Goal: Task Accomplishment & Management: Manage account settings

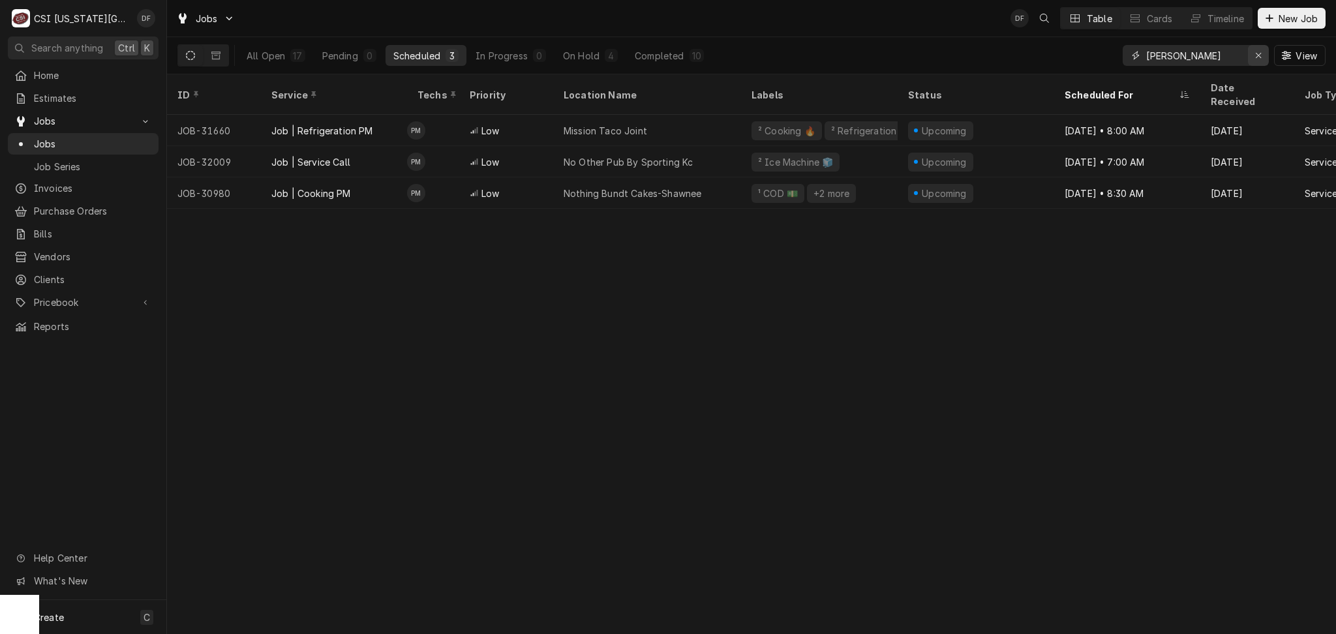
click at [1256, 60] on div "Erase input" at bounding box center [1258, 55] width 13 height 13
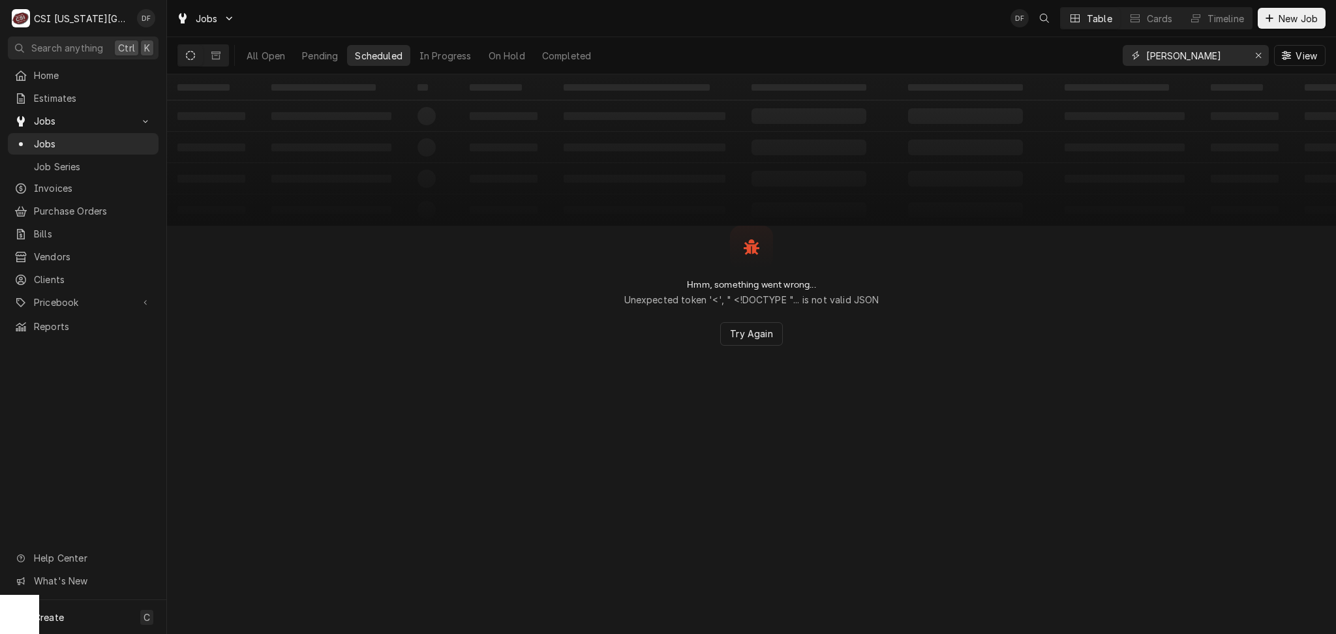
type input "david booth"
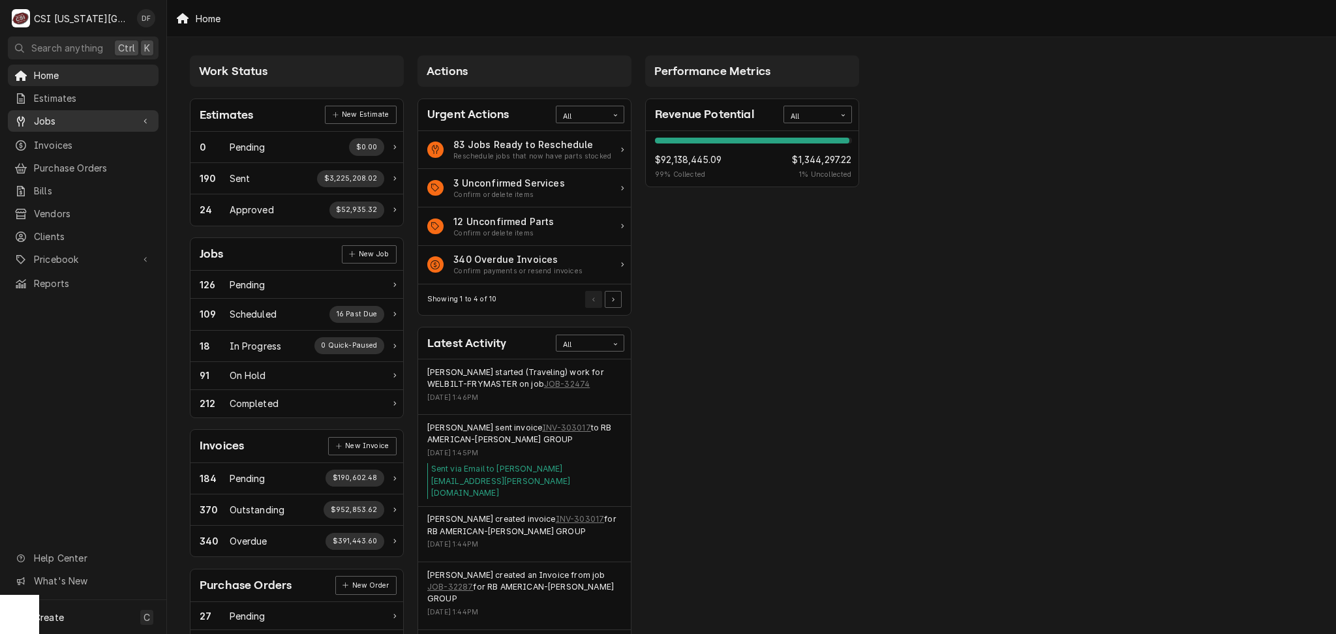
click at [89, 114] on span "Jobs" at bounding box center [83, 121] width 98 height 14
click at [72, 137] on span "Jobs" at bounding box center [93, 144] width 118 height 14
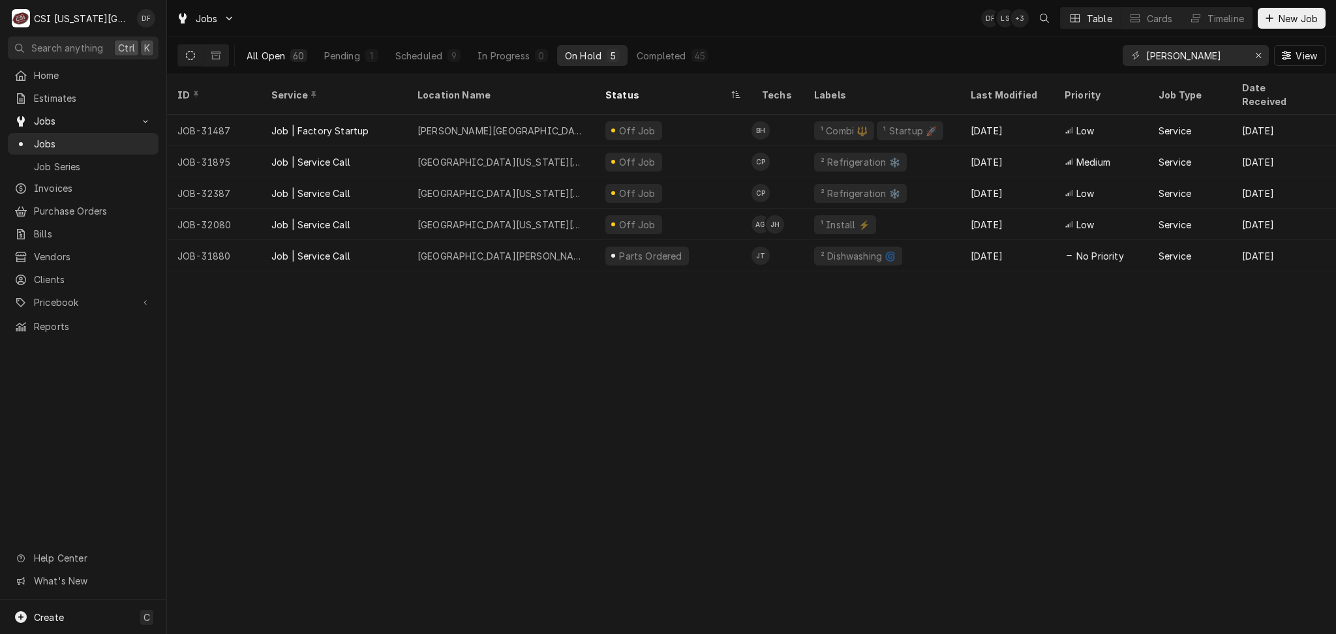
click at [274, 53] on div "All Open" at bounding box center [266, 56] width 38 height 14
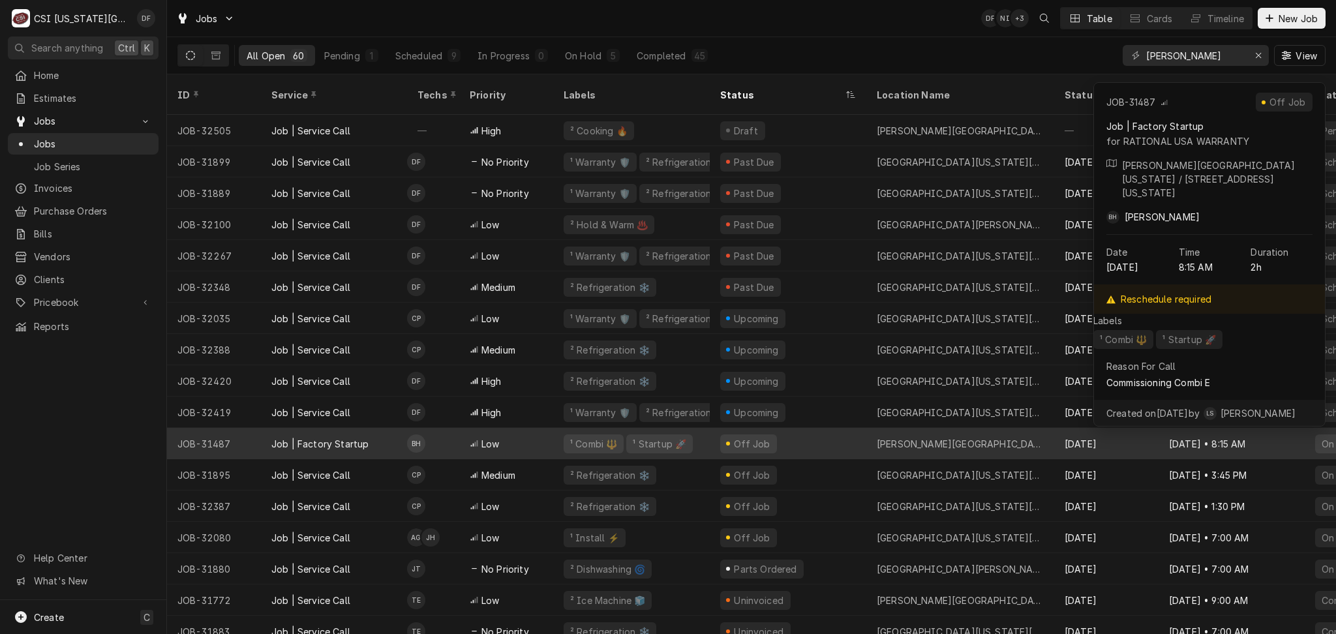
click at [592, 437] on div "¹ Combi 🔱" at bounding box center [594, 444] width 50 height 14
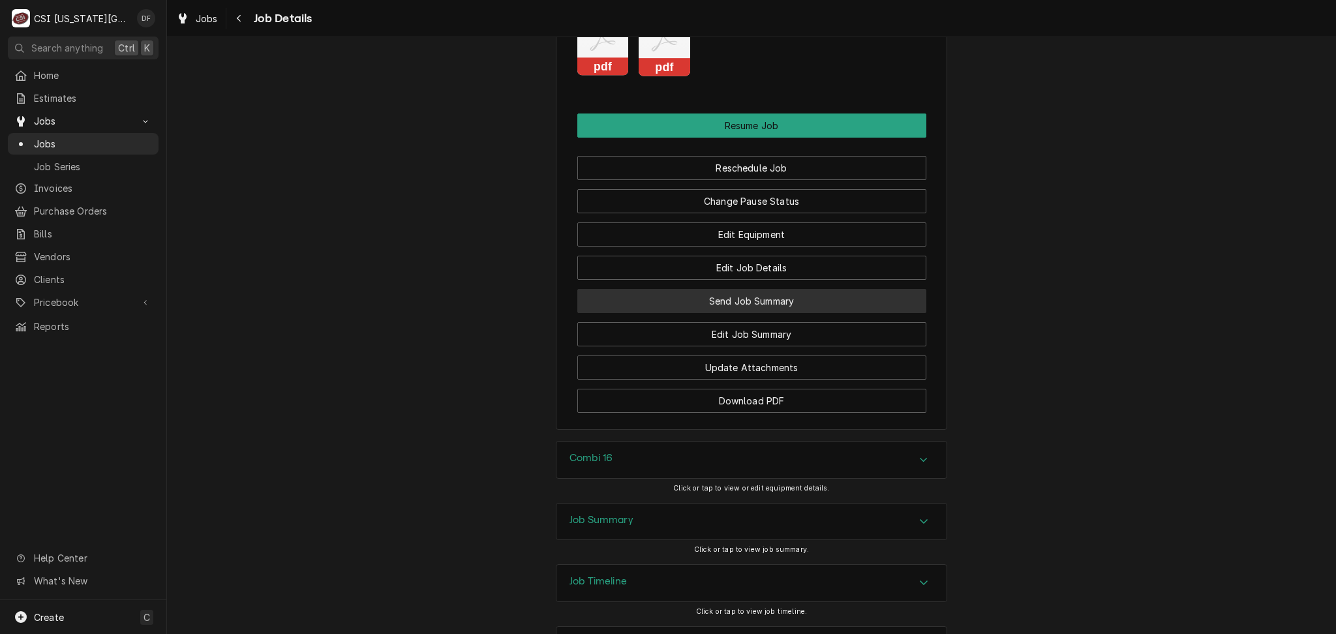
scroll to position [2095, 0]
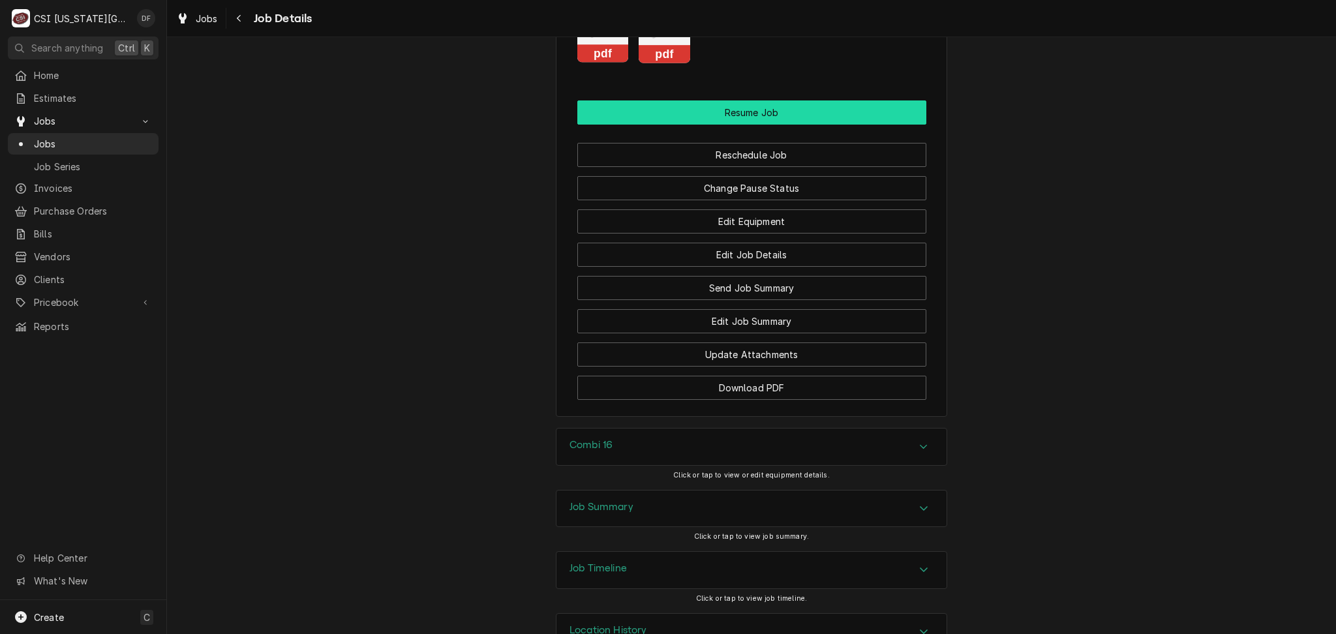
click at [768, 100] on button "Resume Job" at bounding box center [751, 112] width 349 height 24
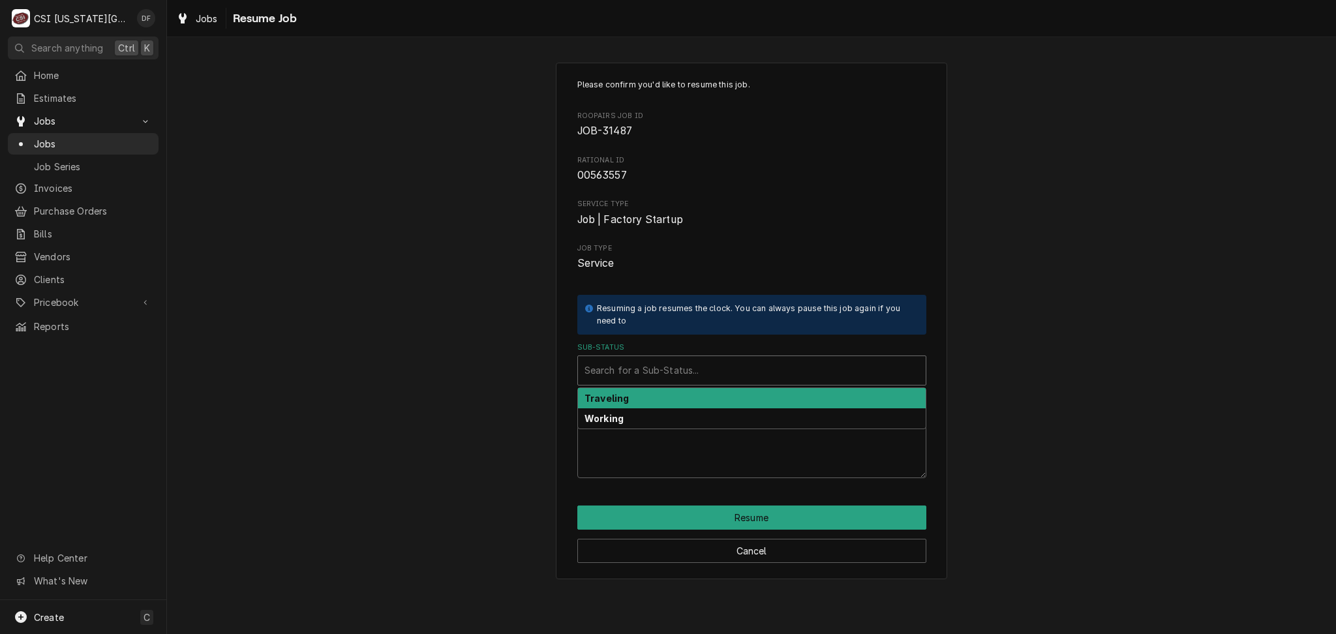
click at [659, 371] on div "Sub-Status" at bounding box center [751, 370] width 335 height 23
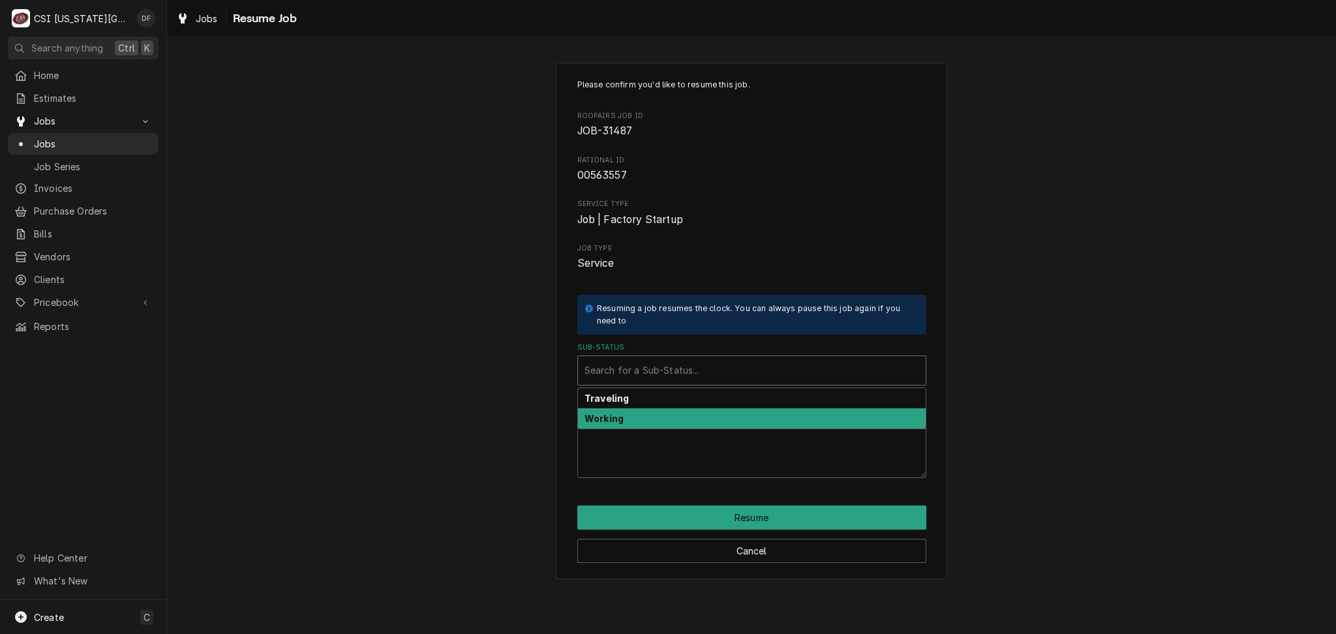
click at [656, 423] on div "Working" at bounding box center [752, 418] width 348 height 20
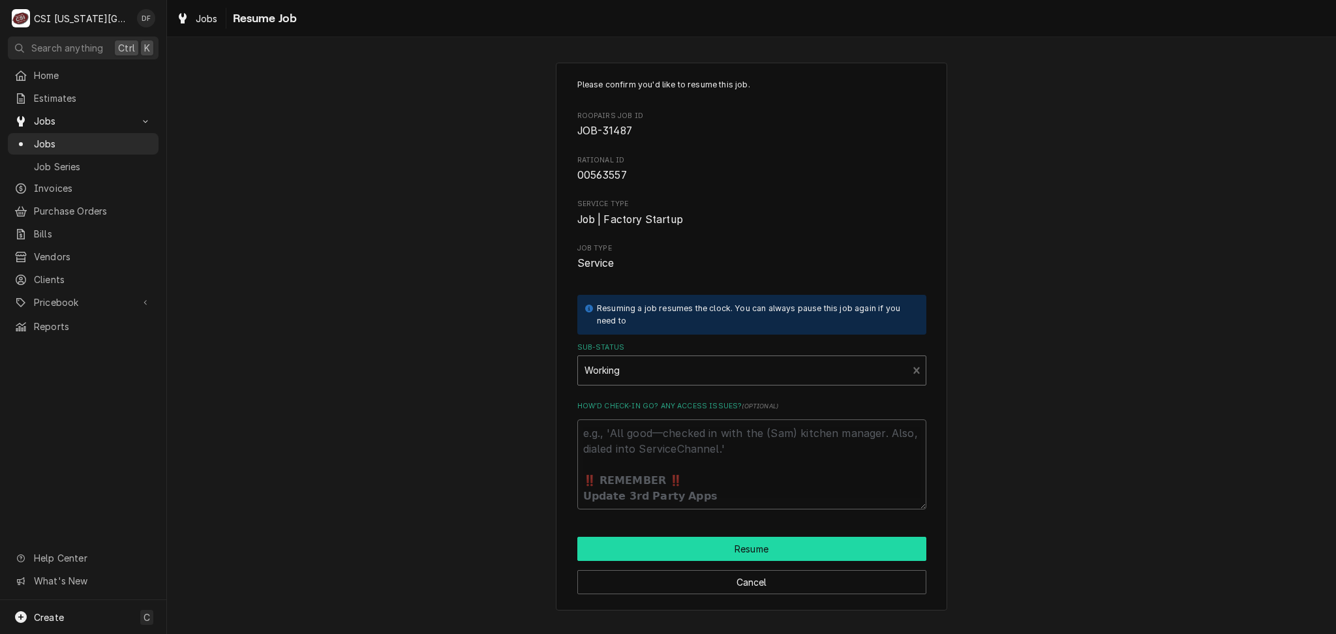
click at [760, 549] on button "Resume" at bounding box center [751, 549] width 349 height 24
type textarea "x"
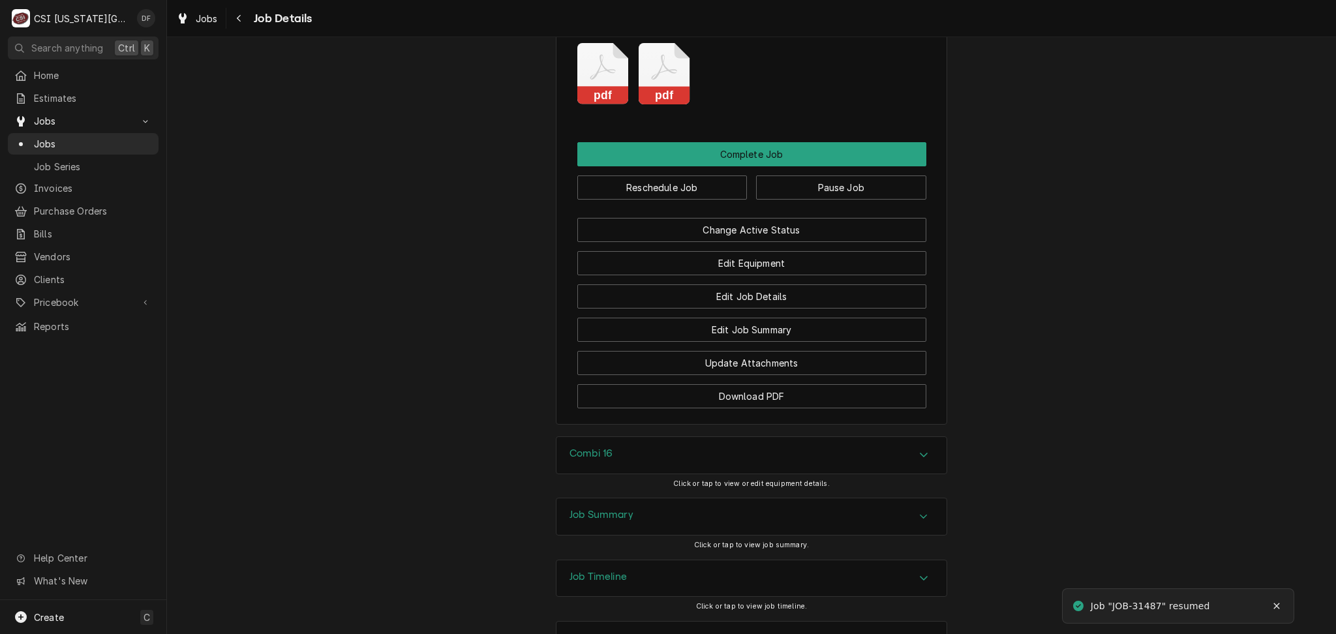
scroll to position [2018, 0]
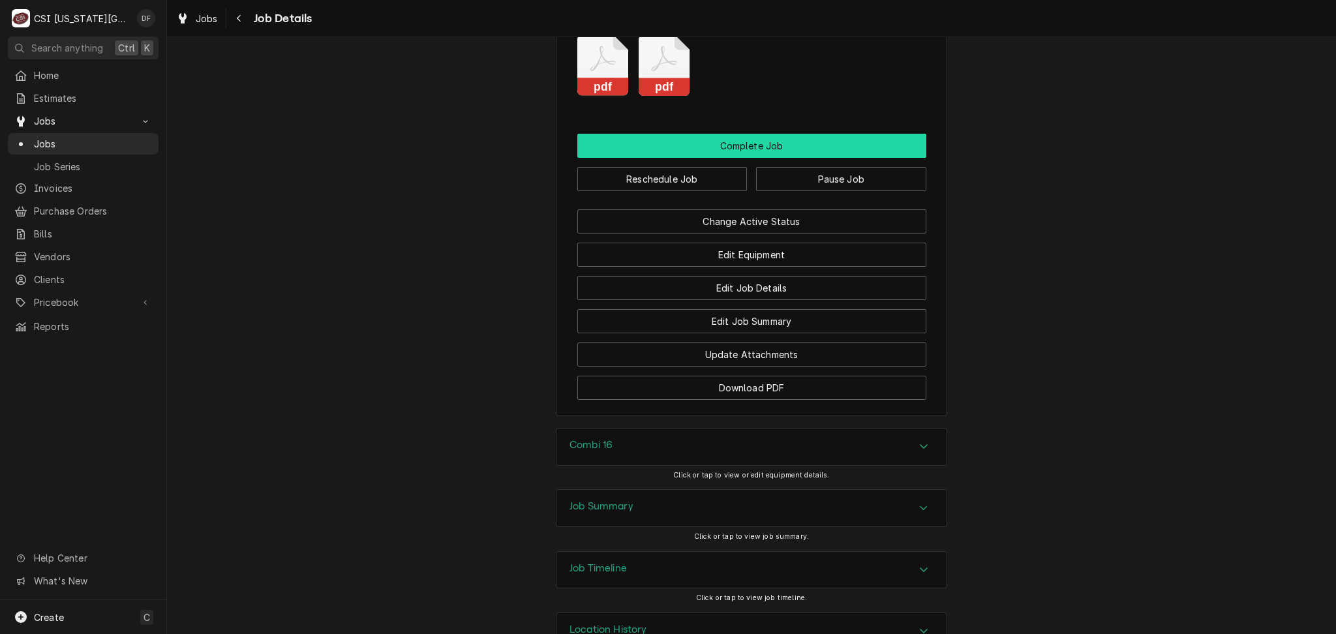
click at [748, 134] on button "Complete Job" at bounding box center [751, 146] width 349 height 24
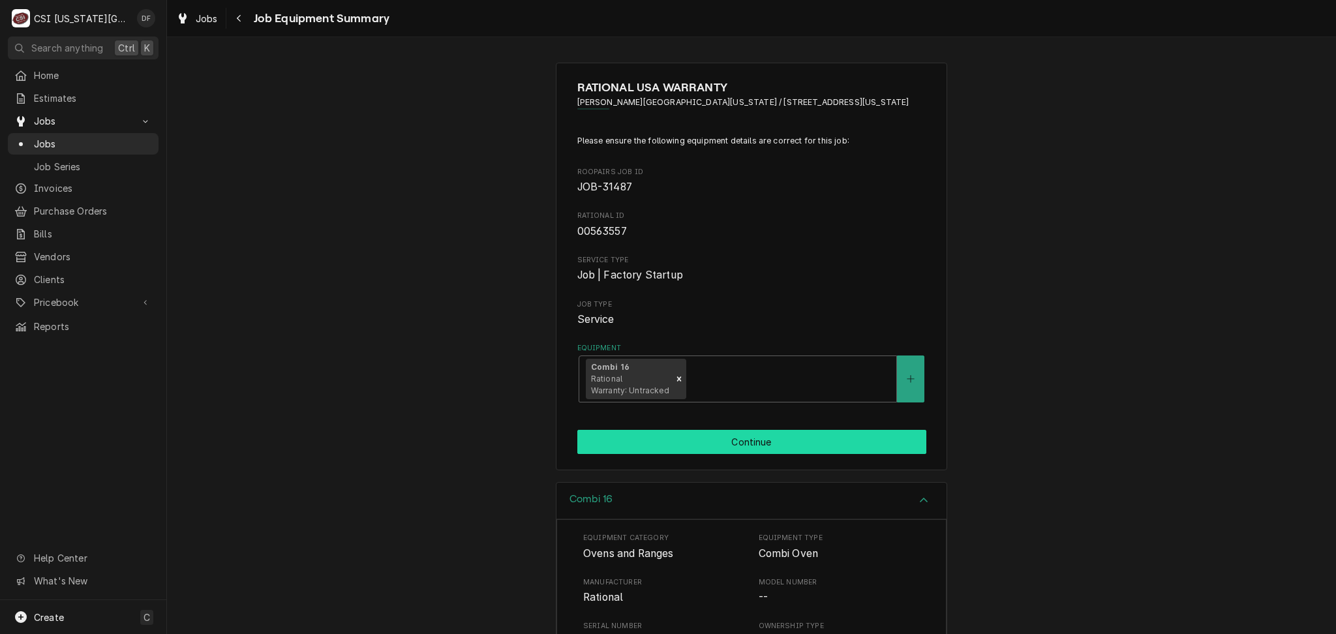
click at [715, 443] on button "Continue" at bounding box center [751, 442] width 349 height 24
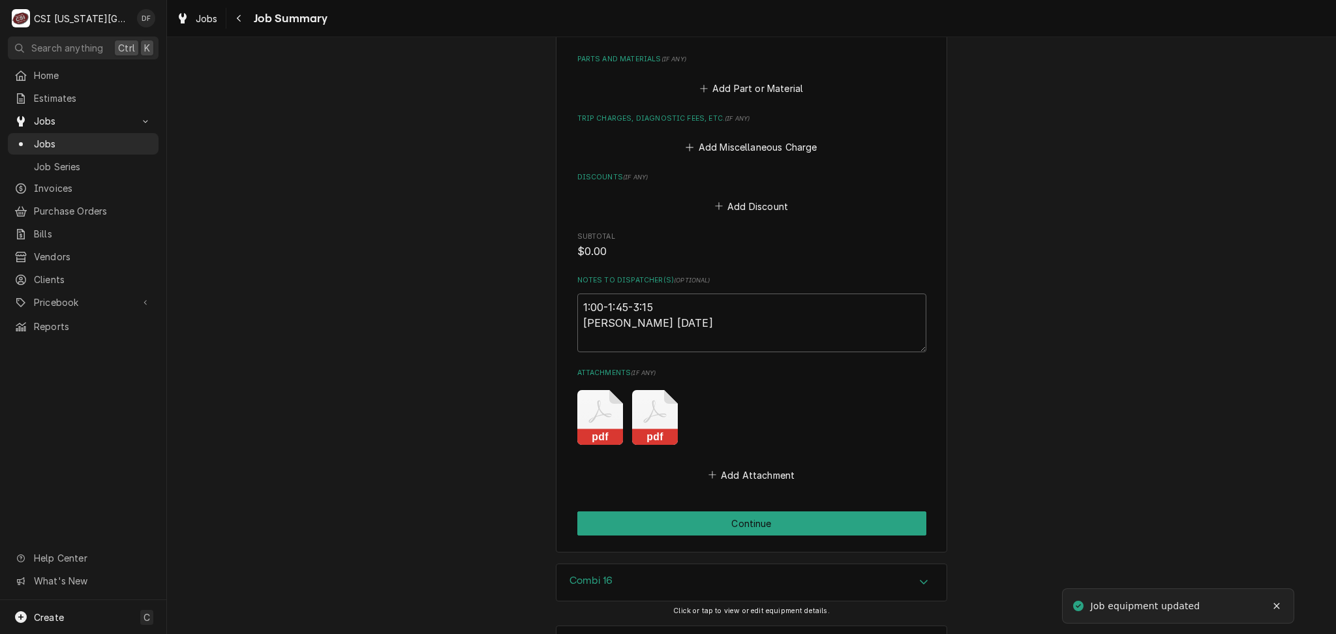
scroll to position [1791, 0]
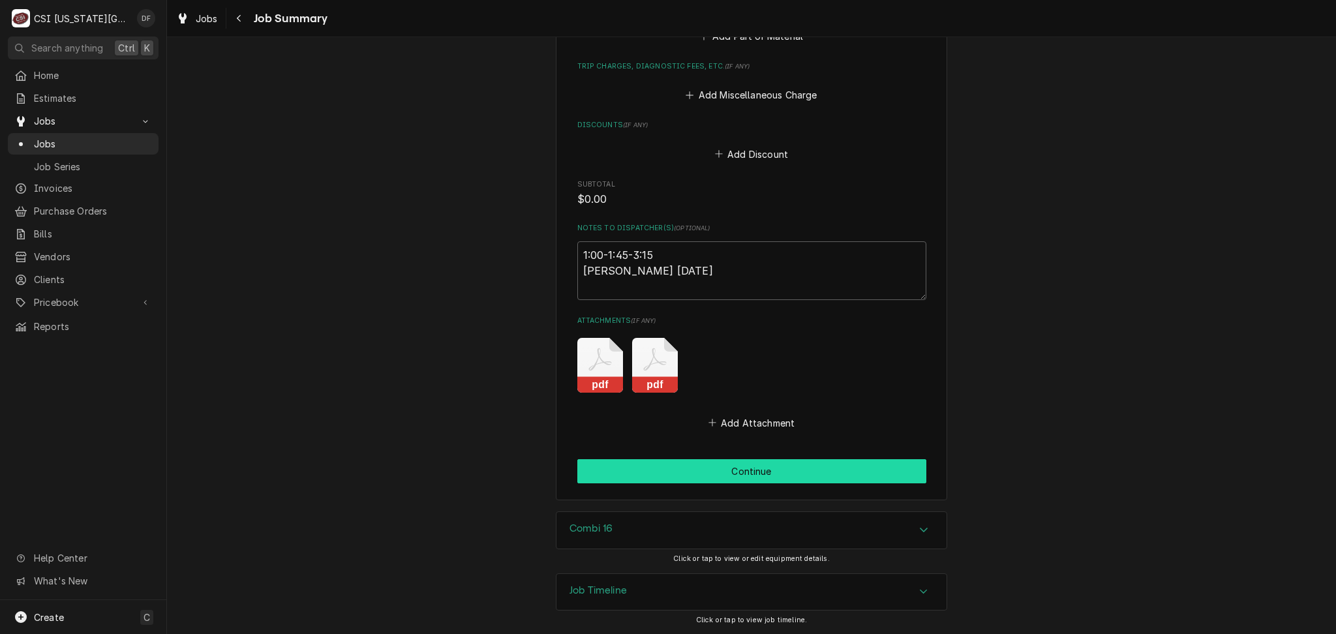
click at [749, 476] on button "Continue" at bounding box center [751, 471] width 349 height 24
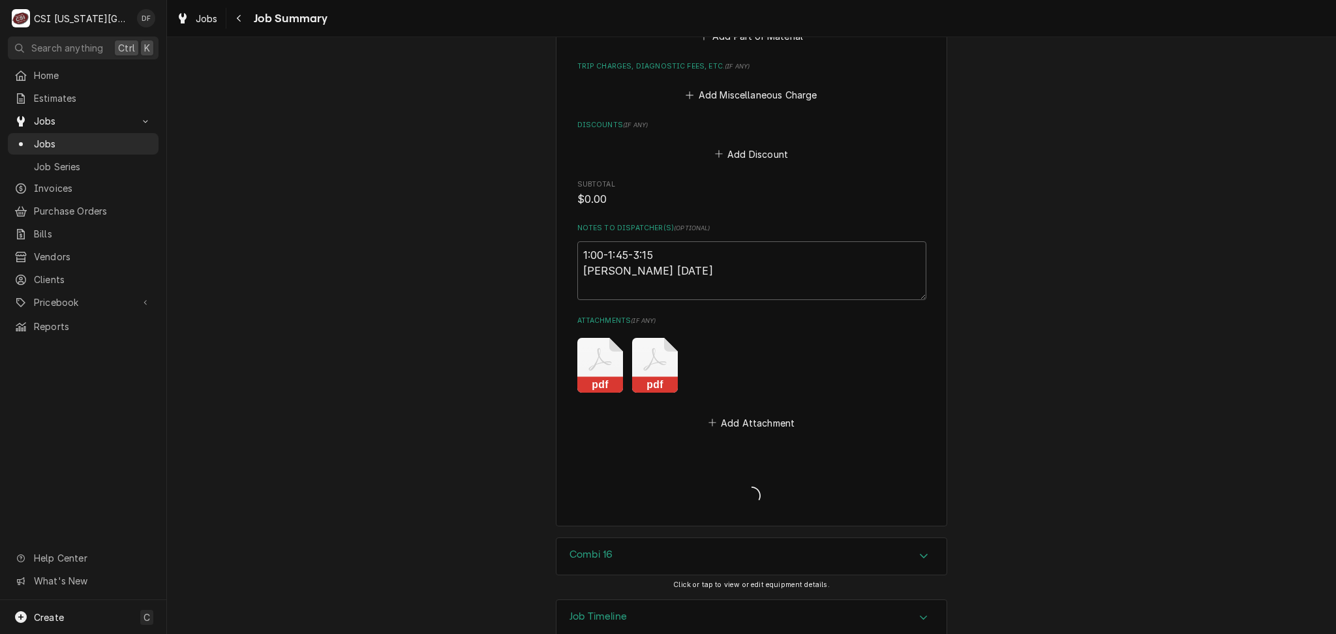
type textarea "x"
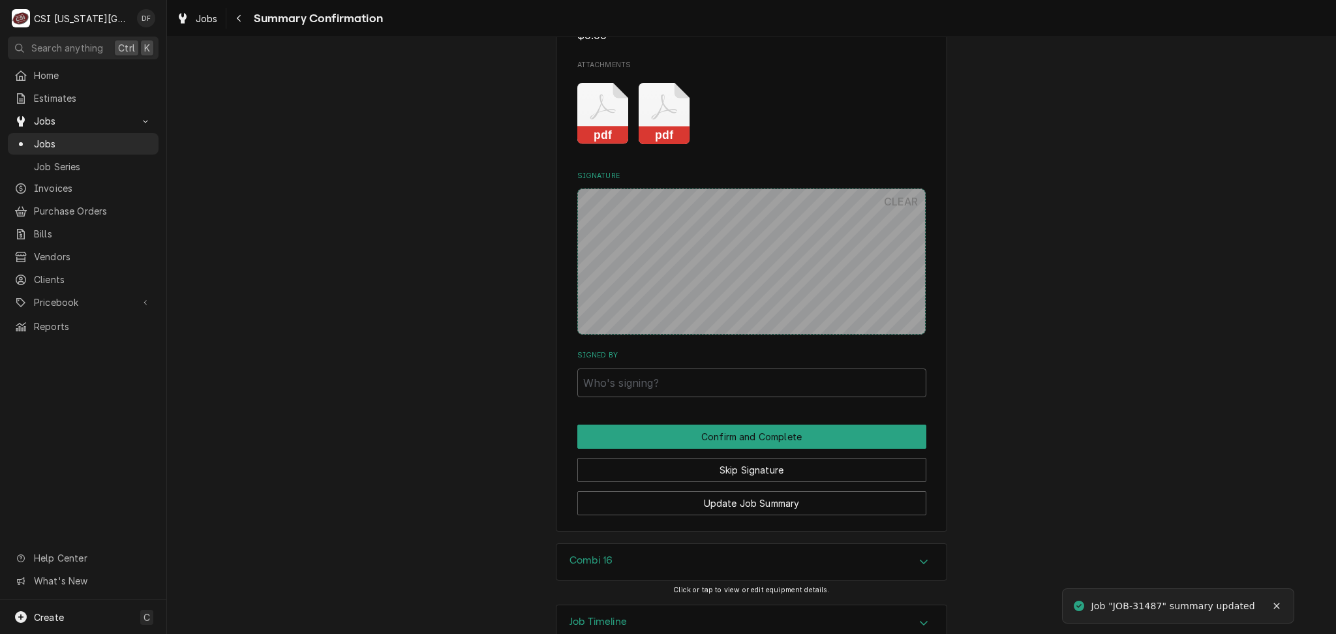
scroll to position [1738, 0]
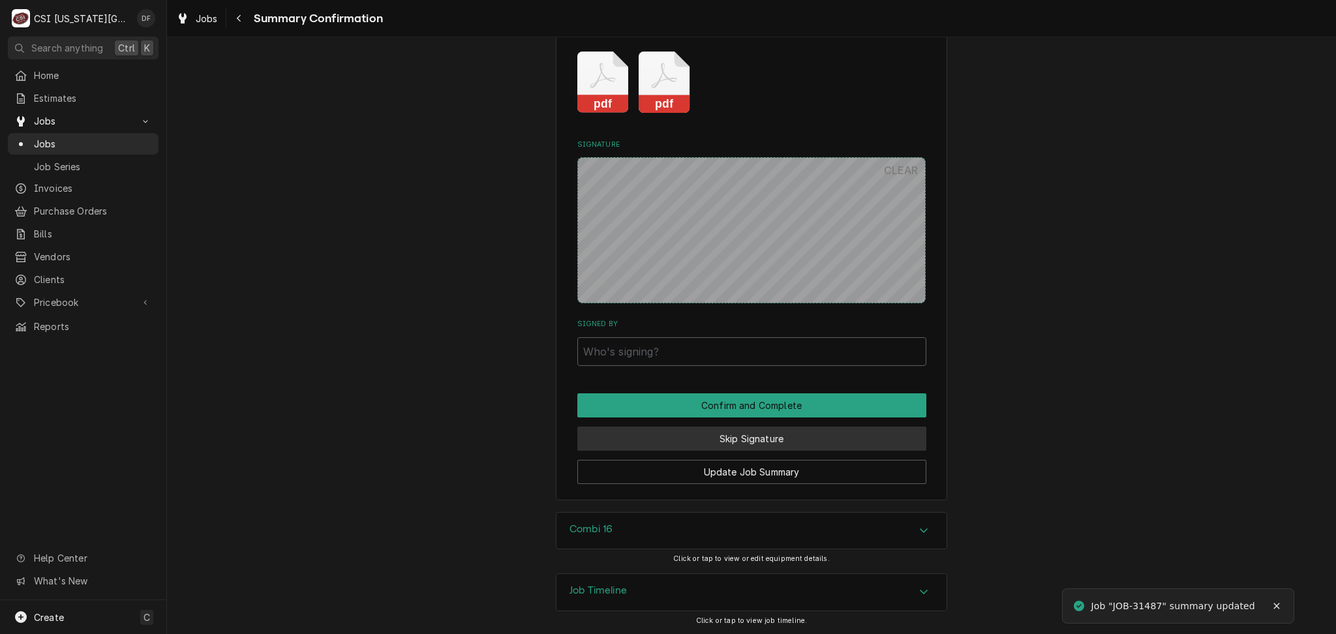
click at [760, 434] on button "Skip Signature" at bounding box center [751, 439] width 349 height 24
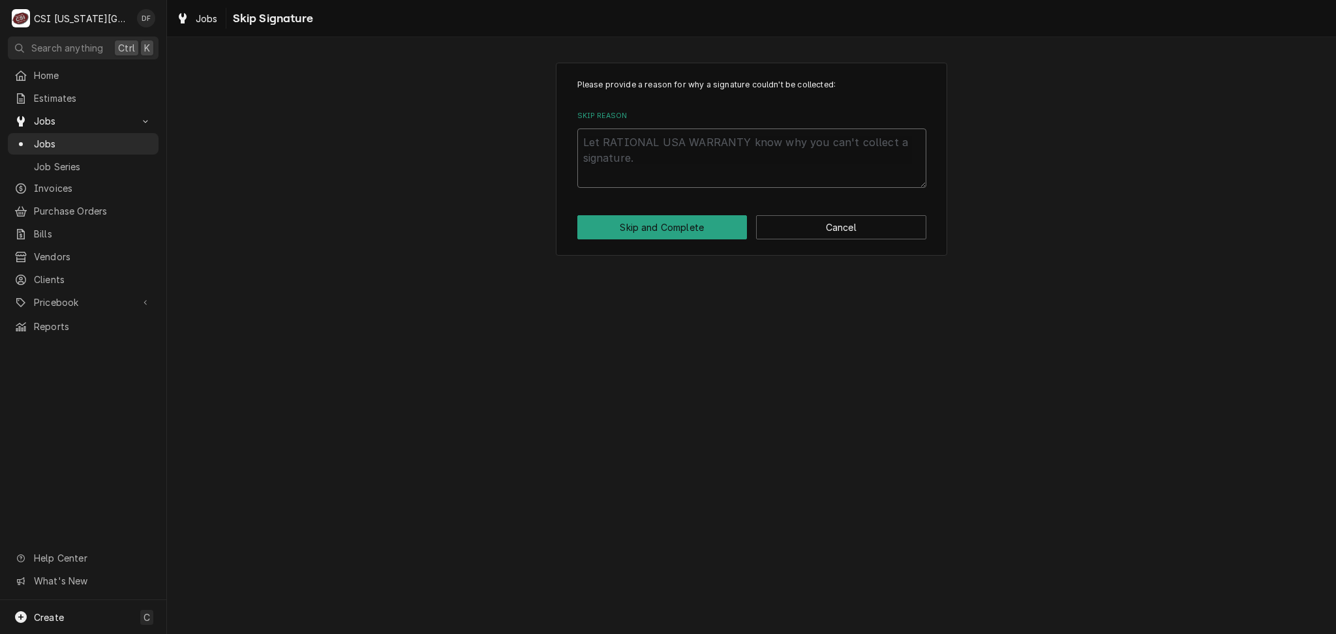
click at [643, 151] on textarea "Skip Reason" at bounding box center [751, 158] width 349 height 59
type textarea "x"
type textarea "R"
type textarea "x"
type textarea "Ra"
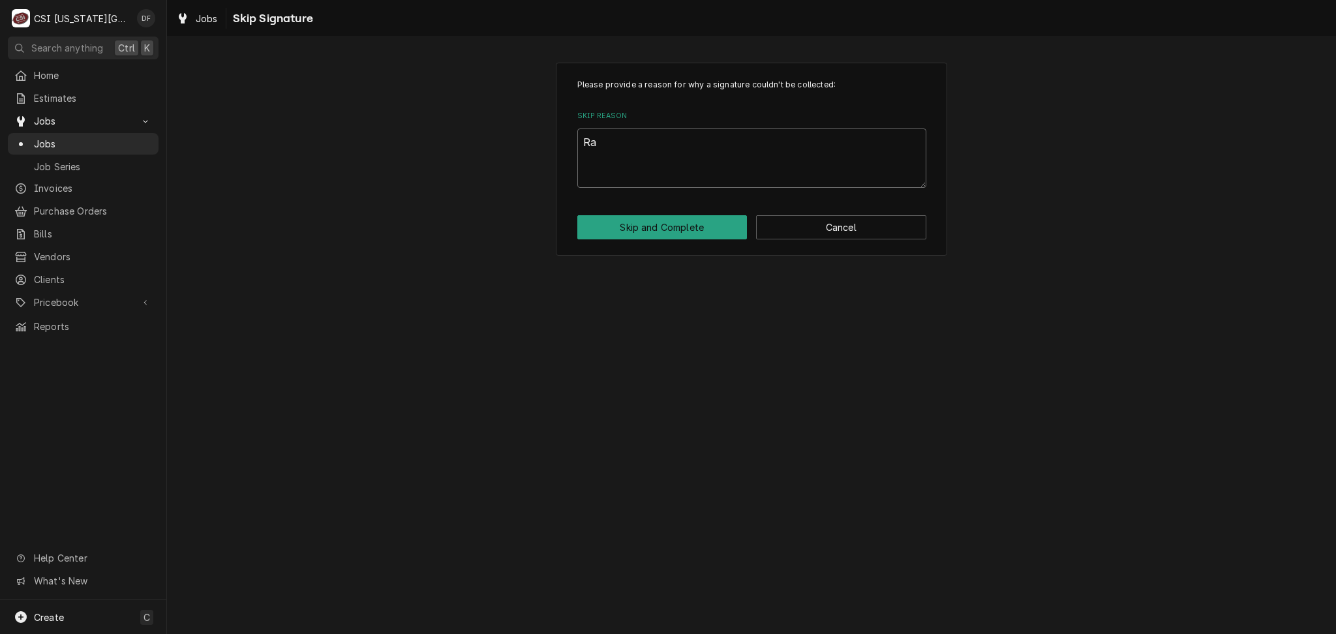
type textarea "x"
type textarea "Rat"
type textarea "x"
type textarea "Rati"
type textarea "x"
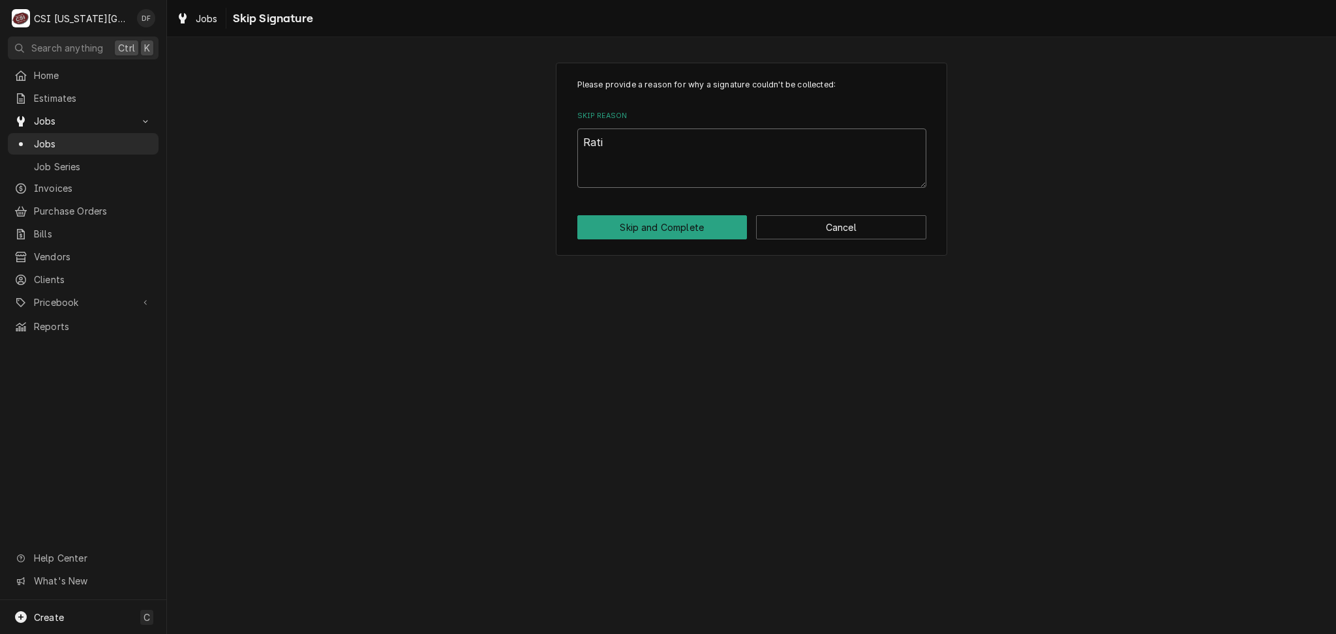
type textarea "Ratio"
type textarea "x"
type textarea "Ratiom"
type textarea "x"
type textarea "Ratioma"
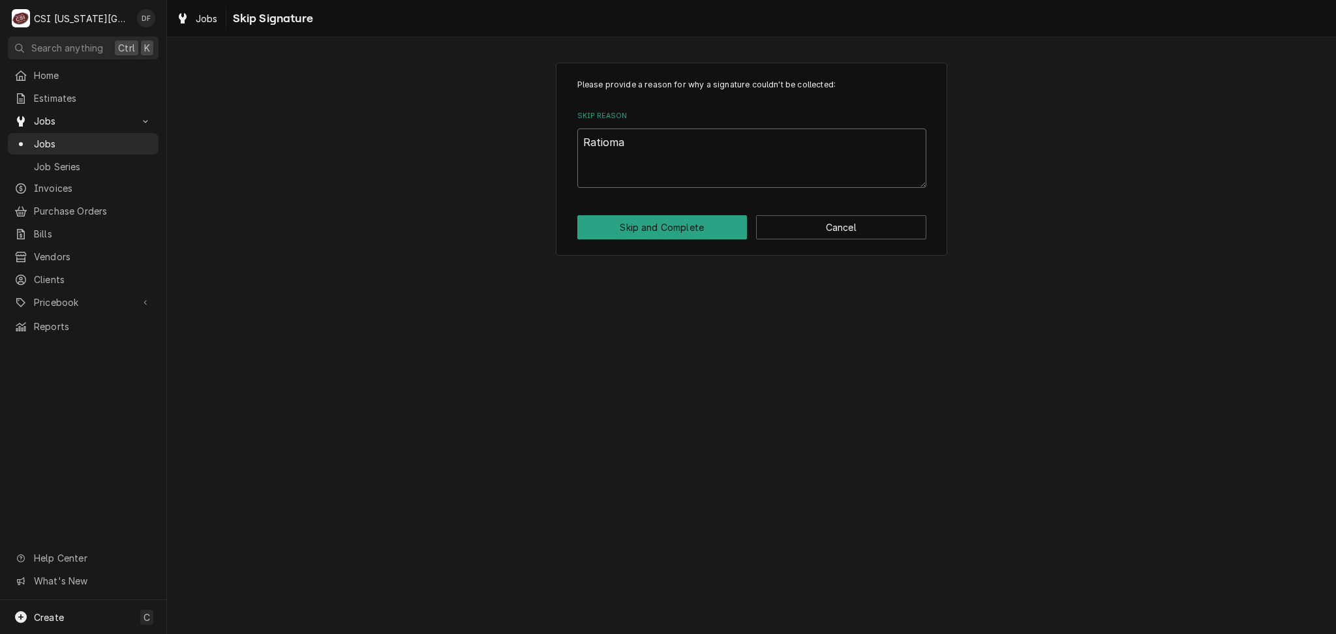
type textarea "x"
type textarea "Ratiom"
type textarea "x"
type textarea "Ratio"
type textarea "x"
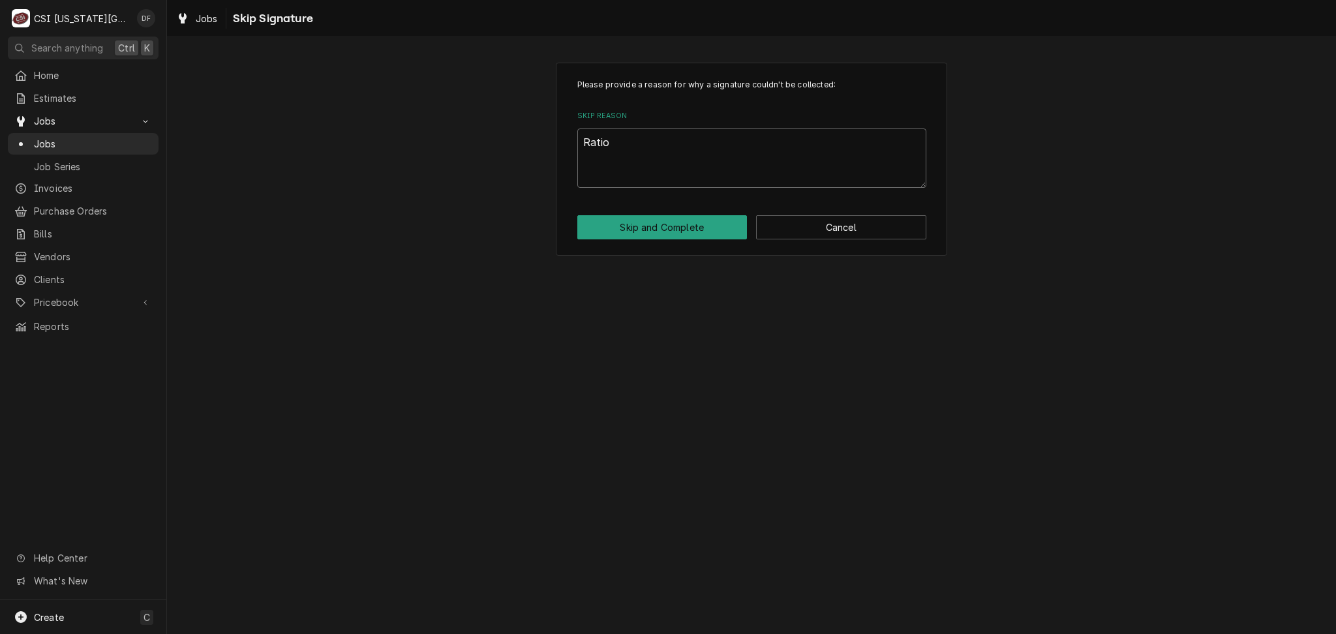
type textarea "Ration"
type textarea "x"
type textarea "Rationa"
type textarea "x"
type textarea "Rational"
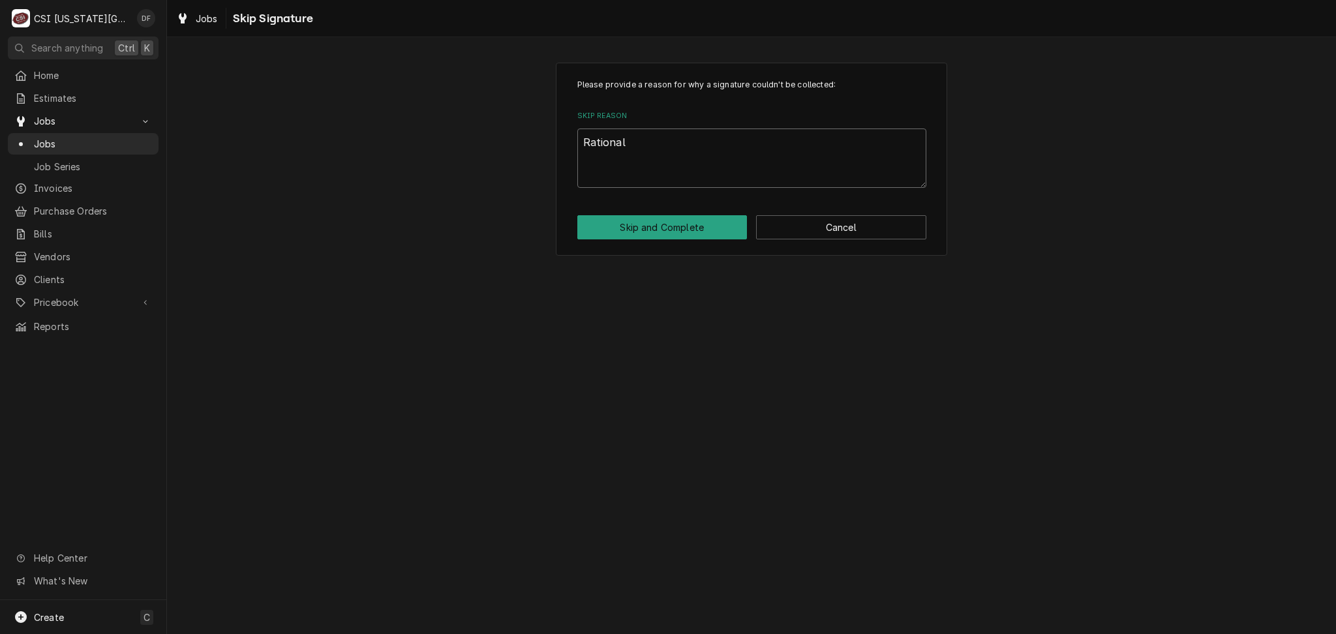
type textarea "x"
type textarea "Rational"
type textarea "x"
type textarea "Rational n"
type textarea "x"
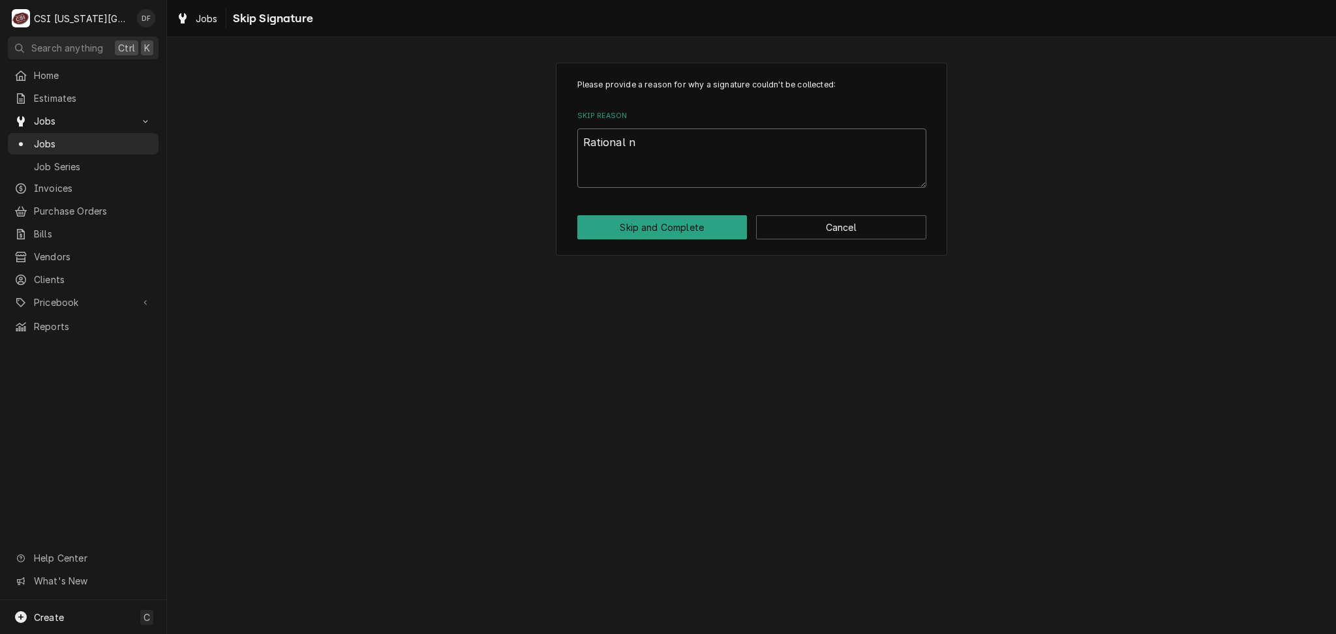
type textarea "Rational ne"
type textarea "x"
type textarea "Rational nev"
type textarea "x"
type textarea "Rational neve"
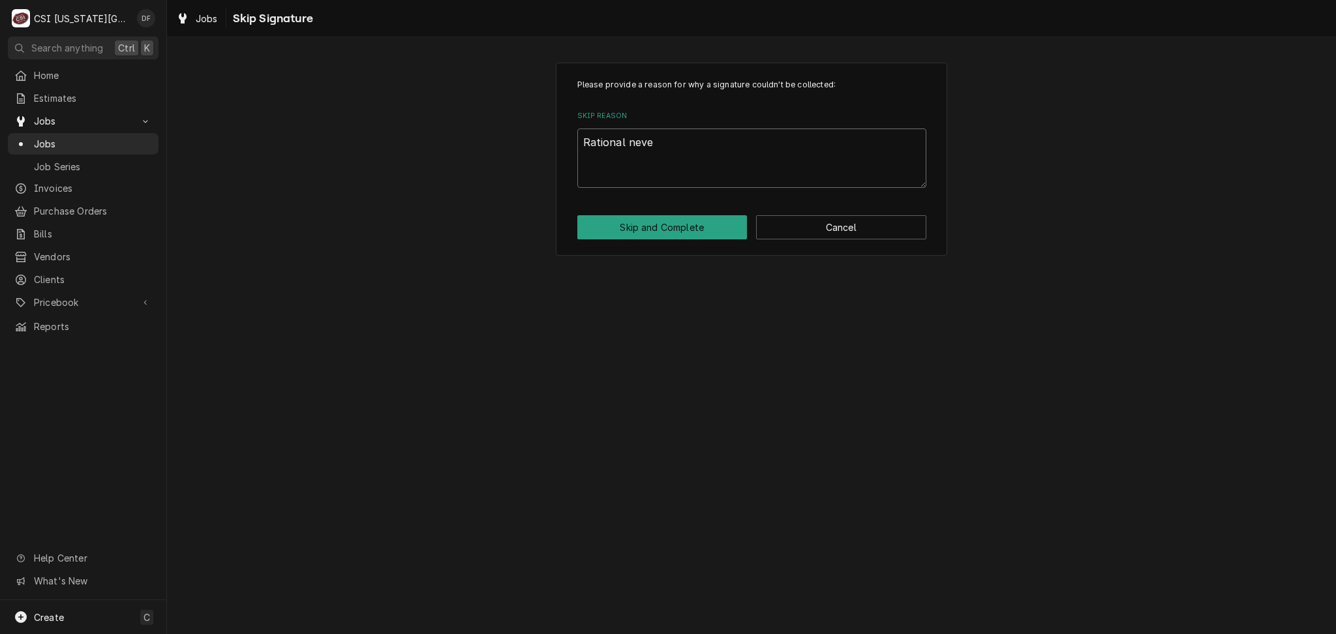
type textarea "x"
type textarea "Rational never"
type textarea "x"
type textarea "Rational never"
type textarea "x"
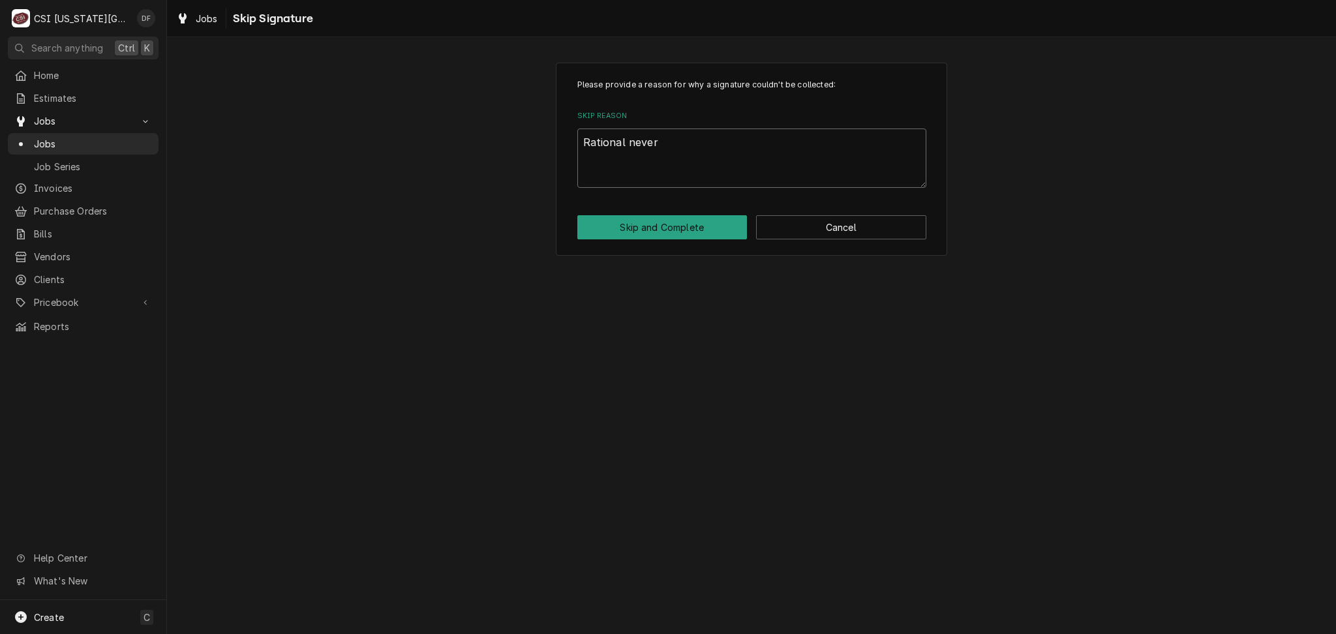
type textarea "Rational never s"
type textarea "x"
type textarea "Rational never se"
type textarea "x"
type textarea "Rational never sen"
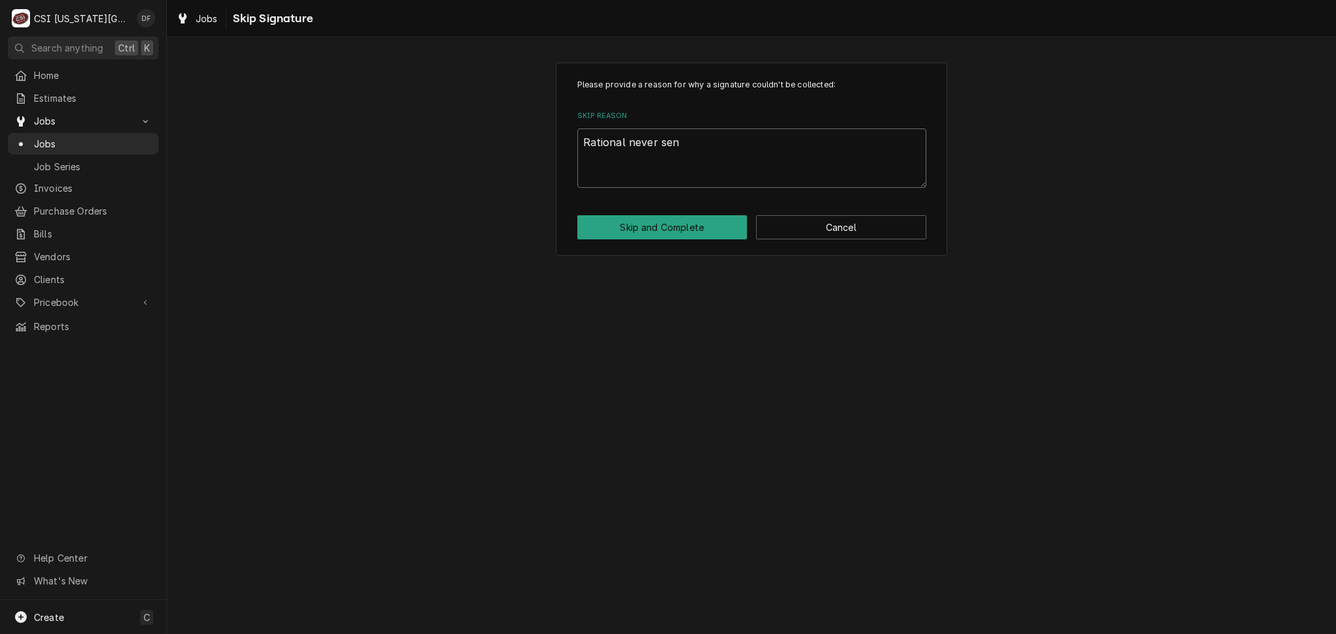
type textarea "x"
type textarea "Rational never sent"
type textarea "x"
type textarea "Rational never sent"
type textarea "x"
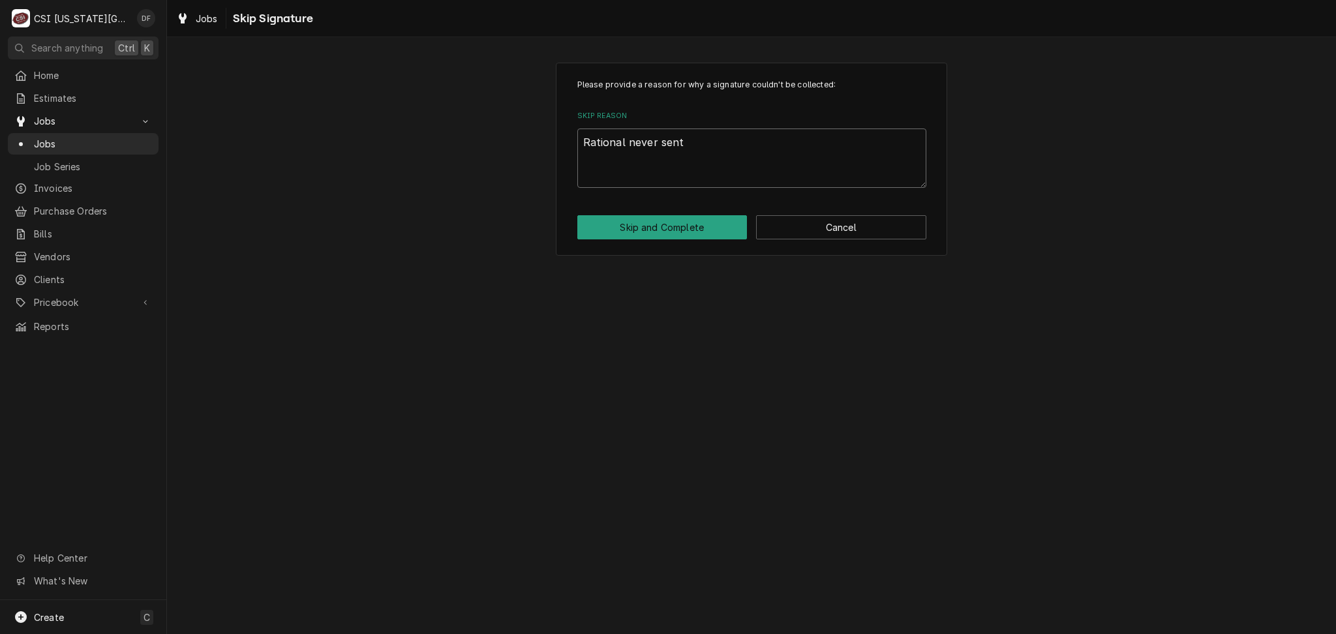
type textarea "Rational never sent t"
type textarea "x"
type textarea "Rational never sent th"
type textarea "x"
type textarea "Rational never sent the"
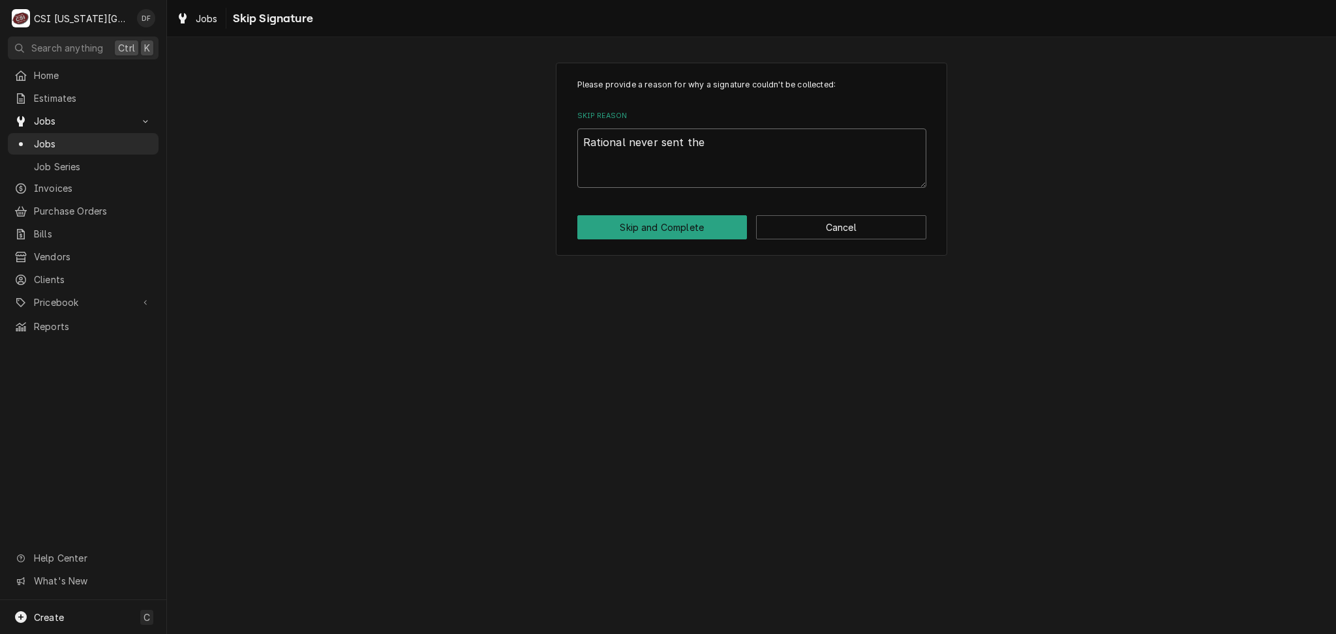
type textarea "x"
type textarea "Rational never sent the"
type textarea "x"
type textarea "Rational never sent the r"
type textarea "x"
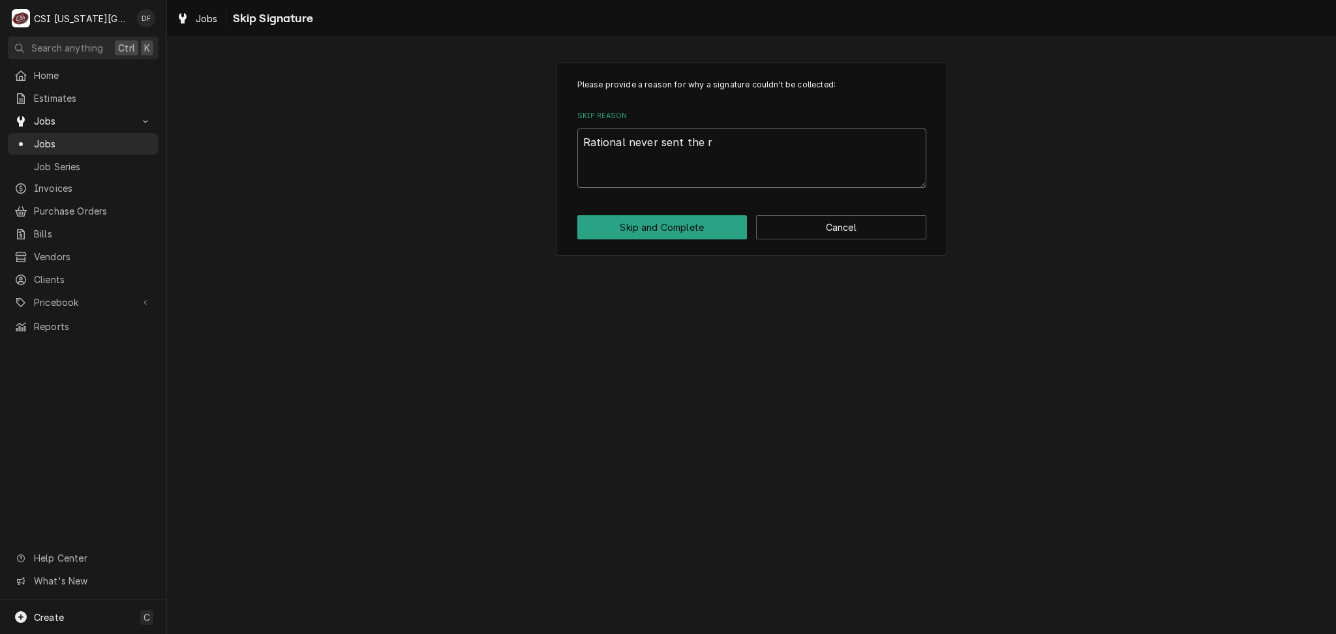
type textarea "Rational never sent the re"
type textarea "x"
type textarea "Rational never sent the req"
type textarea "x"
type textarea "Rational never sent the requ"
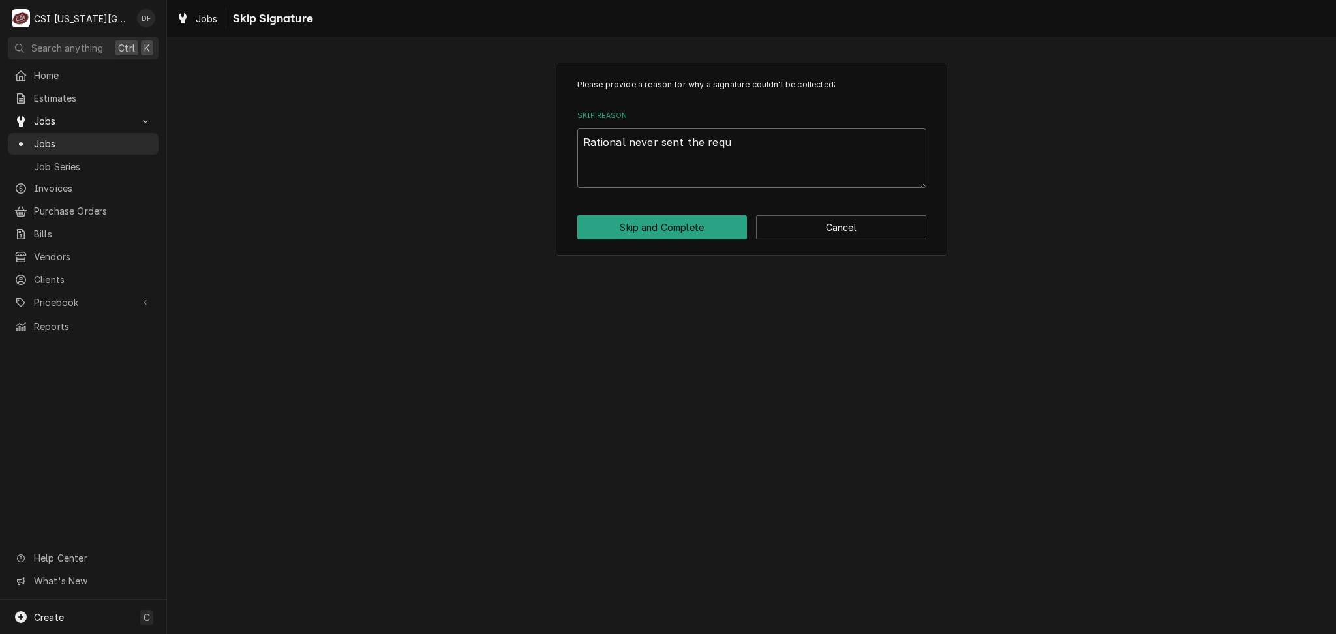
type textarea "x"
type textarea "Rational never sent the reque"
type textarea "x"
type textarea "Rational never sent the reques"
type textarea "x"
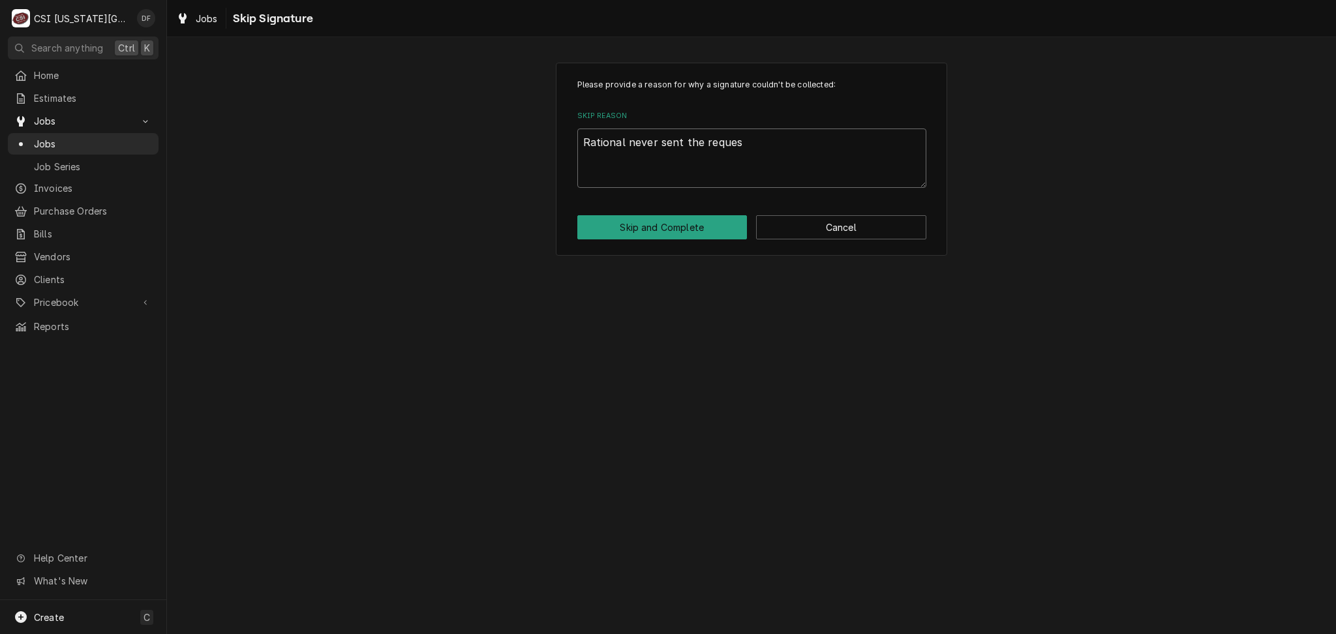
type textarea "Rational never sent the request"
type textarea "x"
type textarea "Rational never sent the request"
type textarea "x"
type textarea "Rational never sent the request f"
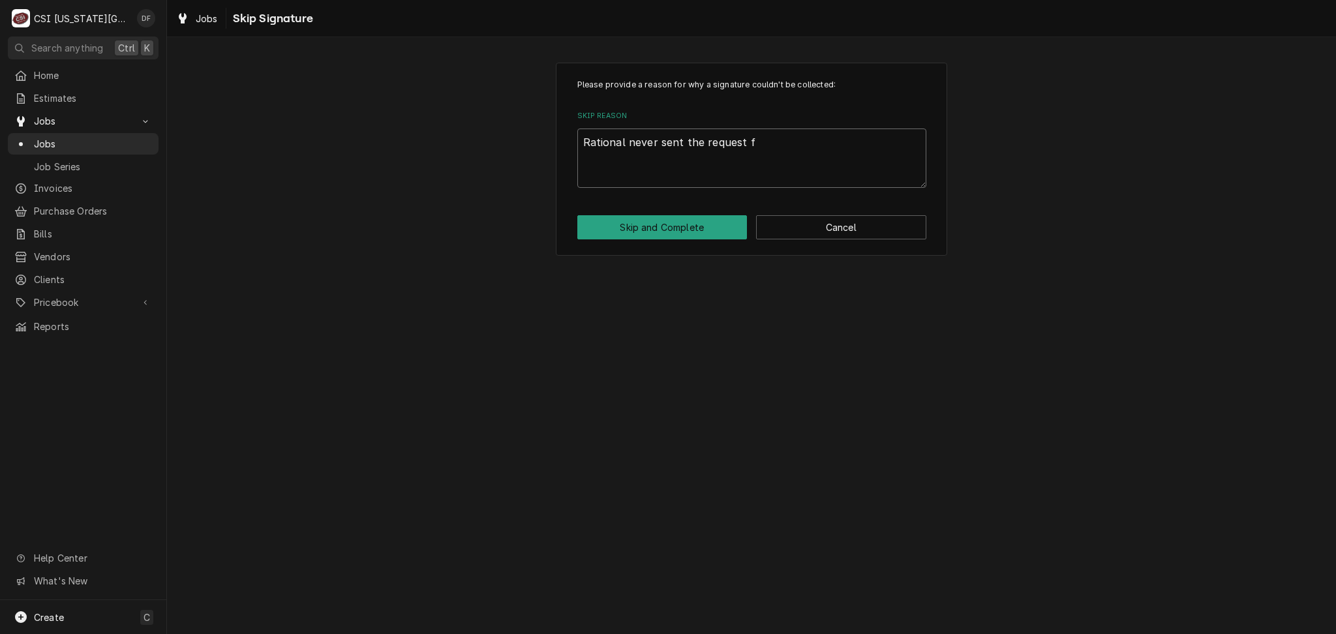
type textarea "x"
type textarea "Rational never sent the request fo"
type textarea "x"
type textarea "Rational never sent the request for"
type textarea "x"
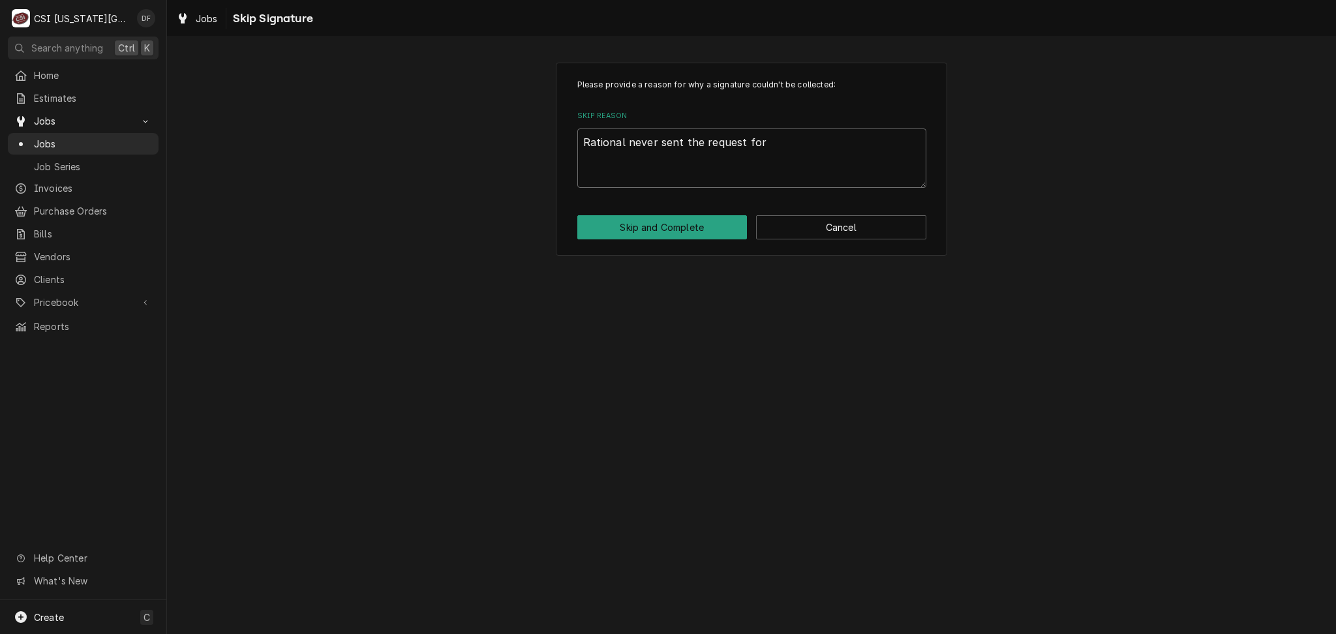
type textarea "Rational never sent the request for"
type textarea "x"
type textarea "Rational never sent the request for t"
type textarea "x"
type textarea "Rational never sent the request for th"
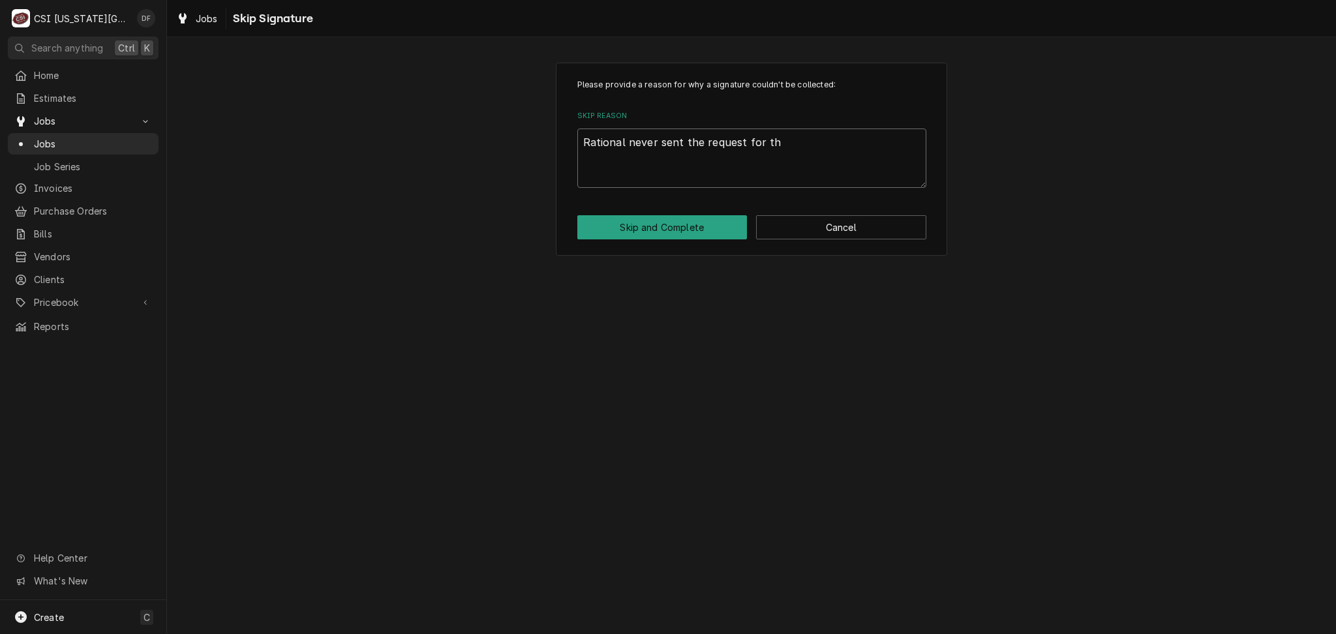
type textarea "x"
type textarea "Rational never sent the request for thi"
type textarea "x"
type textarea "Rational never sent the request for this"
type textarea "x"
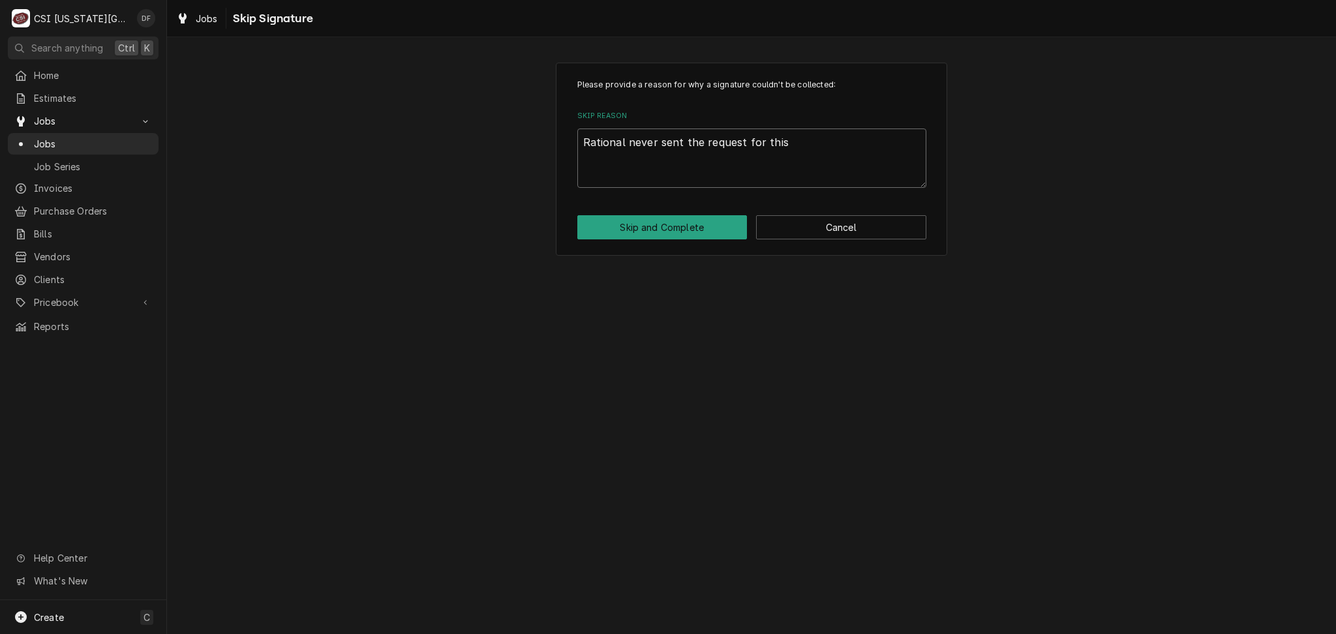
type textarea "Rational never sent the request for this"
type textarea "x"
type textarea "Rational never sent the request for this u"
type textarea "x"
type textarea "Rational never sent the request for this un"
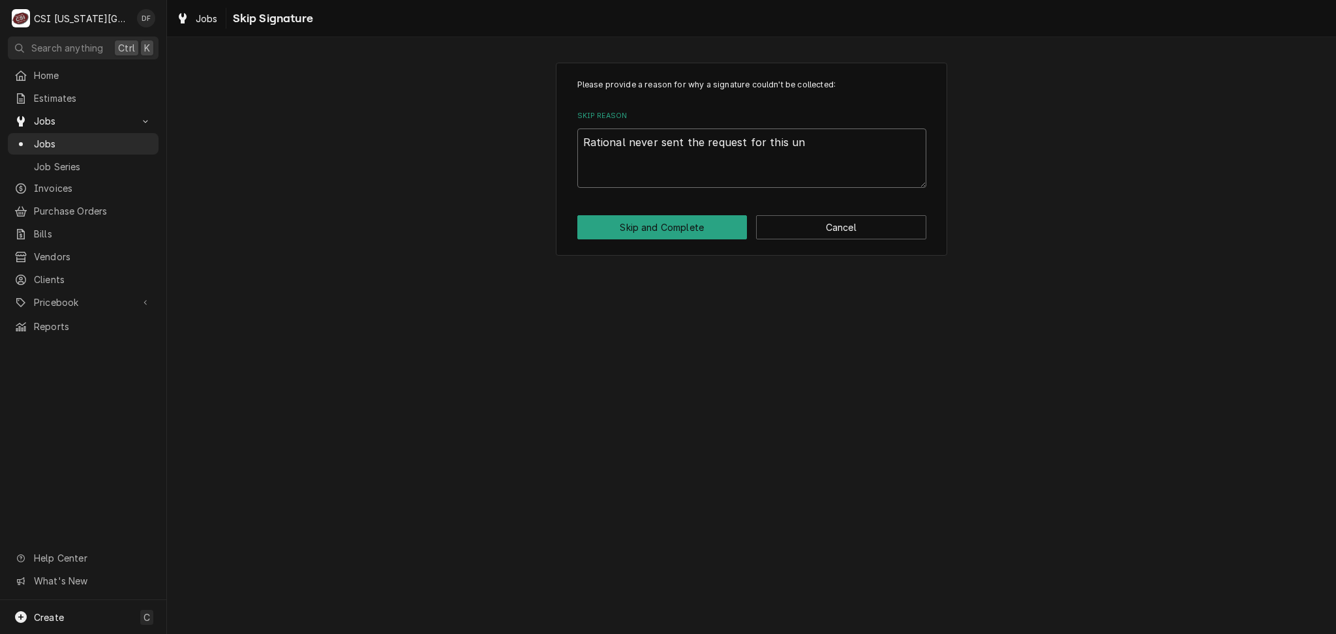
type textarea "x"
type textarea "Rational never sent the request for this uni"
type textarea "x"
type textarea "Rational never sent the request for this unit"
type textarea "x"
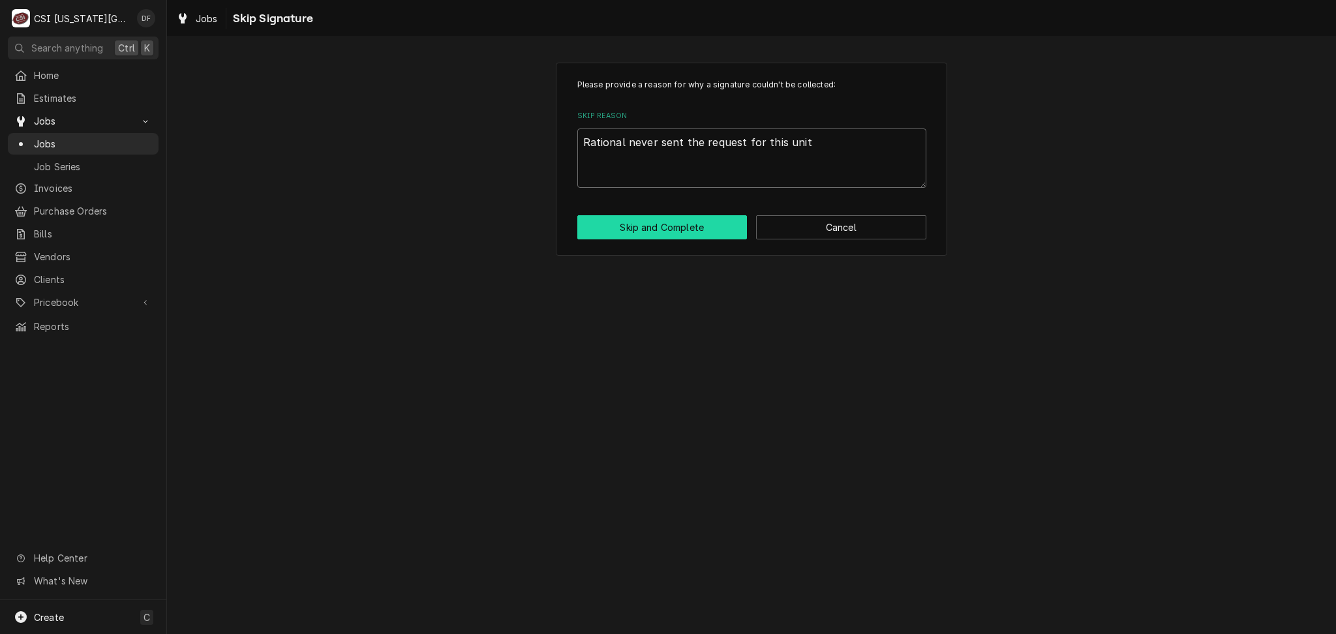
type textarea "Rational never sent the request for this unit-"
type textarea "x"
type textarea "Rational never sent the request for this unit-"
type textarea "x"
type textarea "Rational never sent the request for this unit- D"
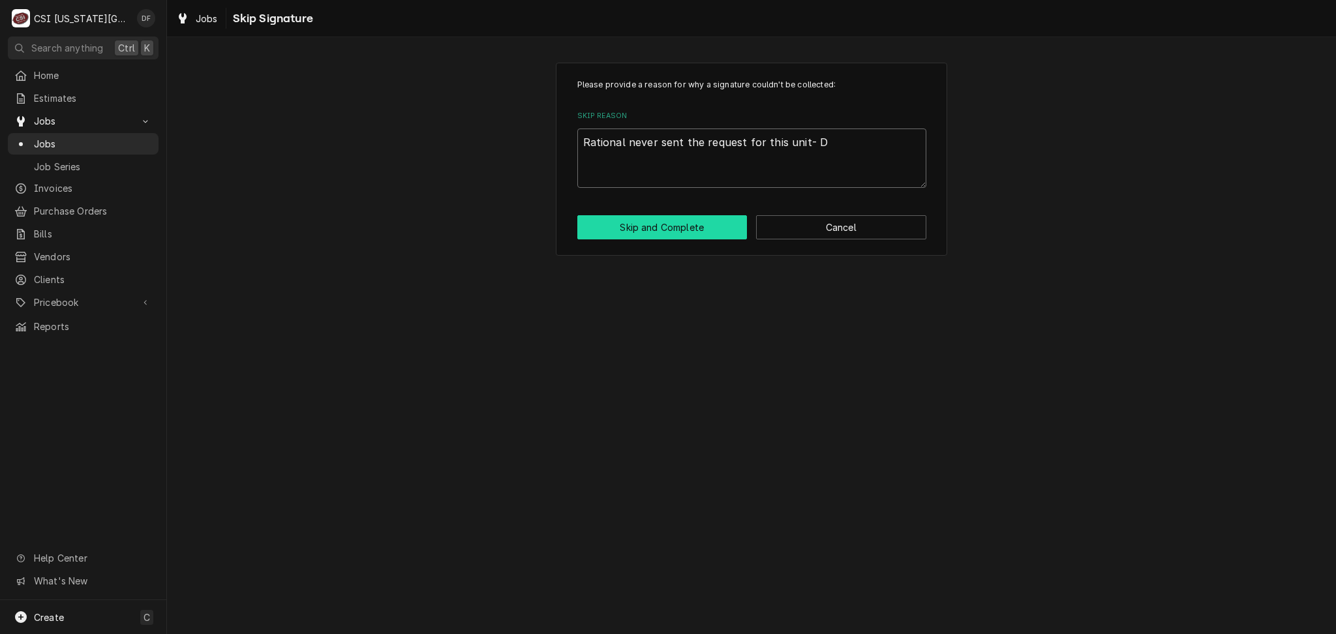
type textarea "x"
type textarea "Rational never sent the request for this unit- DF"
click at [669, 224] on button "Skip and Complete" at bounding box center [662, 227] width 170 height 24
type textarea "x"
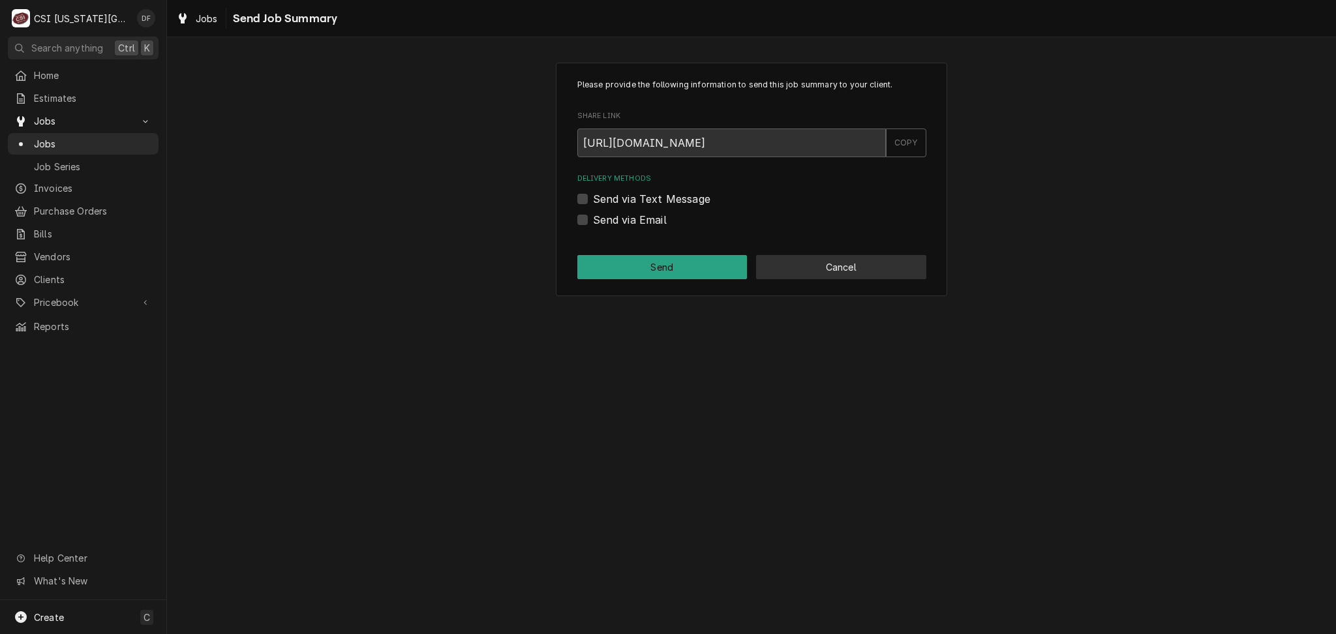
click at [864, 271] on button "Cancel" at bounding box center [841, 267] width 170 height 24
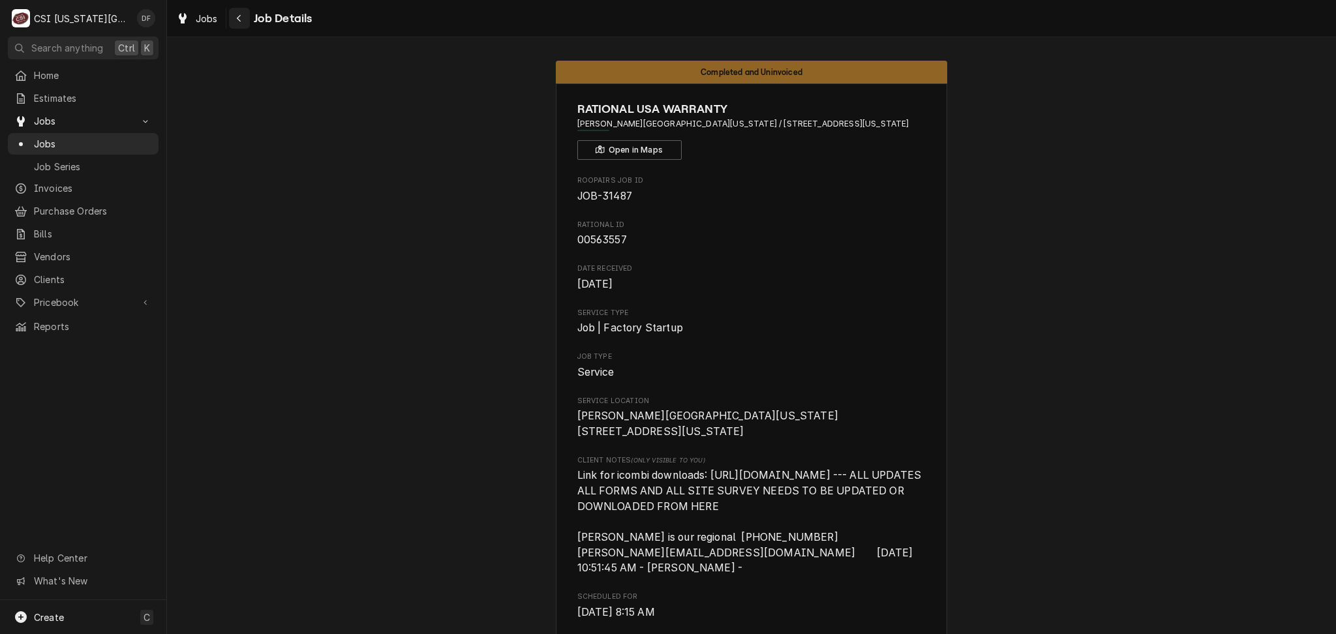
click at [236, 22] on icon "Navigate back" at bounding box center [239, 18] width 6 height 9
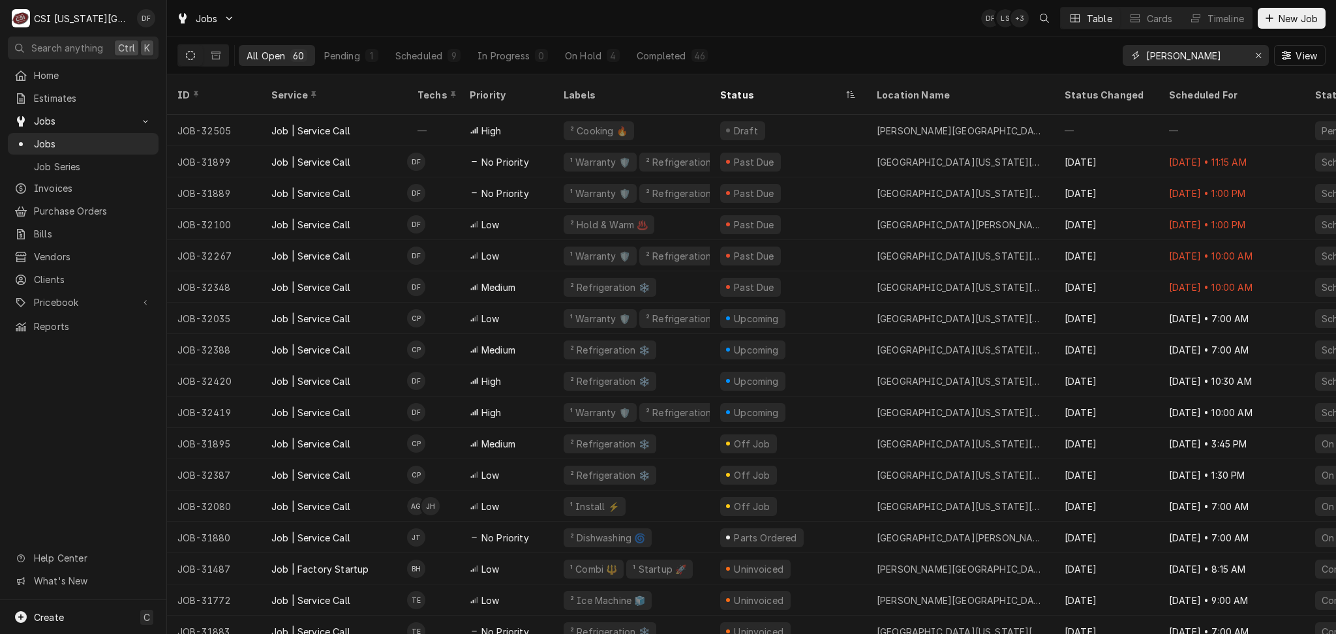
drag, startPoint x: 1226, startPoint y: 56, endPoint x: 1075, endPoint y: 70, distance: 152.0
click at [1075, 70] on div "All Open 60 Pending 1 Scheduled 9 In Progress 0 On Hold 4 Completed 46 david bo…" at bounding box center [751, 55] width 1148 height 37
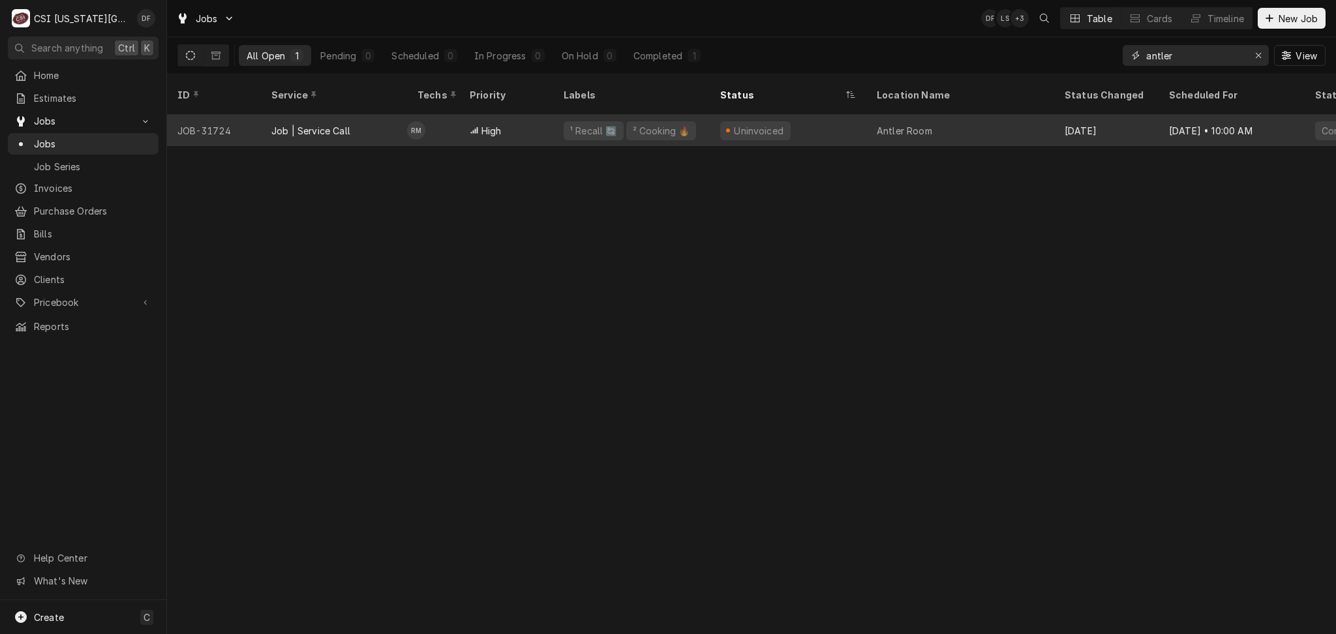
type input "antler"
click at [890, 125] on div "Antler Room" at bounding box center [960, 130] width 188 height 31
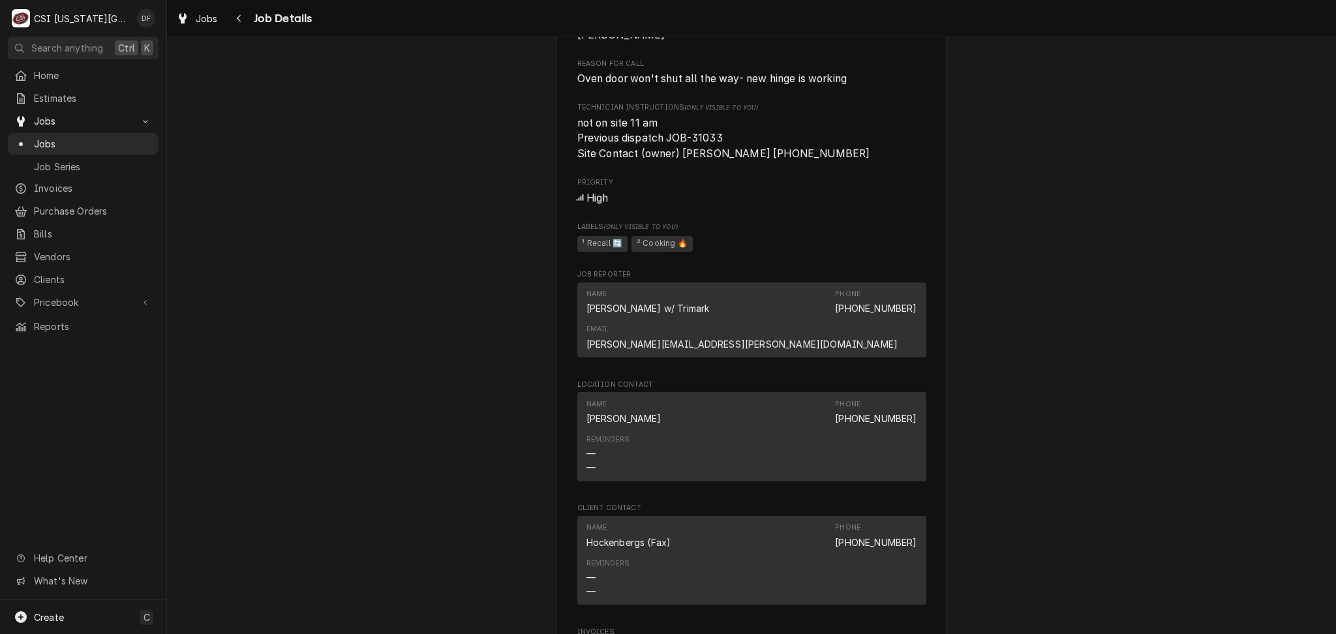
scroll to position [1172, 0]
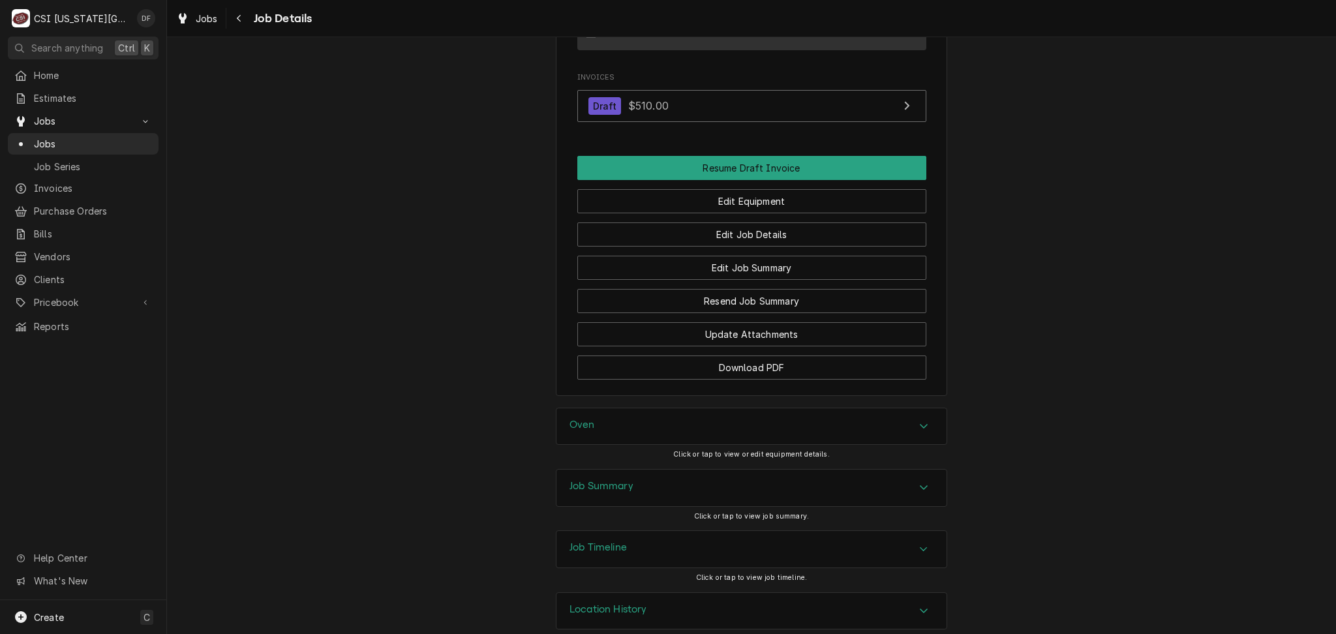
click at [727, 471] on div "Job Summary" at bounding box center [751, 488] width 390 height 37
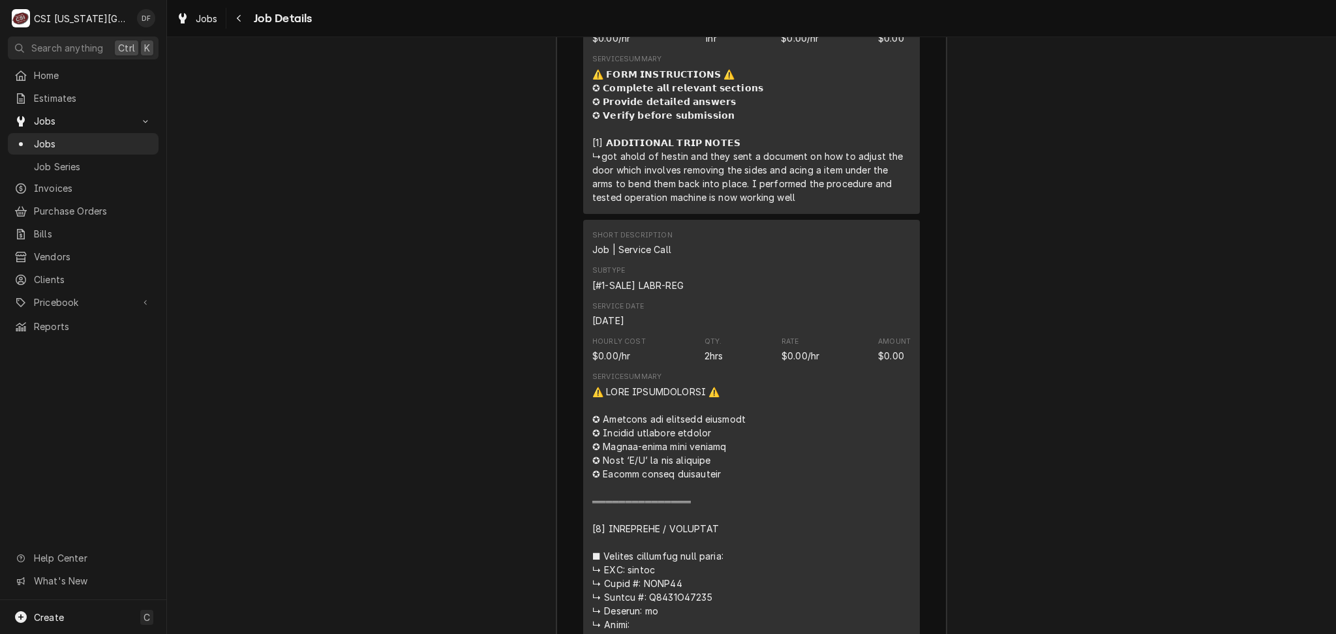
scroll to position [2215, 0]
click at [236, 14] on icon "Navigate back" at bounding box center [239, 18] width 6 height 9
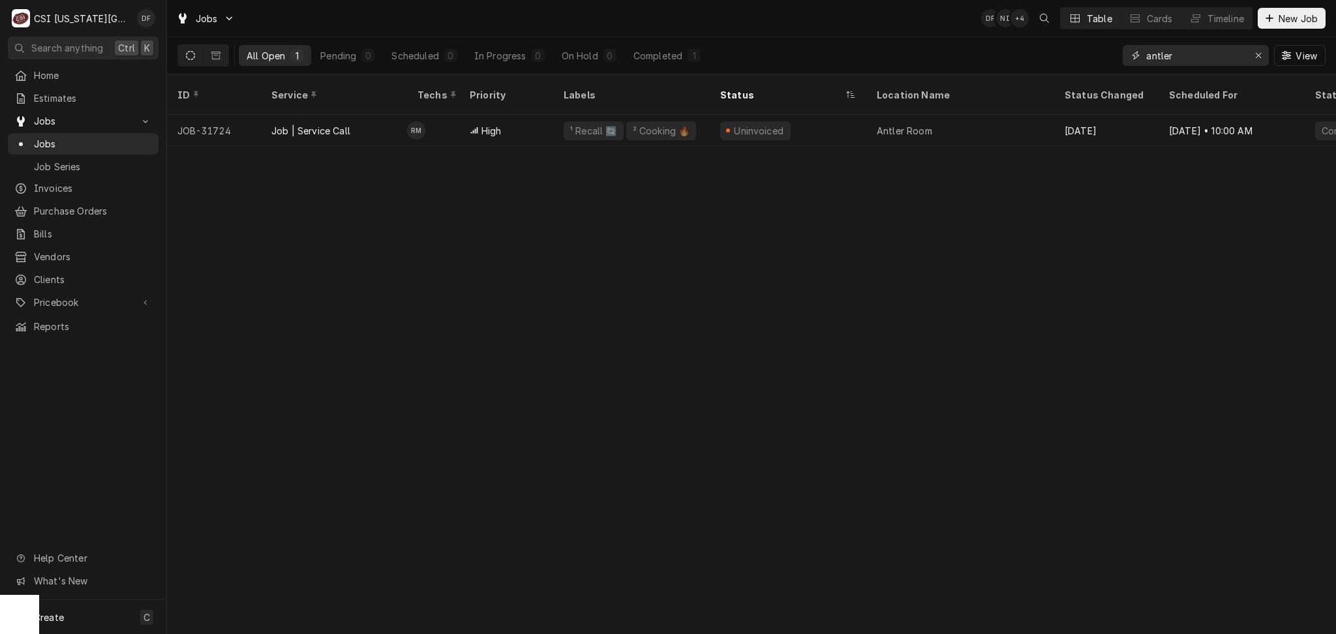
drag, startPoint x: 1191, startPoint y: 54, endPoint x: 1140, endPoint y: 60, distance: 51.2
click at [1140, 60] on div "antler" at bounding box center [1196, 55] width 146 height 21
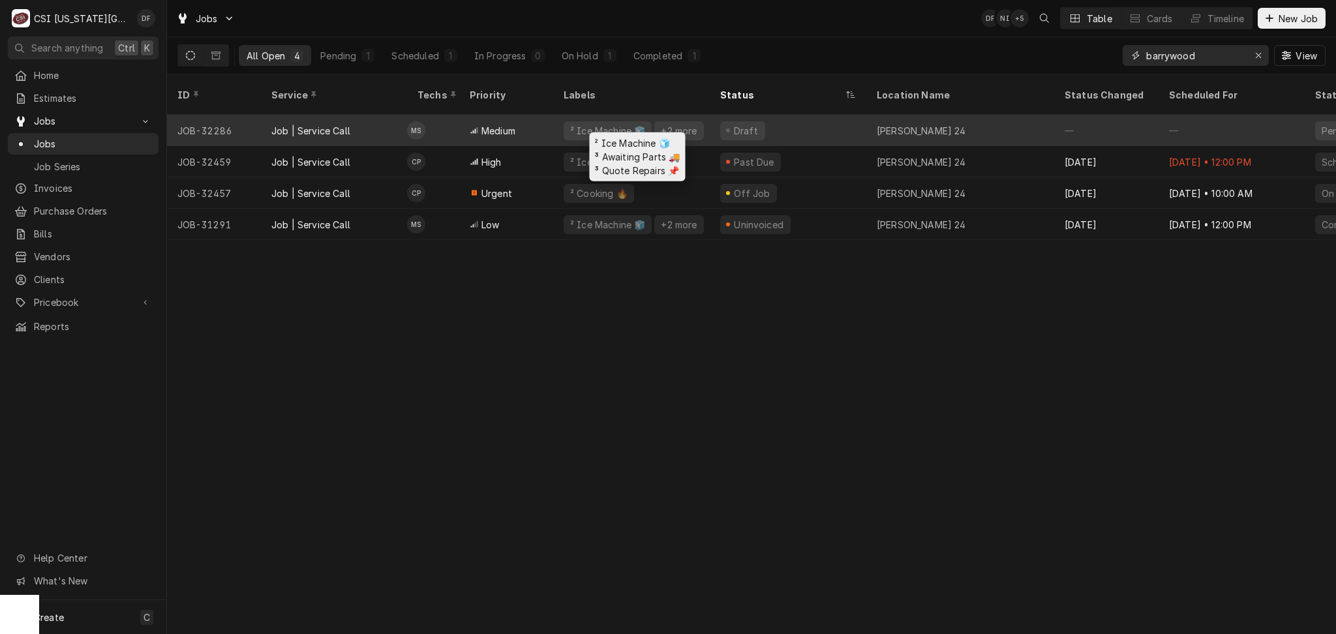
type input "barrywood"
click at [674, 123] on div "² Ice Machine 🧊 +2 more" at bounding box center [631, 130] width 157 height 31
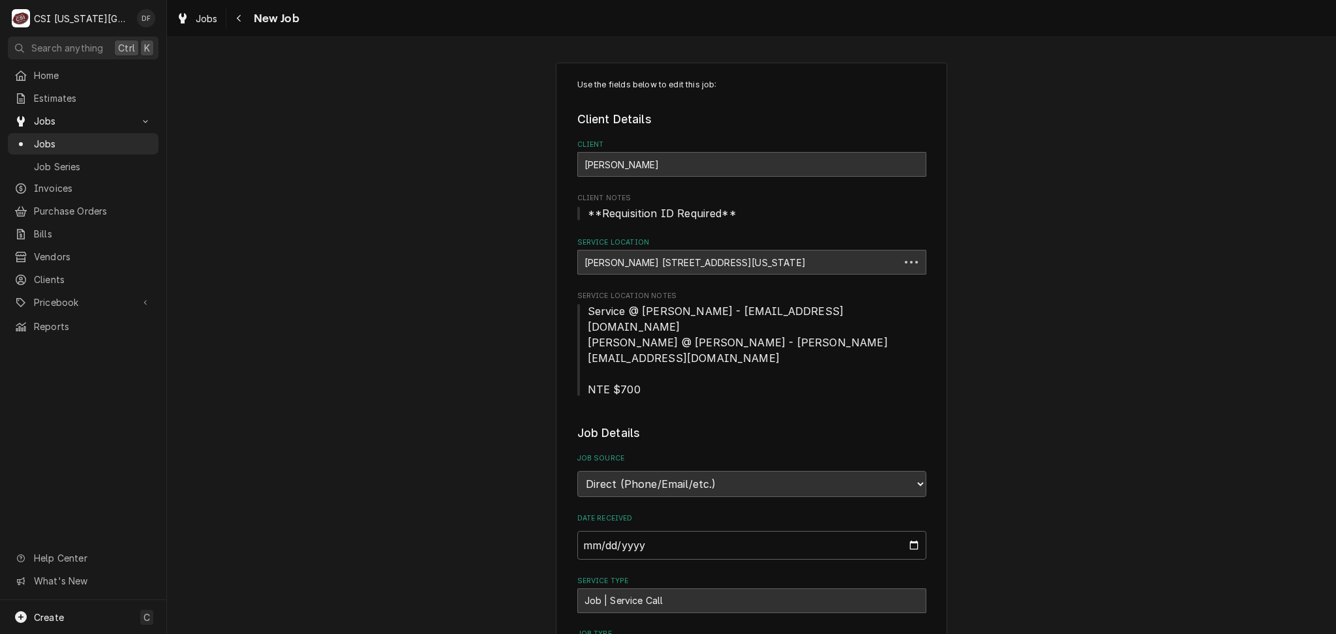
type textarea "x"
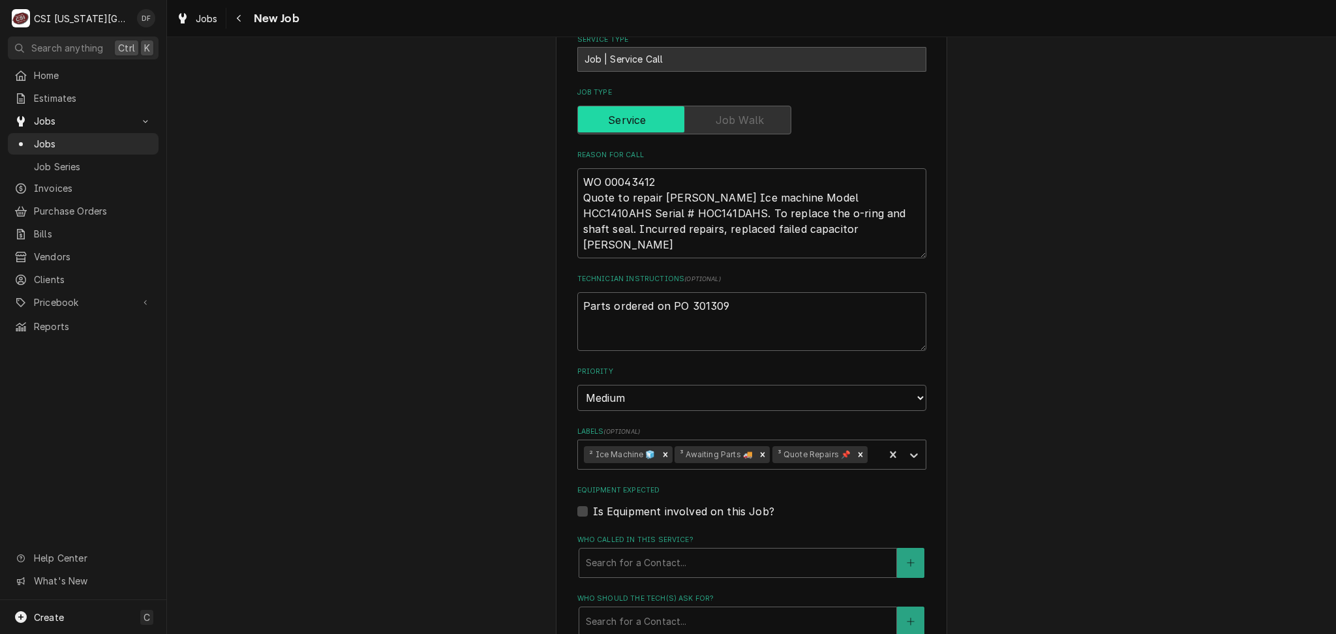
scroll to position [522, 0]
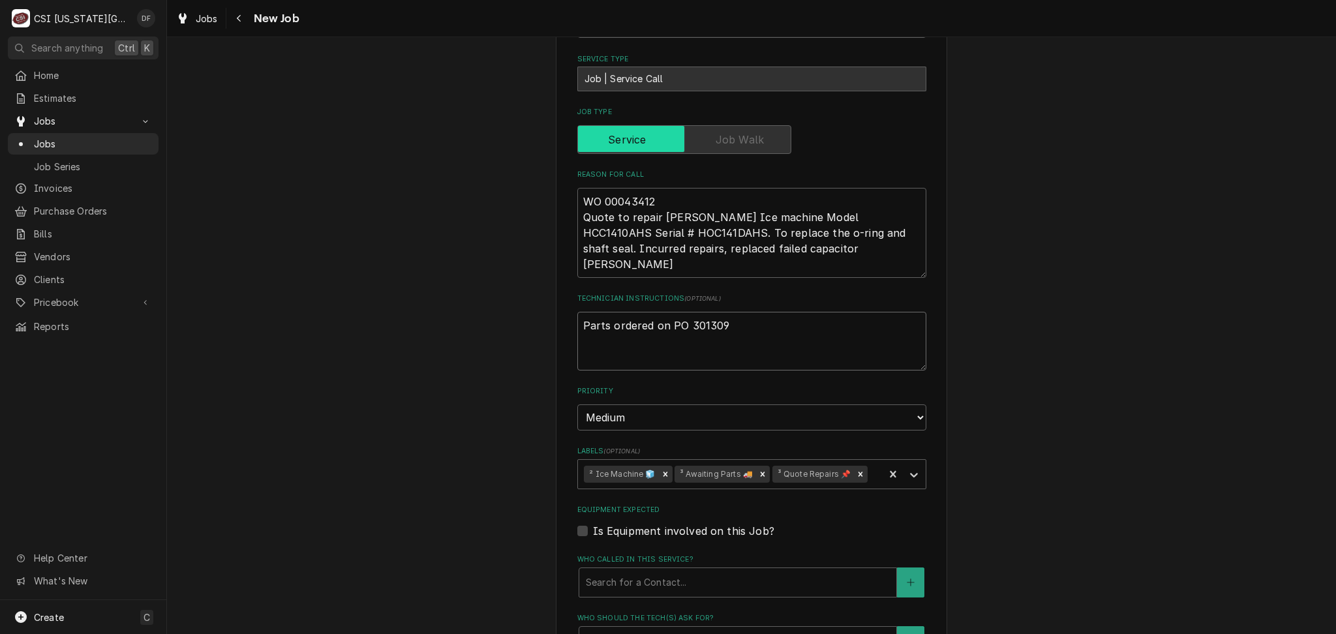
click at [719, 312] on textarea "Parts ordered on PO 301309" at bounding box center [751, 341] width 349 height 59
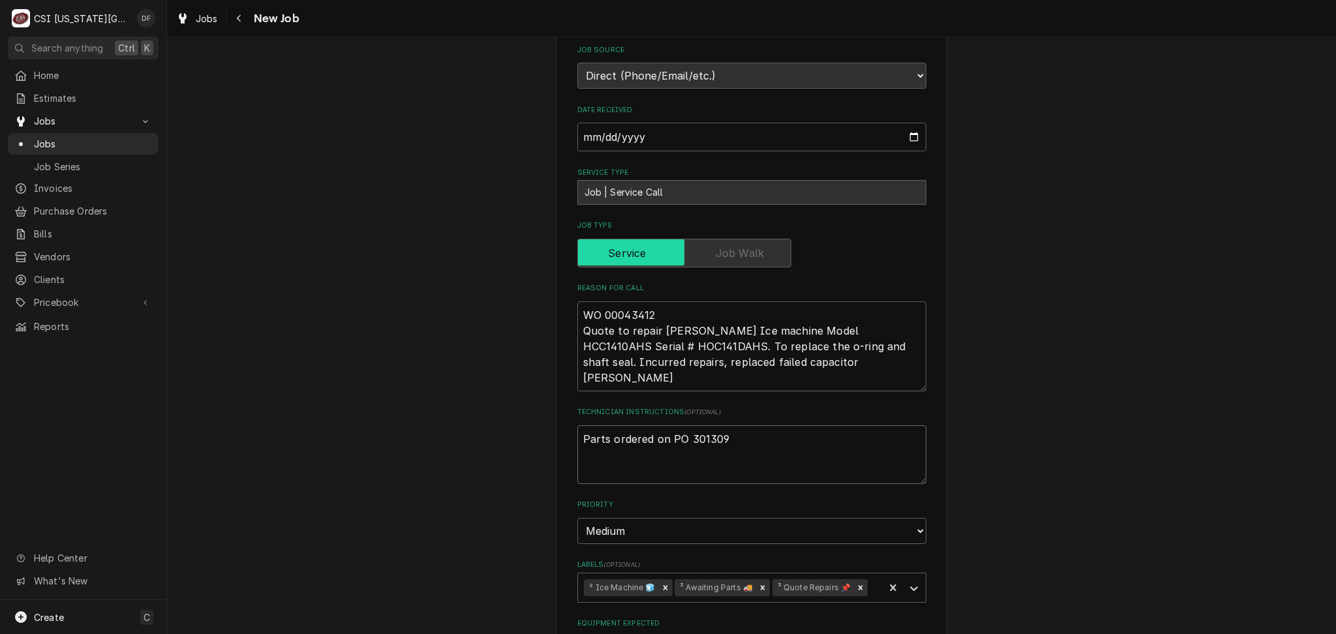
scroll to position [434, 0]
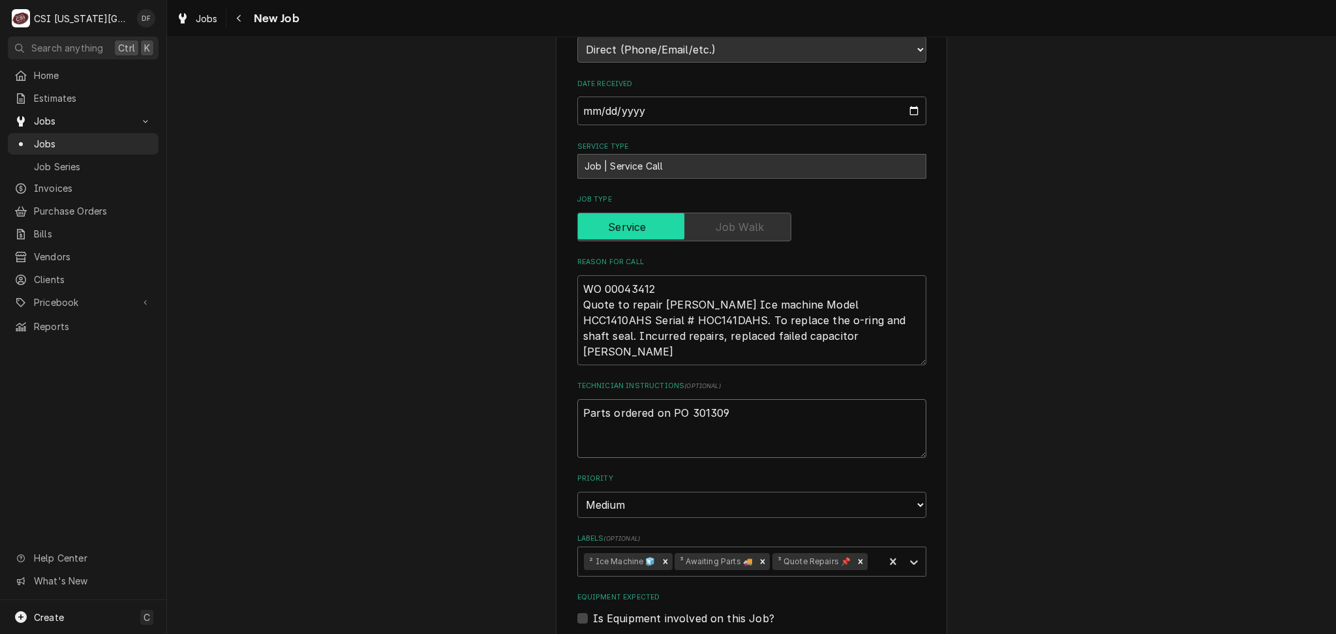
drag, startPoint x: 721, startPoint y: 376, endPoint x: 683, endPoint y: 381, distance: 38.2
click at [683, 399] on textarea "Parts ordered on PO 301309" at bounding box center [751, 428] width 349 height 59
click at [718, 399] on textarea "Parts ordered on PO 301309" at bounding box center [751, 428] width 349 height 59
drag, startPoint x: 718, startPoint y: 380, endPoint x: 682, endPoint y: 380, distance: 35.2
click at [682, 399] on textarea "Parts ordered on PO 301309" at bounding box center [751, 428] width 349 height 59
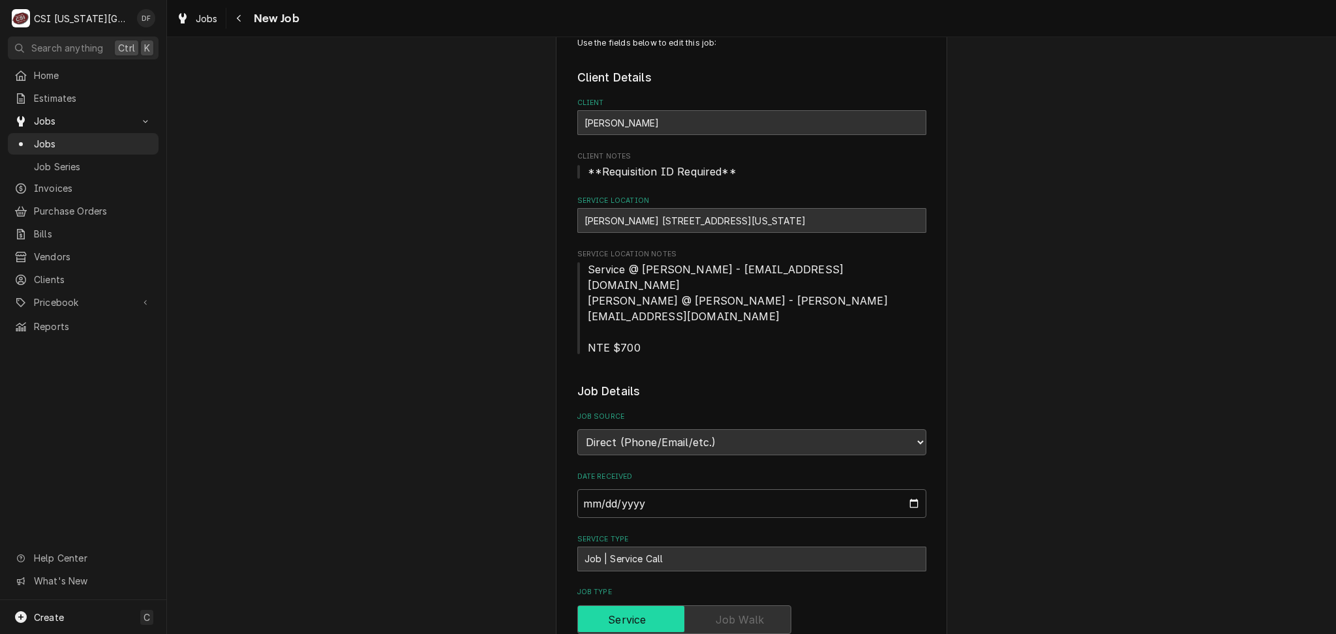
scroll to position [0, 0]
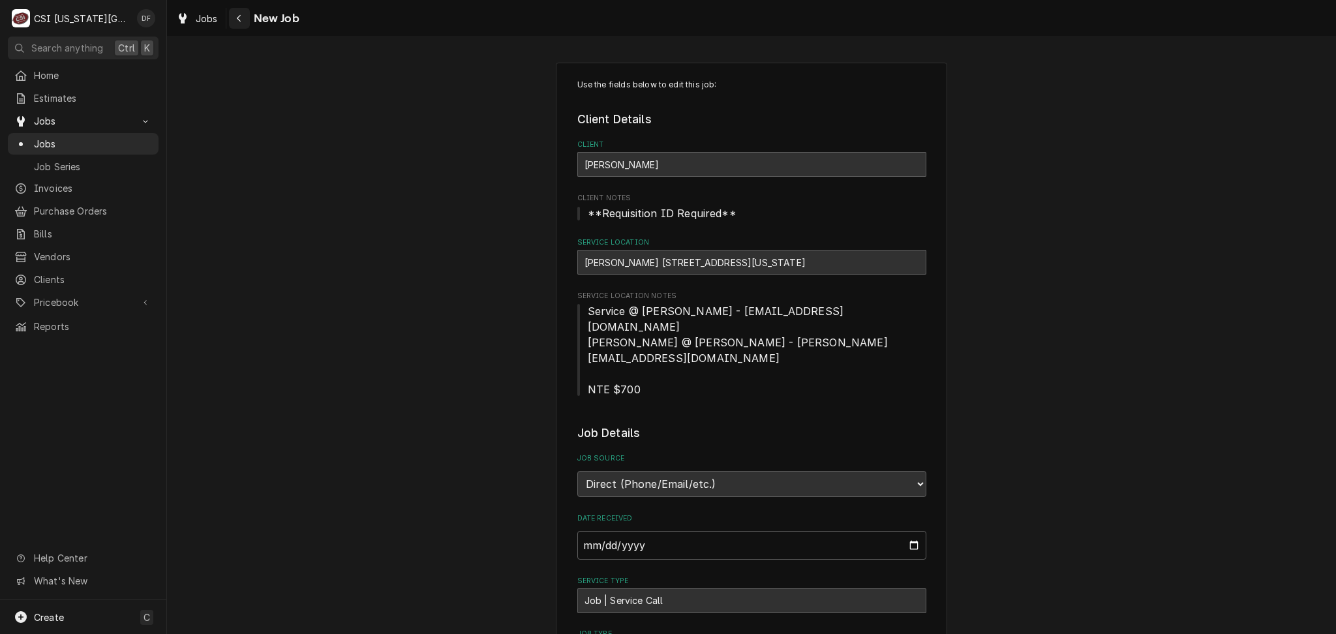
click at [247, 20] on button "Navigate back" at bounding box center [239, 18] width 21 height 21
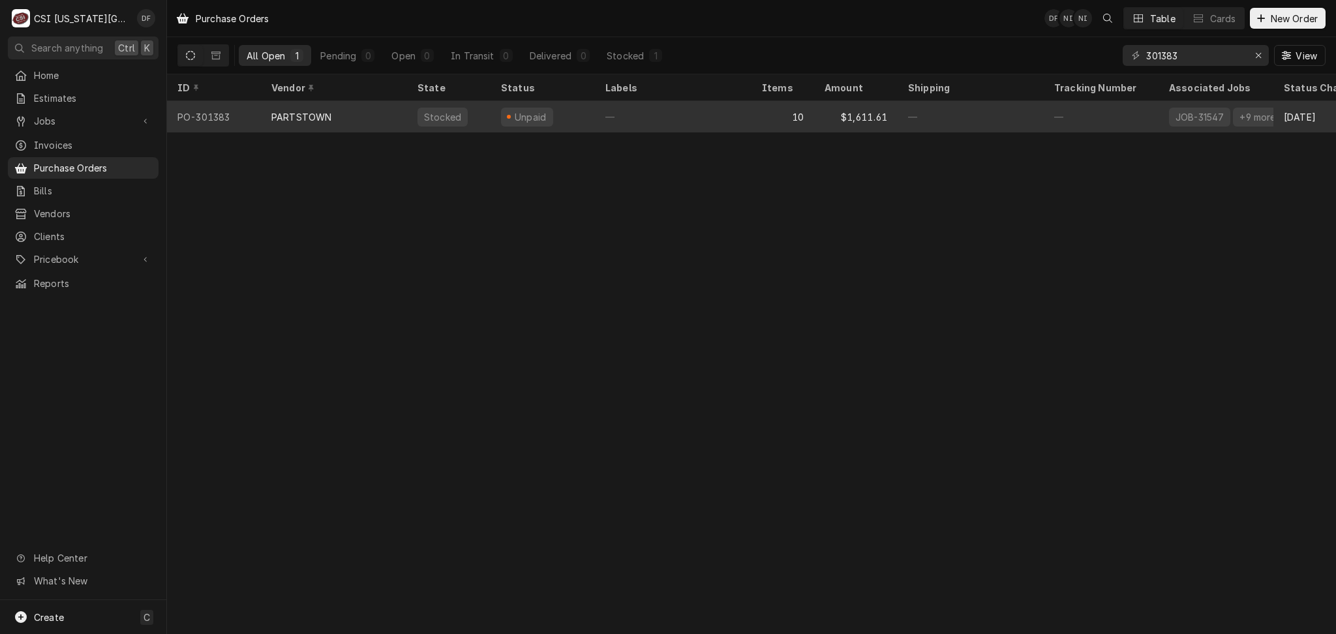
click at [507, 115] on span "Dynamic Content Wrapper" at bounding box center [508, 117] width 5 height 7
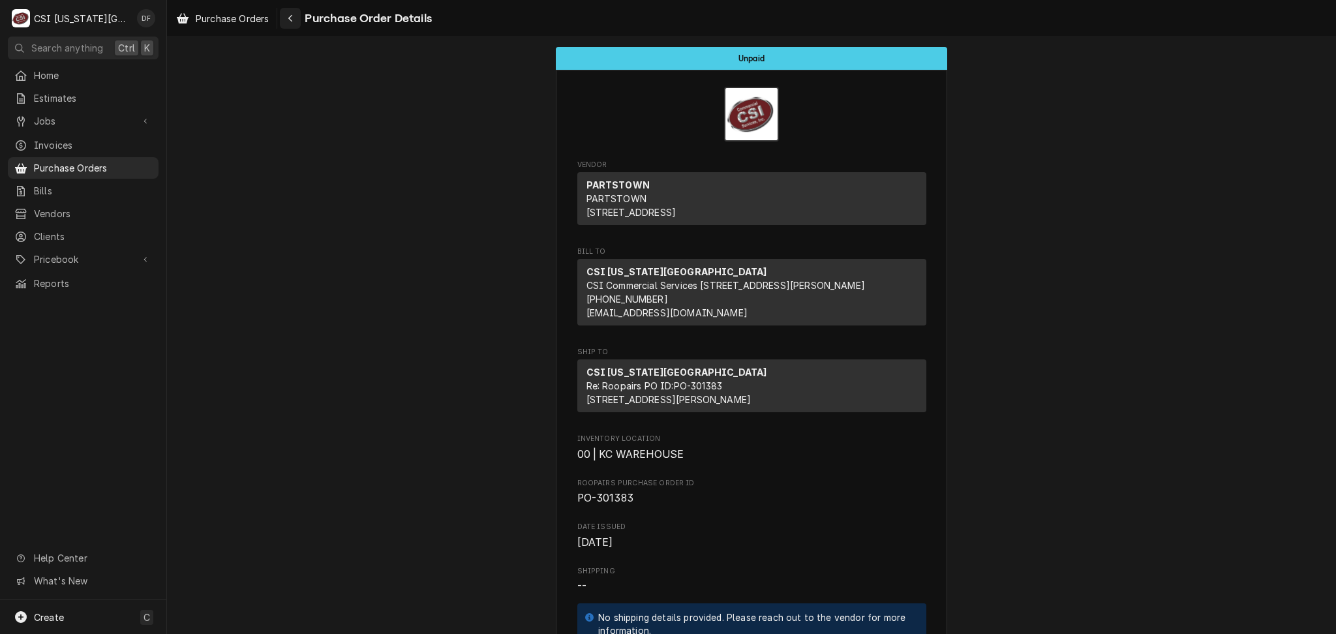
click at [290, 20] on icon "Navigate back" at bounding box center [291, 18] width 6 height 9
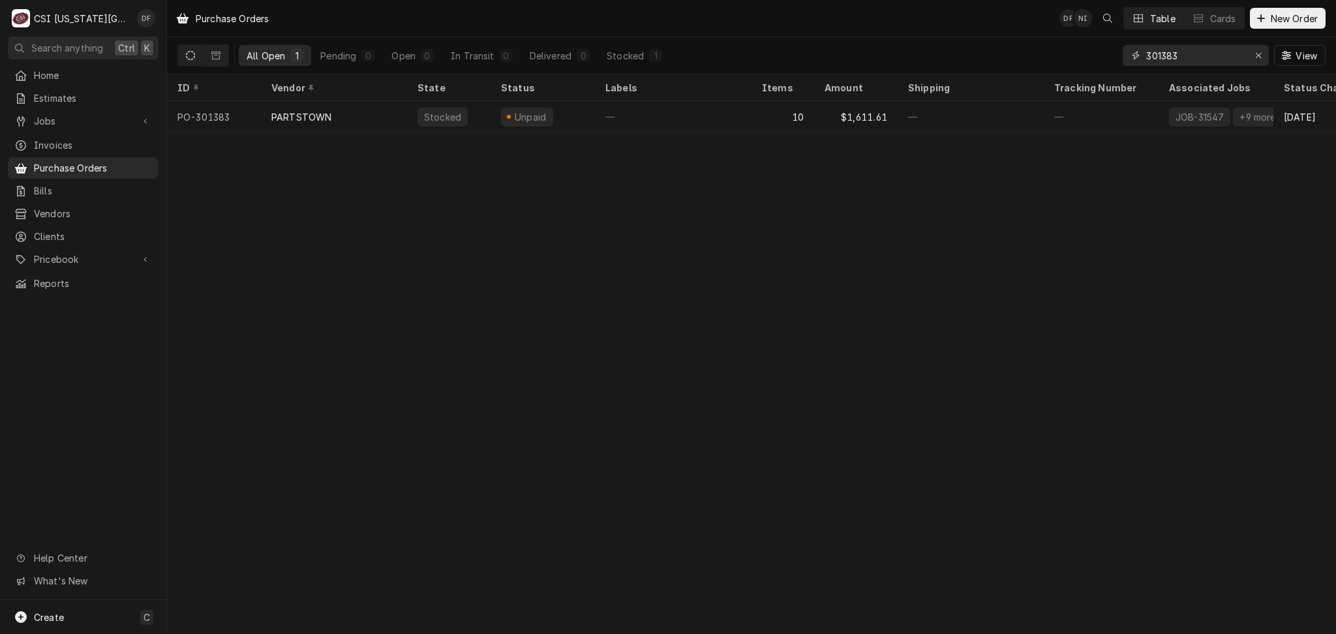
drag, startPoint x: 1192, startPoint y: 57, endPoint x: 1160, endPoint y: 56, distance: 32.0
click at [1160, 56] on input "301383" at bounding box center [1195, 55] width 98 height 21
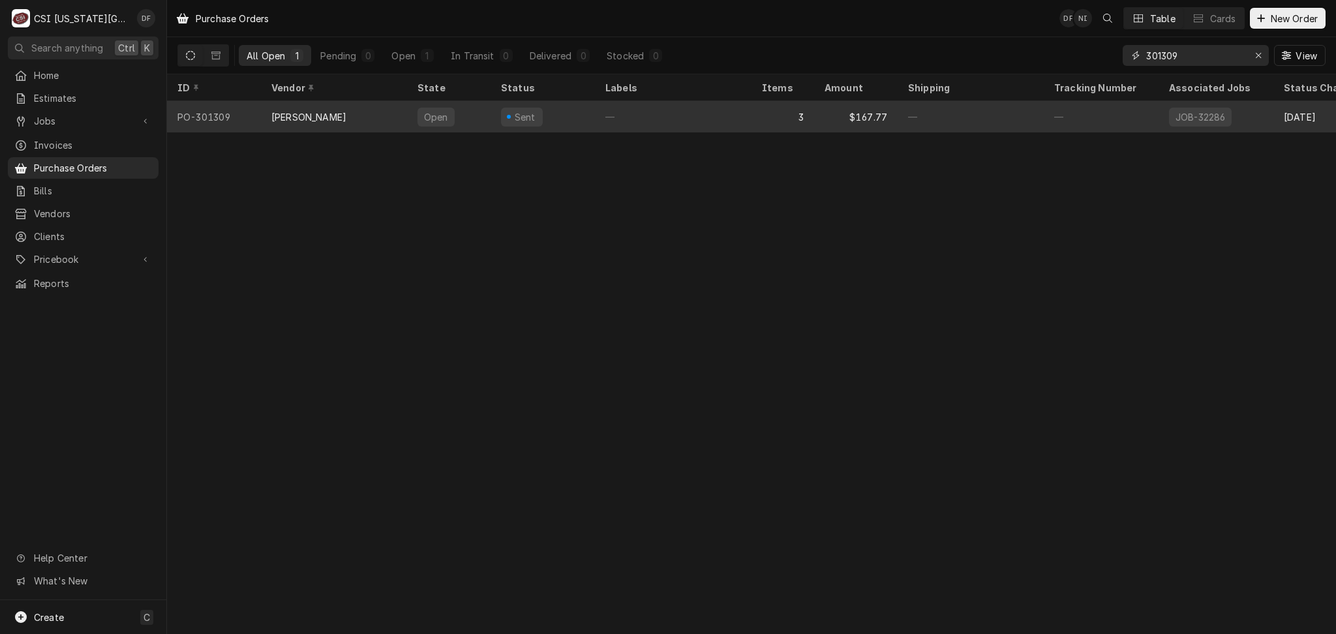
type input "301309"
click at [685, 114] on div "—" at bounding box center [673, 116] width 157 height 31
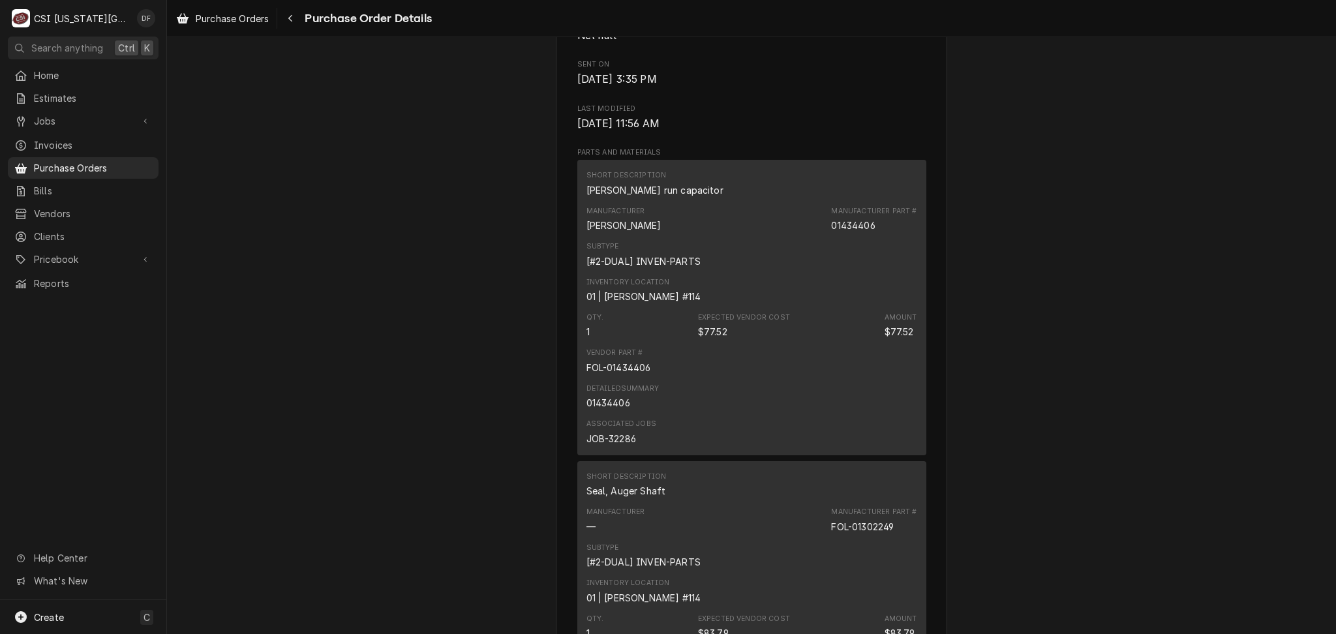
scroll to position [695, 0]
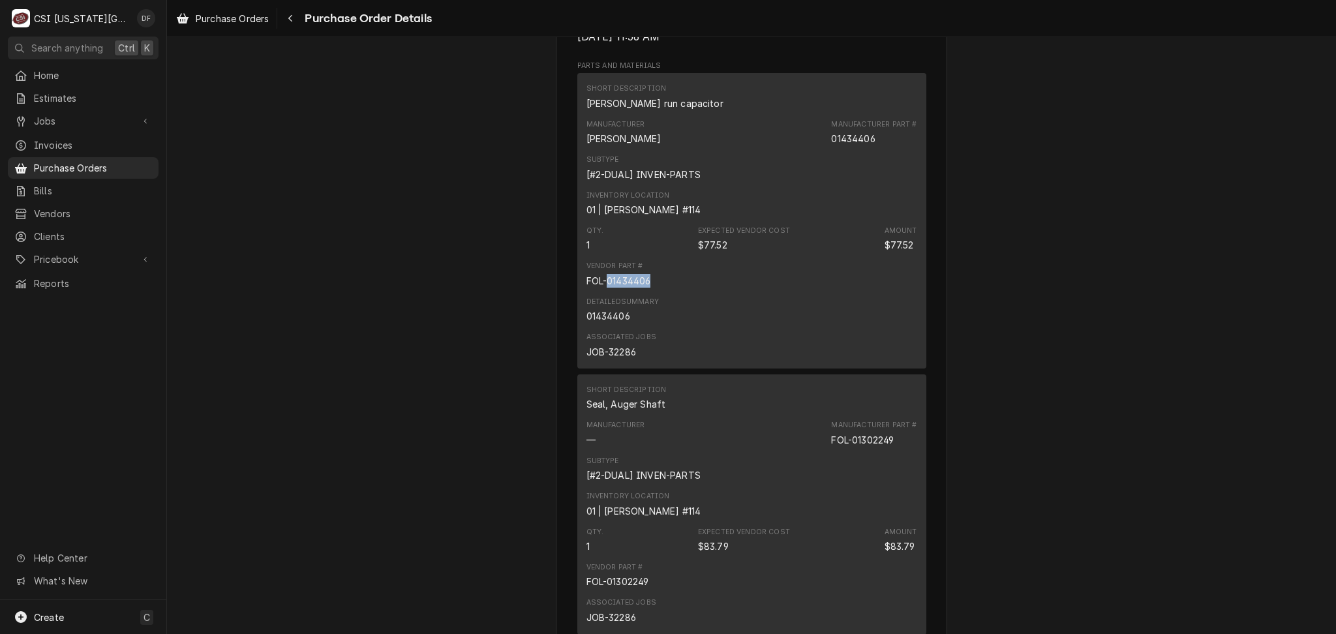
drag, startPoint x: 644, startPoint y: 322, endPoint x: 601, endPoint y: 317, distance: 43.3
click at [601, 288] on div "FOL-01434406" at bounding box center [618, 281] width 65 height 14
copy div "01434406"
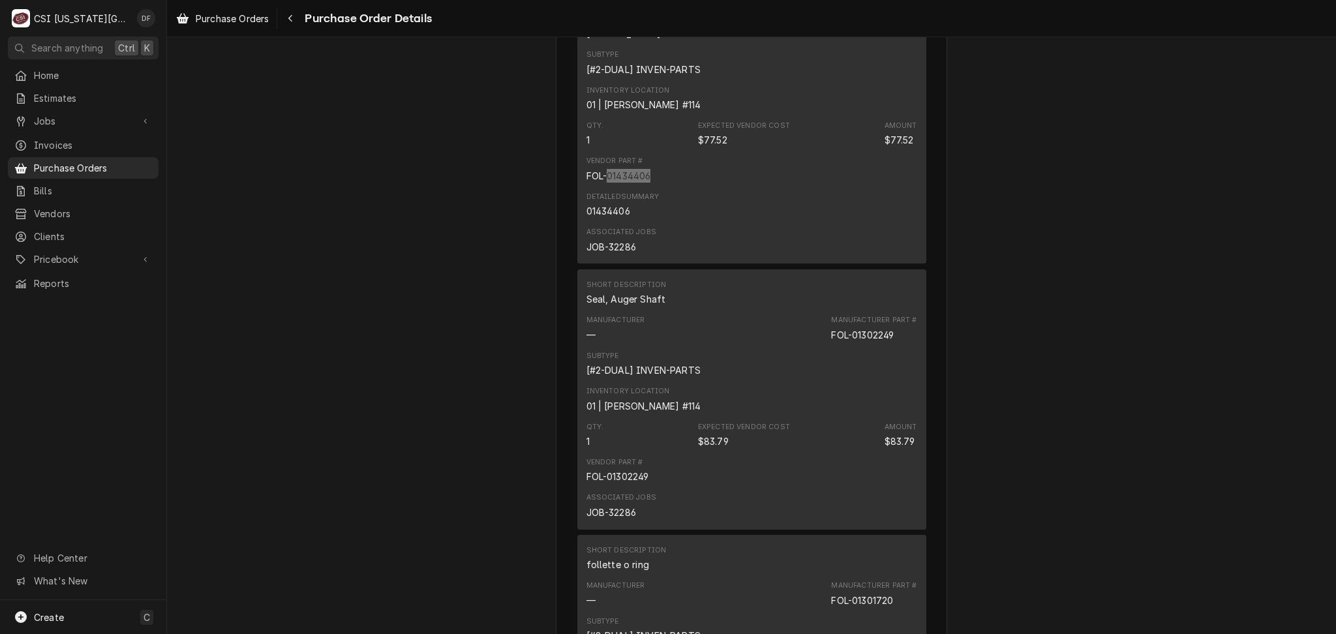
scroll to position [956, 0]
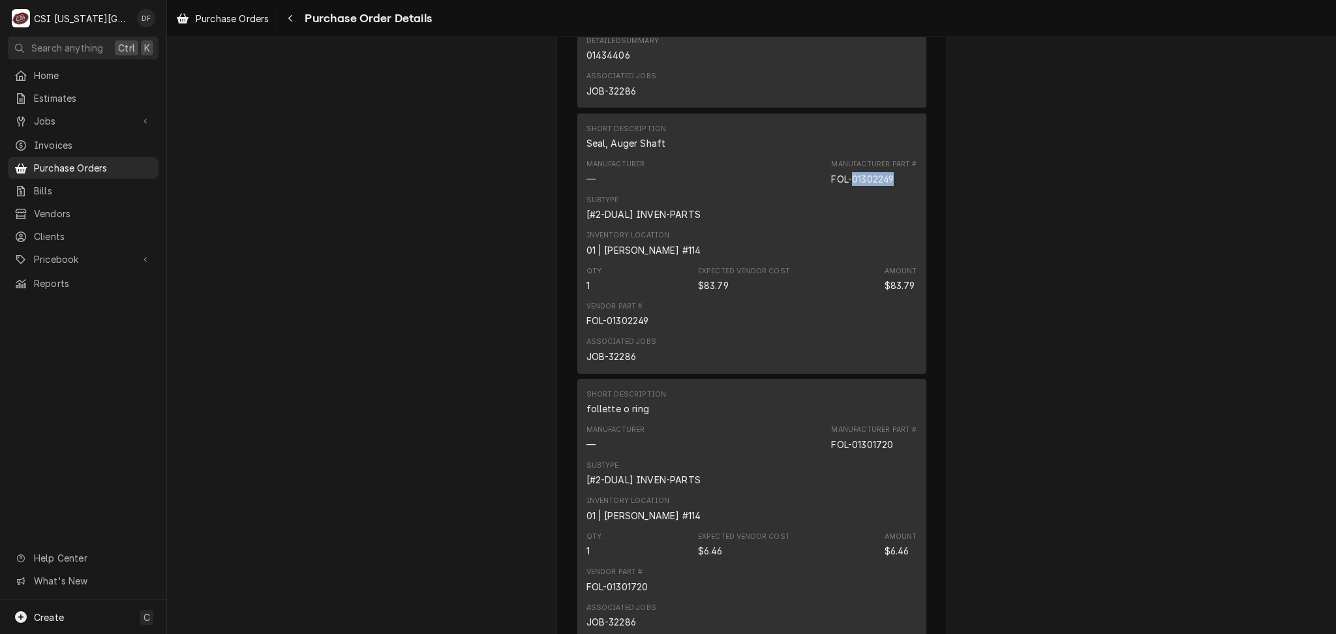
drag, startPoint x: 892, startPoint y: 213, endPoint x: 849, endPoint y: 220, distance: 44.2
click at [849, 185] on div "Manufacturer Part # FOL-01302249" at bounding box center [873, 172] width 85 height 26
copy div "01302249"
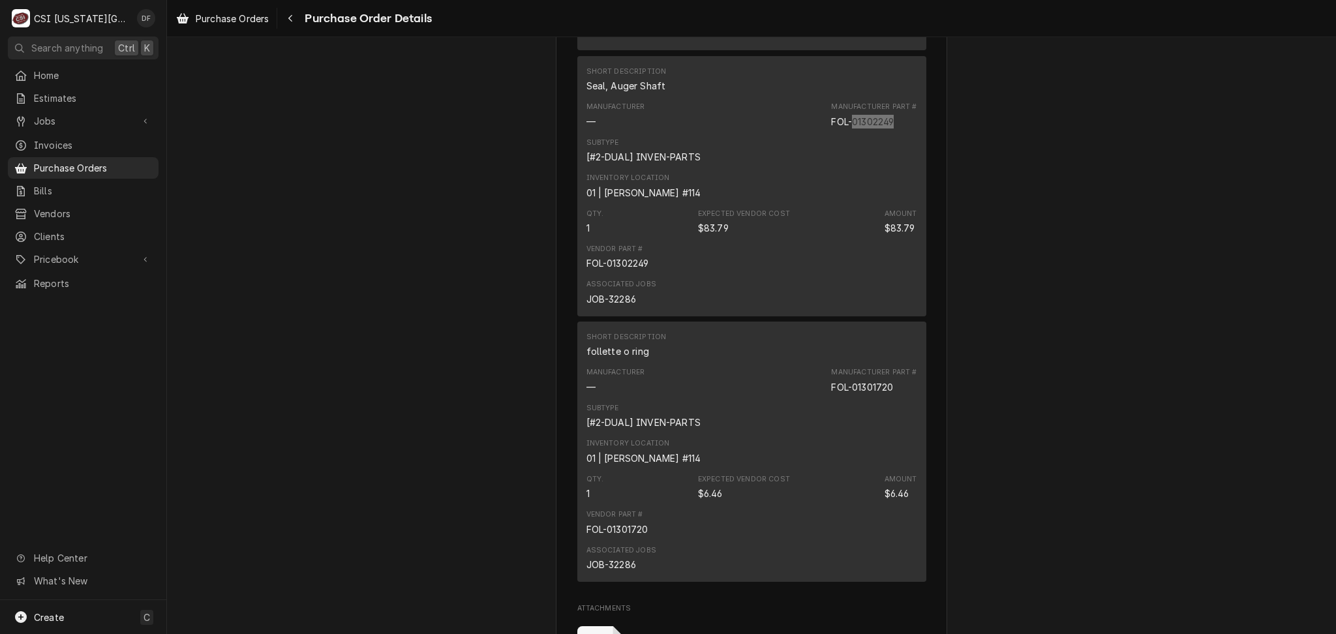
scroll to position [1044, 0]
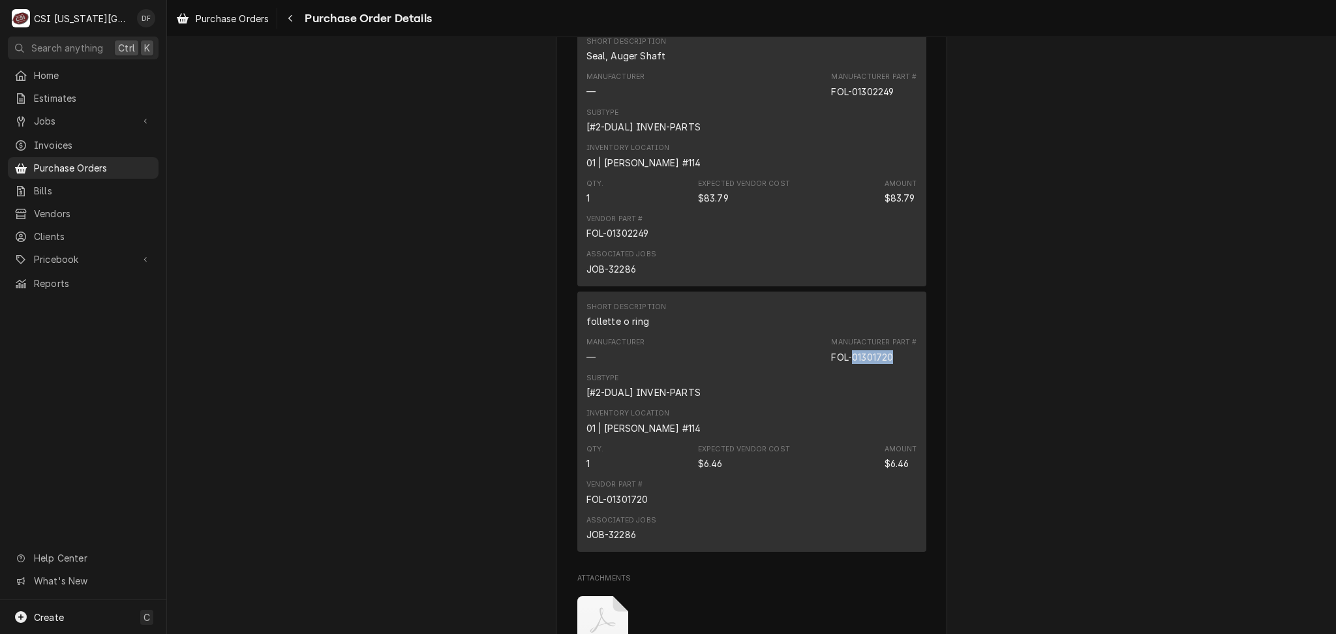
drag, startPoint x: 894, startPoint y: 398, endPoint x: 845, endPoint y: 397, distance: 48.3
click at [845, 363] on div "Manufacturer Part # FOL-01301720" at bounding box center [873, 350] width 85 height 26
copy div "01301720"
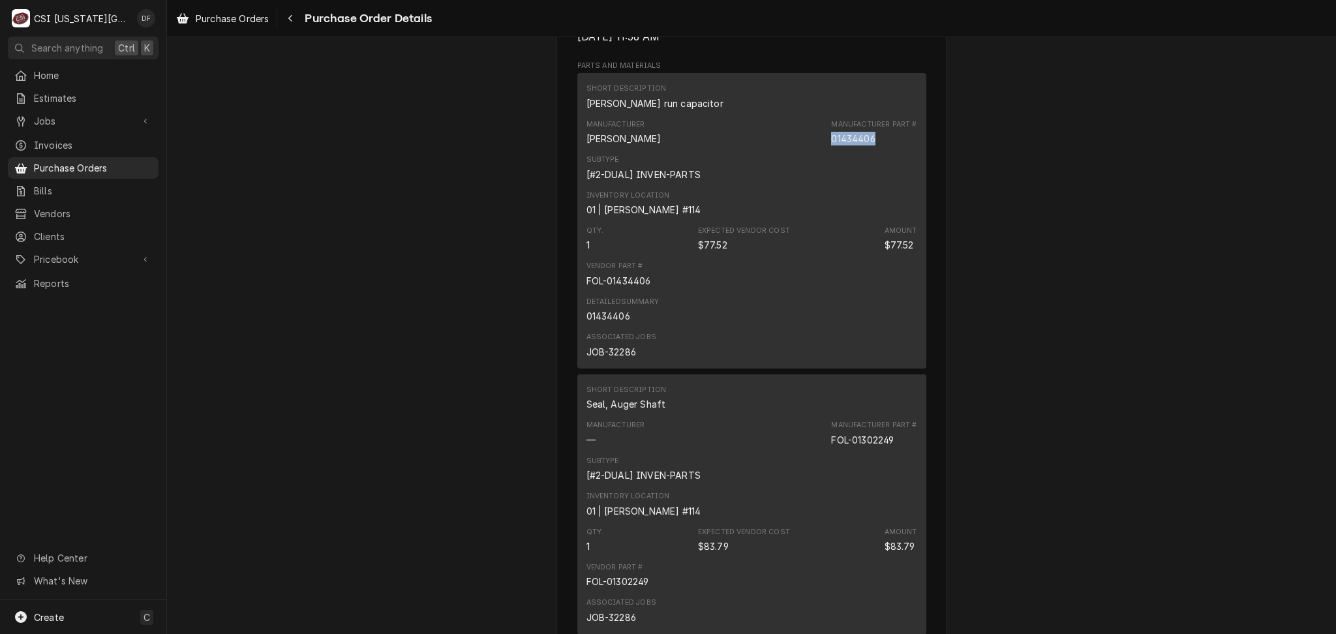
drag, startPoint x: 870, startPoint y: 175, endPoint x: 821, endPoint y: 182, distance: 50.0
click at [821, 150] on div "Manufacturer Follett Manufacturer Part # 01434406" at bounding box center [751, 132] width 331 height 35
copy div "01434406"
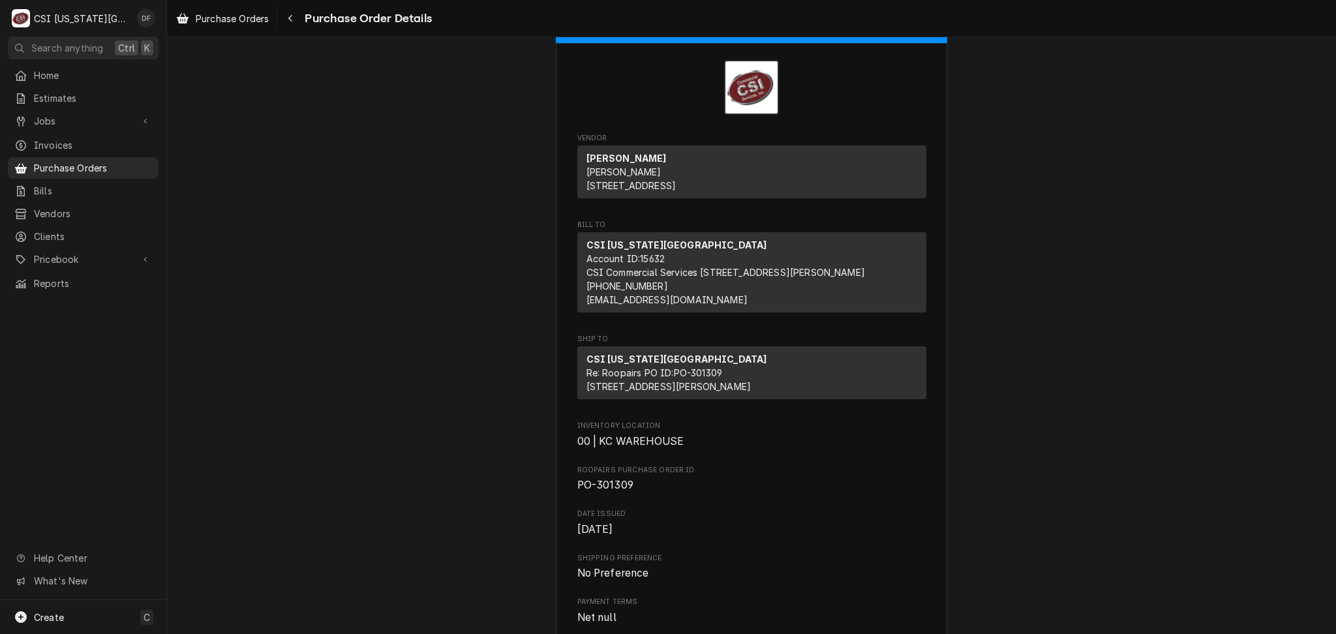
scroll to position [0, 0]
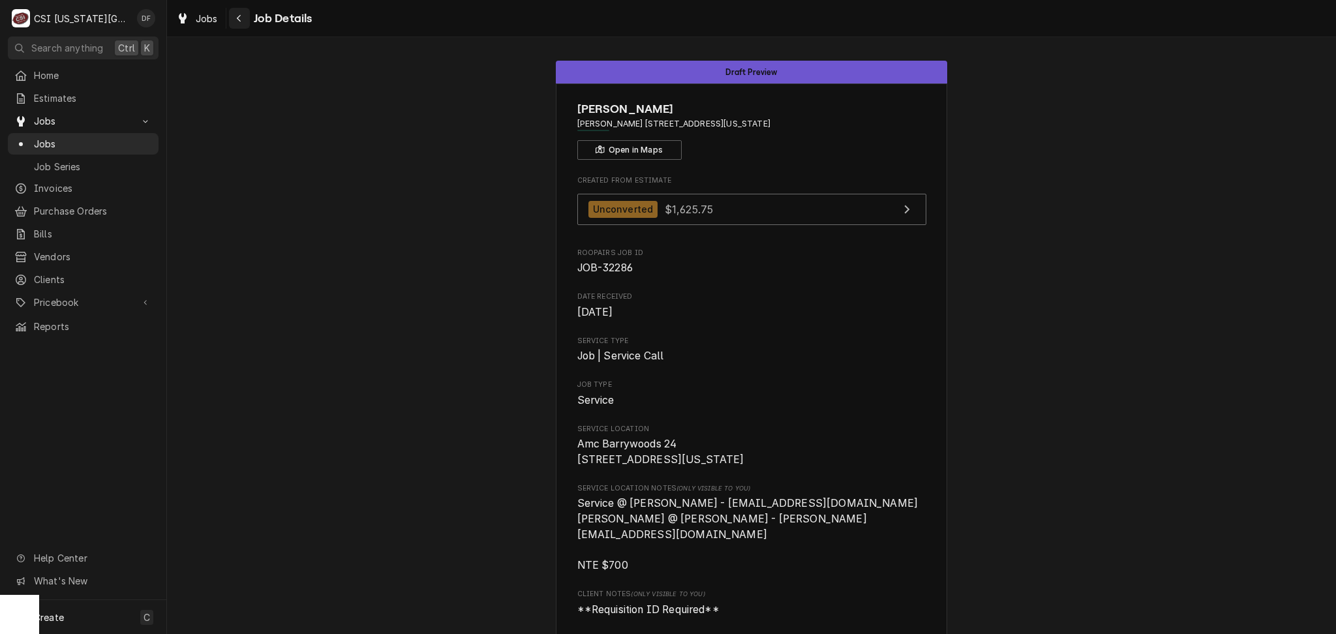
click at [238, 20] on icon "Navigate back" at bounding box center [239, 18] width 4 height 7
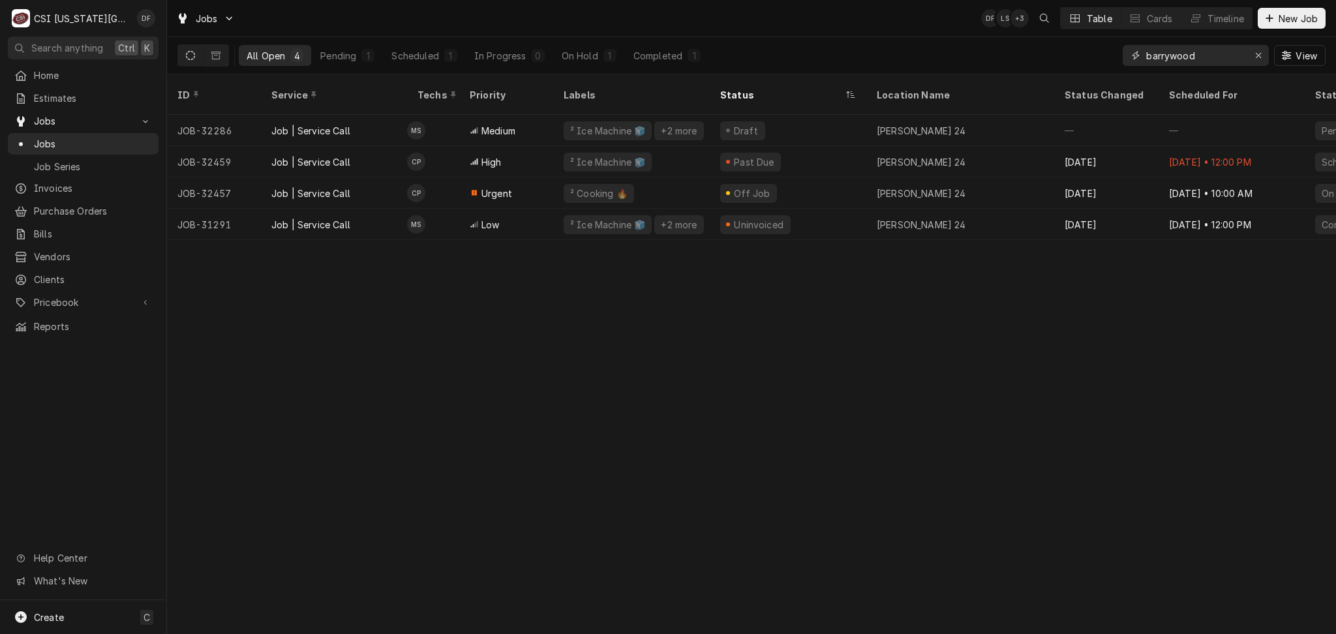
drag, startPoint x: 1230, startPoint y: 53, endPoint x: 1093, endPoint y: 65, distance: 137.4
click at [1093, 65] on div "All Open 4 Pending 1 Scheduled 1 In Progress 0 On Hold 1 Completed 1 barrywood …" at bounding box center [751, 55] width 1148 height 37
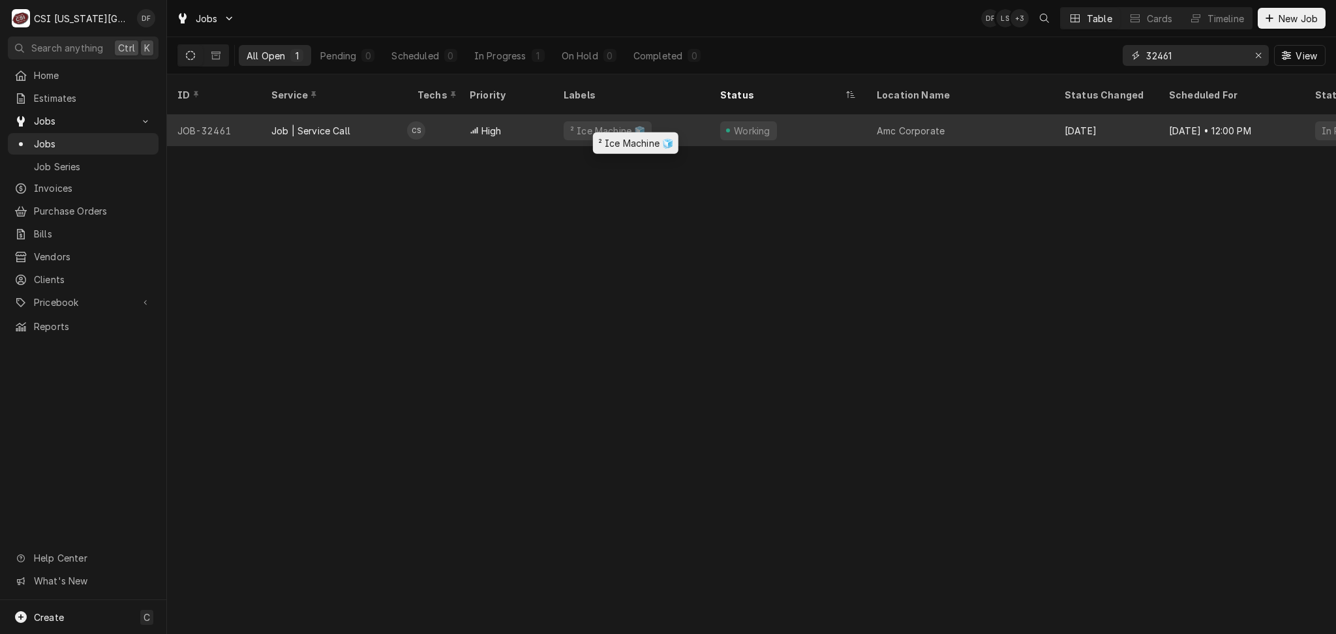
type input "32461"
click at [639, 125] on div "² Ice Machine 🧊" at bounding box center [631, 130] width 157 height 31
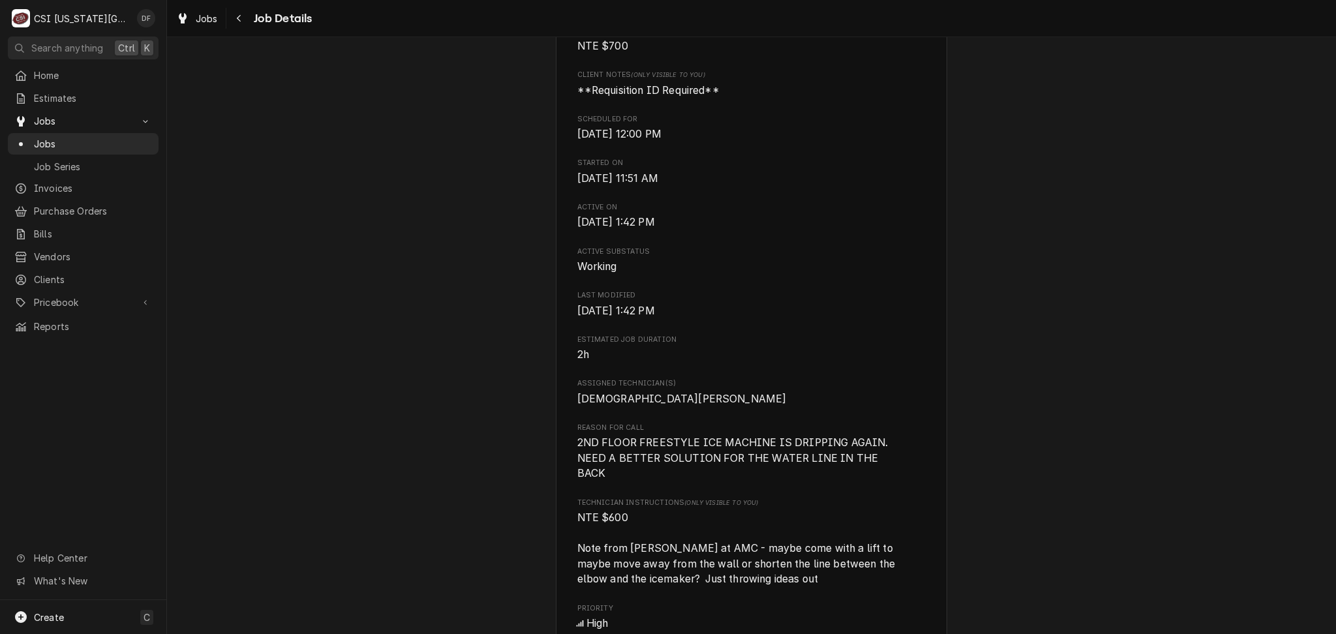
scroll to position [609, 0]
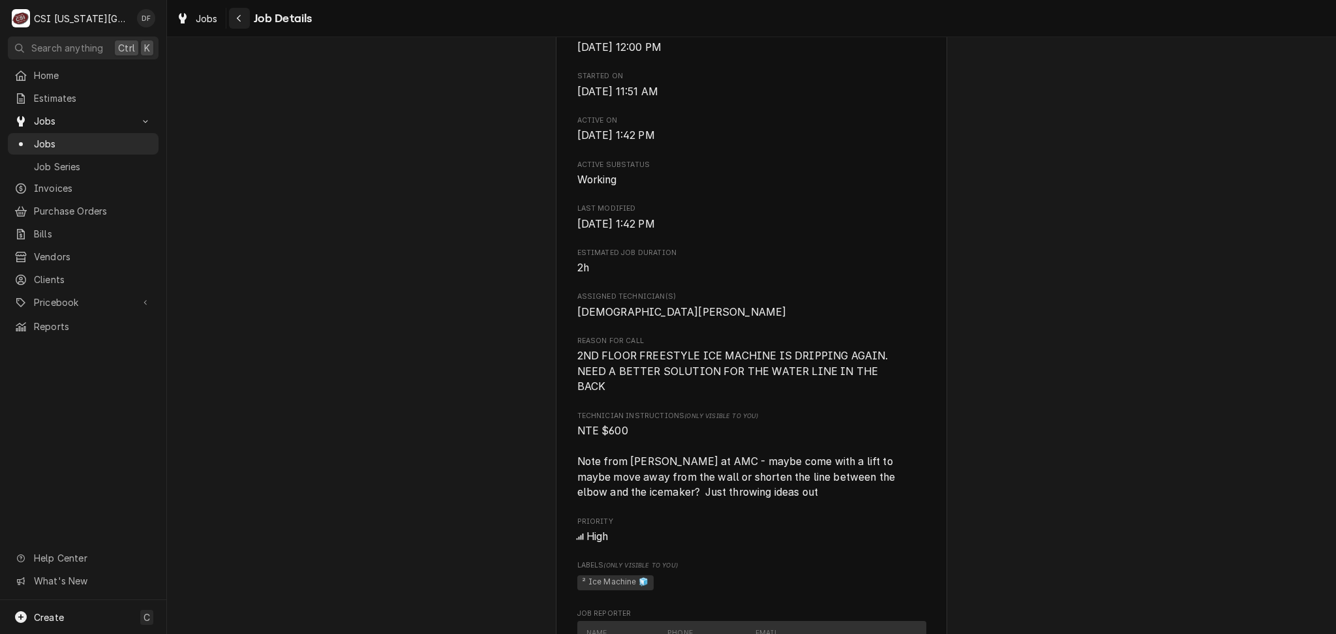
click at [240, 22] on icon "Navigate back" at bounding box center [239, 18] width 6 height 9
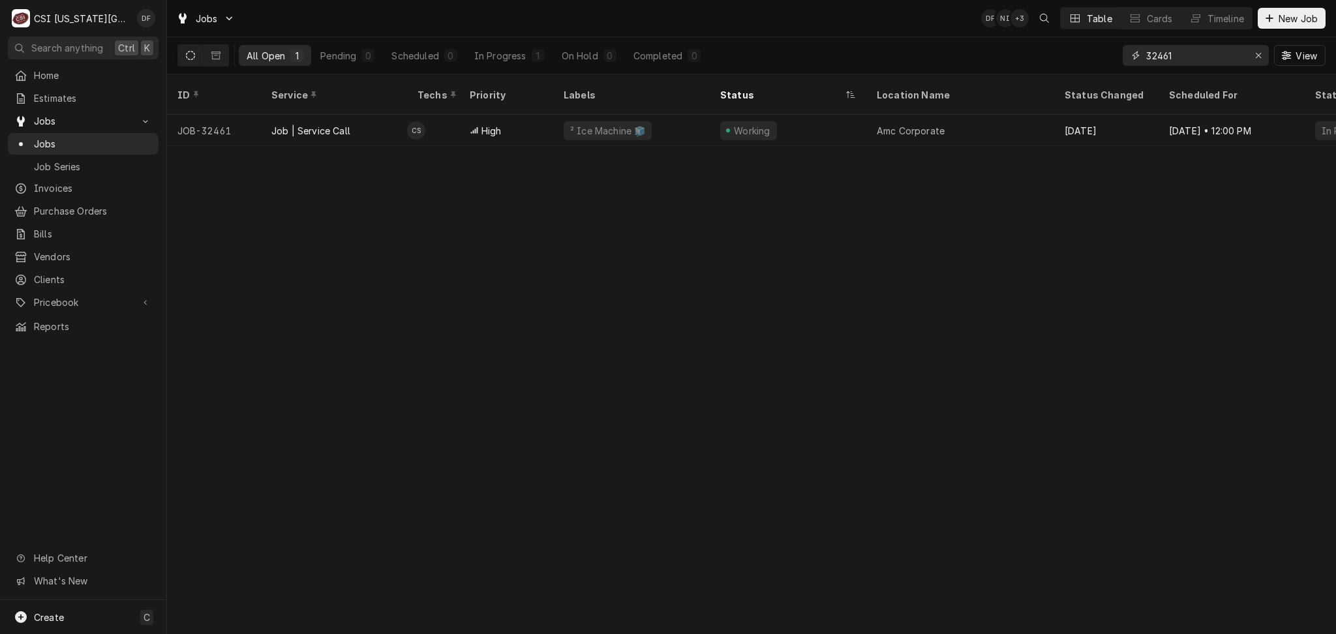
drag, startPoint x: 1199, startPoint y: 56, endPoint x: 1100, endPoint y: 59, distance: 98.5
click at [1100, 59] on div "All Open 1 Pending 0 Scheduled 0 In Progress 1 On Hold 0 Completed 0 32461 View" at bounding box center [751, 55] width 1148 height 37
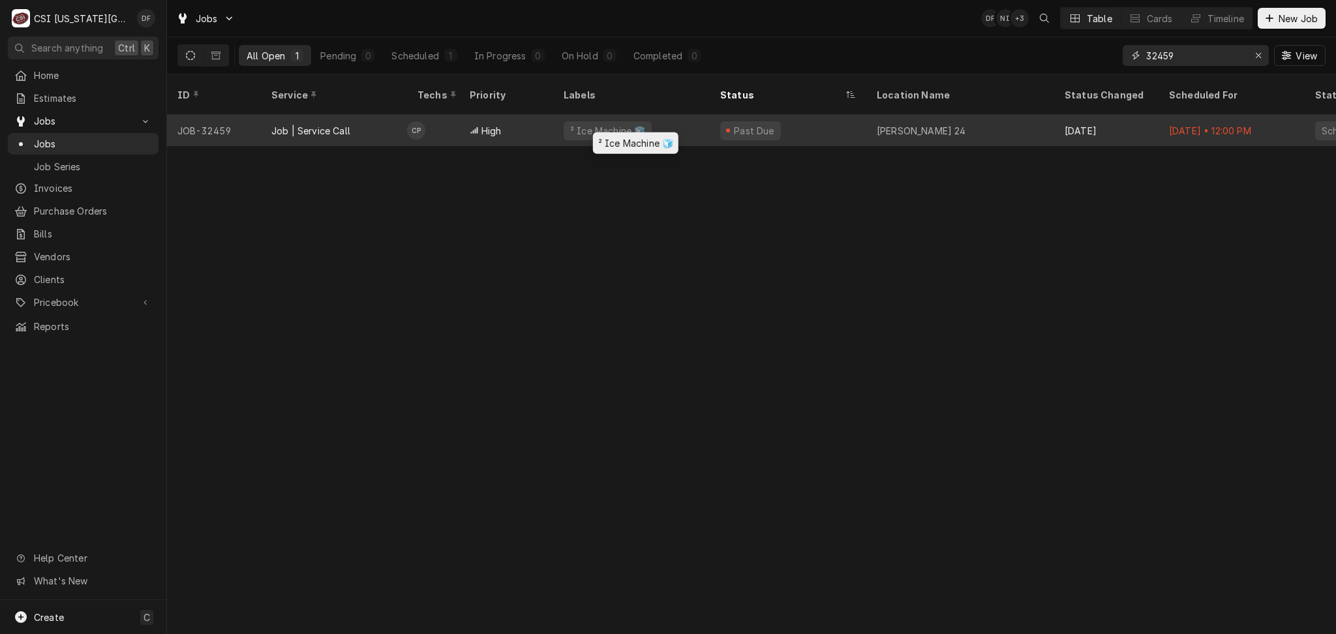
type input "32459"
click at [674, 119] on div "² Ice Machine 🧊" at bounding box center [631, 130] width 157 height 31
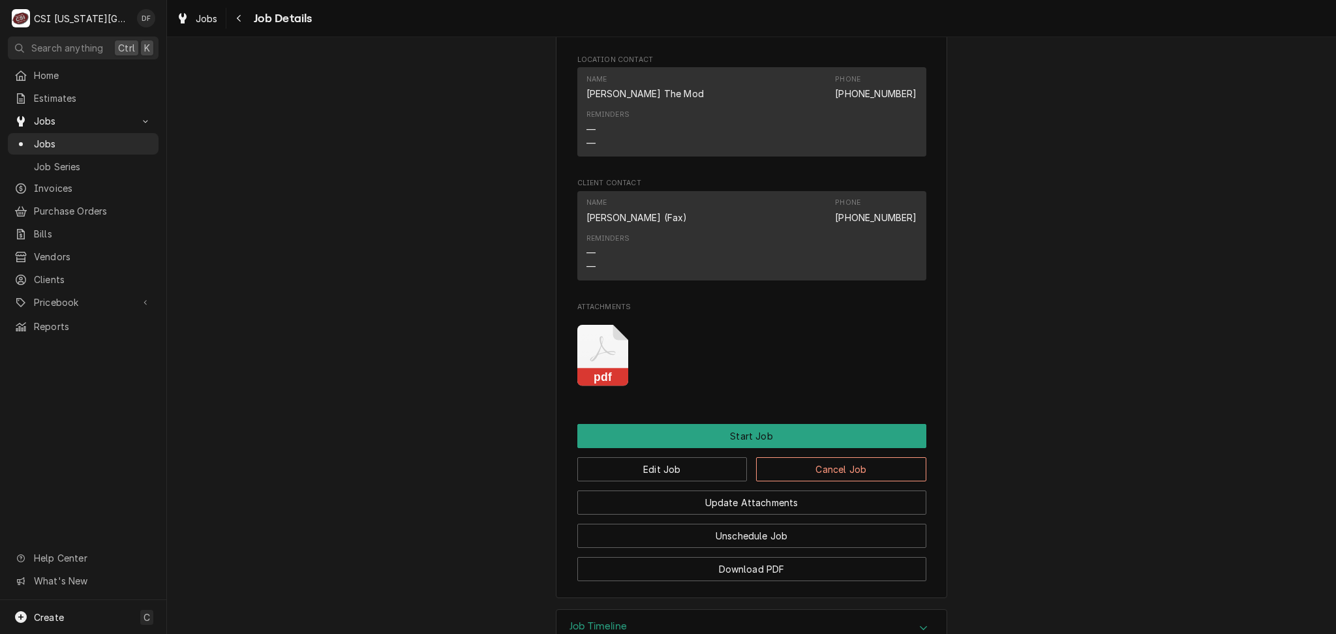
scroll to position [1228, 0]
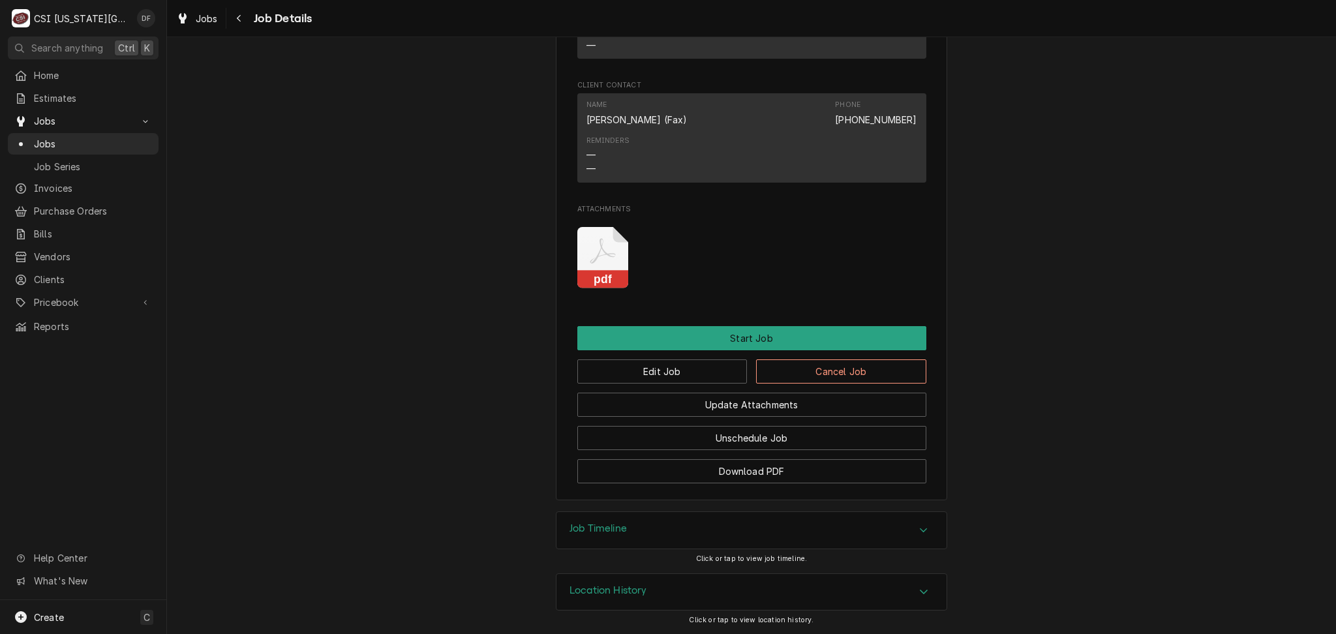
click at [653, 536] on div "Job Timeline" at bounding box center [751, 530] width 390 height 37
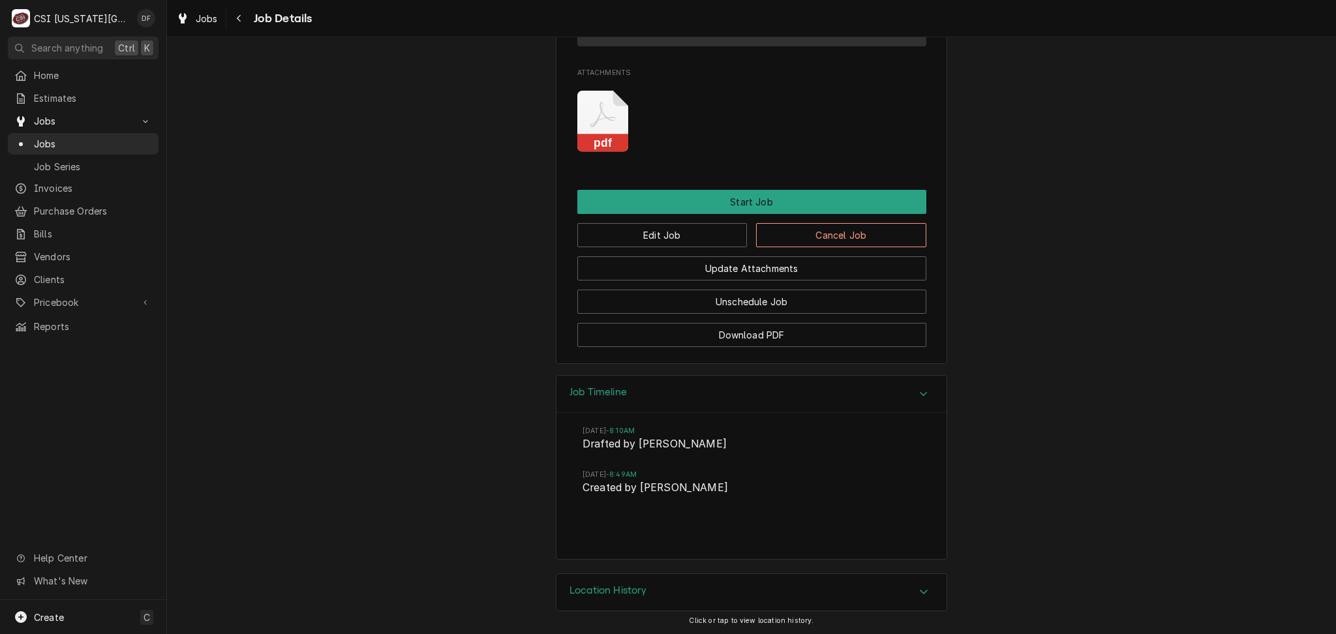
scroll to position [1365, 0]
click at [645, 599] on div "Location History" at bounding box center [751, 591] width 390 height 37
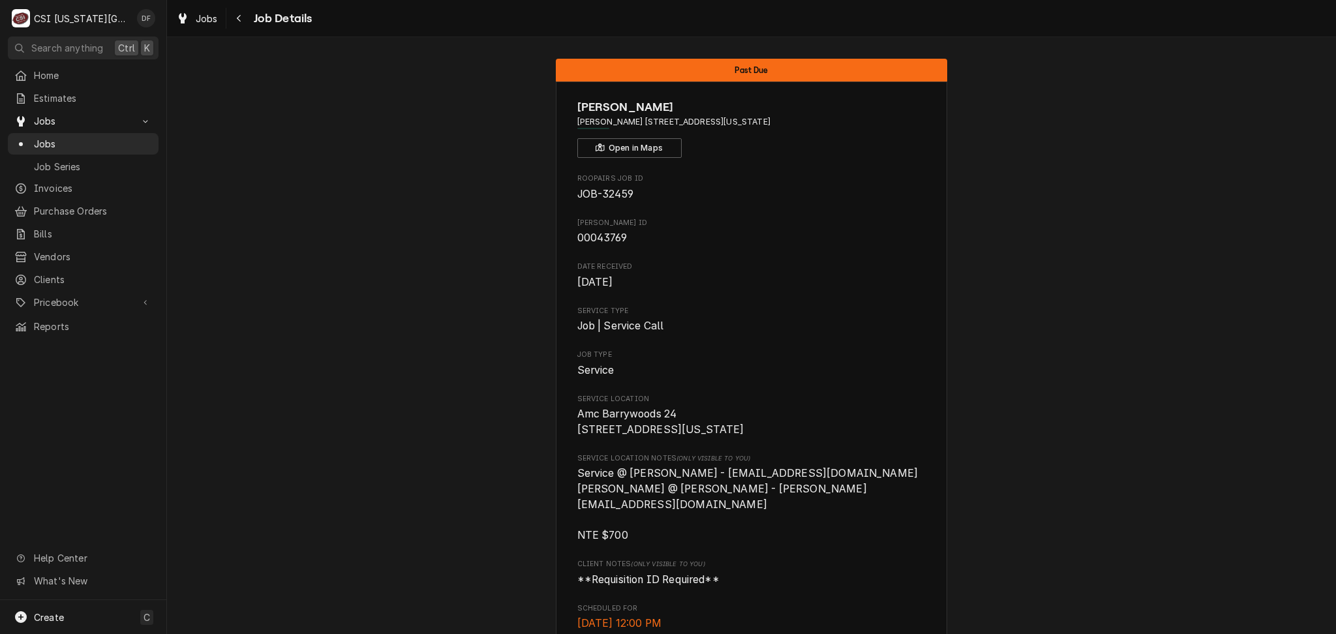
scroll to position [0, 0]
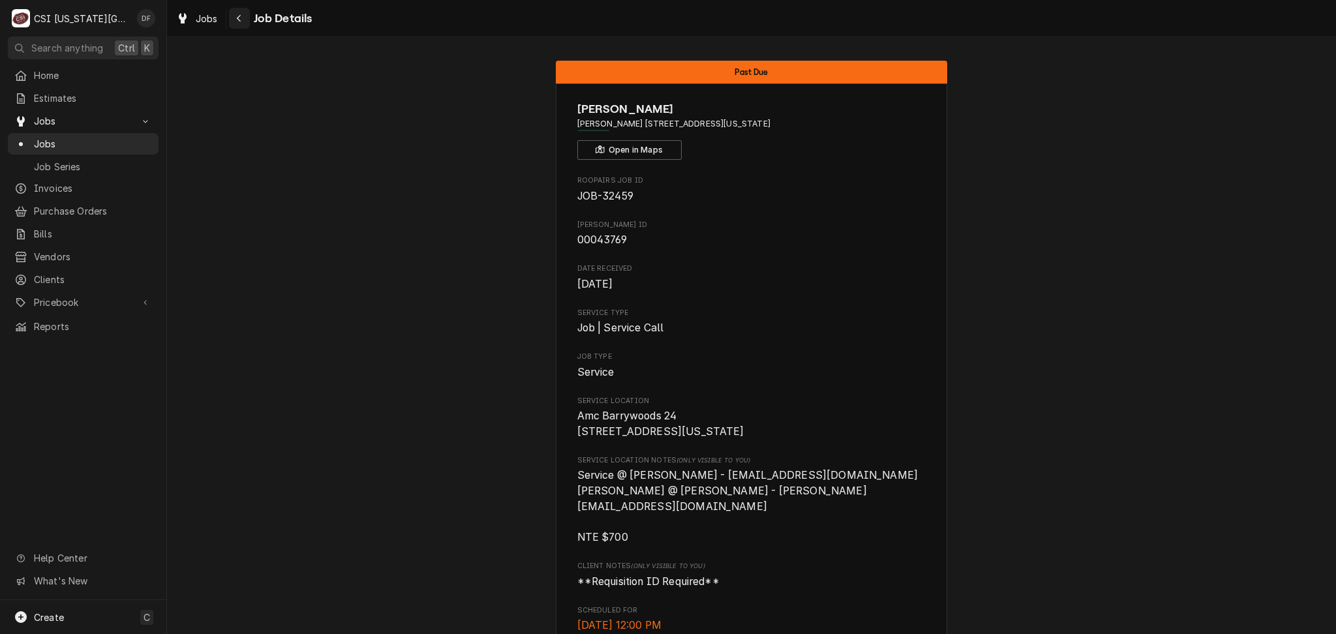
click at [239, 18] on icon "Navigate back" at bounding box center [239, 18] width 6 height 9
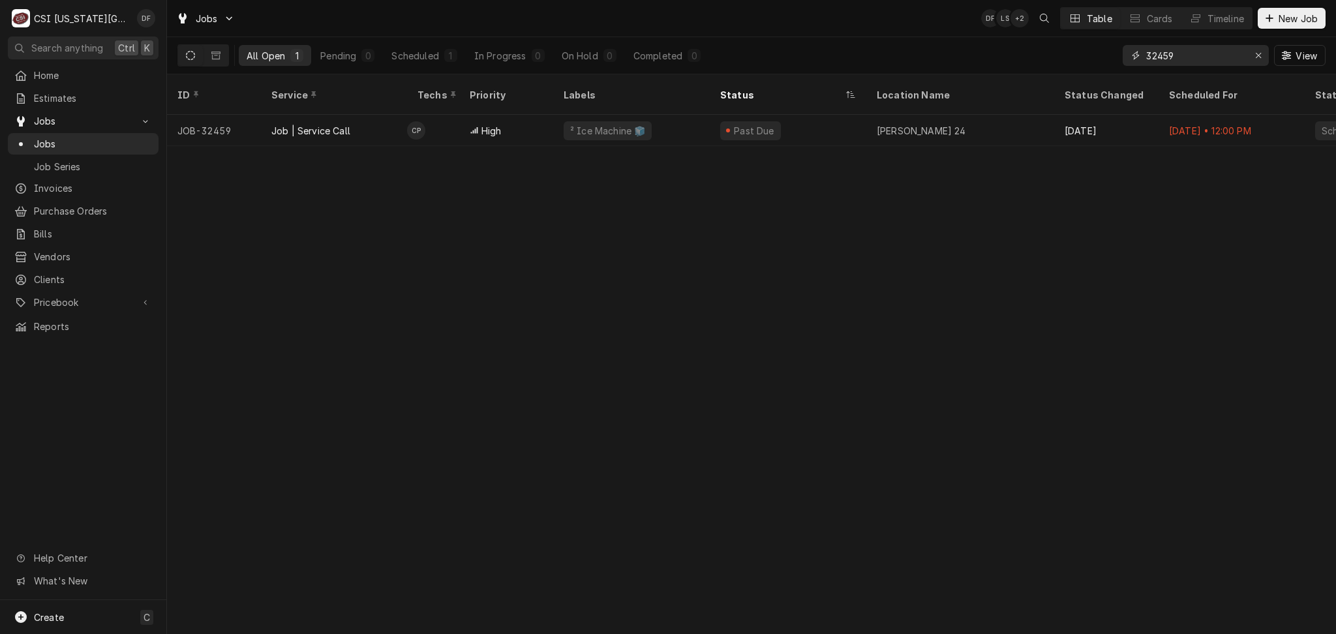
drag, startPoint x: 1196, startPoint y: 44, endPoint x: 1119, endPoint y: 53, distance: 77.4
click at [1119, 53] on div "All Open 1 Pending 0 Scheduled 1 In Progress 0 On Hold 0 Completed 0 32459 View" at bounding box center [751, 55] width 1148 height 37
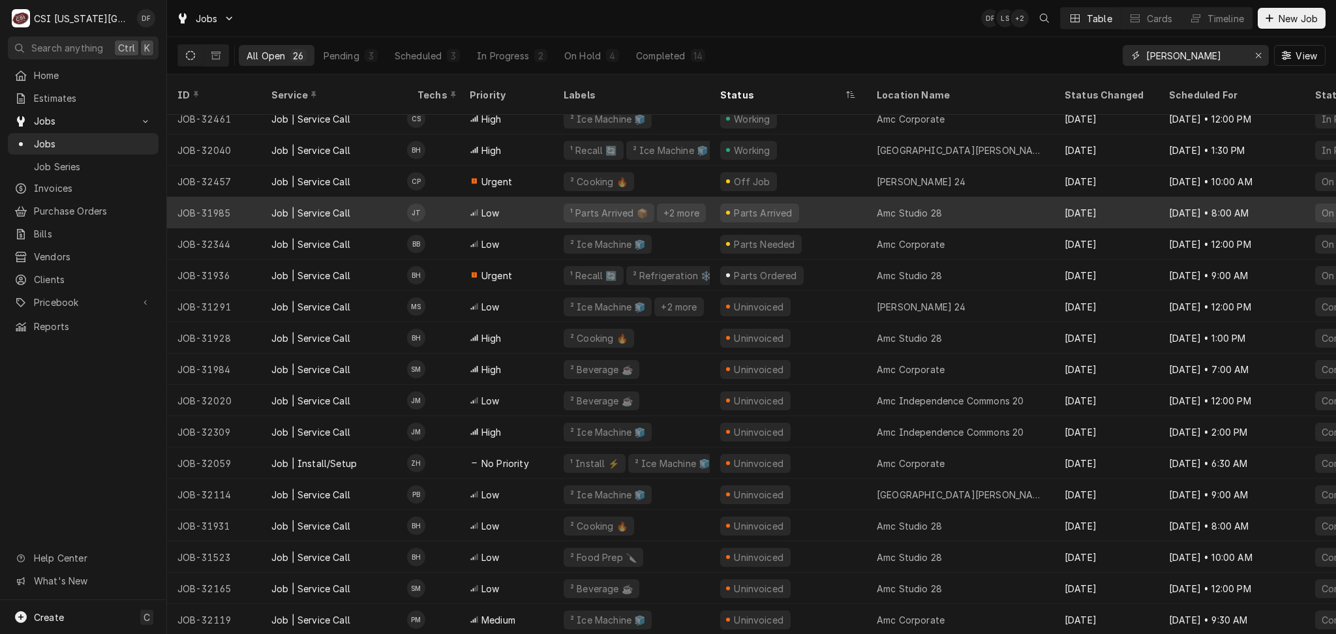
type input "vivian"
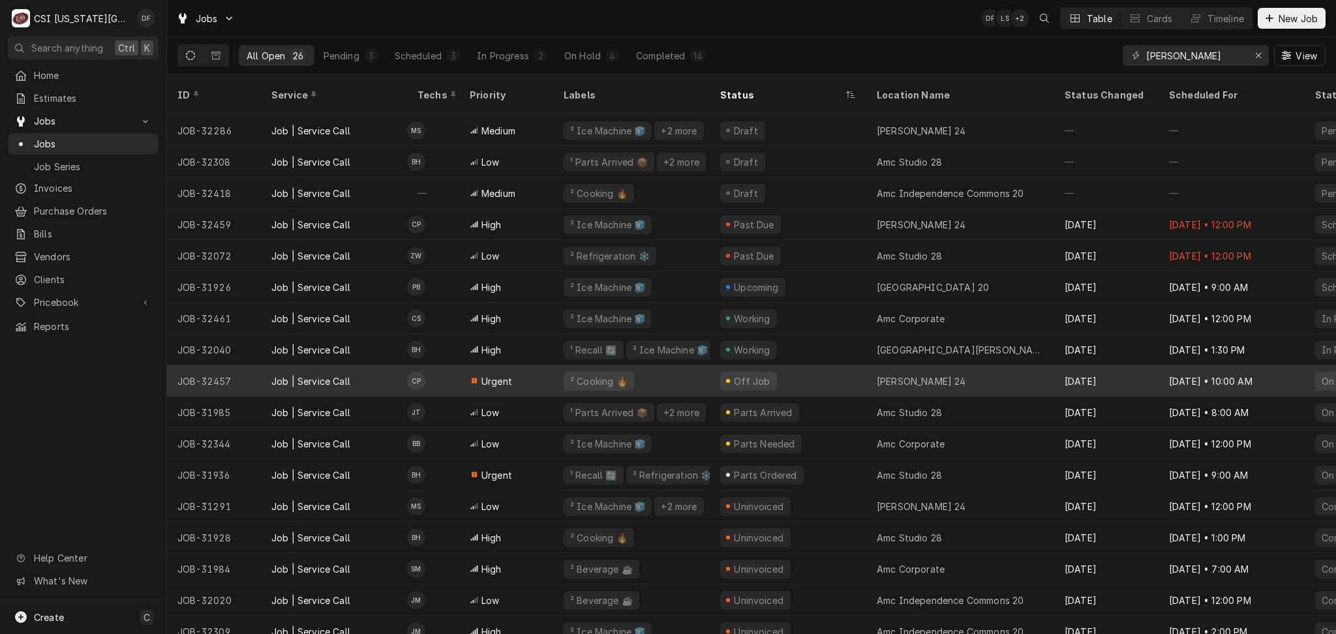
click at [764, 374] on div "Off Job" at bounding box center [752, 381] width 40 height 14
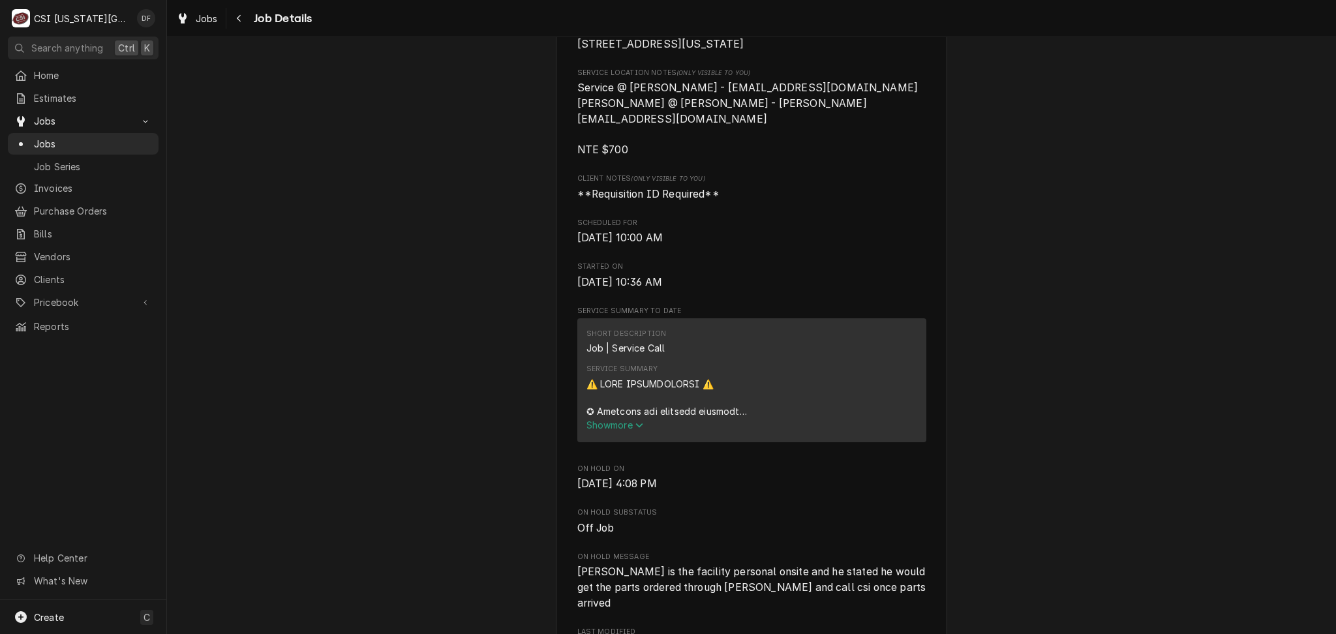
scroll to position [522, 0]
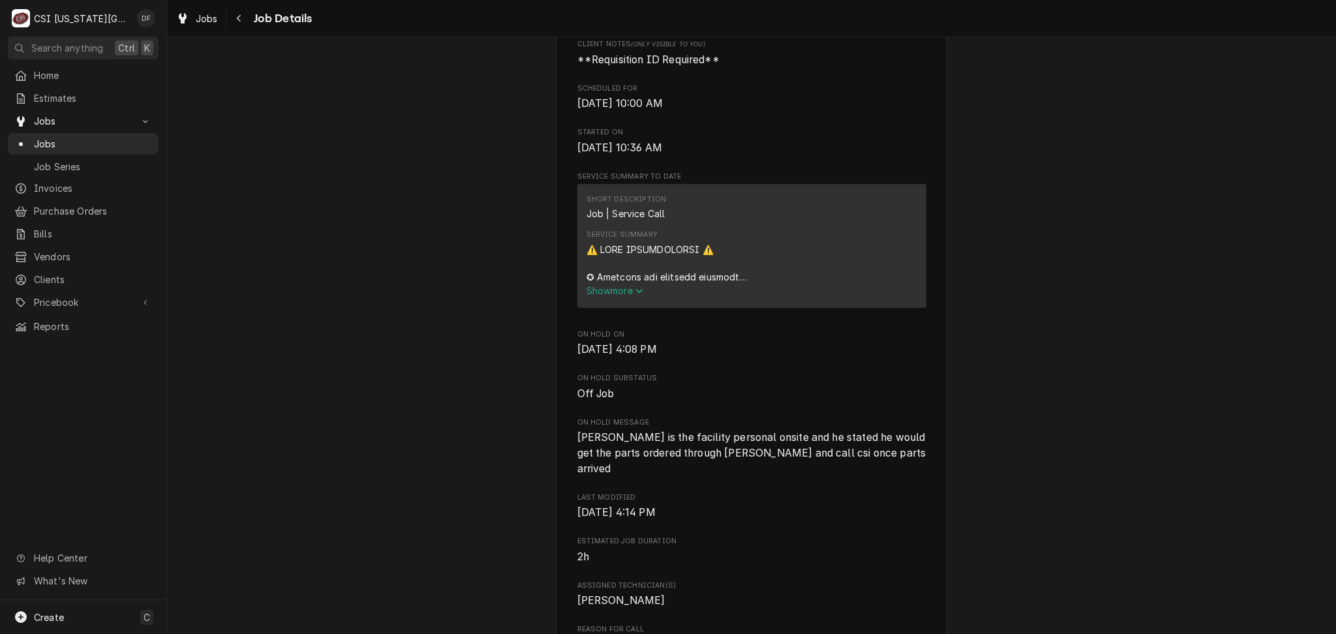
click at [601, 291] on span "Show more" at bounding box center [614, 290] width 57 height 11
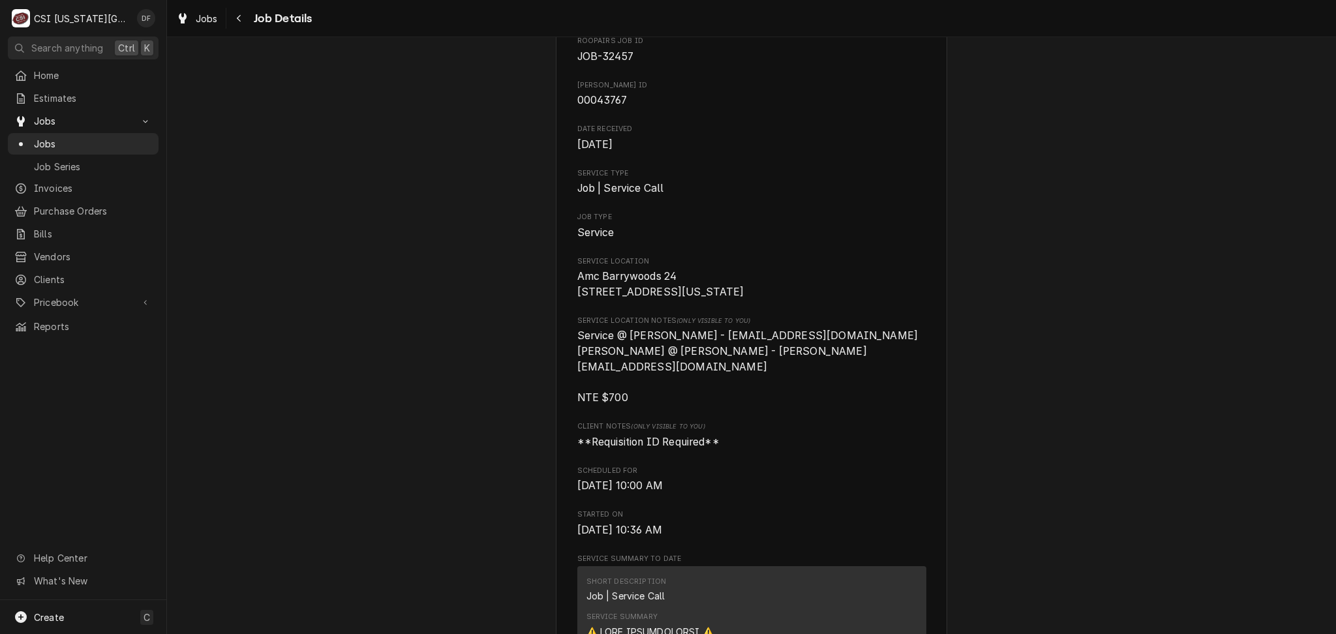
scroll to position [0, 0]
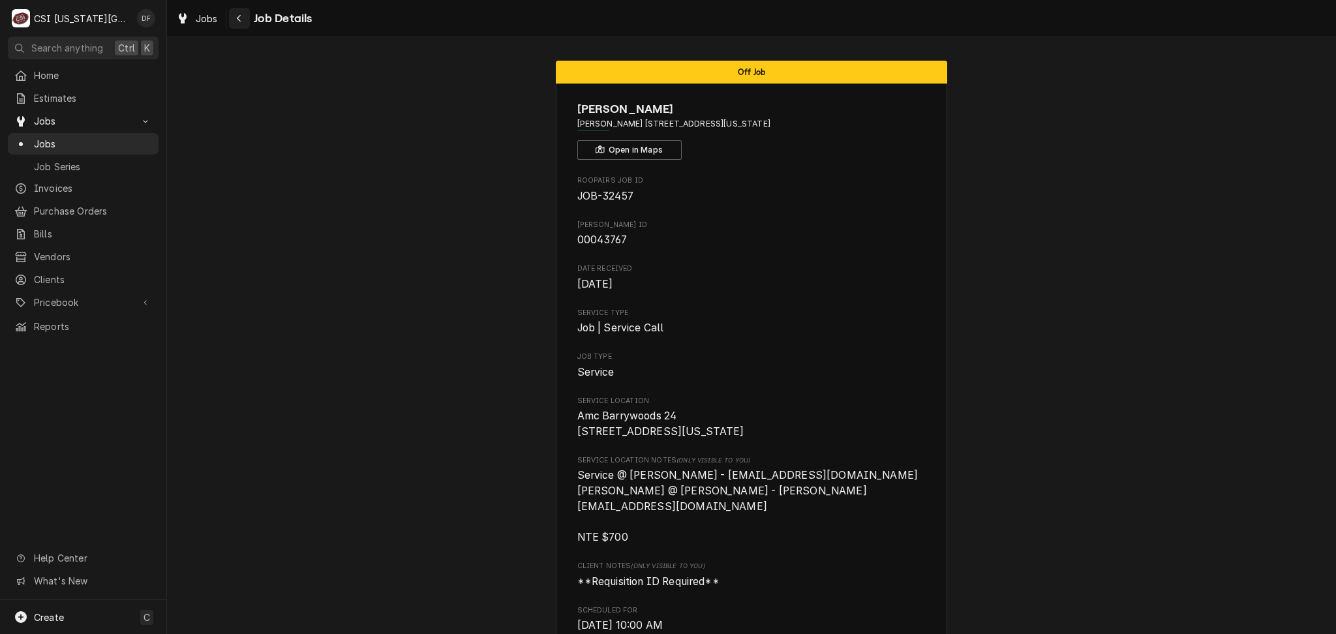
click at [239, 15] on icon "Navigate back" at bounding box center [239, 18] width 6 height 9
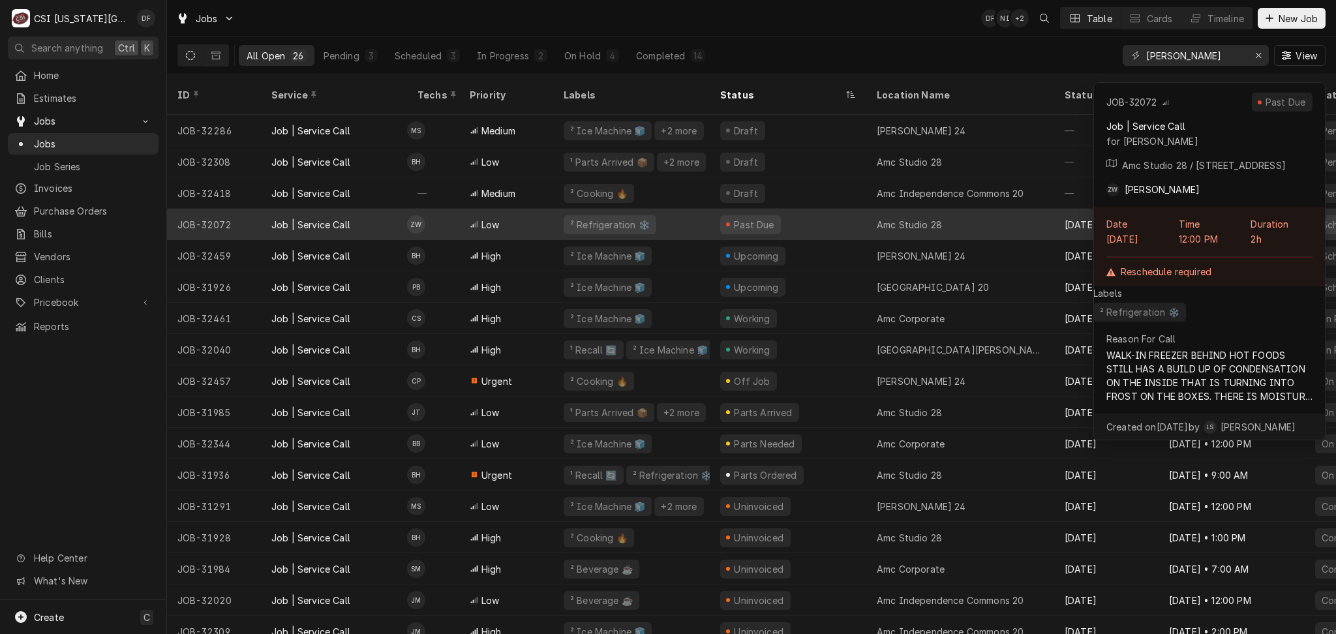
click at [737, 219] on div "Past Due" at bounding box center [788, 224] width 157 height 31
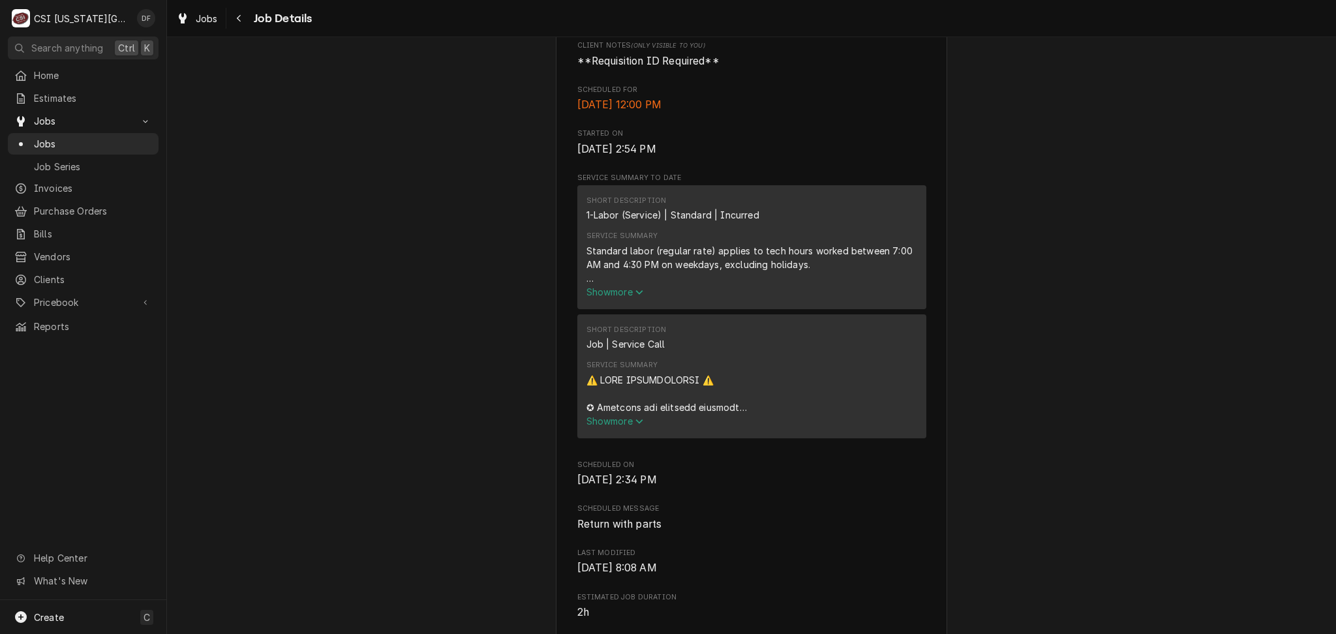
scroll to position [522, 0]
click at [611, 416] on span "Show more" at bounding box center [614, 419] width 57 height 11
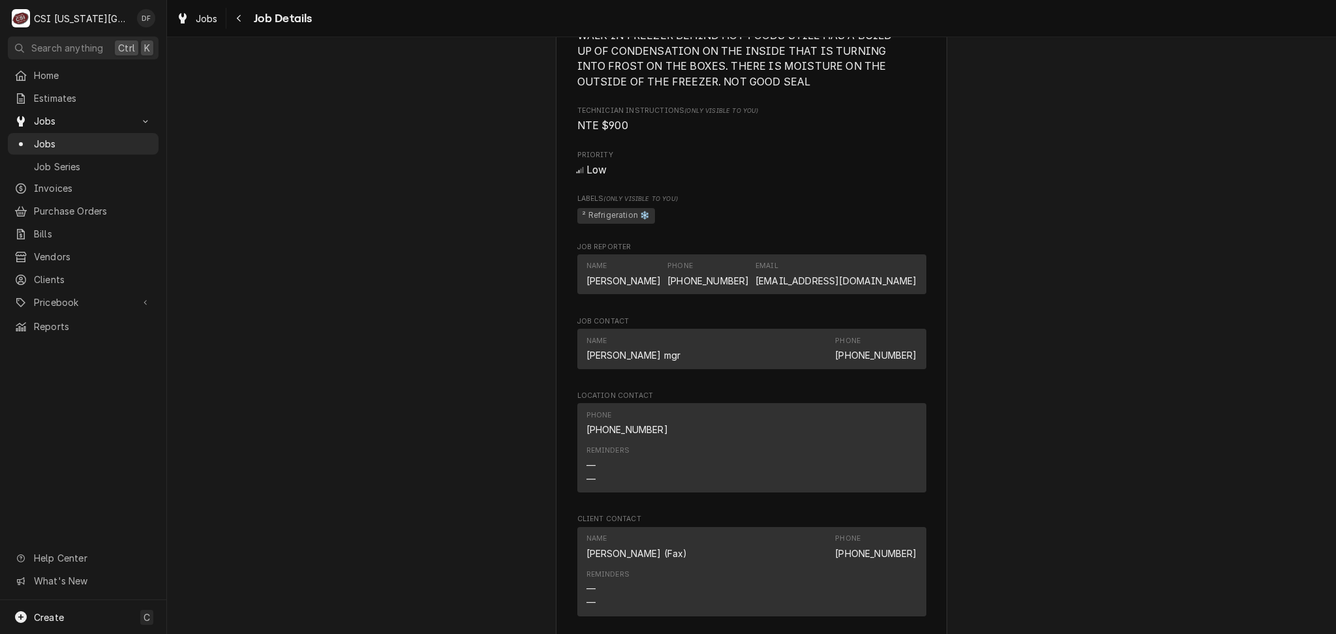
scroll to position [2174, 0]
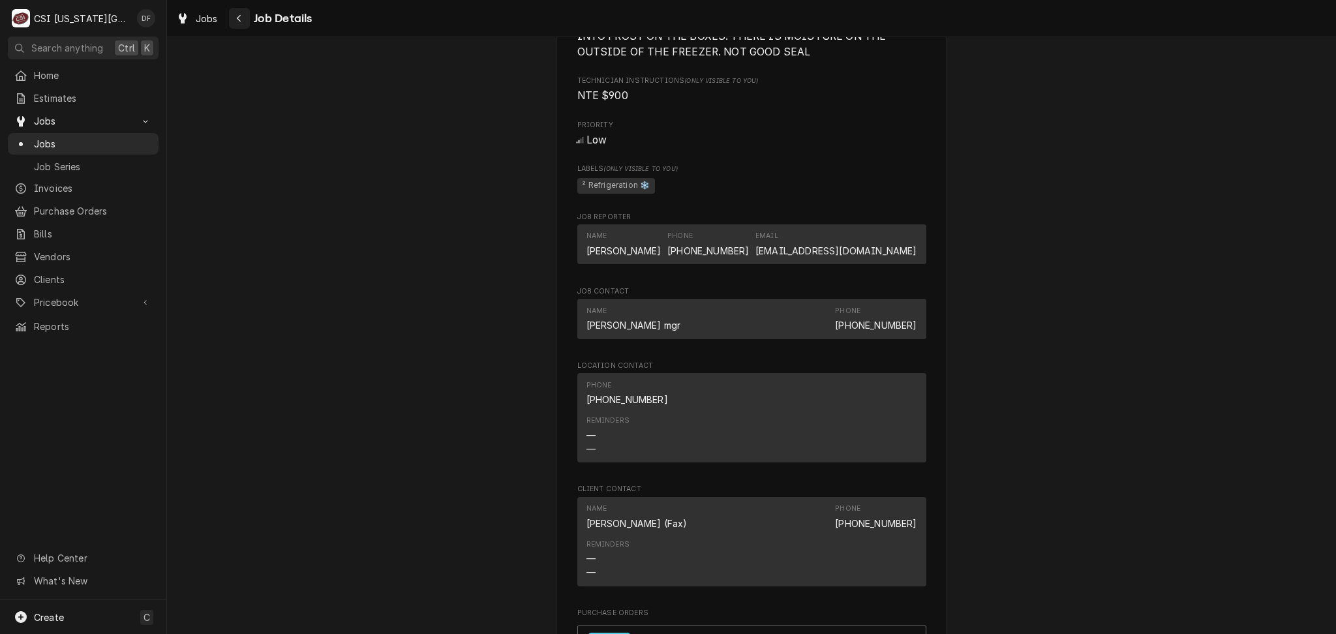
click at [237, 21] on icon "Navigate back" at bounding box center [239, 18] width 6 height 9
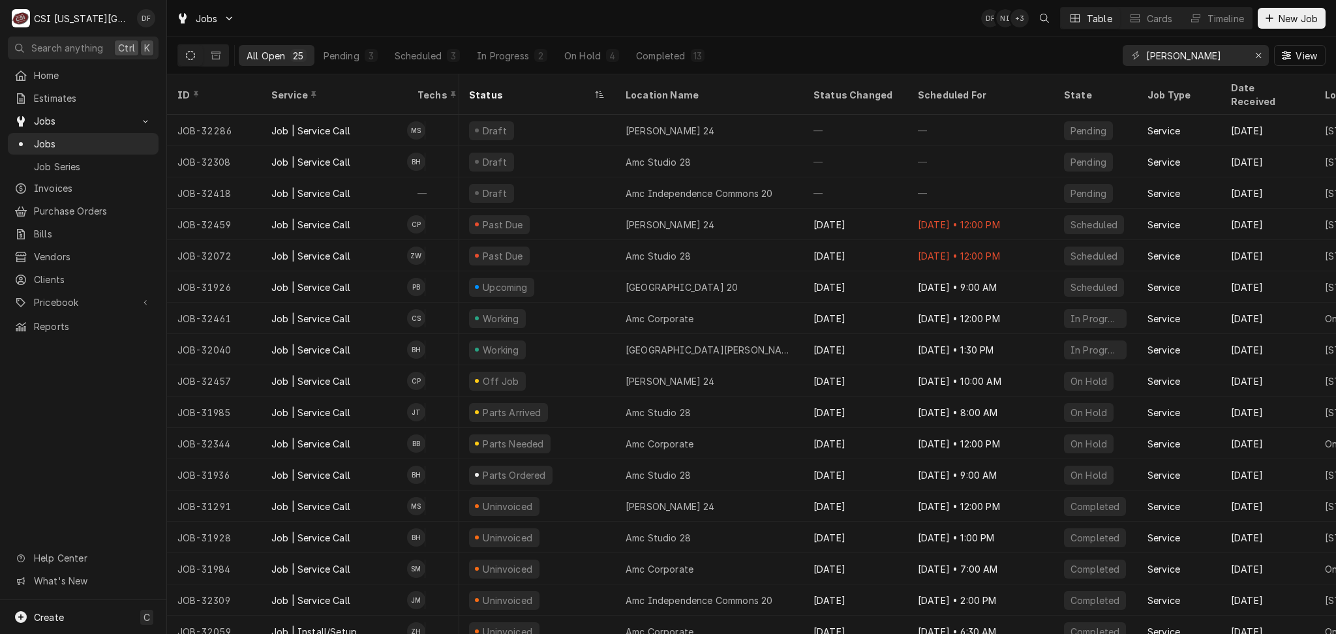
scroll to position [0, 246]
click at [1259, 54] on icon "Erase input" at bounding box center [1258, 55] width 7 height 9
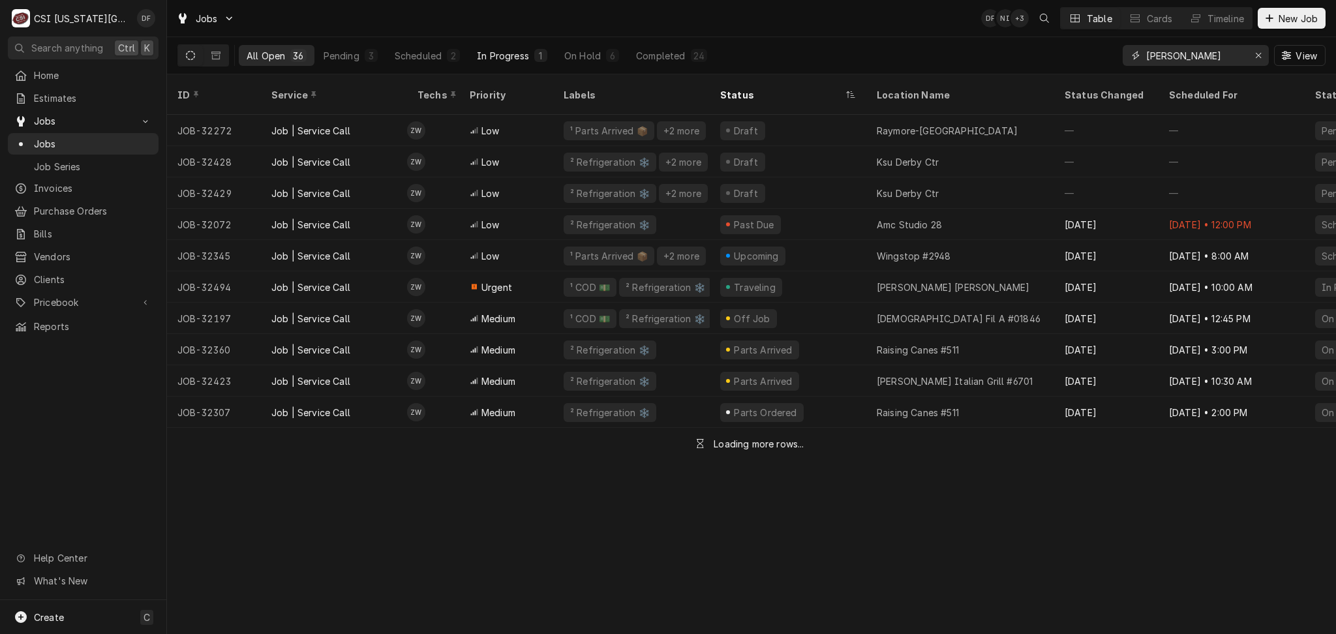
type input "zach wilson"
click at [526, 53] on div "In Progress" at bounding box center [503, 56] width 52 height 14
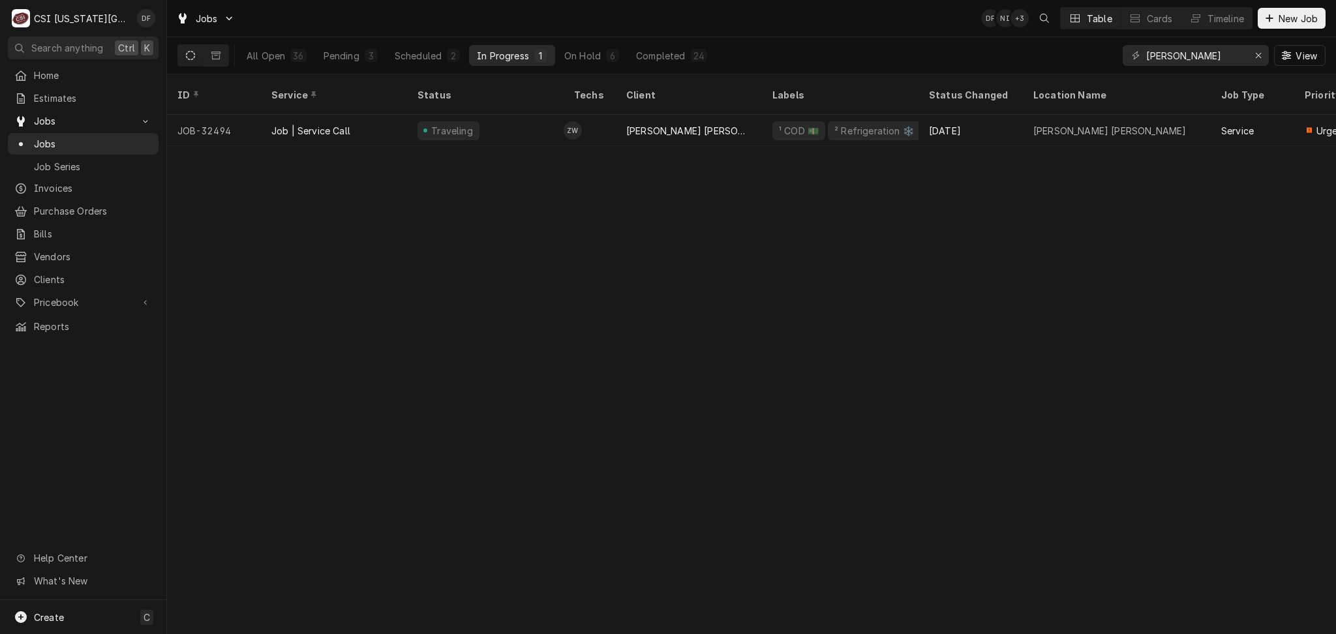
scroll to position [0, 11]
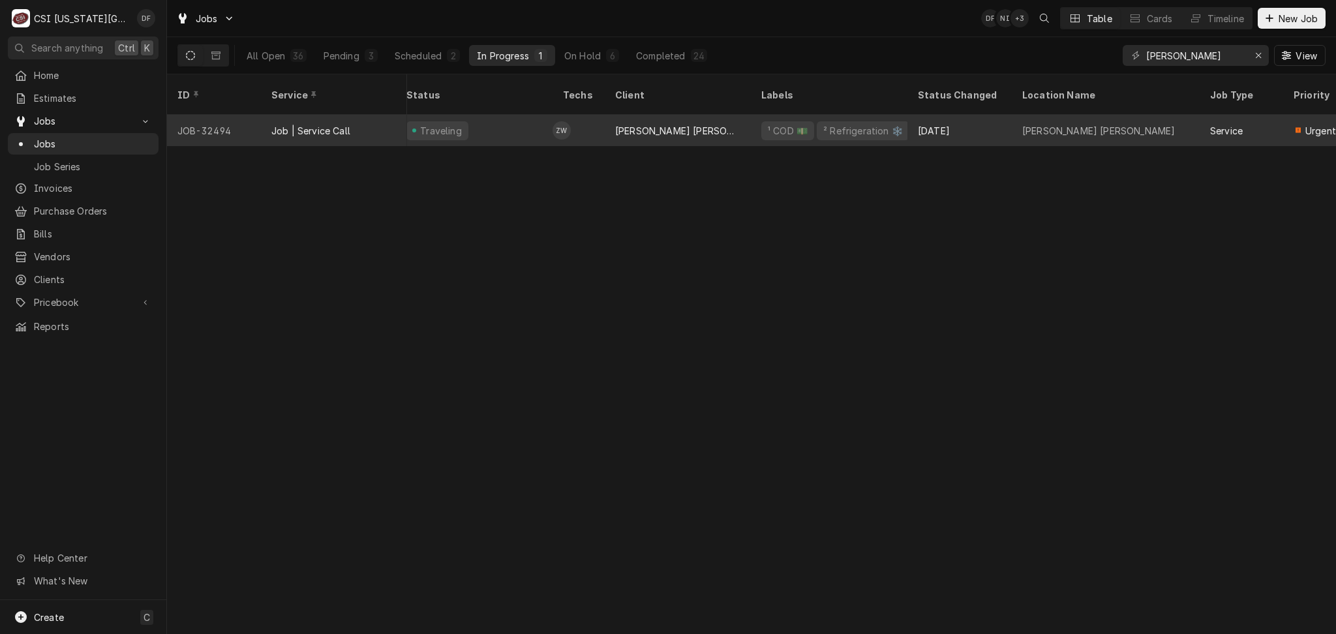
click at [718, 115] on div "BASKIN ROBBINS- OLATHE" at bounding box center [678, 130] width 146 height 31
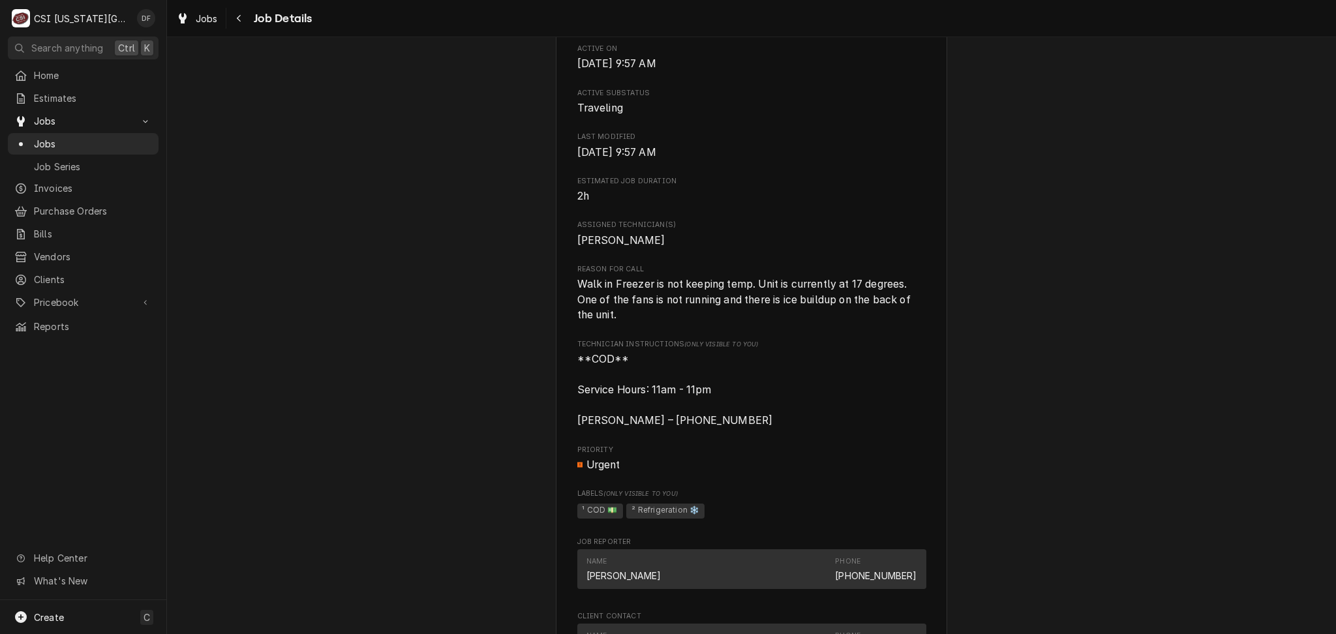
scroll to position [432, 0]
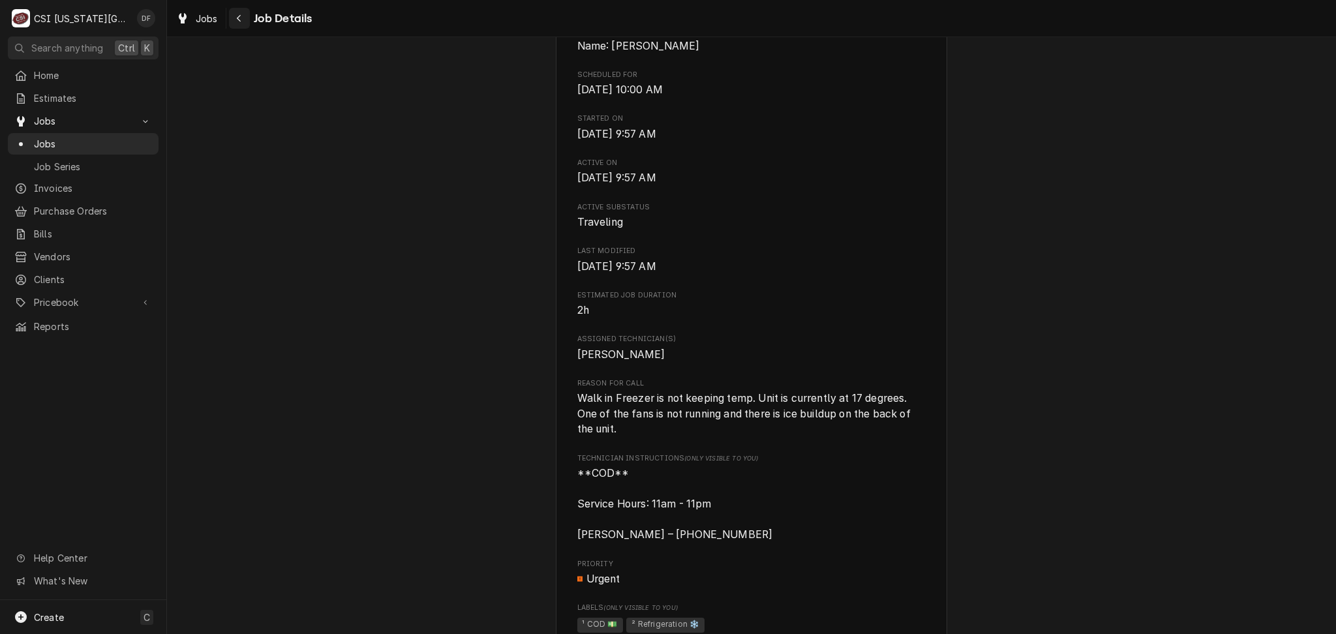
click at [236, 20] on icon "Navigate back" at bounding box center [239, 18] width 6 height 9
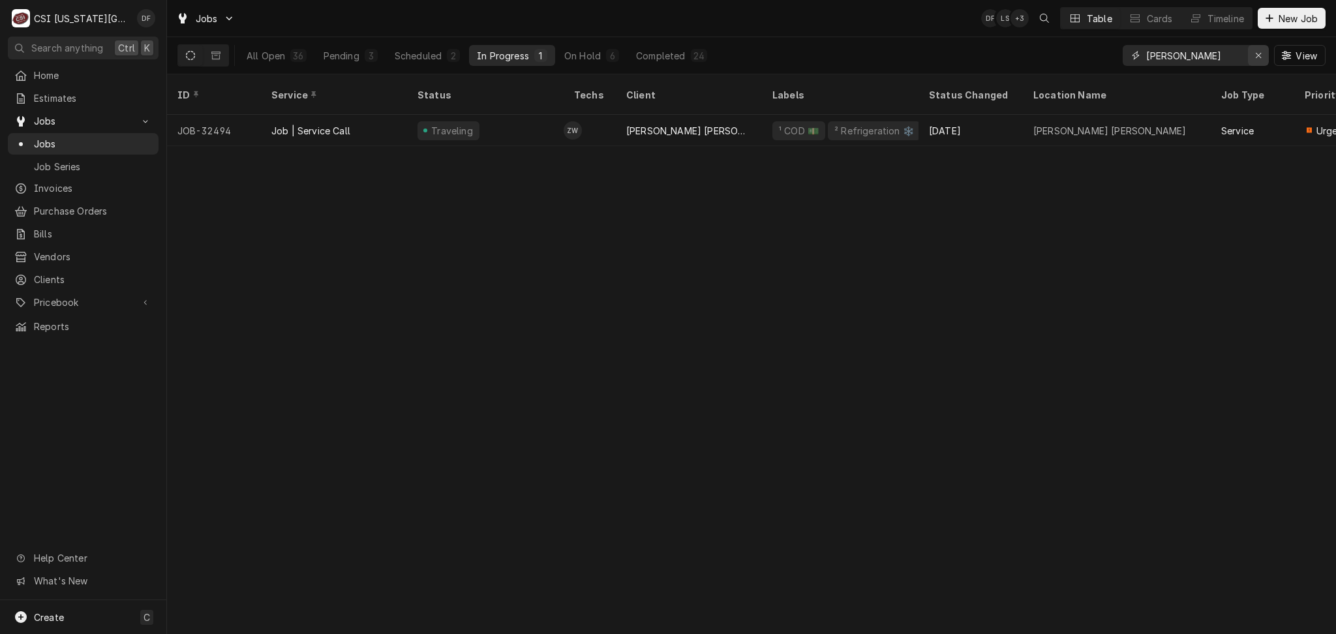
click at [1260, 51] on icon "Erase input" at bounding box center [1258, 55] width 7 height 9
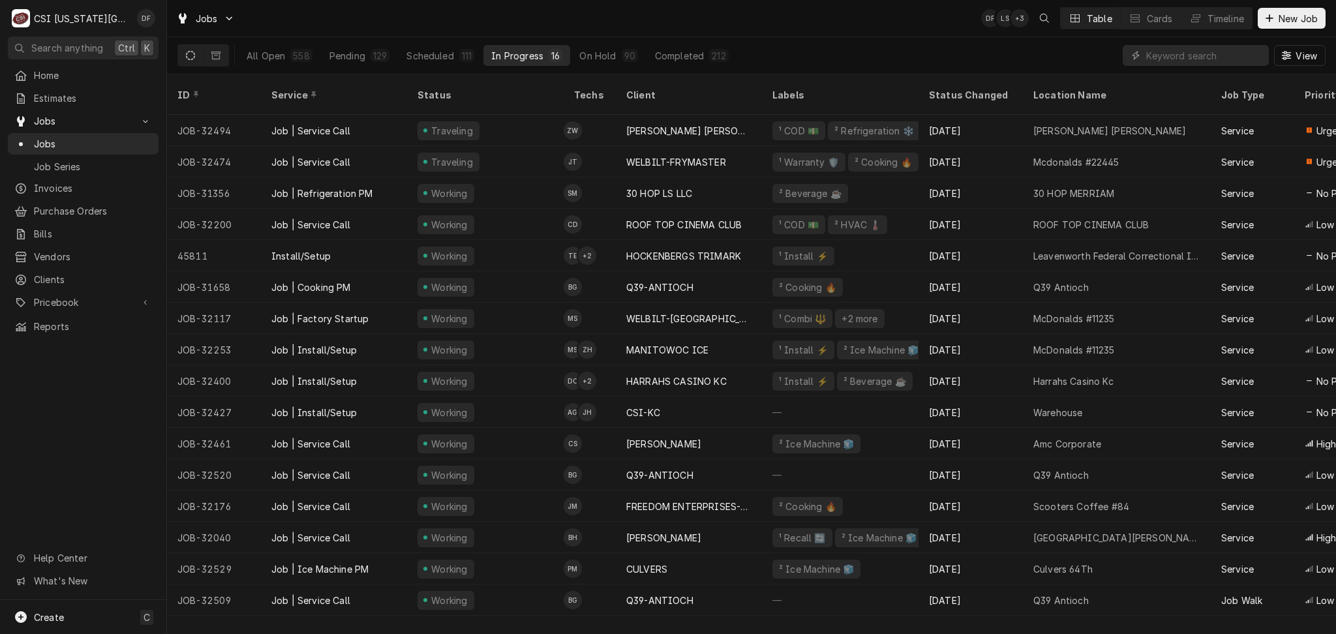
click at [791, 38] on div "All Open 558 Pending 129 Scheduled 111 In Progress 16 On Hold 90 Completed 212 …" at bounding box center [751, 55] width 1148 height 37
click at [1209, 53] on input "Dynamic Content Wrapper" at bounding box center [1204, 55] width 116 height 21
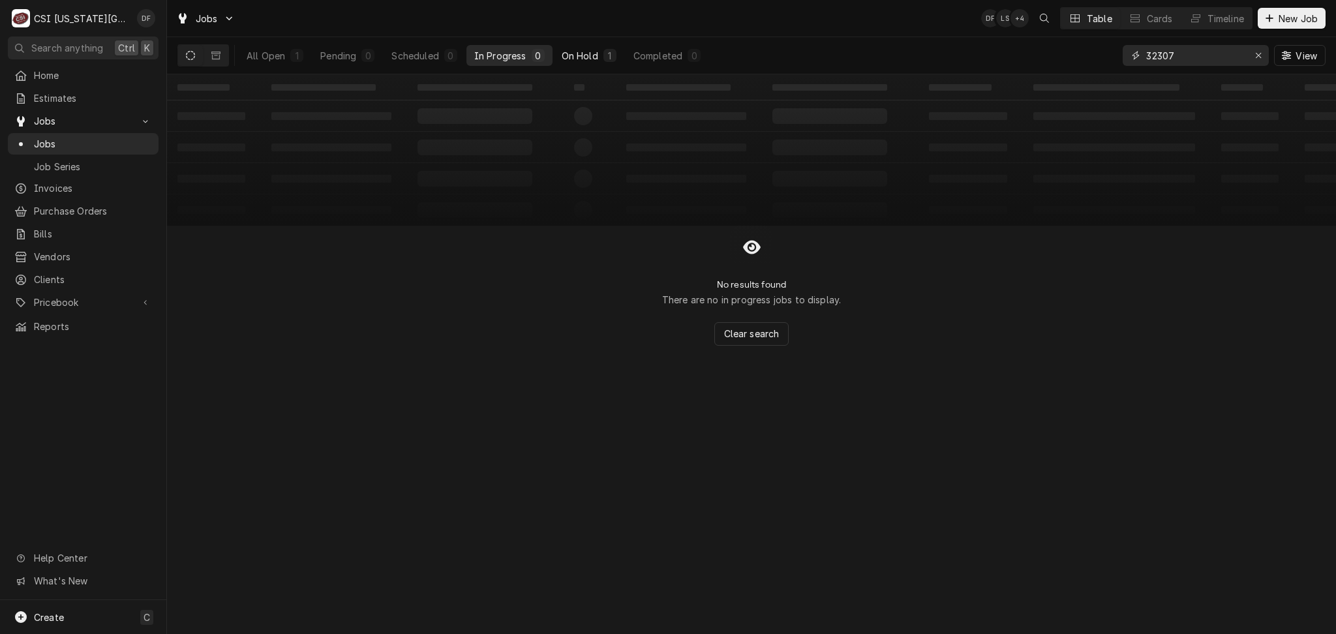
type input "32307"
click at [603, 55] on div "1" at bounding box center [609, 55] width 13 height 13
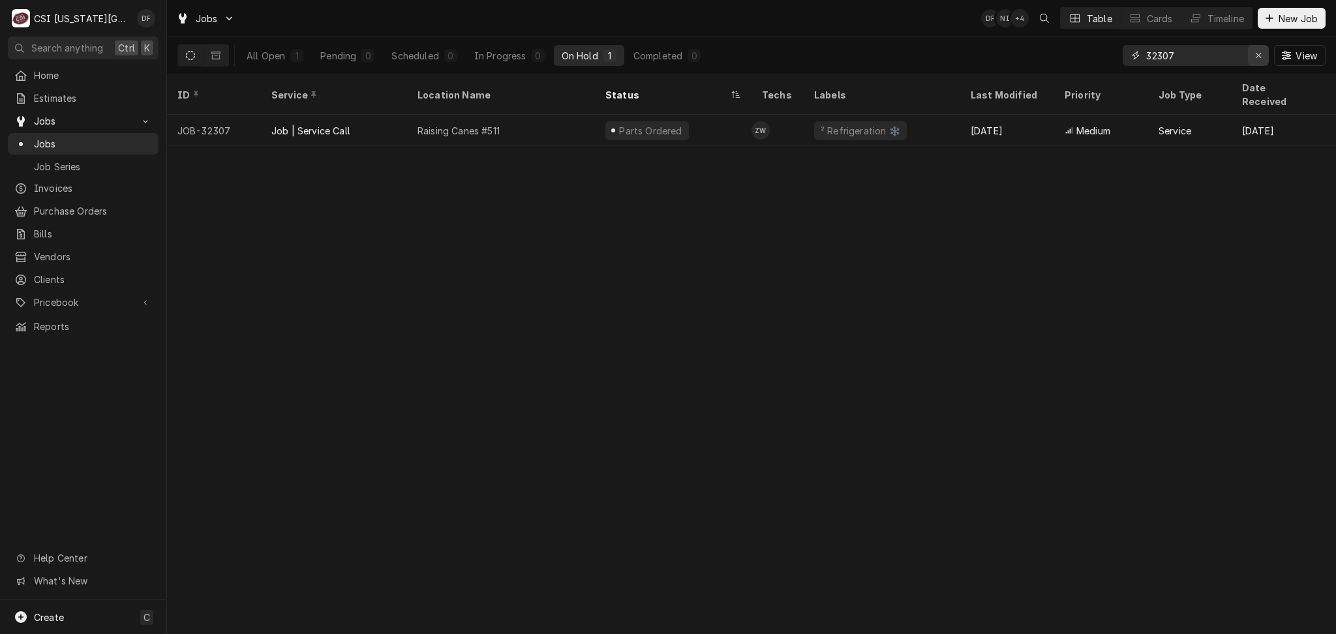
click at [1255, 61] on div "Erase input" at bounding box center [1258, 55] width 13 height 13
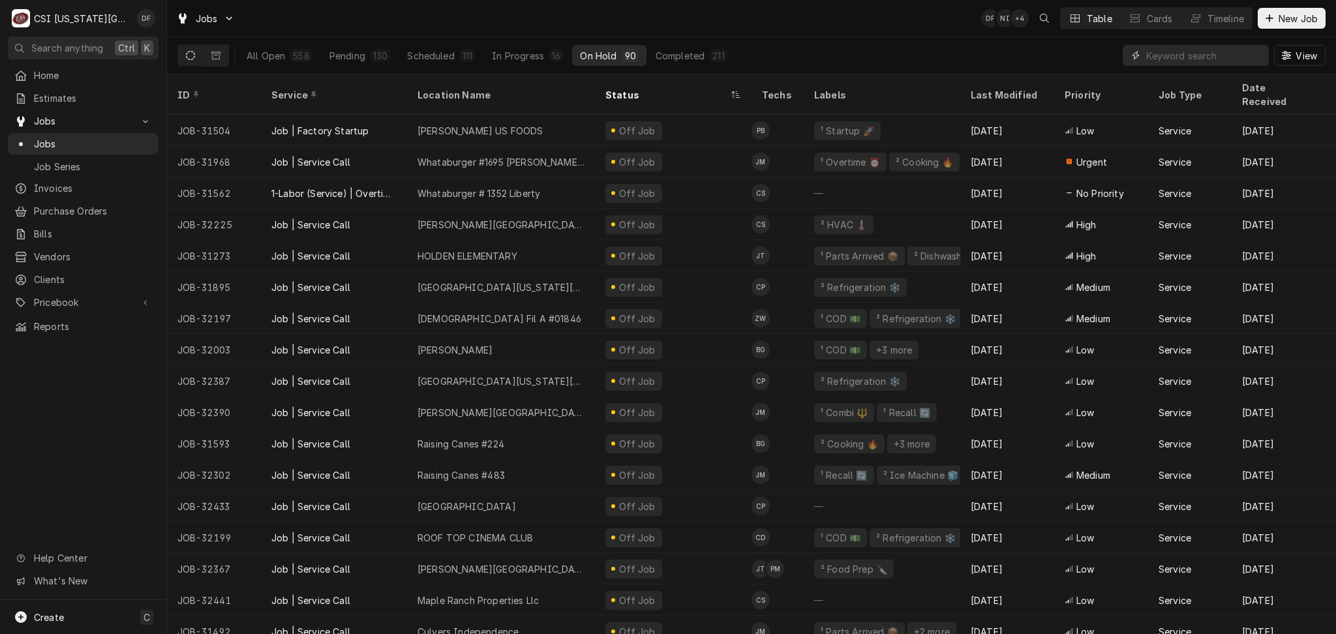
click at [1200, 57] on input "Dynamic Content Wrapper" at bounding box center [1204, 55] width 116 height 21
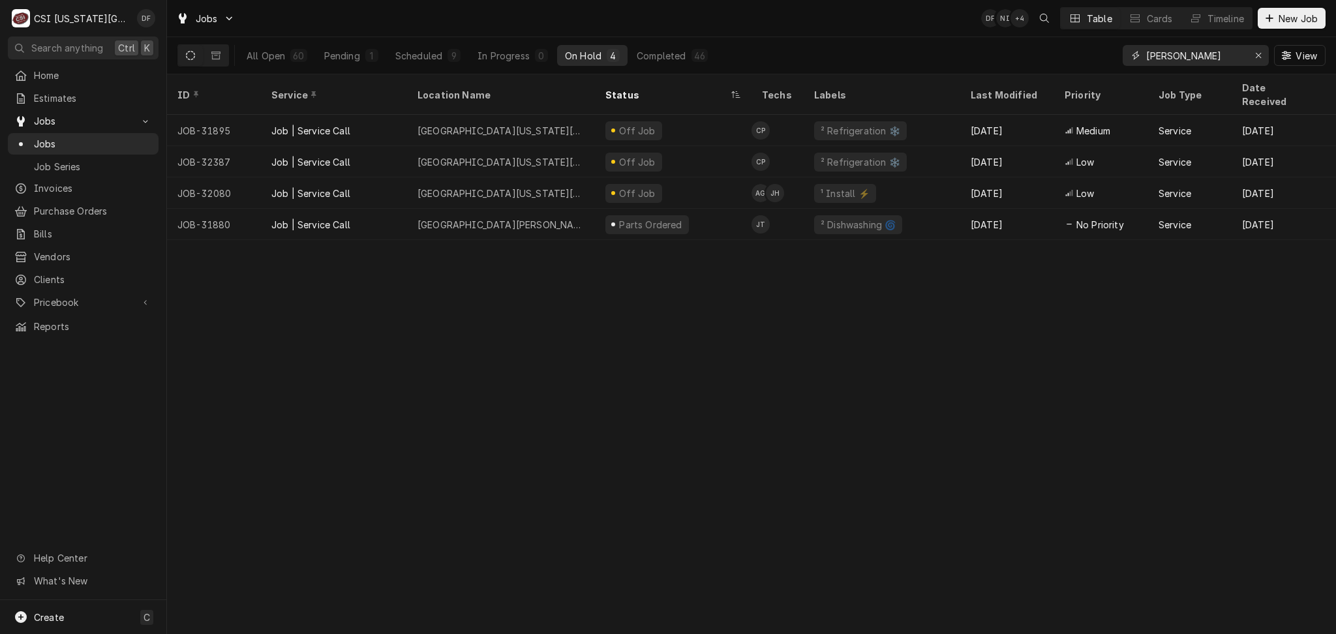
type input "david booth"
click at [1256, 53] on icon "Erase input" at bounding box center [1258, 55] width 7 height 9
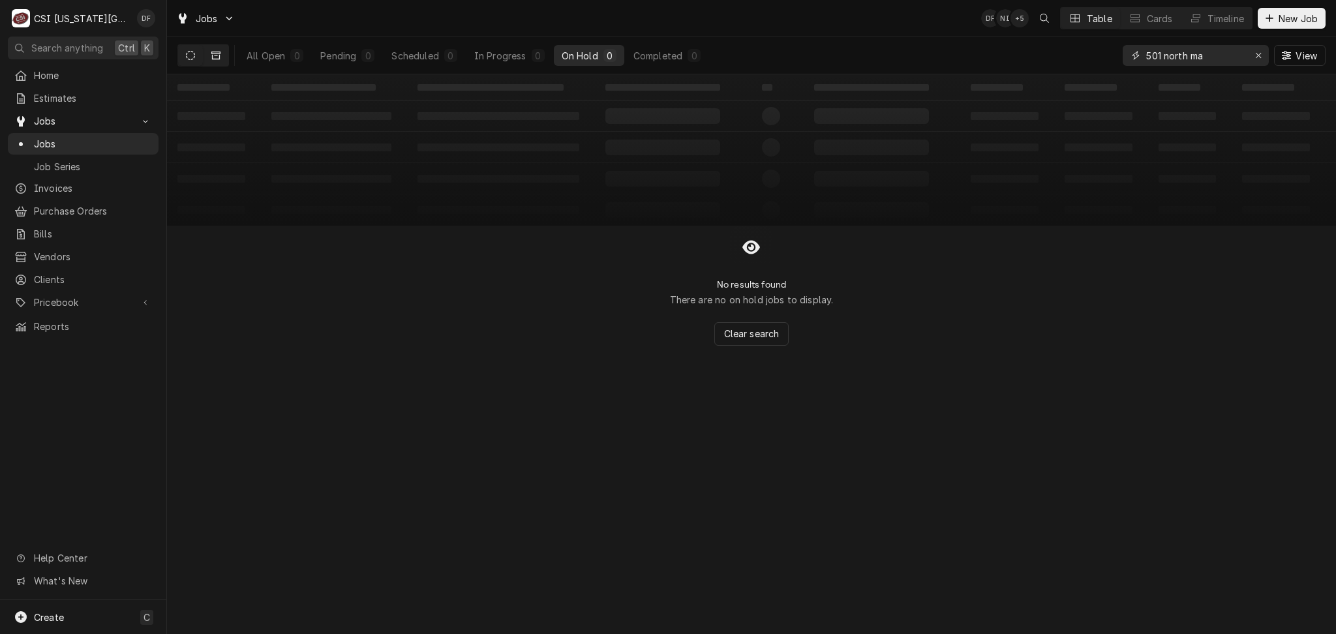
type input "501 north ma"
click at [220, 58] on button "Dynamic Content Wrapper" at bounding box center [216, 55] width 25 height 21
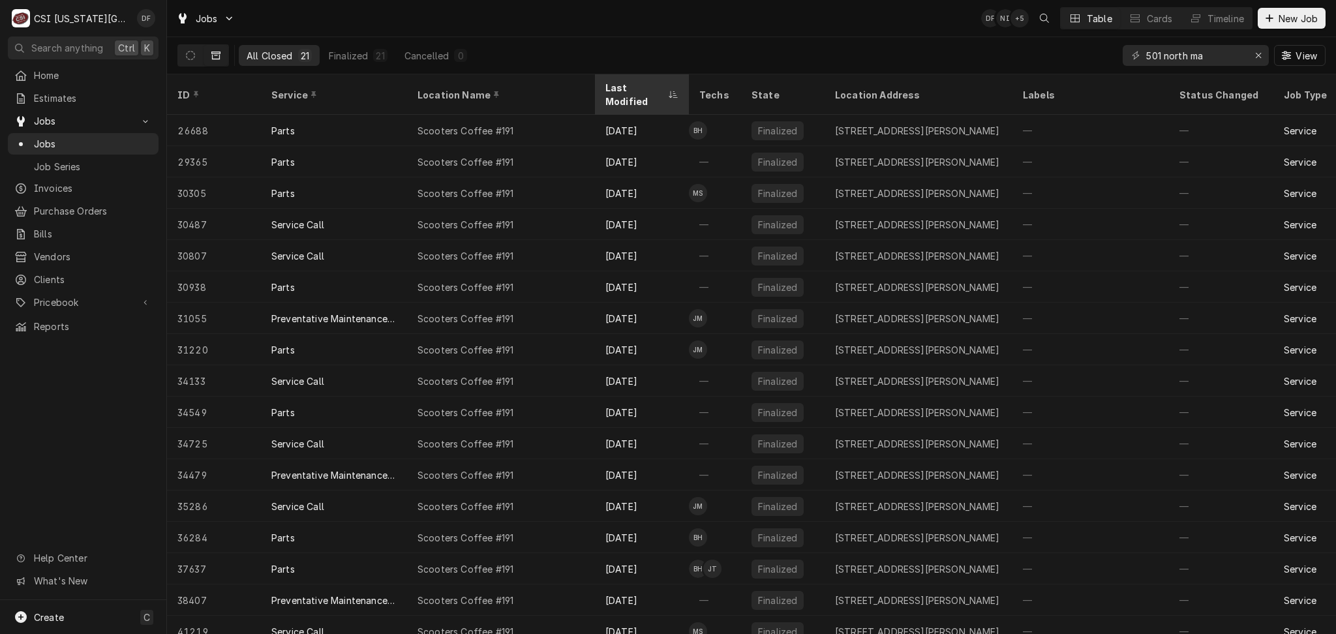
click at [631, 89] on div "Last Modified" at bounding box center [635, 94] width 60 height 27
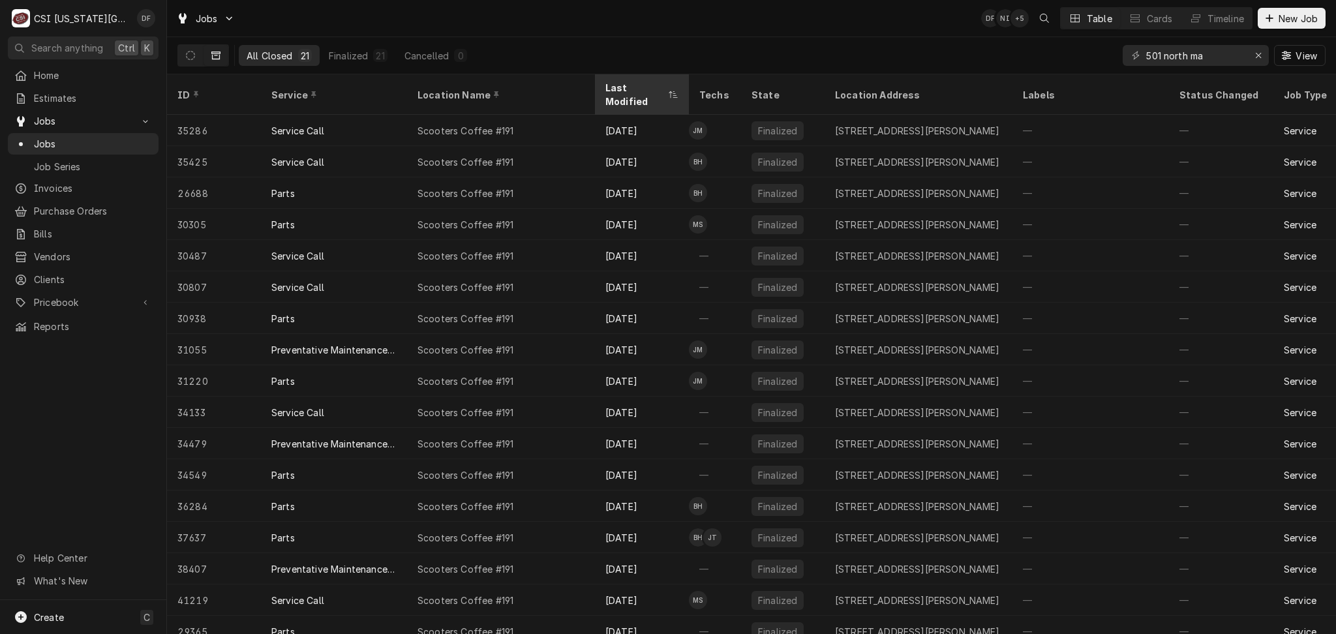
click at [664, 87] on div "Last Modified" at bounding box center [635, 94] width 60 height 27
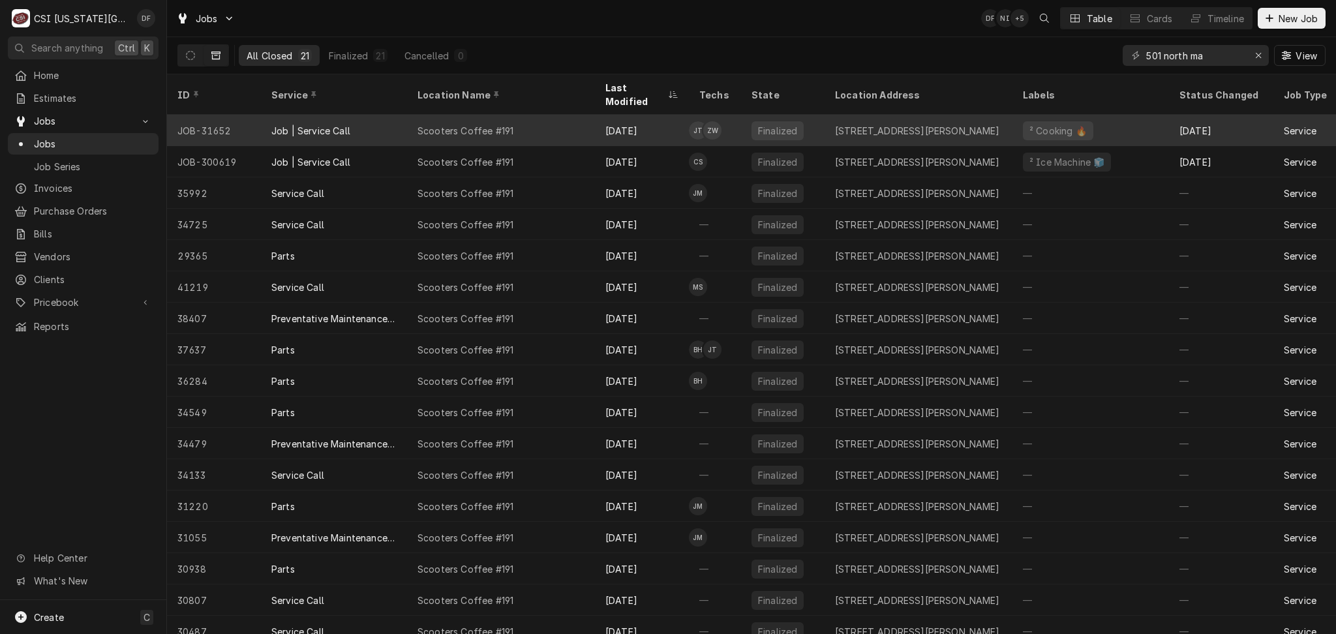
click at [664, 115] on div "Aug 5" at bounding box center [642, 130] width 94 height 31
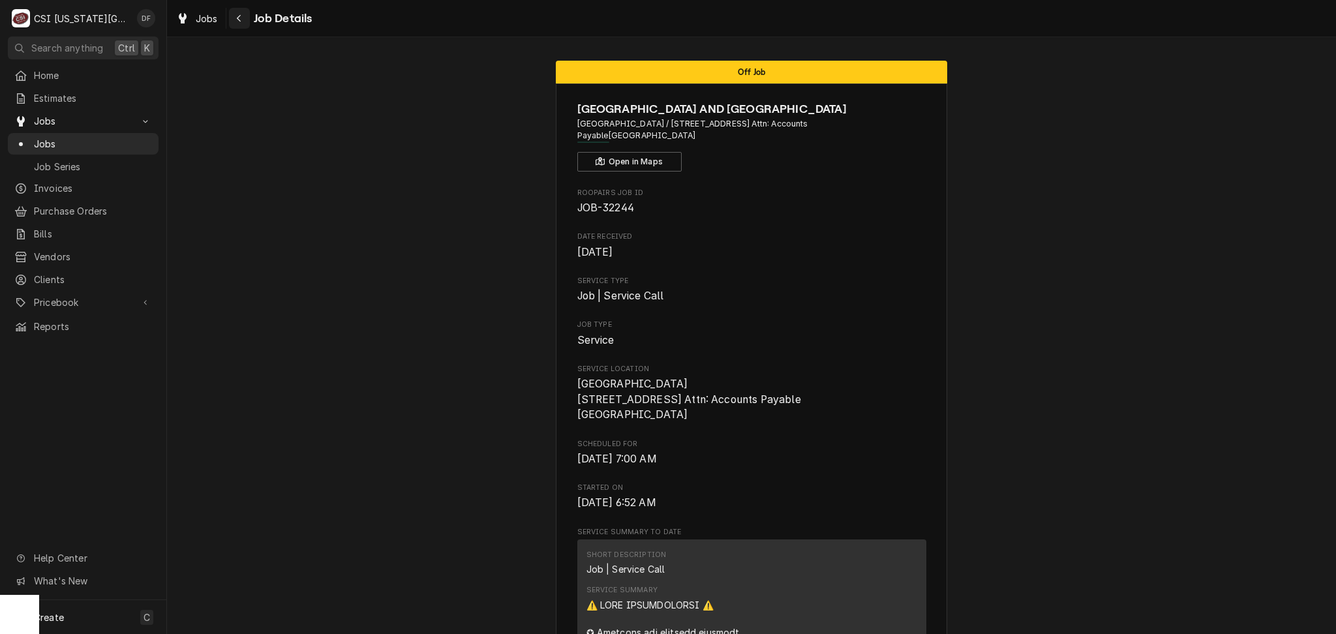
click at [241, 14] on icon "Navigate back" at bounding box center [239, 18] width 6 height 9
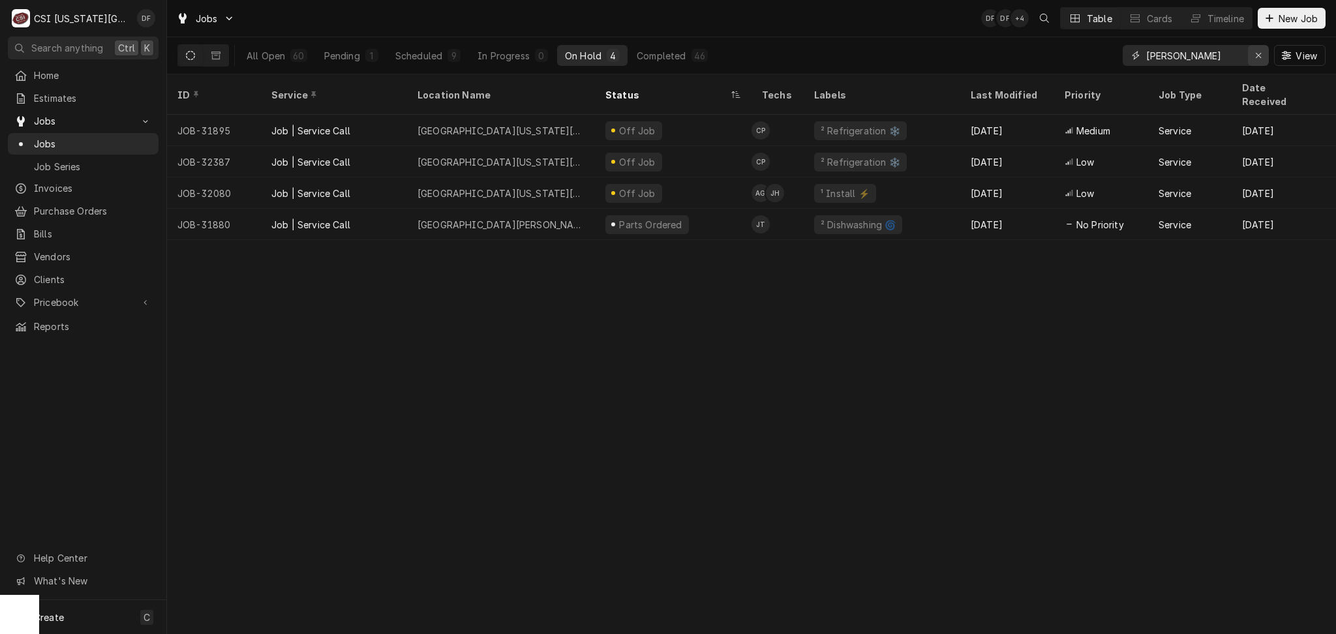
click at [1256, 52] on icon "Erase input" at bounding box center [1258, 55] width 7 height 9
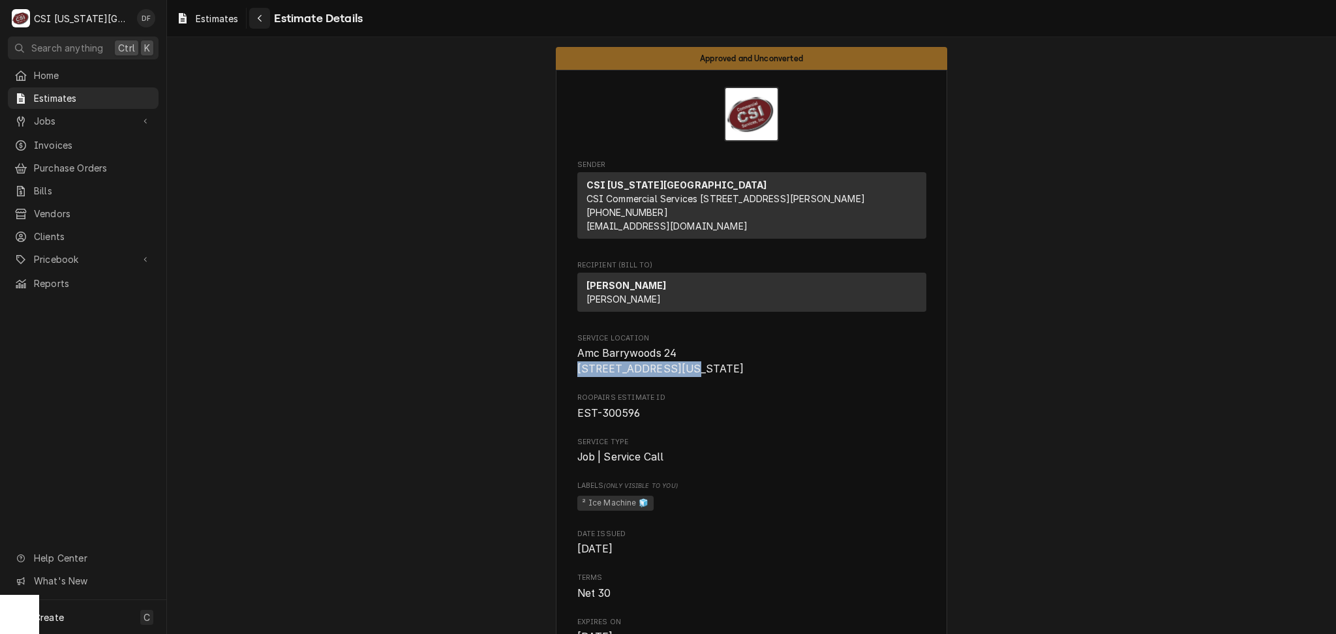
click at [258, 14] on icon "Navigate back" at bounding box center [260, 18] width 6 height 9
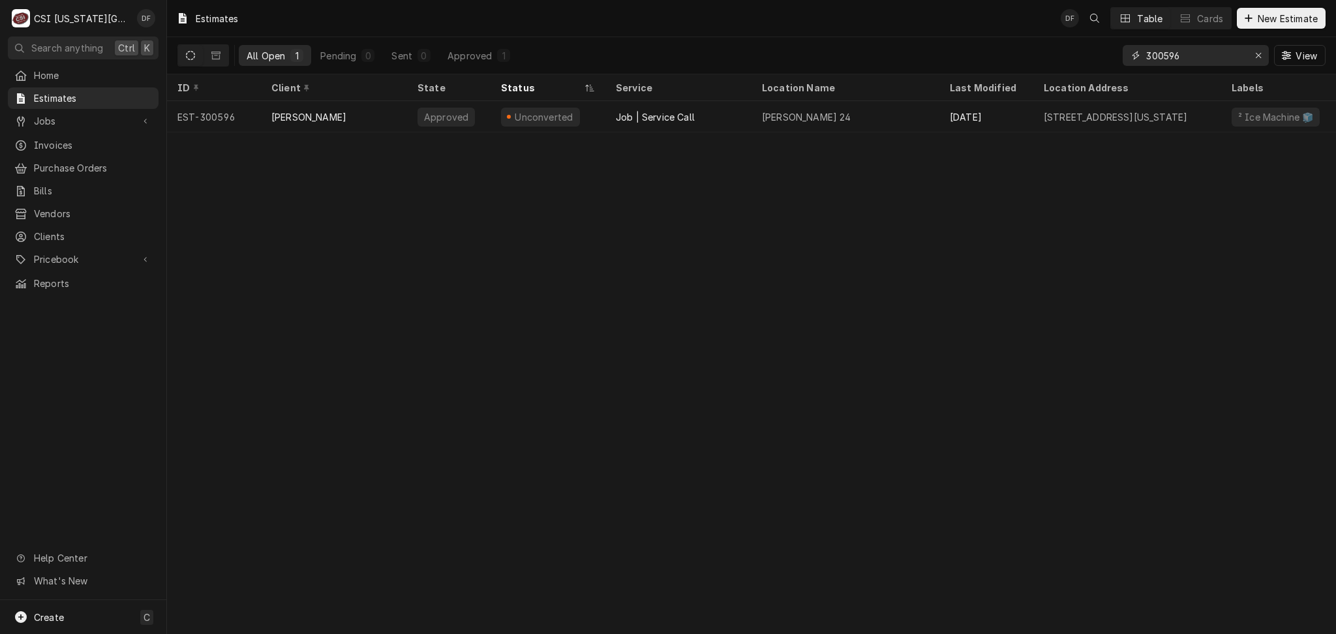
drag, startPoint x: 1193, startPoint y: 54, endPoint x: 1119, endPoint y: 61, distance: 74.0
click at [1119, 61] on div "All Open 1 Pending 0 Sent 0 Approved 1 300596 View" at bounding box center [751, 55] width 1148 height 37
paste input "300543"
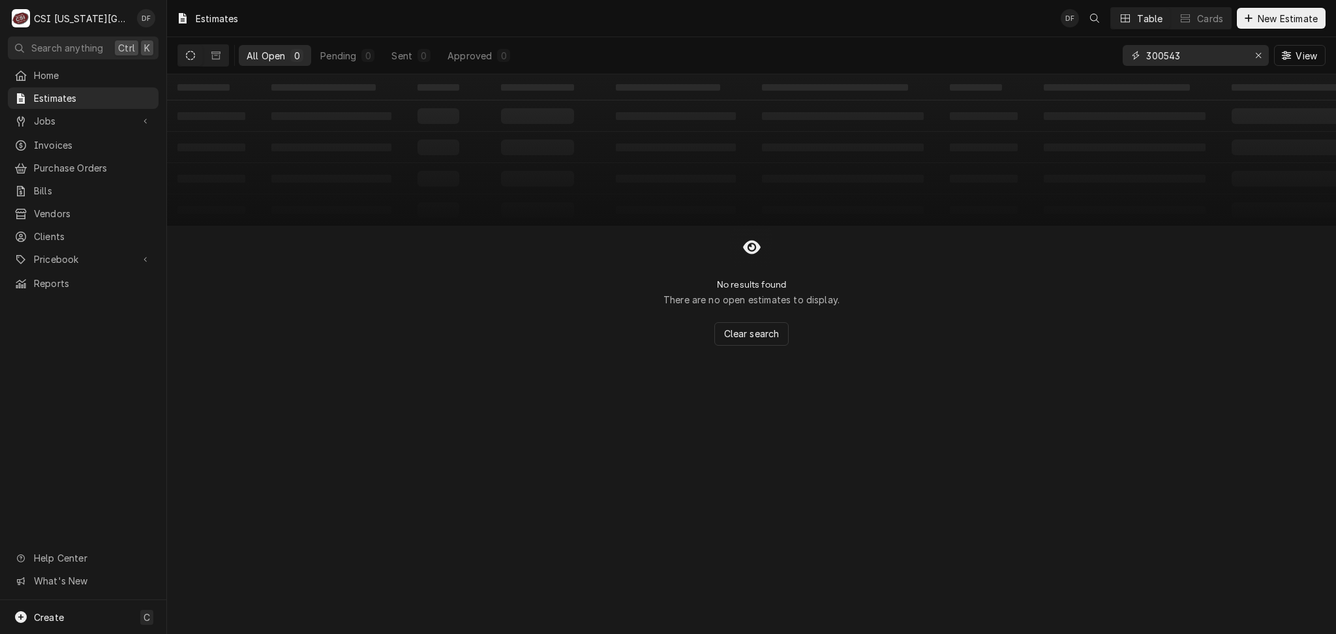
type input "300543"
click at [197, 53] on button "Dynamic Content Wrapper" at bounding box center [190, 55] width 25 height 21
click at [211, 53] on icon "Dynamic Content Wrapper" at bounding box center [215, 56] width 9 height 8
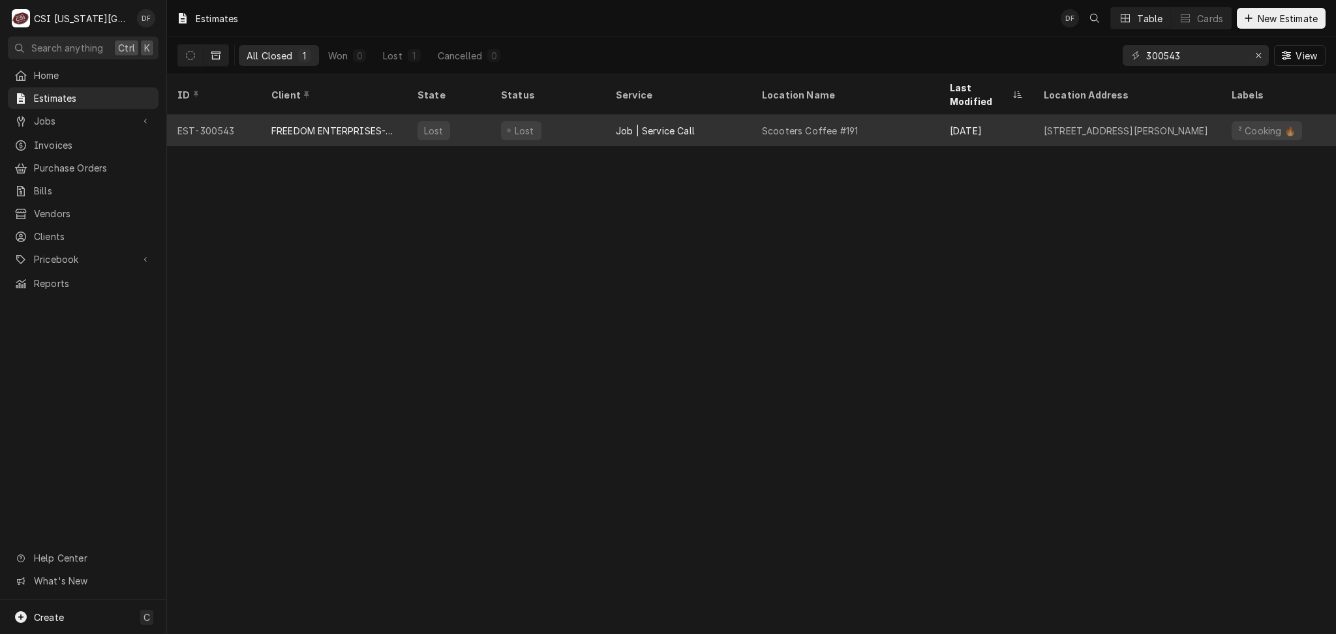
click at [943, 117] on div "Sep 2" at bounding box center [986, 130] width 94 height 31
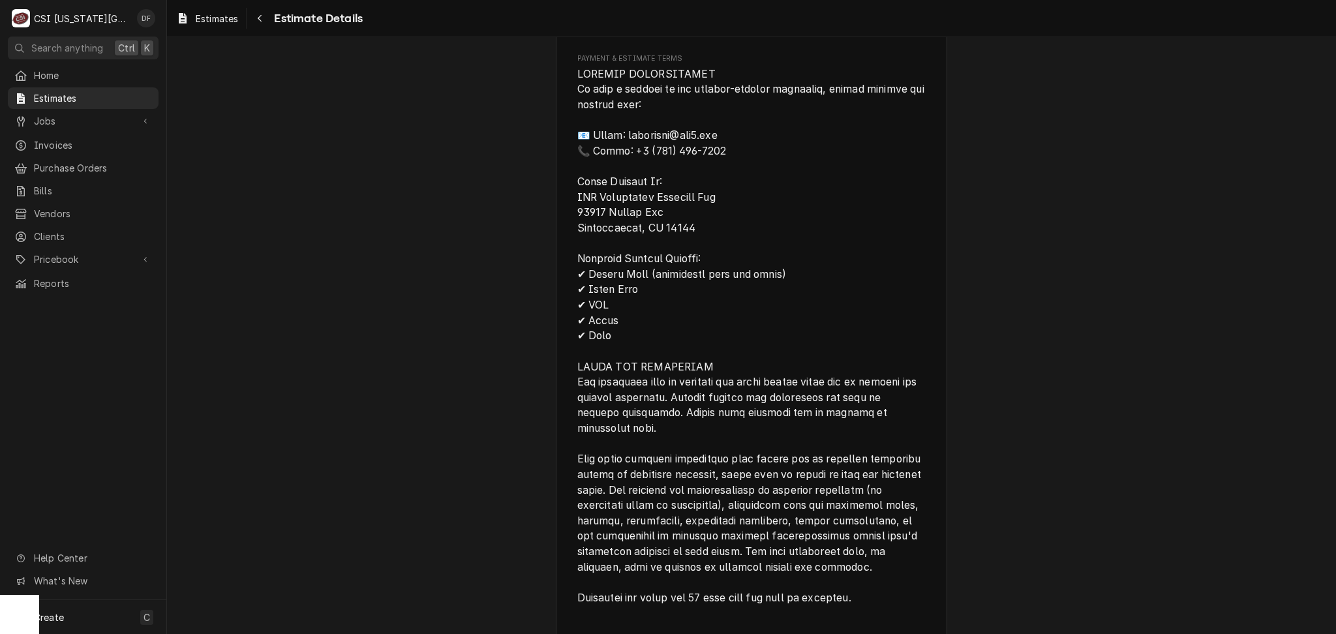
scroll to position [2783, 0]
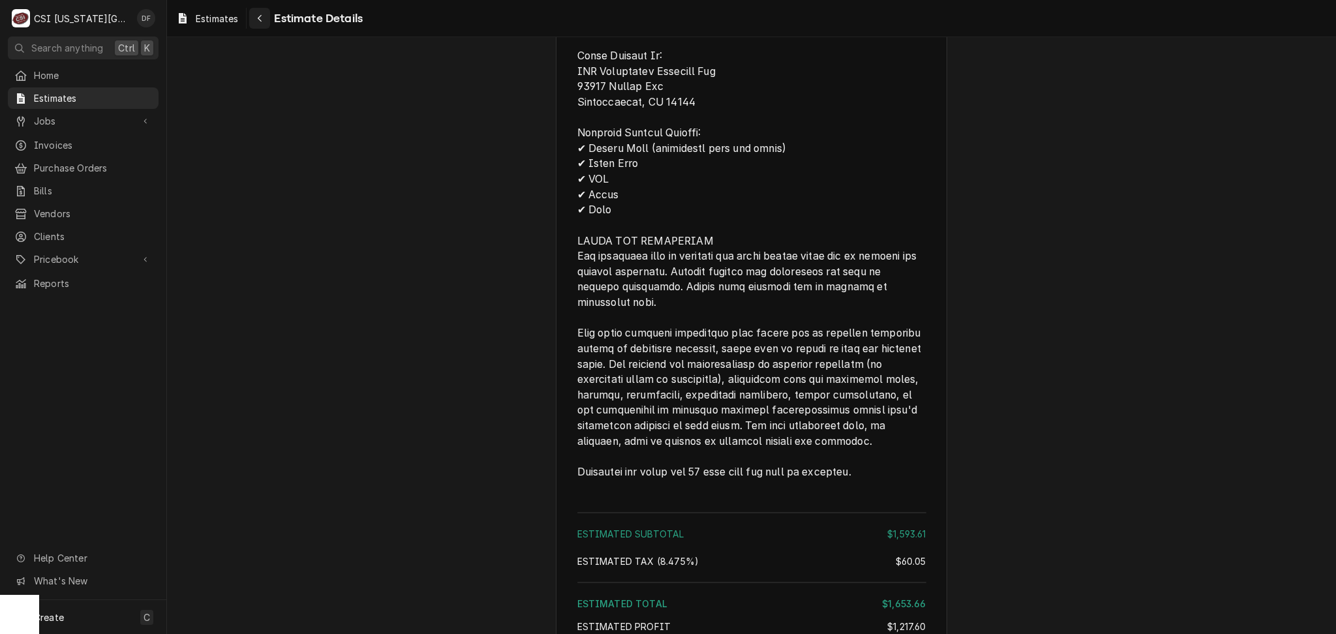
click at [262, 19] on icon "Navigate back" at bounding box center [260, 18] width 6 height 9
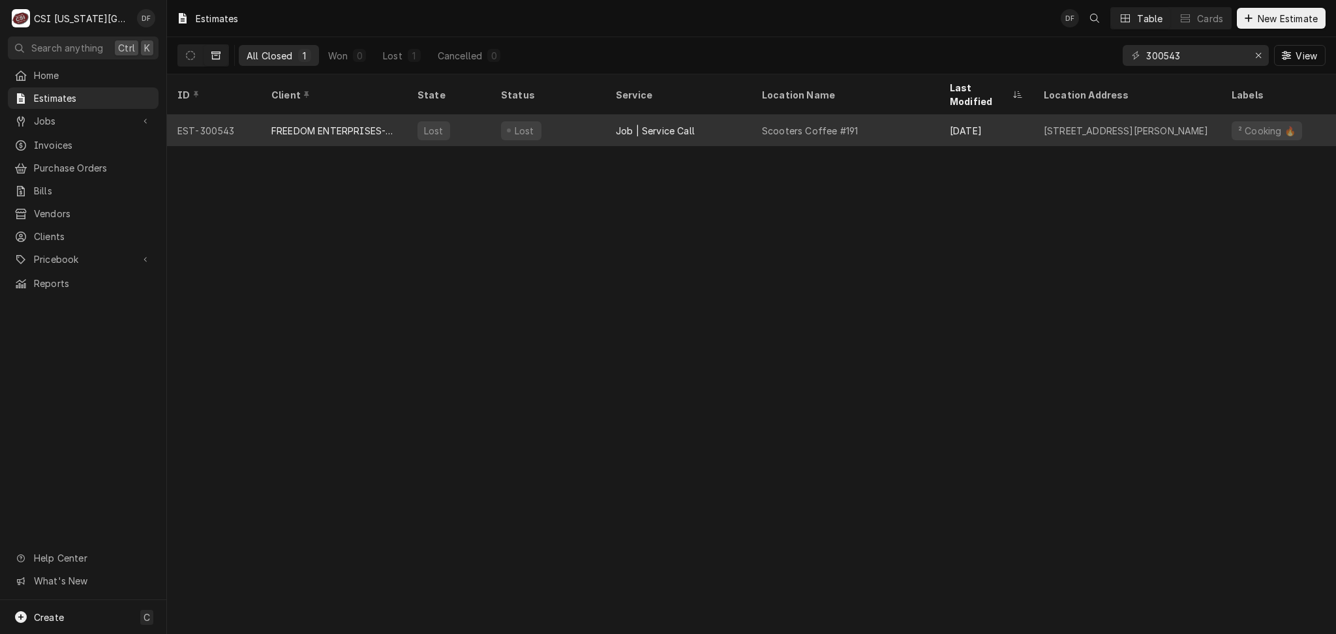
click at [732, 127] on div "Job | Service Call" at bounding box center [678, 130] width 146 height 31
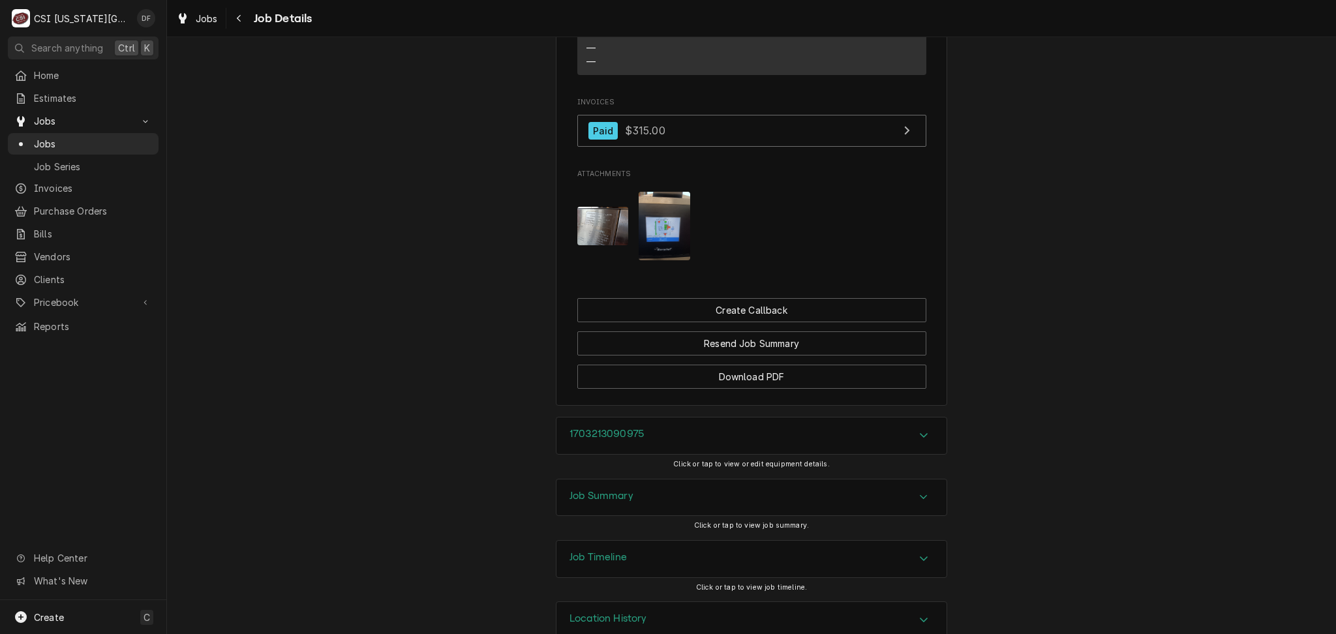
scroll to position [1318, 0]
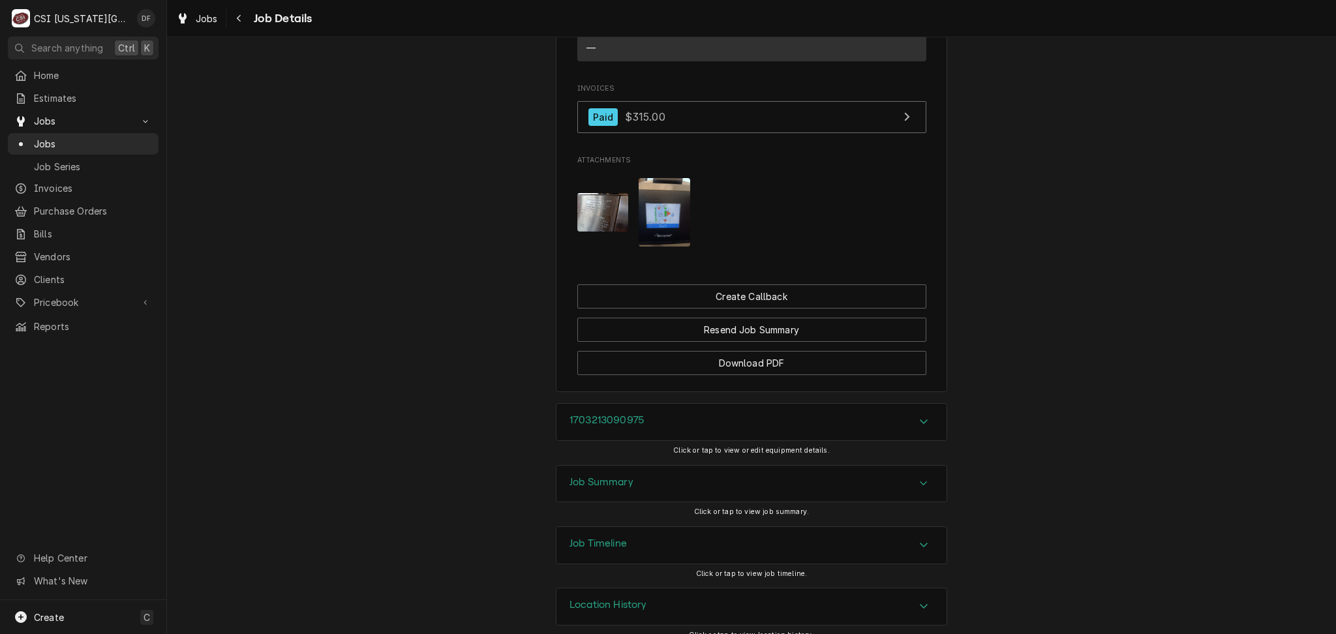
click at [618, 476] on h3 "Job Summary" at bounding box center [601, 482] width 64 height 12
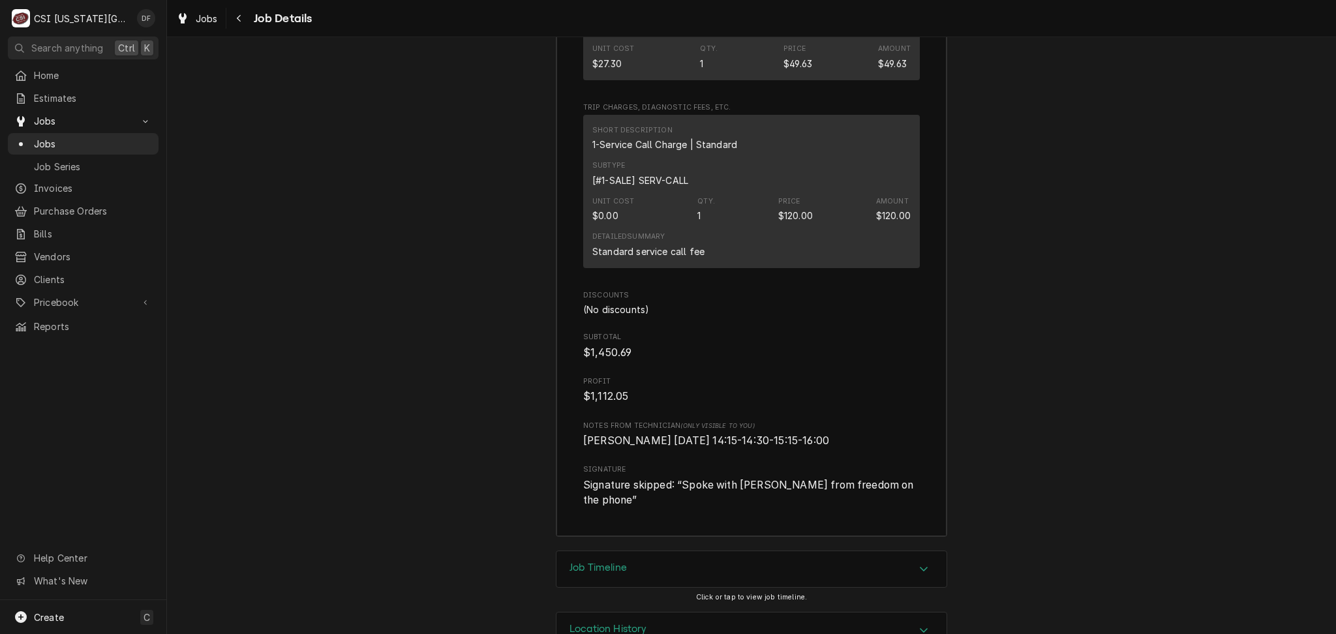
scroll to position [4460, 0]
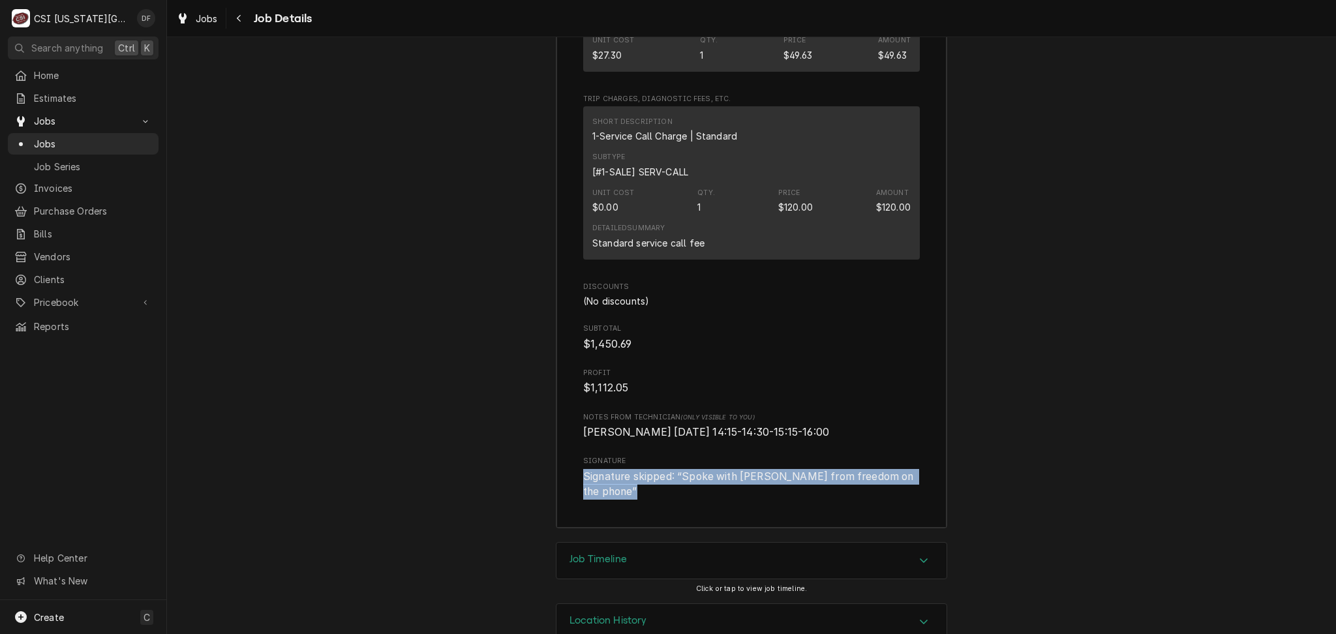
drag, startPoint x: 577, startPoint y: 459, endPoint x: 946, endPoint y: 461, distance: 368.6
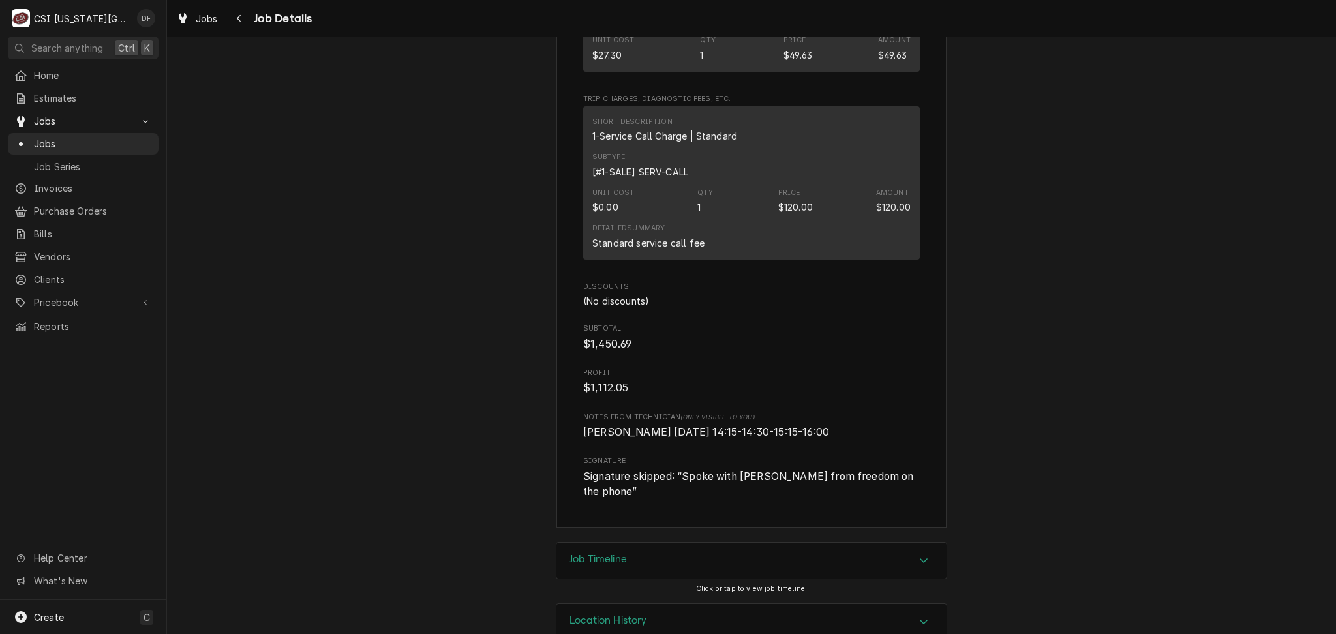
click at [612, 604] on div "Location History" at bounding box center [751, 622] width 390 height 37
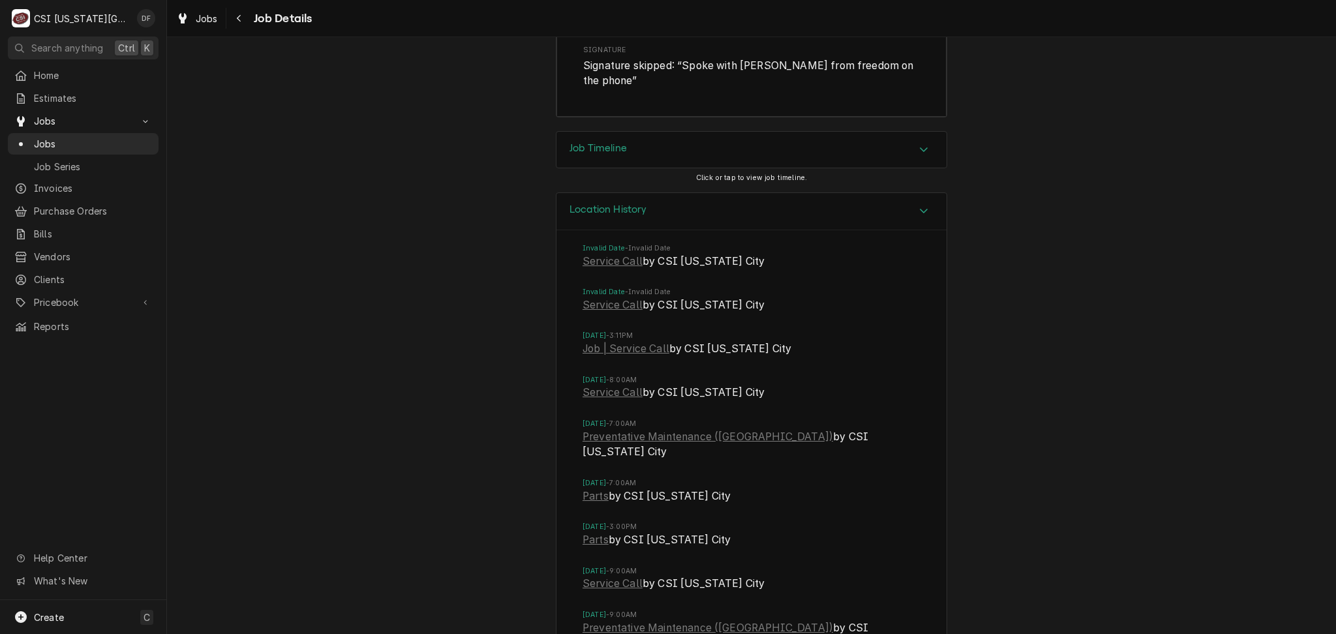
scroll to position [4895, 0]
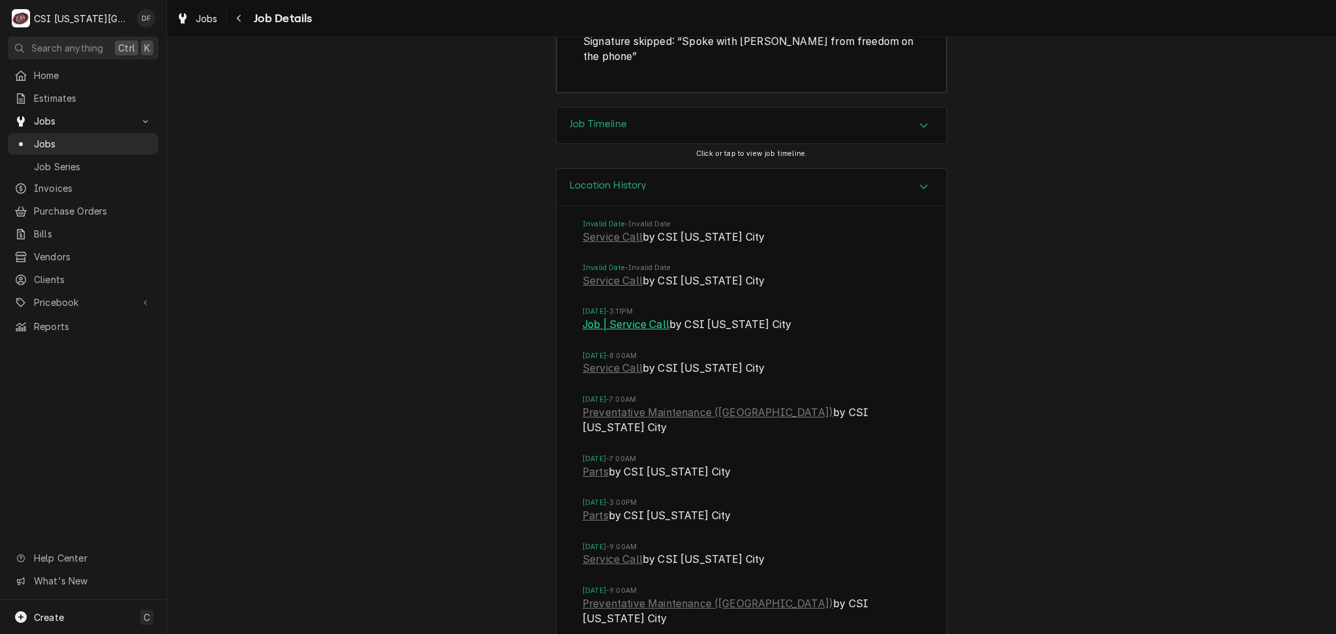
click at [654, 317] on link "Job | Service Call" at bounding box center [626, 325] width 87 height 16
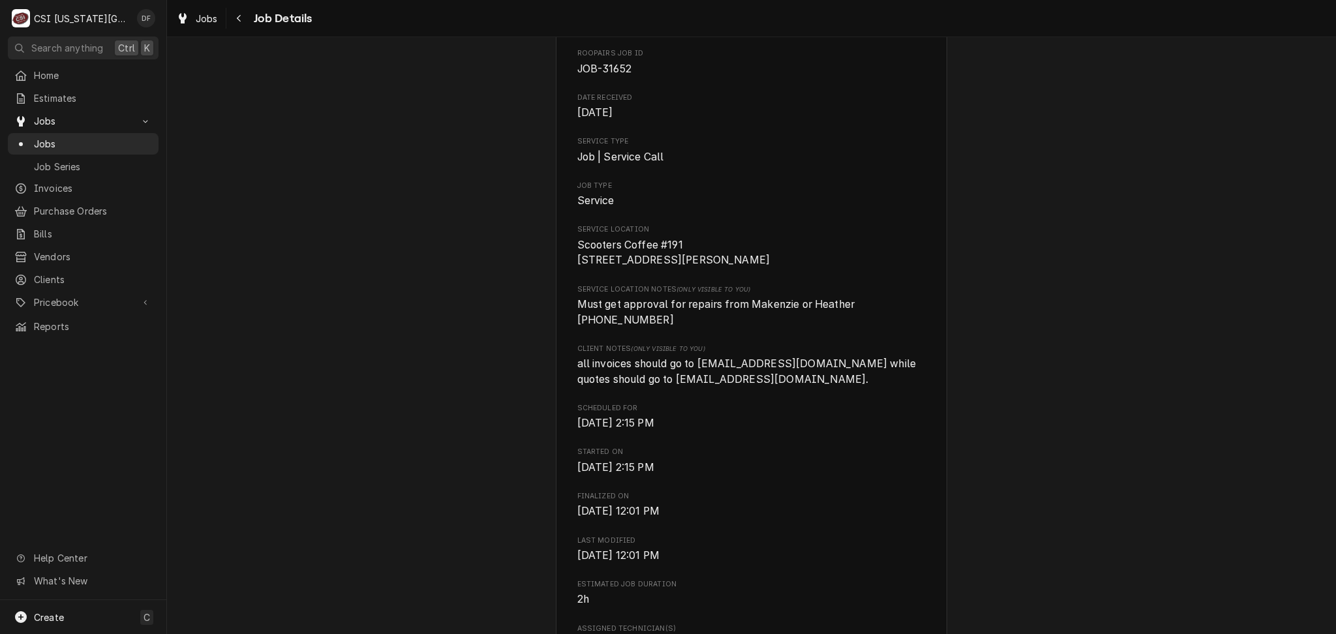
scroll to position [0, 0]
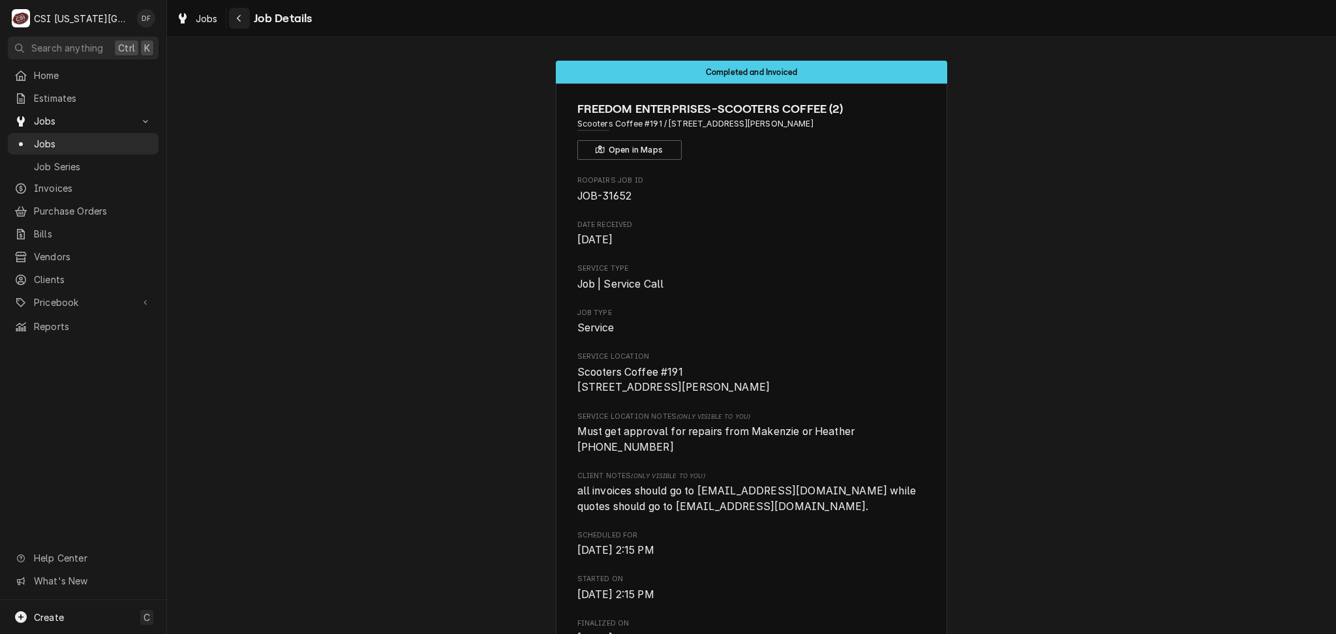
click at [234, 18] on div "Navigate back" at bounding box center [239, 18] width 13 height 13
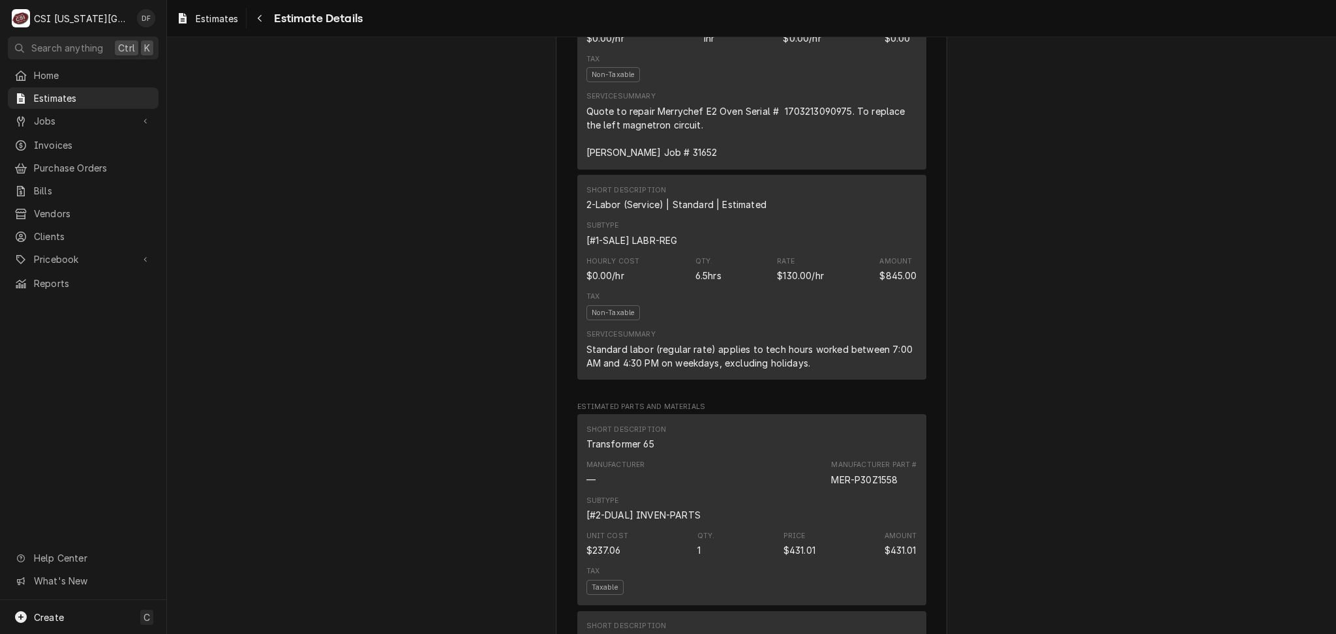
scroll to position [1044, 0]
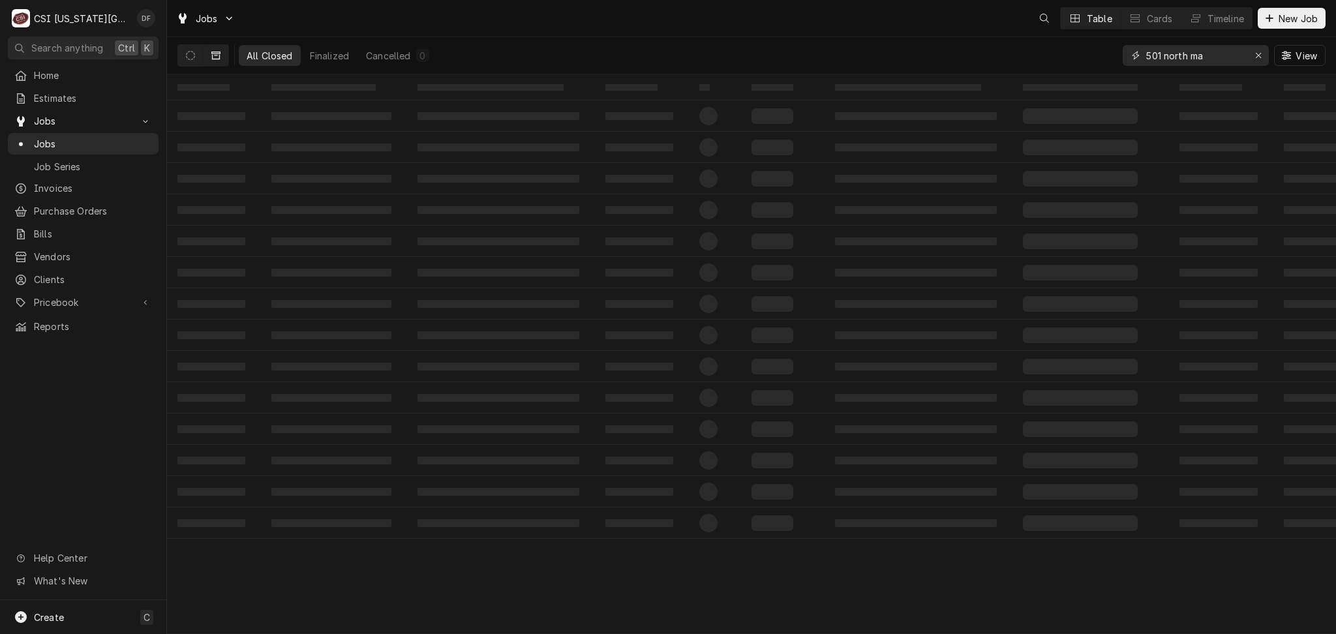
drag, startPoint x: 1228, startPoint y: 58, endPoint x: 1111, endPoint y: 57, distance: 117.4
click at [1111, 57] on div "All Closed Finalized Cancelled 0 501 north ma View" at bounding box center [751, 55] width 1148 height 37
type input "32329"
click at [184, 57] on button "Dynamic Content Wrapper" at bounding box center [190, 55] width 25 height 21
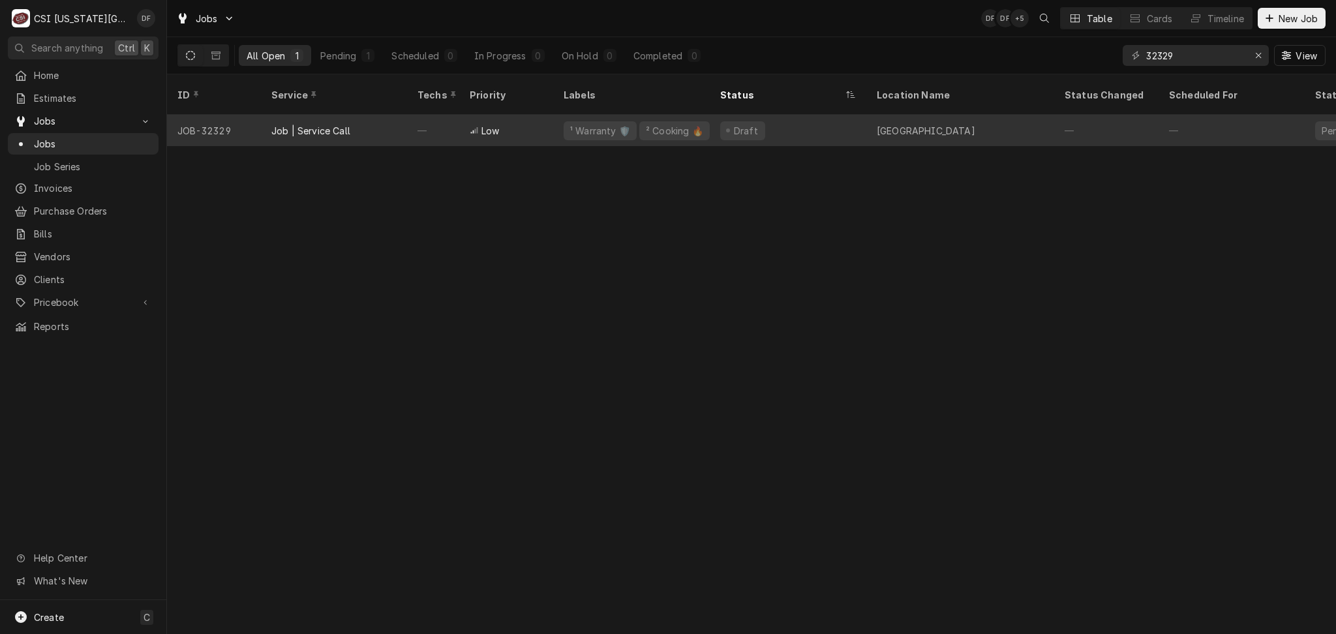
click at [649, 124] on div "² Cooking 🔥" at bounding box center [674, 131] width 60 height 14
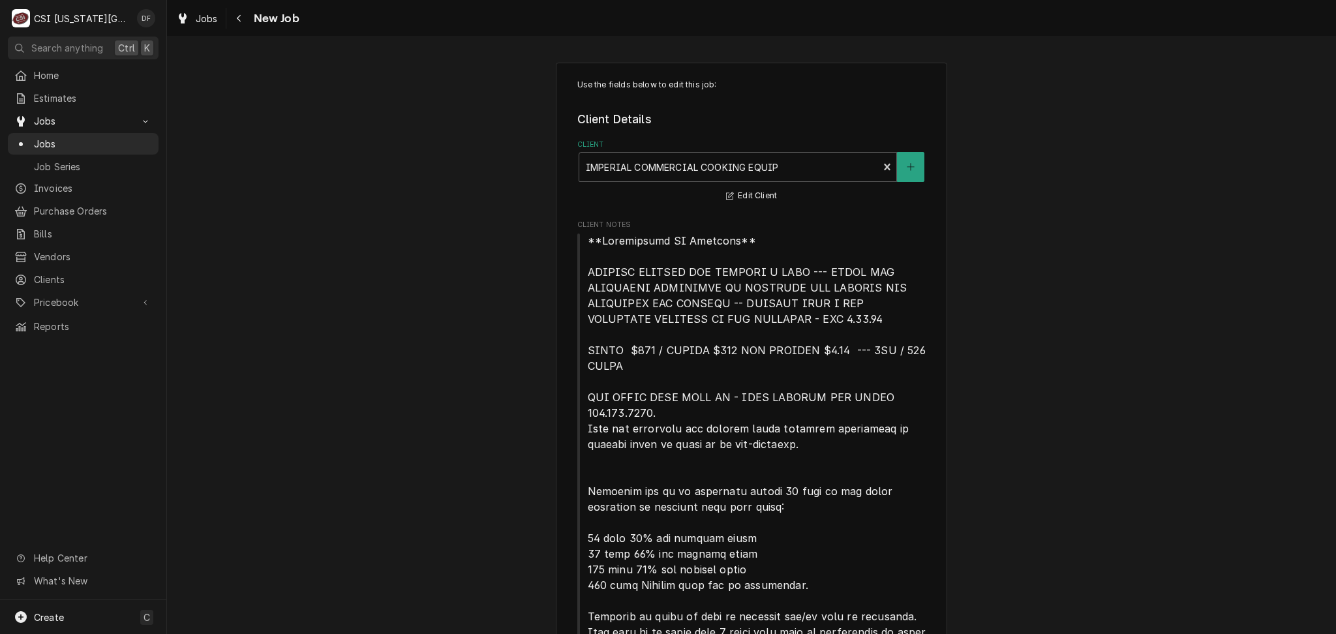
type textarea "x"
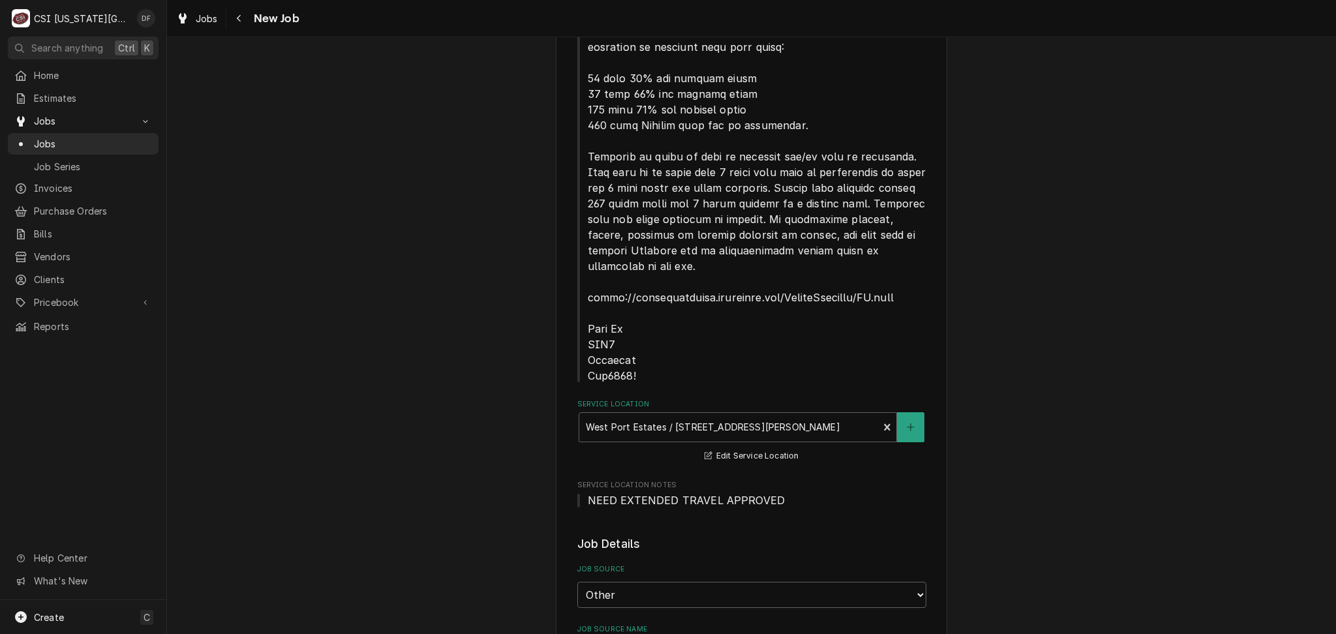
scroll to position [695, 0]
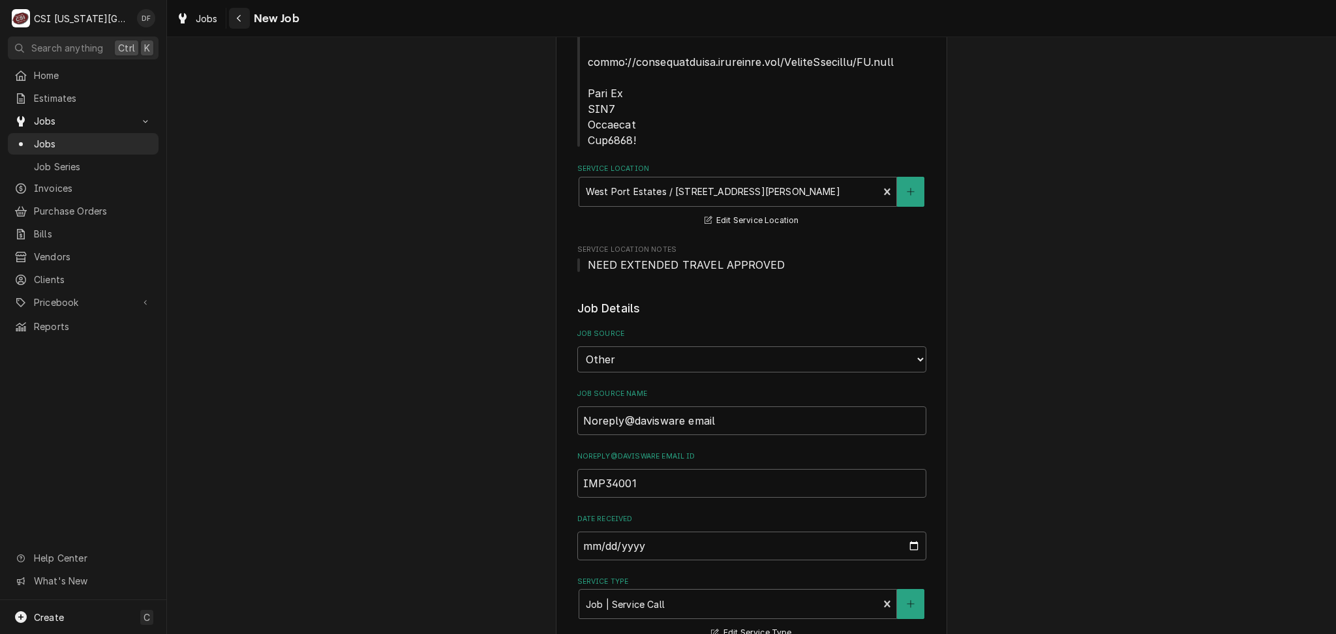
click at [241, 15] on icon "Navigate back" at bounding box center [239, 18] width 6 height 9
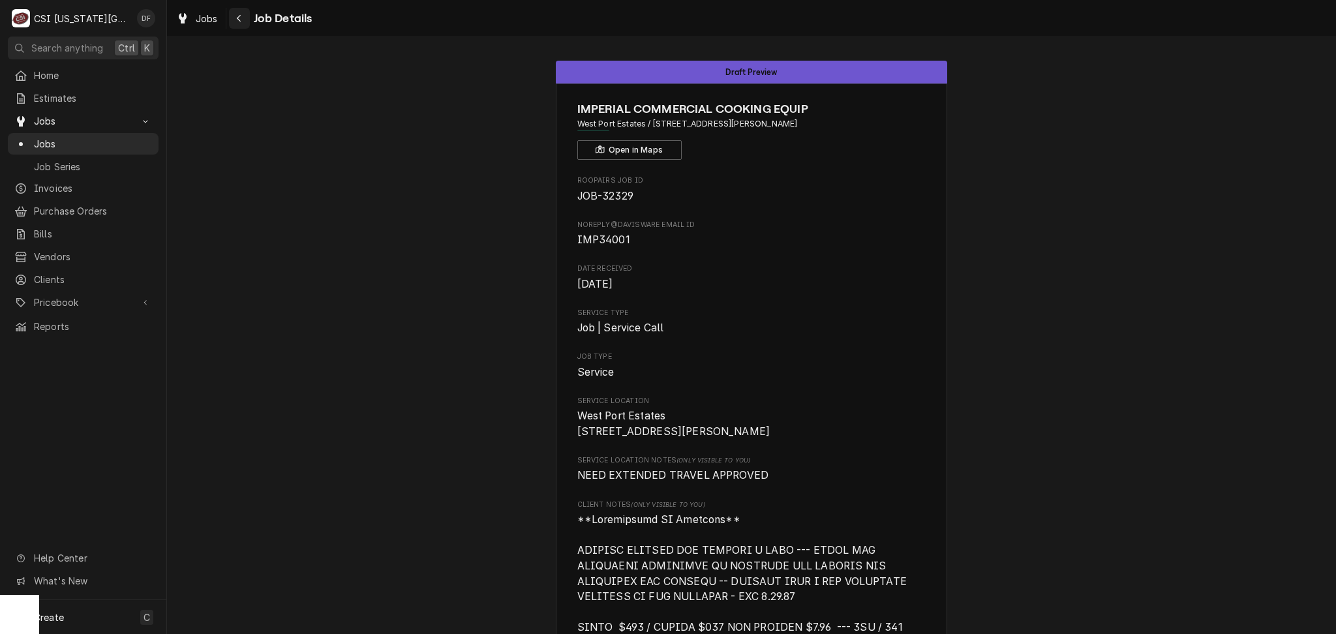
click at [241, 18] on icon "Navigate back" at bounding box center [239, 18] width 6 height 9
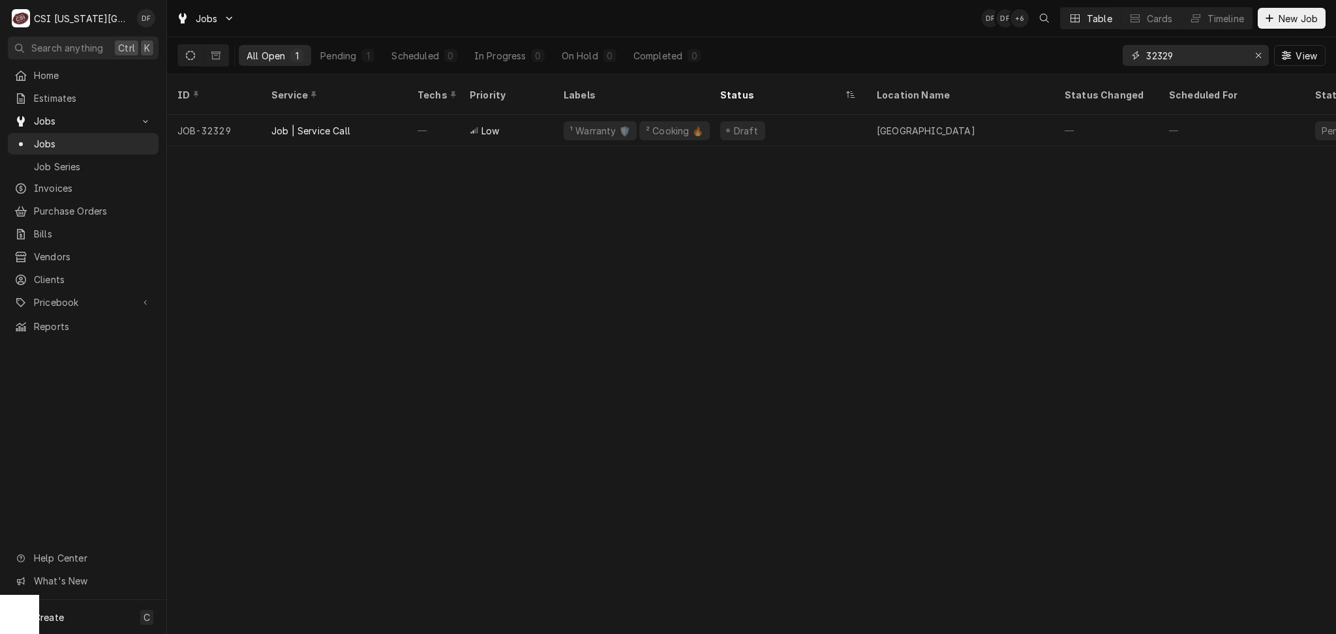
drag, startPoint x: 1197, startPoint y: 56, endPoint x: 1132, endPoint y: 66, distance: 65.3
click at [1130, 56] on div "32329" at bounding box center [1196, 55] width 146 height 21
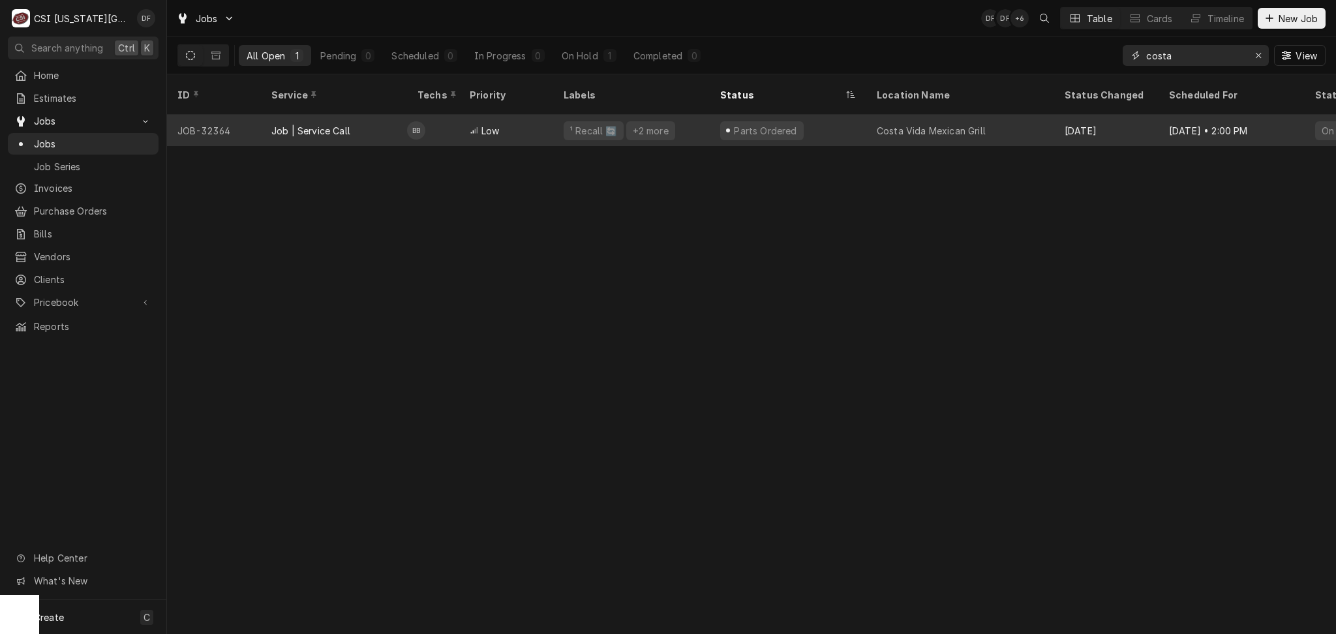
type input "costa"
click at [873, 119] on div "Costa Vida Mexican Grill" at bounding box center [960, 130] width 188 height 31
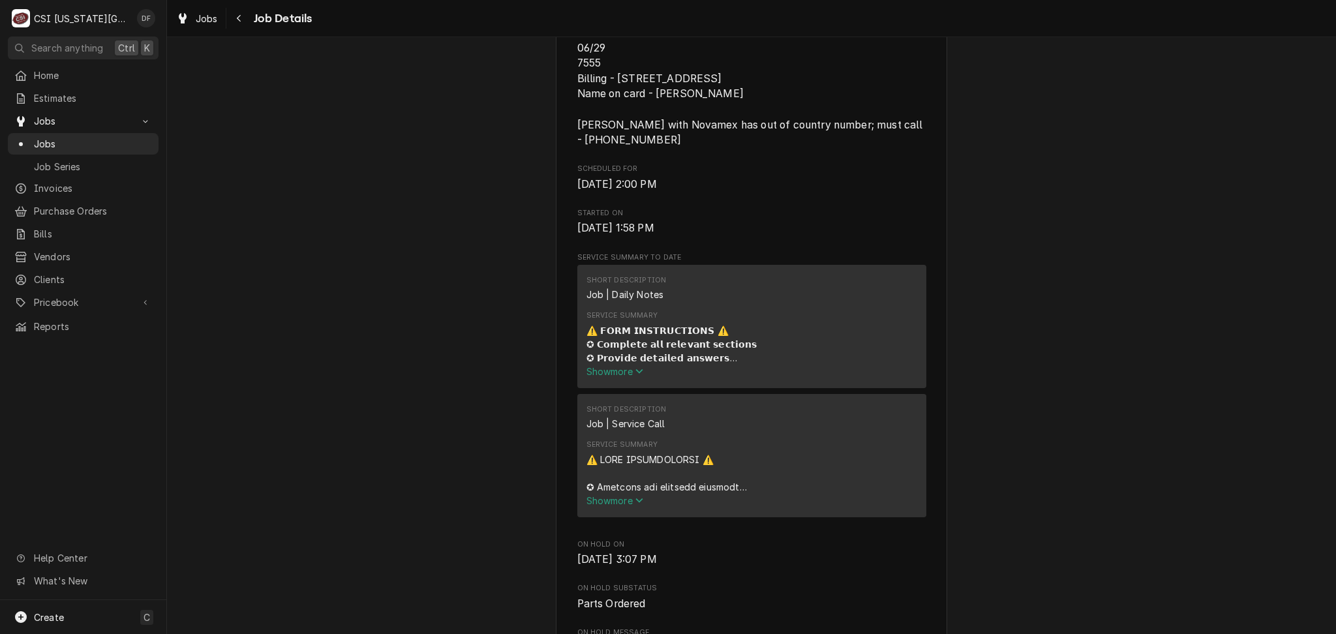
scroll to position [434, 0]
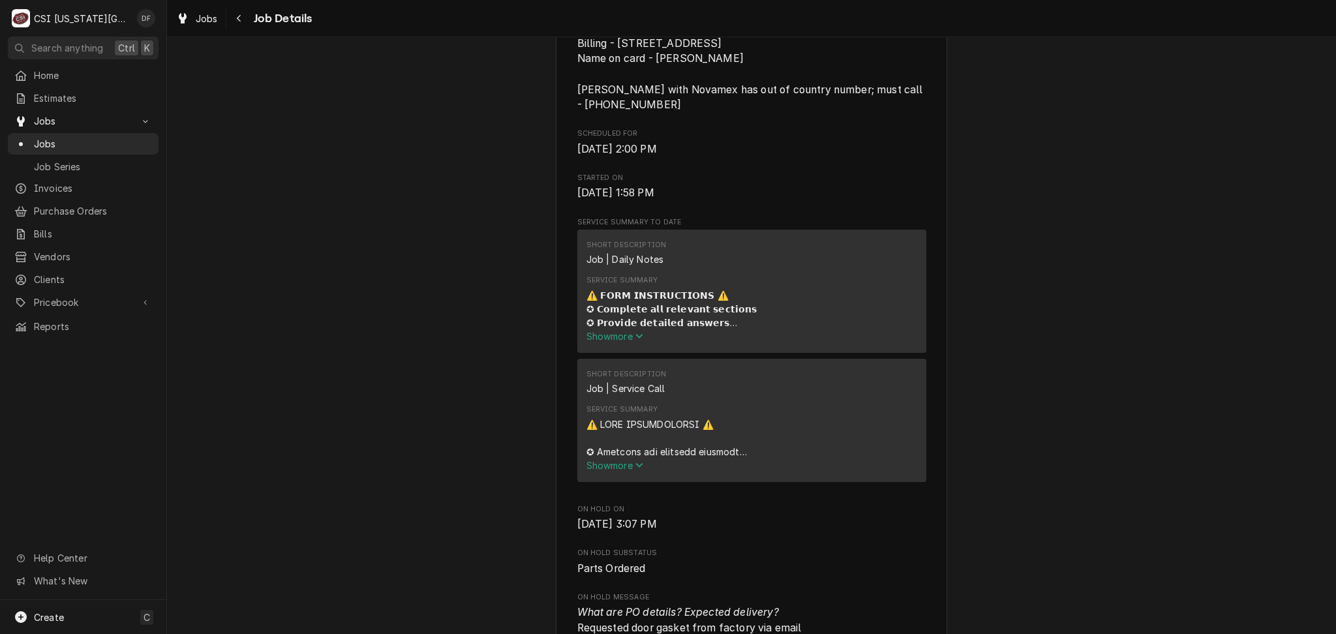
click at [616, 342] on span "Show more" at bounding box center [614, 336] width 57 height 11
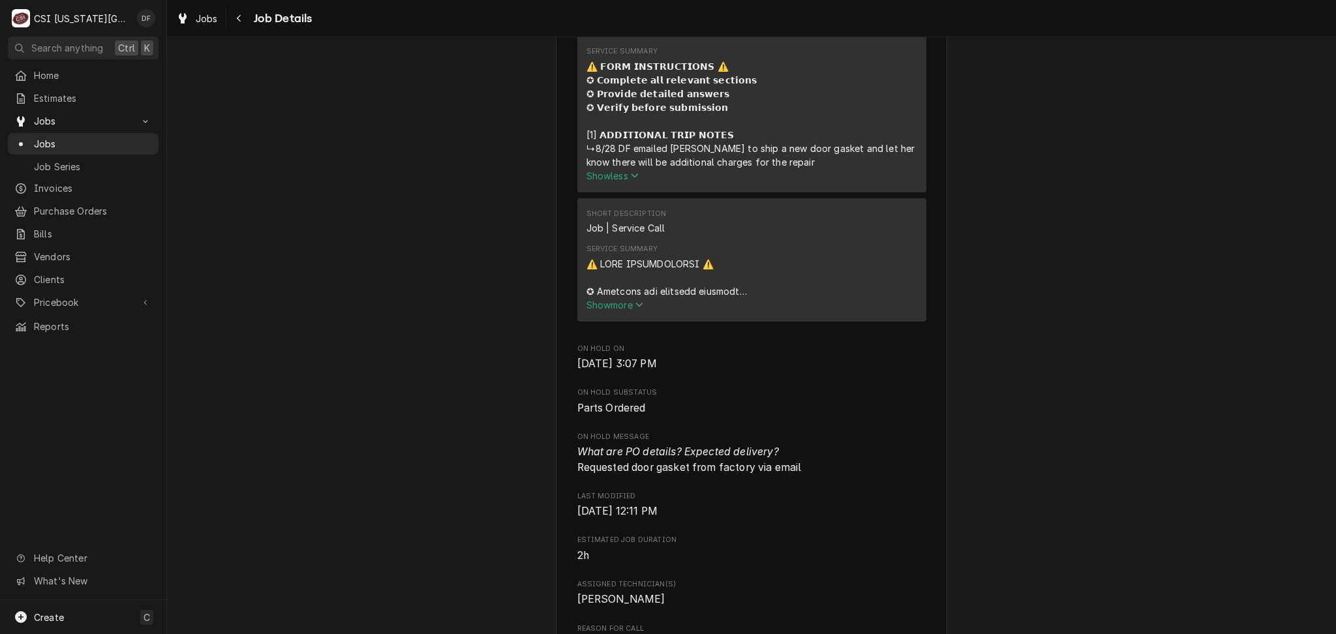
scroll to position [695, 0]
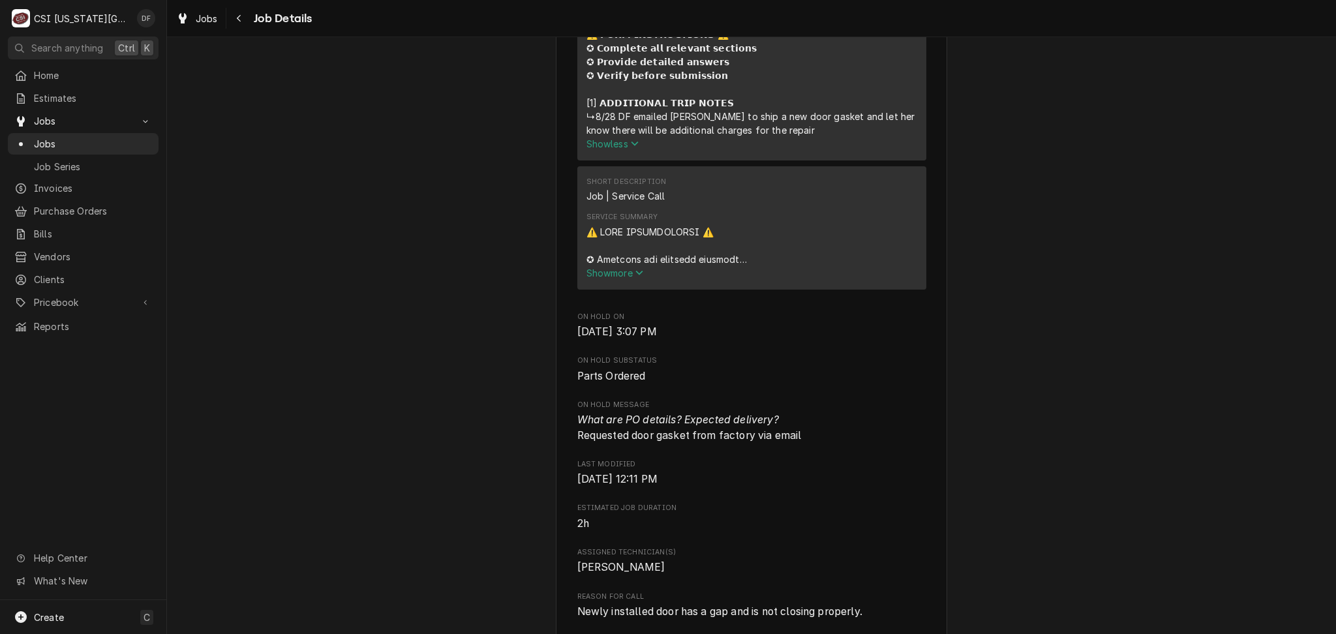
click at [620, 279] on span "Show more" at bounding box center [614, 272] width 57 height 11
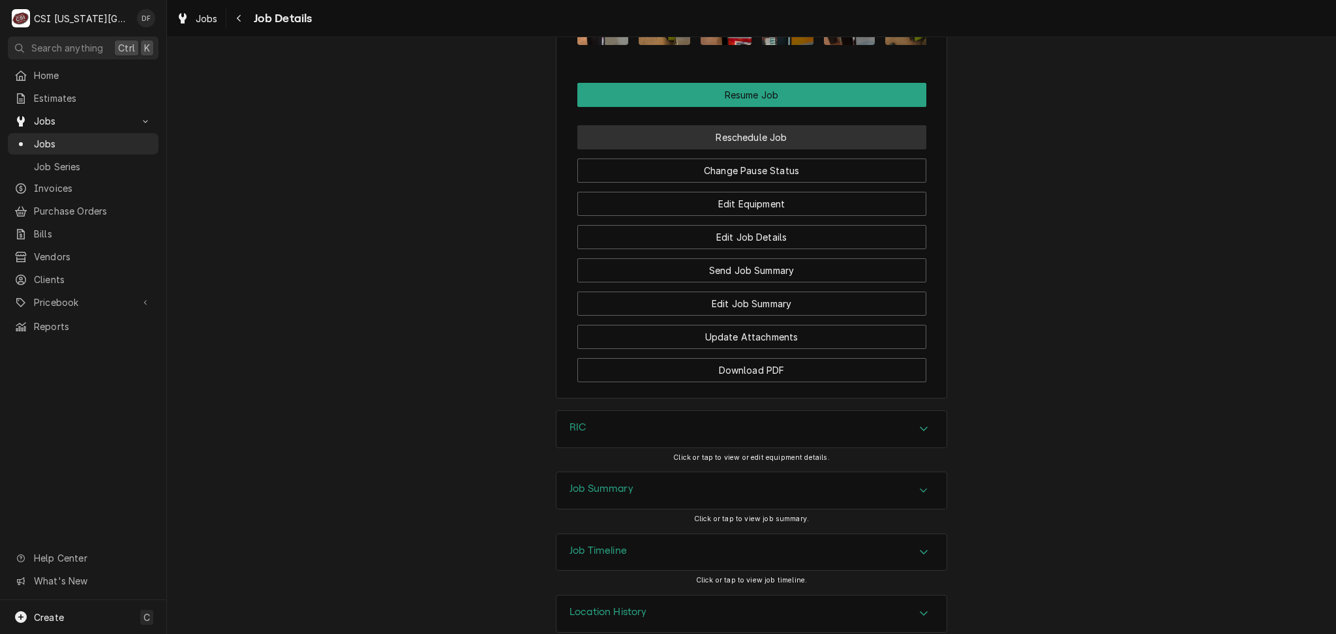
scroll to position [2956, 0]
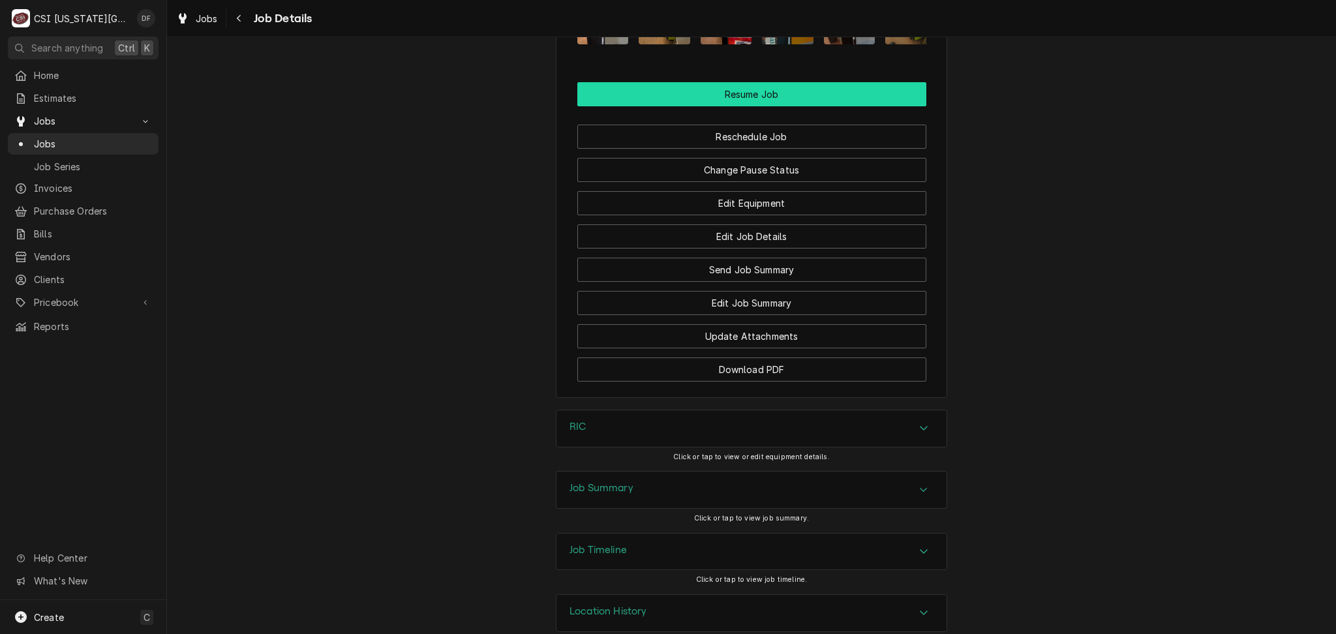
click at [774, 82] on button "Resume Job" at bounding box center [751, 94] width 349 height 24
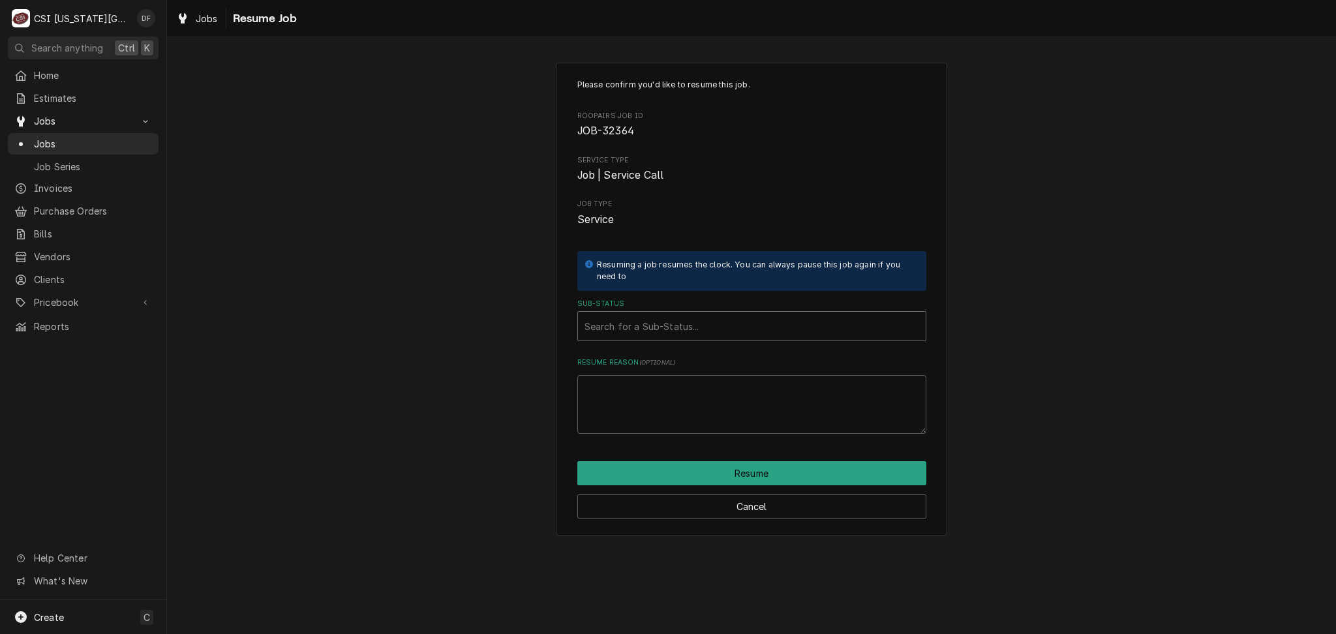
click at [702, 326] on div "Sub-Status" at bounding box center [751, 325] width 335 height 23
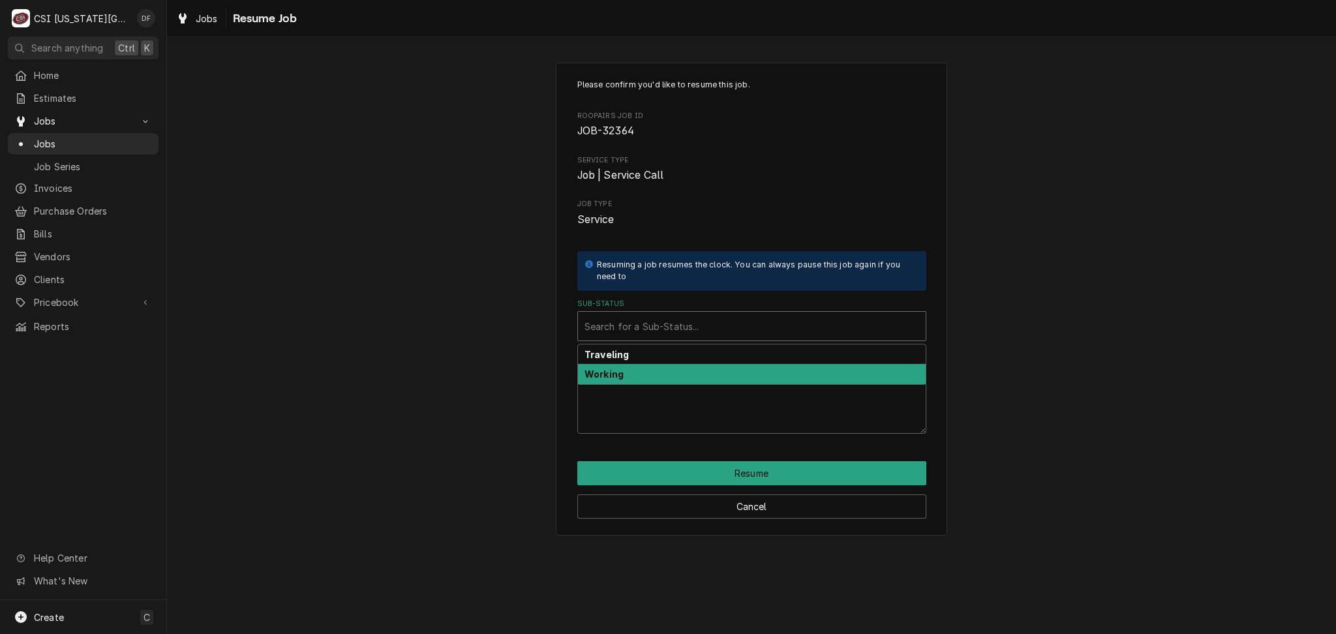
click at [665, 372] on div "Working" at bounding box center [752, 374] width 348 height 20
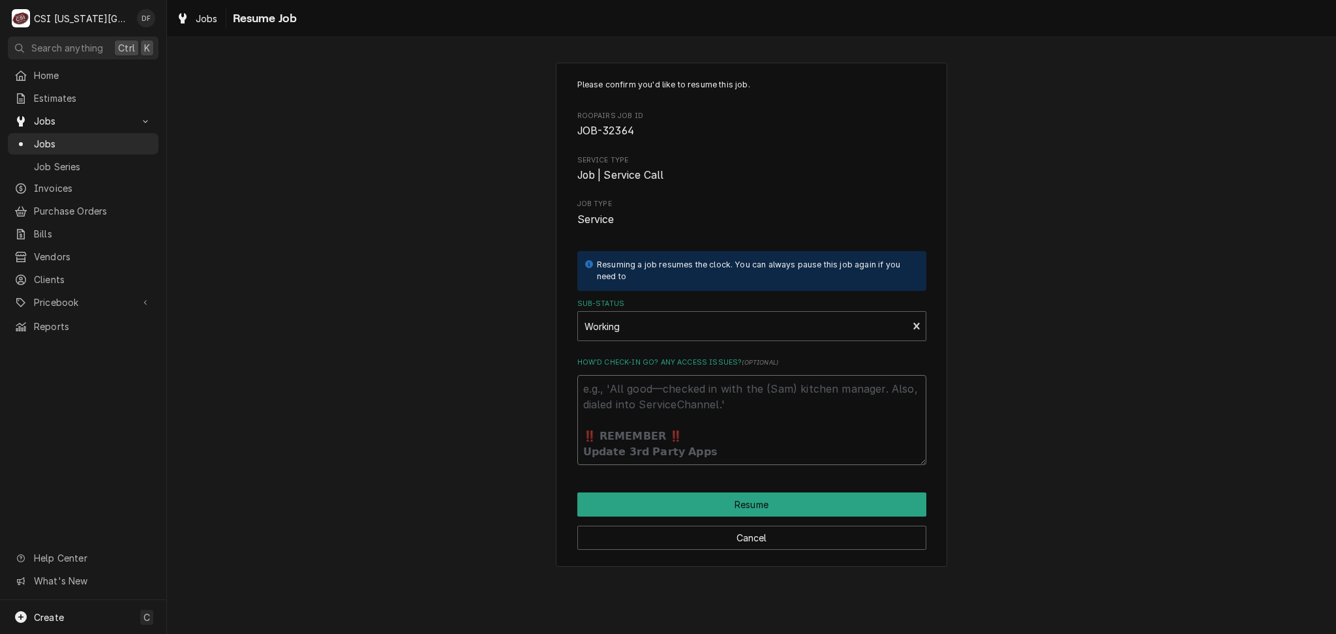
click at [682, 397] on textarea "How’d check-in go? Any access issues? ( optional )" at bounding box center [751, 420] width 349 height 90
type textarea "x"
type textarea "n"
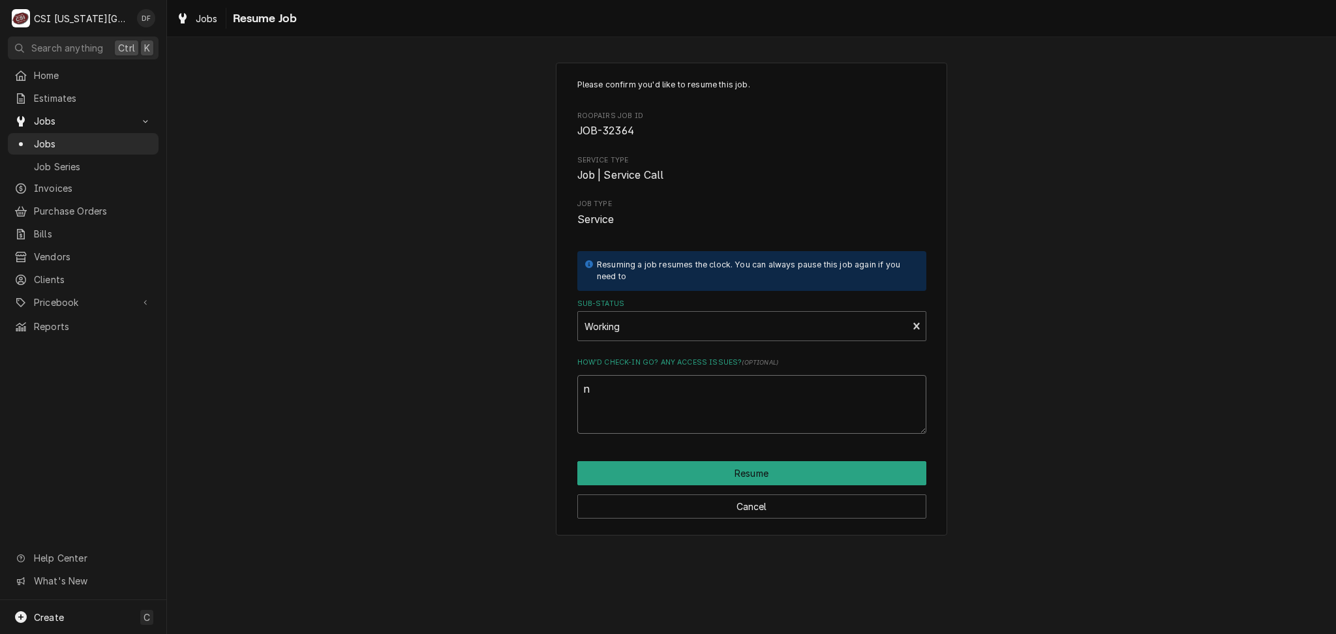
type textarea "x"
type textarea "ne"
type textarea "x"
type textarea "nee"
type textarea "x"
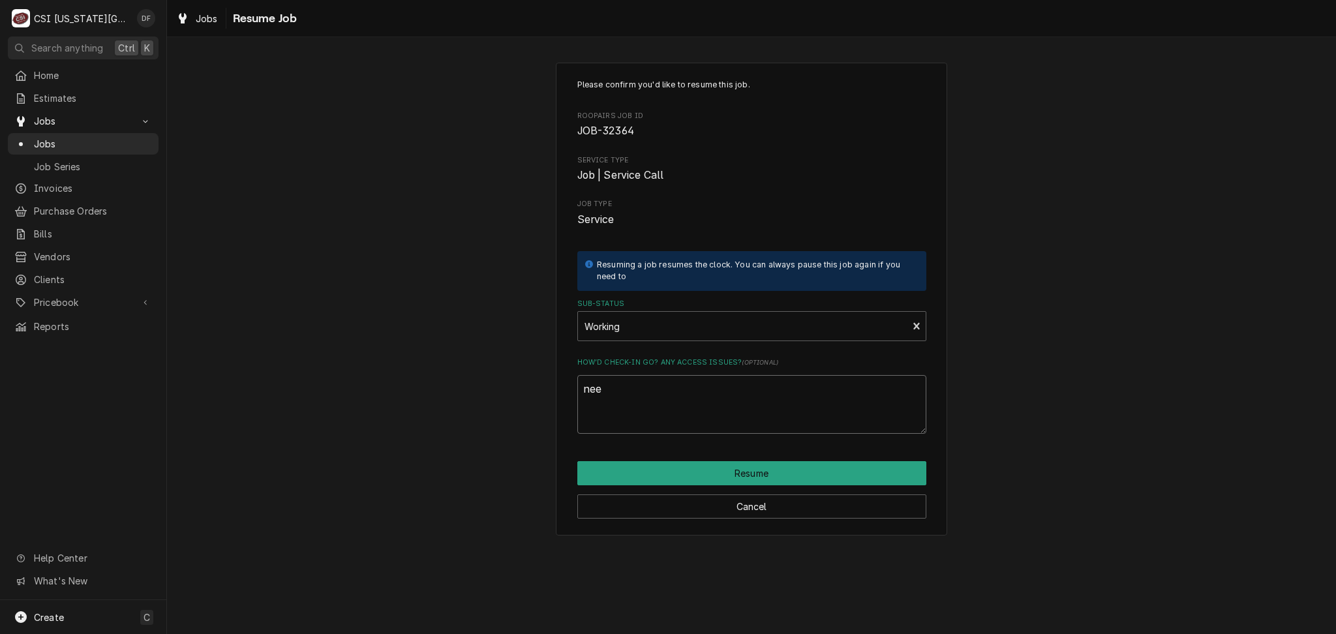
type textarea "need"
type textarea "x"
type textarea "need"
type textarea "x"
type textarea "need a"
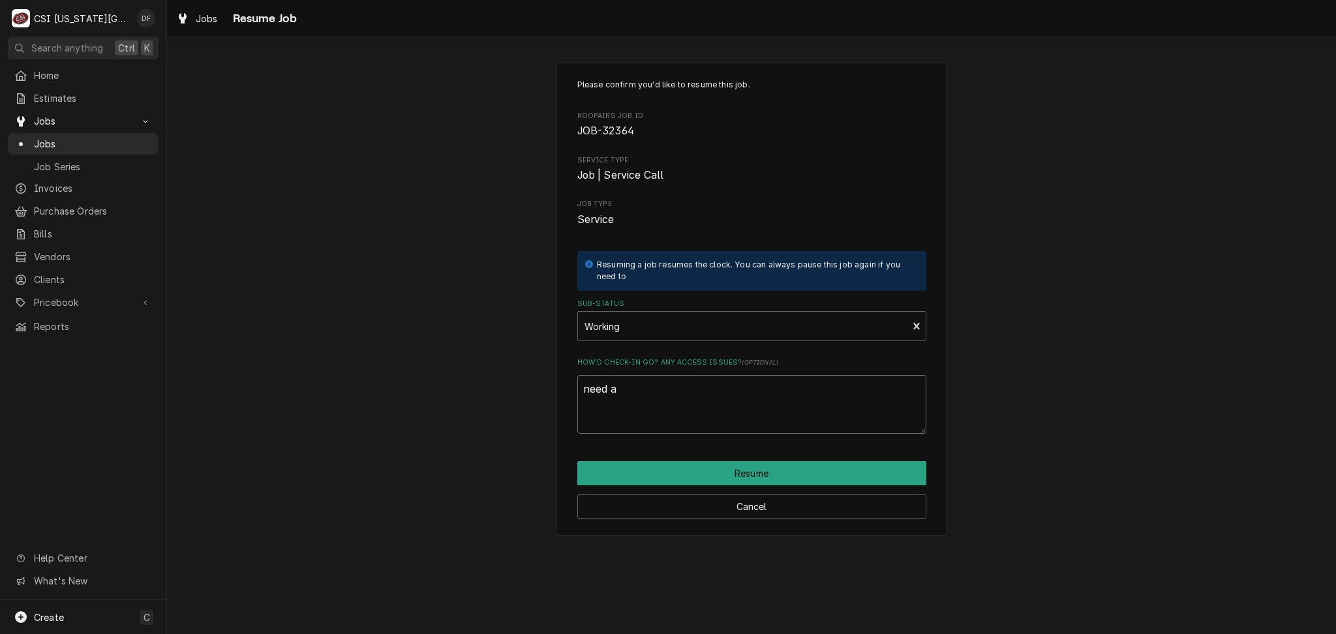
type textarea "x"
type textarea "need a"
type textarea "x"
type textarea "need a q"
type textarea "x"
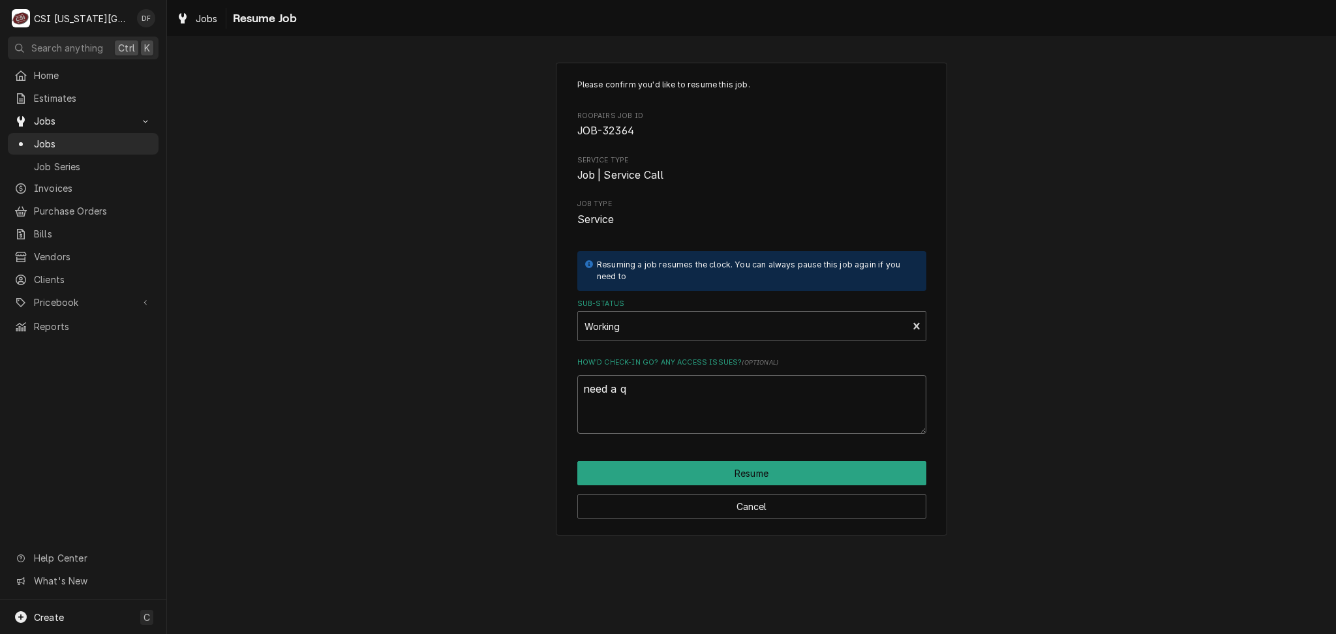
type textarea "need a qu"
type textarea "x"
type textarea "need a quo"
type textarea "x"
type textarea "need a quot"
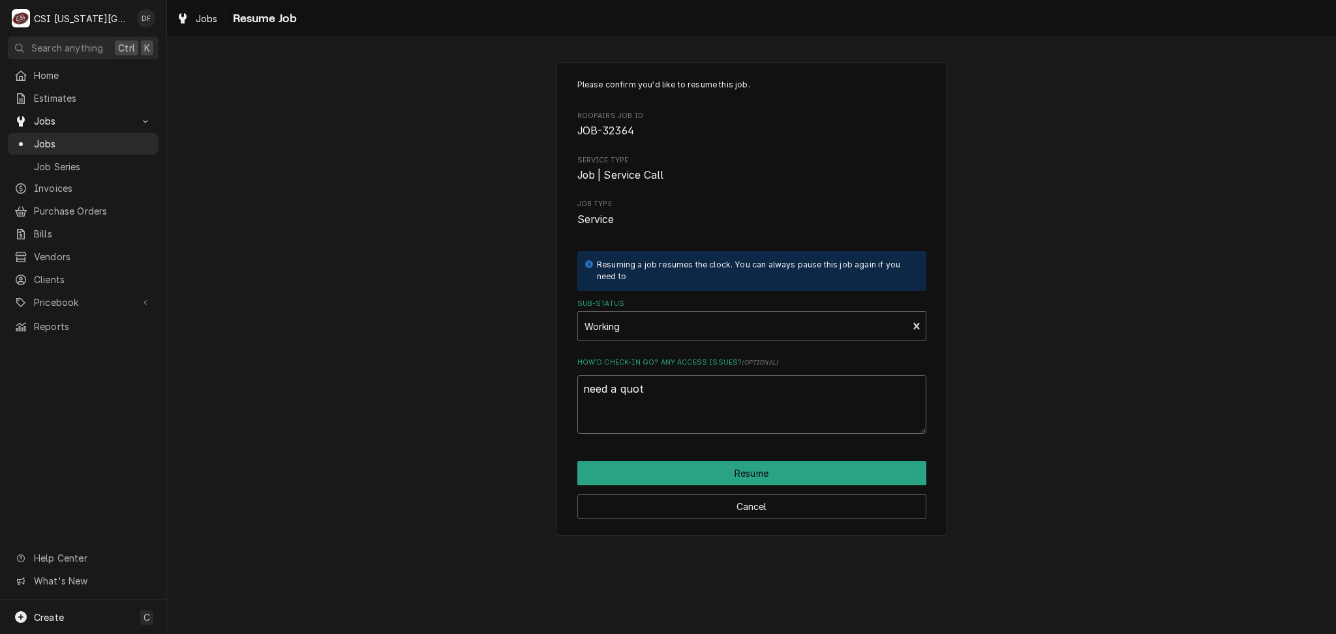
type textarea "x"
type textarea "need a quote"
type textarea "x"
type textarea "need a quote"
type textarea "x"
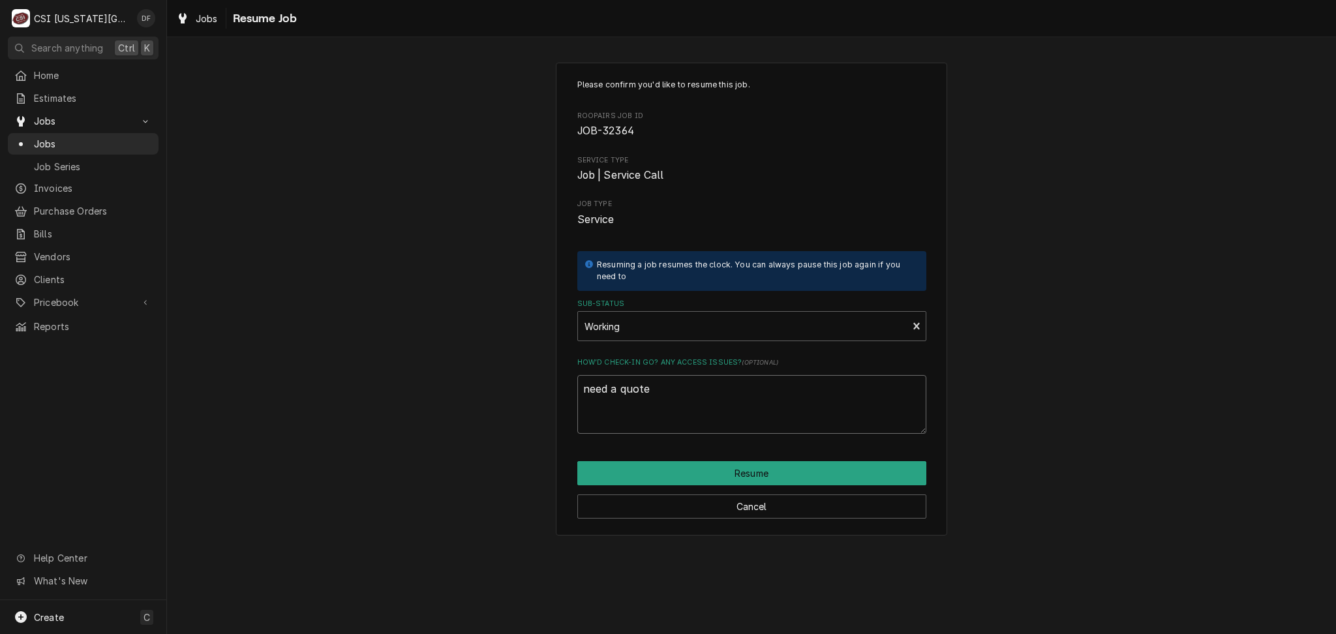
type textarea "need a quote f"
type textarea "x"
type textarea "need a quote fo"
type textarea "x"
type textarea "need a quote for"
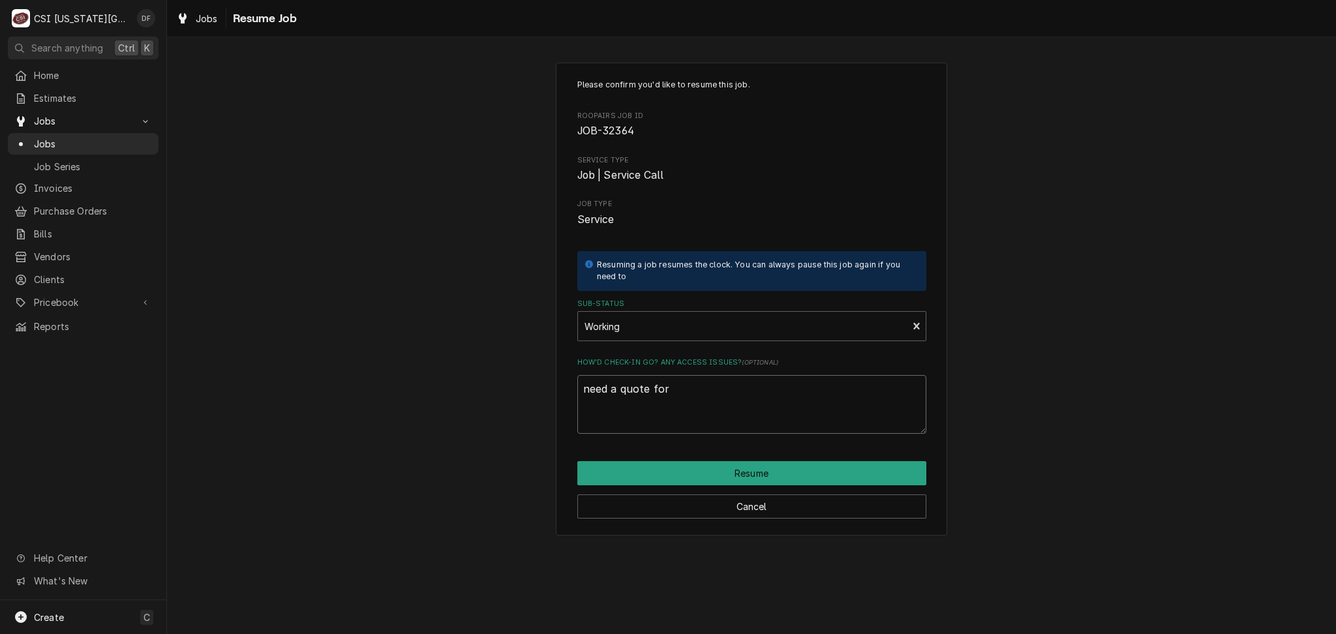
type textarea "x"
type textarea "need a quote for"
type textarea "x"
type textarea "need a quote for g"
type textarea "x"
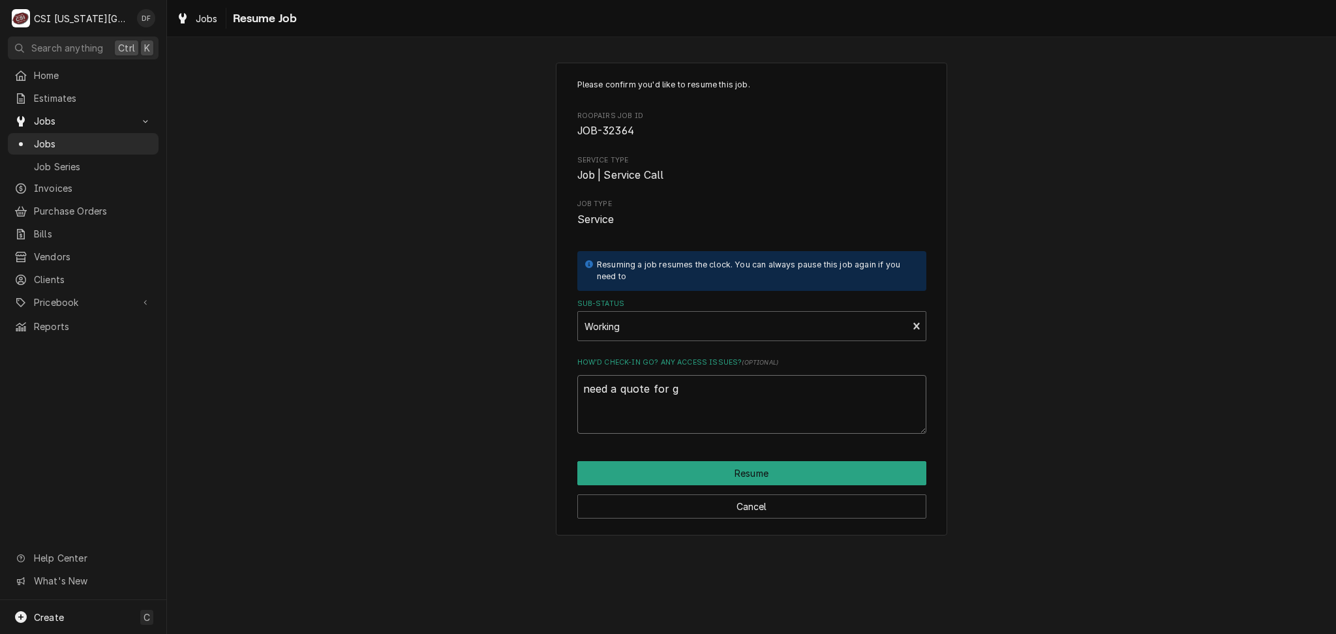
type textarea "need a quote for ga"
type textarea "x"
type textarea "need a quote for gas"
type textarea "x"
type textarea "need a quote for gask"
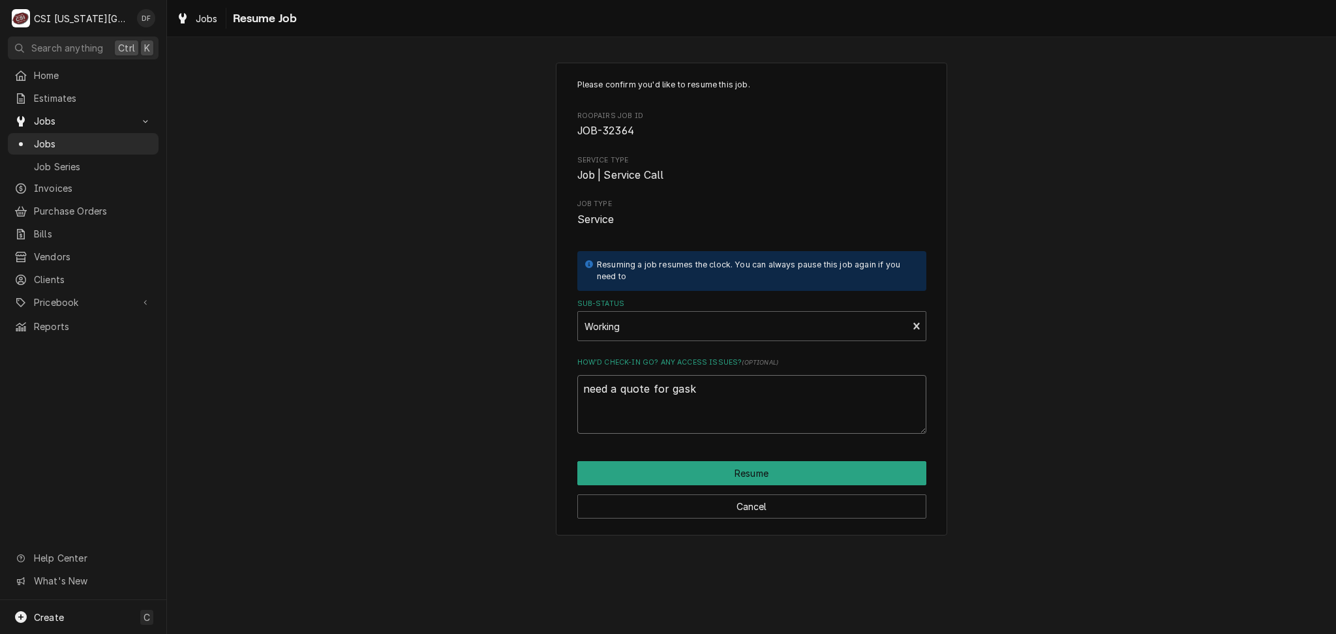
type textarea "x"
type textarea "need a quote for gaske"
type textarea "x"
drag, startPoint x: 706, startPoint y: 389, endPoint x: 560, endPoint y: 389, distance: 145.5
click at [560, 389] on div "Please confirm you'd like to resume this job. Roopairs Job ID JOB-32364 Service…" at bounding box center [751, 299] width 391 height 473
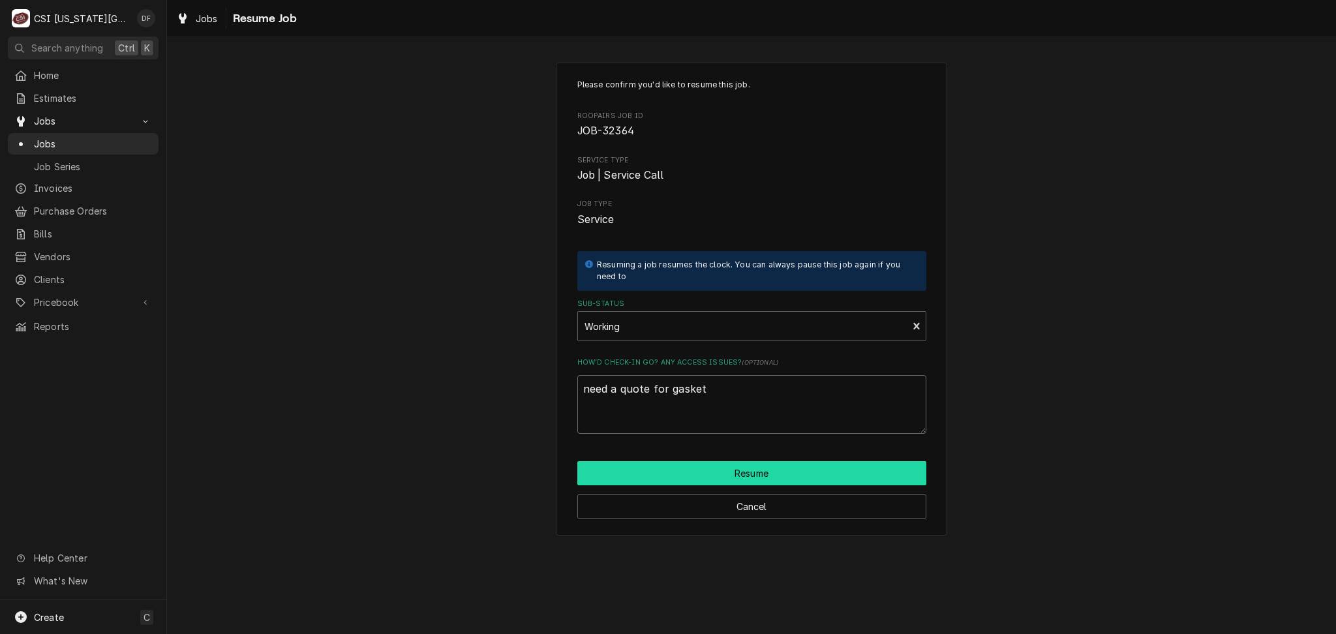
type textarea "need a quote for gasket"
click at [706, 476] on button "Resume" at bounding box center [751, 473] width 349 height 24
type textarea "x"
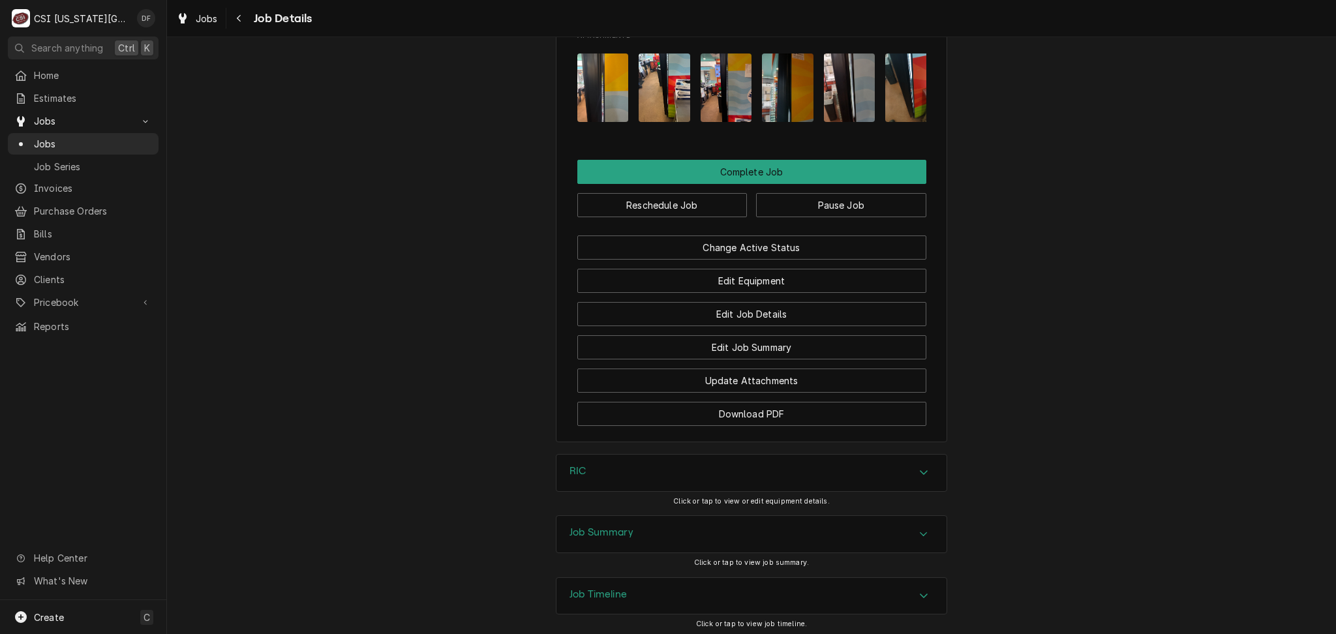
scroll to position [1935, 0]
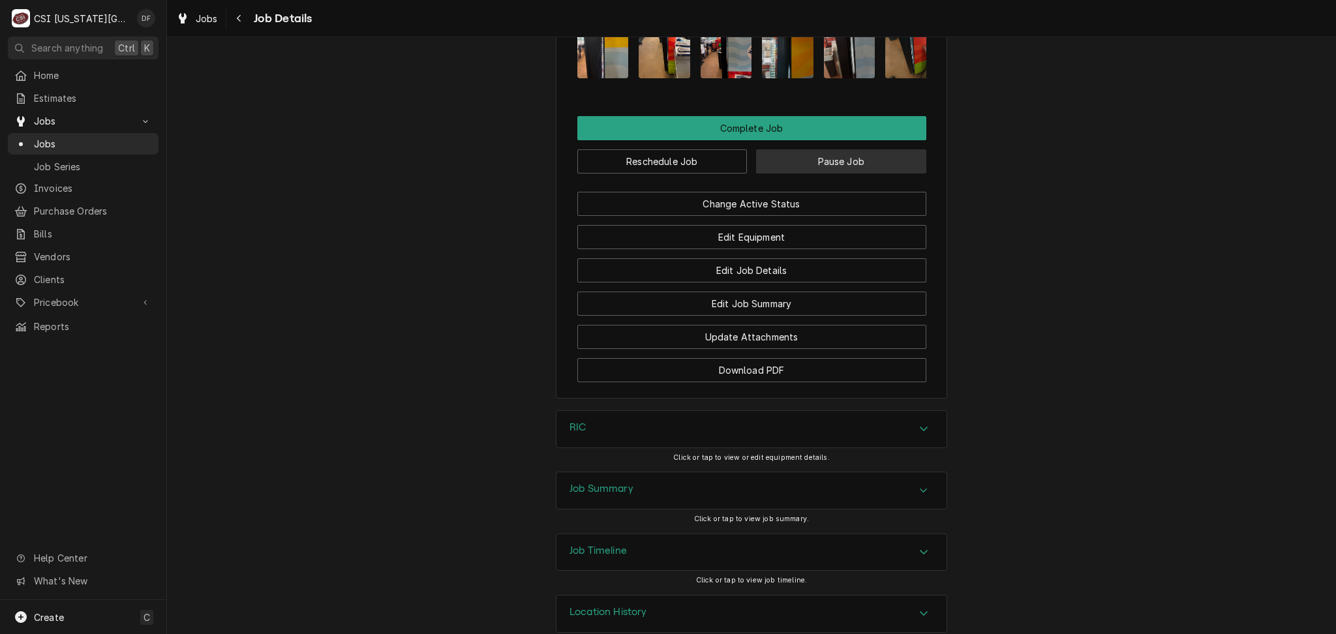
click at [827, 149] on button "Pause Job" at bounding box center [841, 161] width 170 height 24
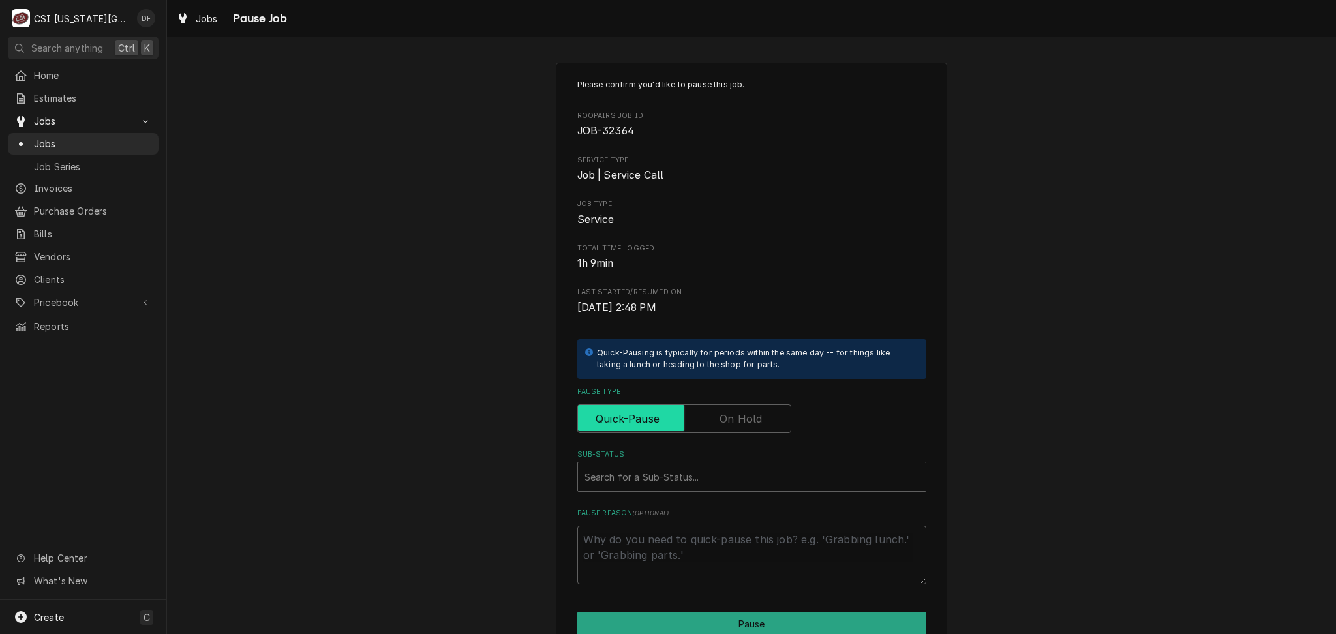
click at [749, 427] on input "Pause Type" at bounding box center [684, 418] width 202 height 29
checkbox input "true"
click at [665, 485] on div "Sub-Status" at bounding box center [751, 476] width 335 height 23
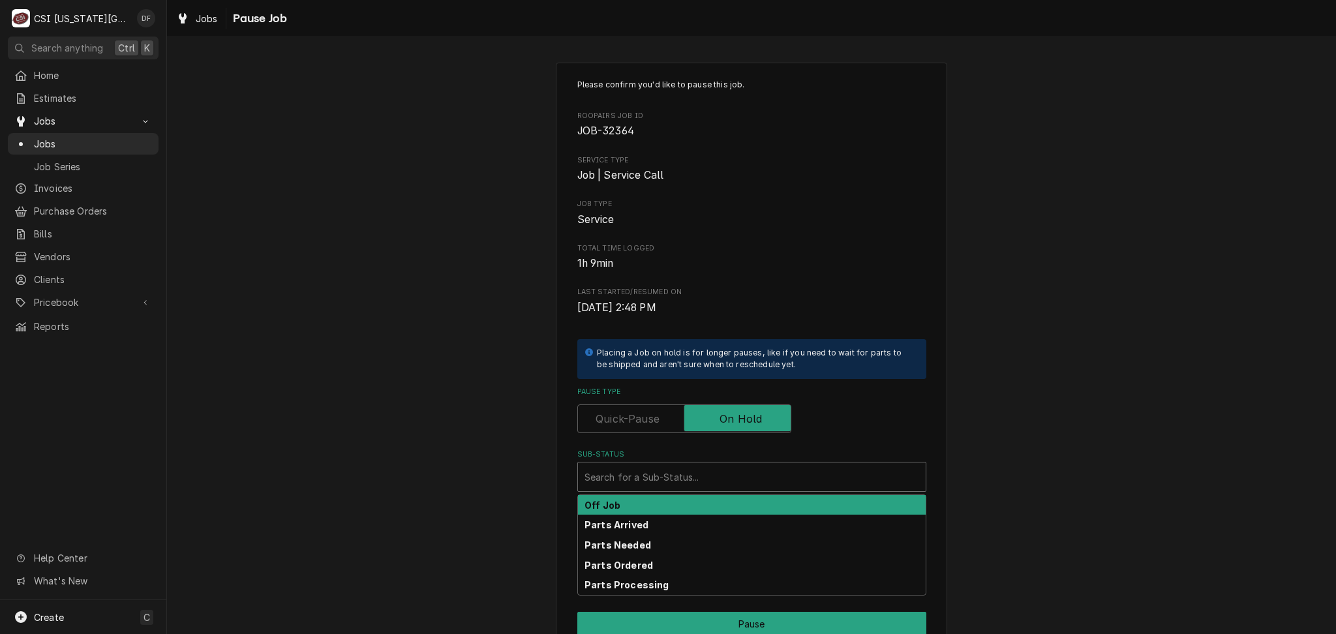
click at [625, 503] on div "Off Job" at bounding box center [752, 505] width 348 height 20
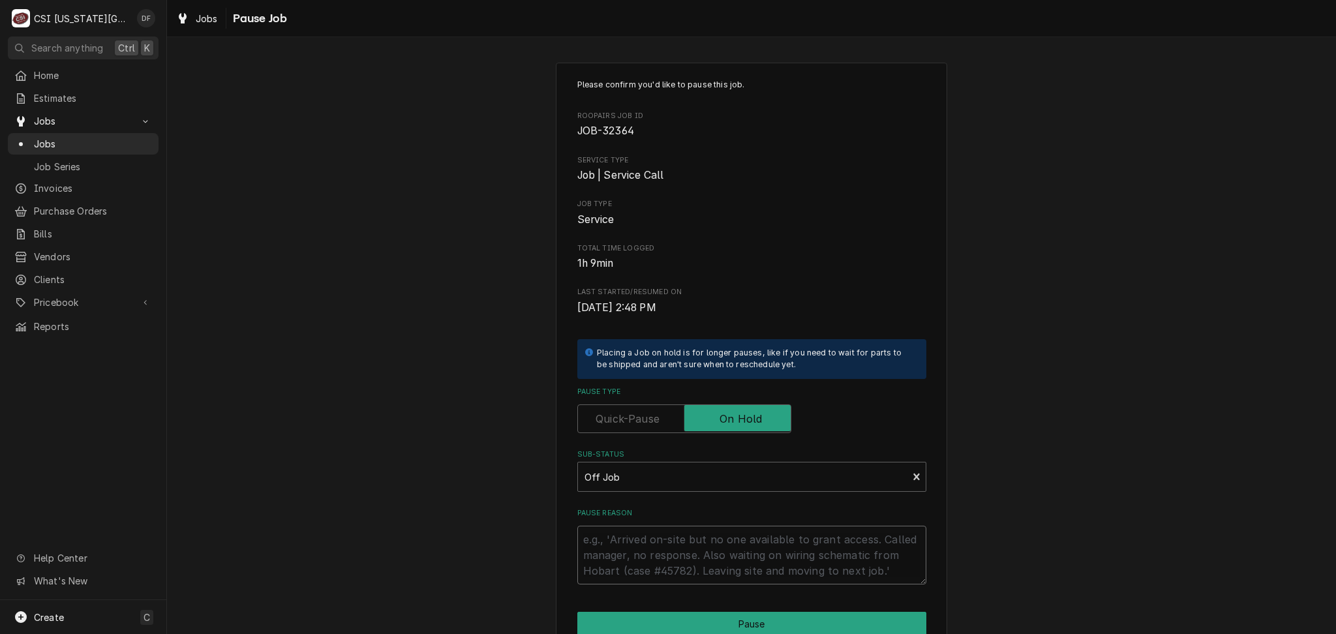
click at [644, 547] on textarea "Pause Reason" at bounding box center [751, 555] width 349 height 59
paste textarea "need a quote for gasket"
type textarea "x"
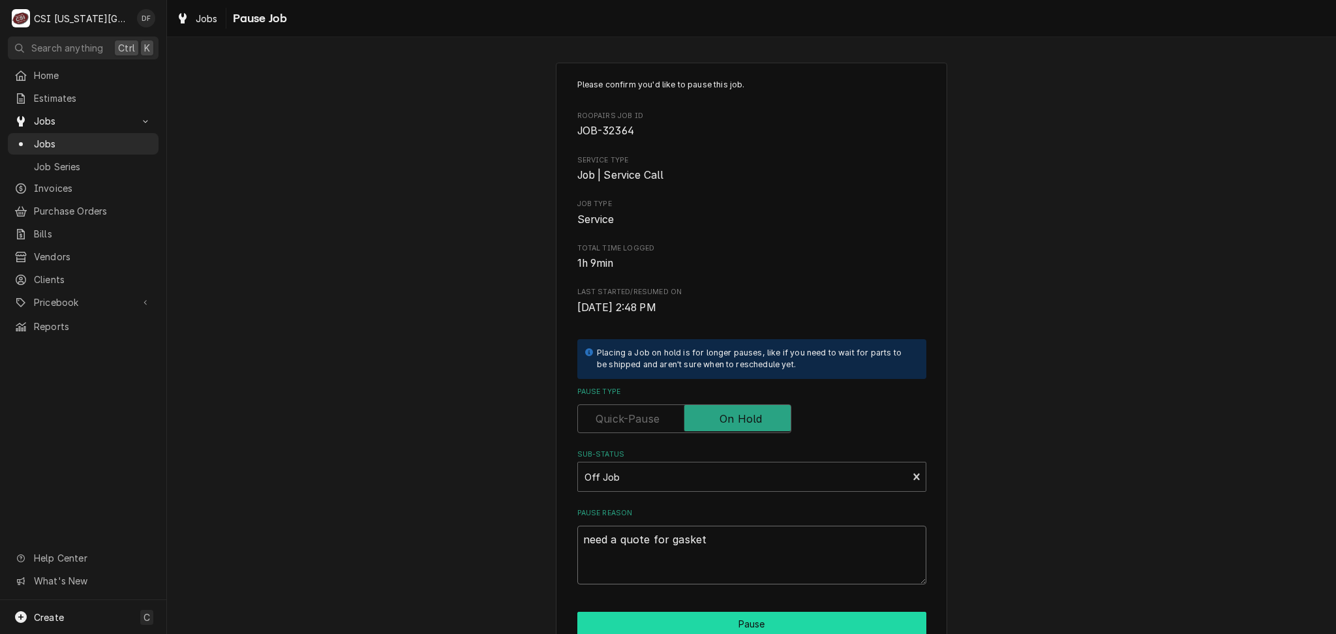
type textarea "need a quote for gasket"
click at [689, 622] on button "Pause" at bounding box center [751, 624] width 349 height 24
type textarea "x"
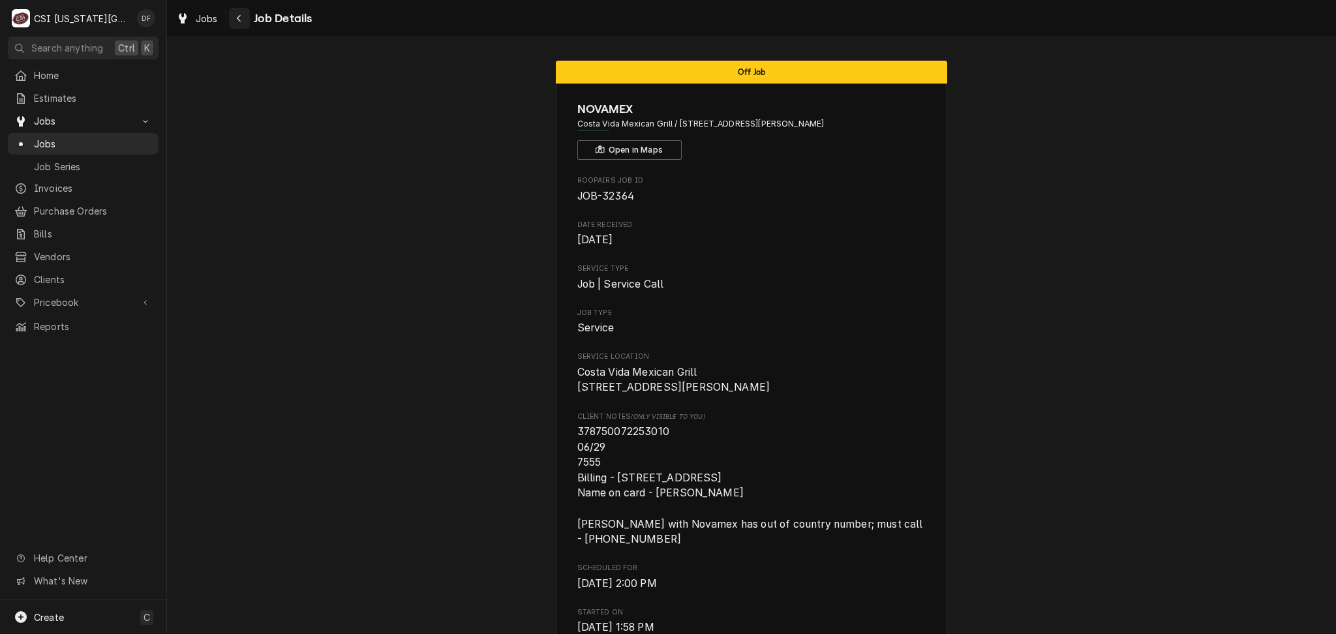
click at [238, 18] on icon "Navigate back" at bounding box center [239, 18] width 6 height 9
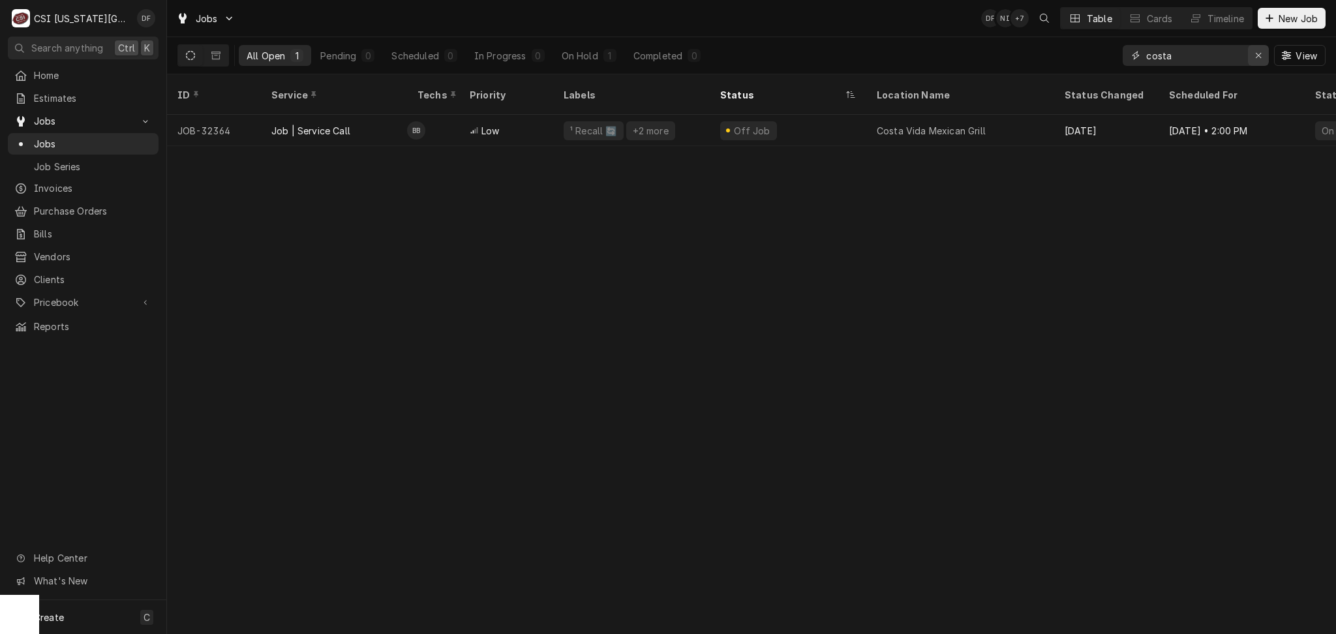
click at [1258, 55] on icon "Erase input" at bounding box center [1258, 55] width 5 height 5
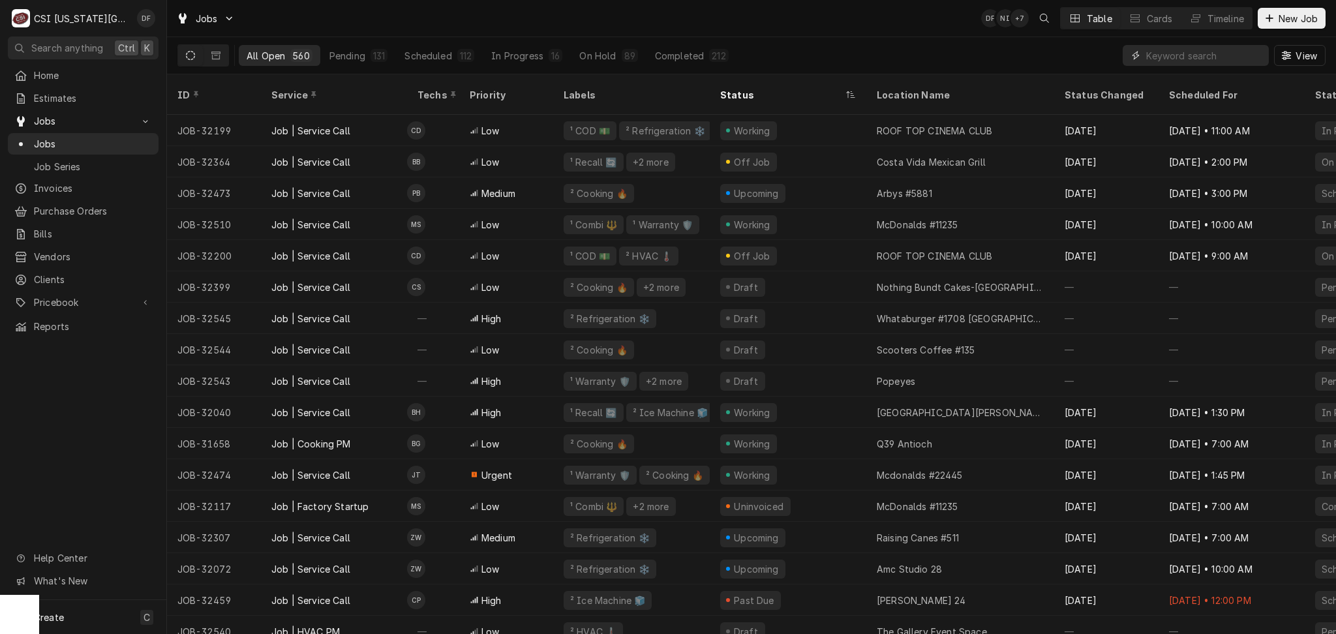
click at [1151, 54] on input "Dynamic Content Wrapper" at bounding box center [1204, 55] width 116 height 21
click at [1160, 56] on input "Dynamic Content Wrapper" at bounding box center [1204, 55] width 116 height 21
click at [1203, 53] on input "Dynamic Content Wrapper" at bounding box center [1204, 55] width 116 height 21
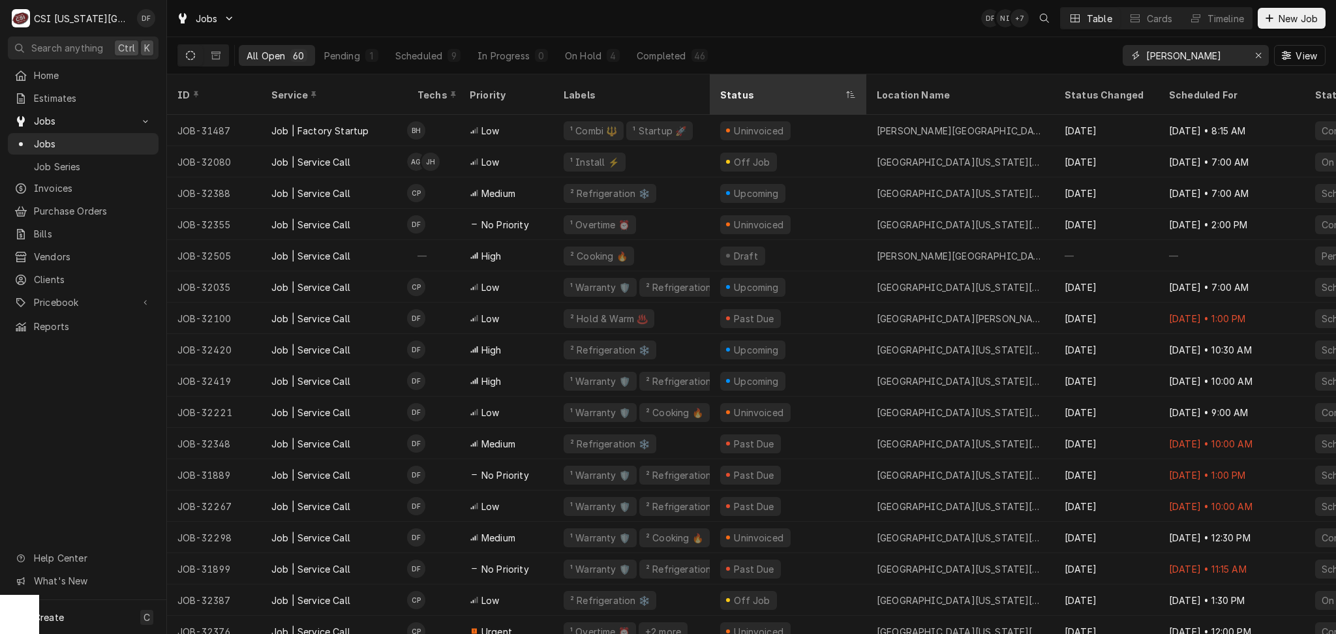
type input "[PERSON_NAME]"
click at [821, 88] on div "Status" at bounding box center [781, 95] width 123 height 14
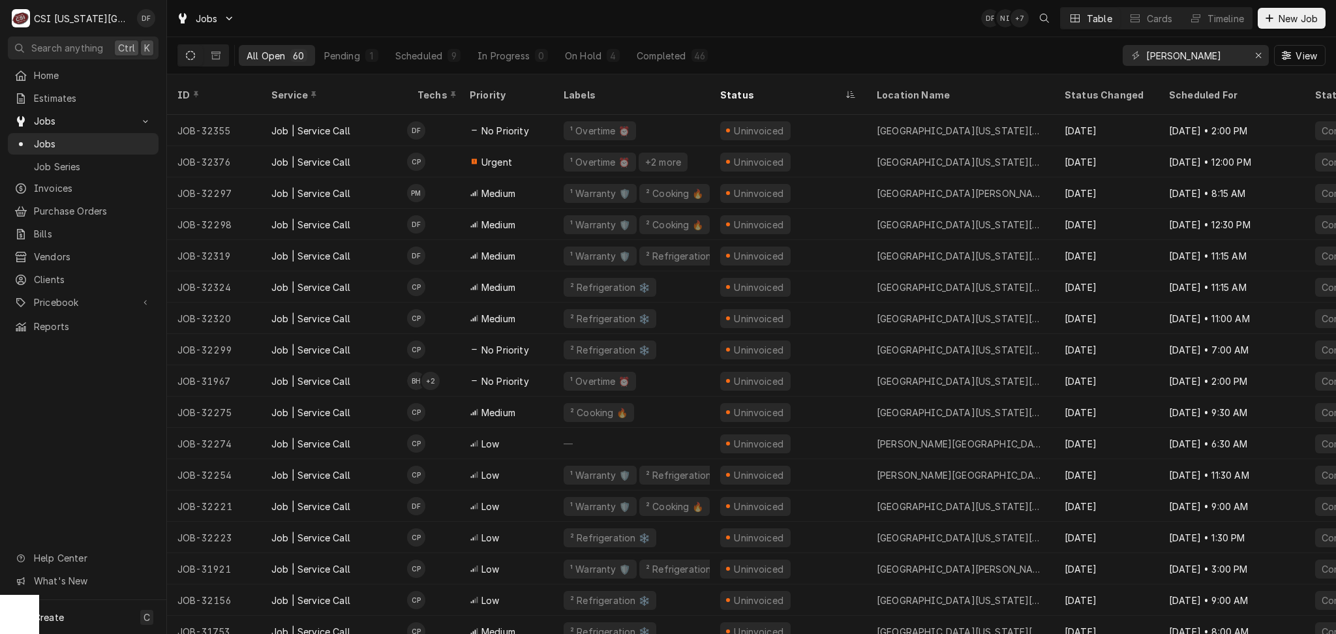
click at [821, 88] on div "Status" at bounding box center [781, 95] width 123 height 14
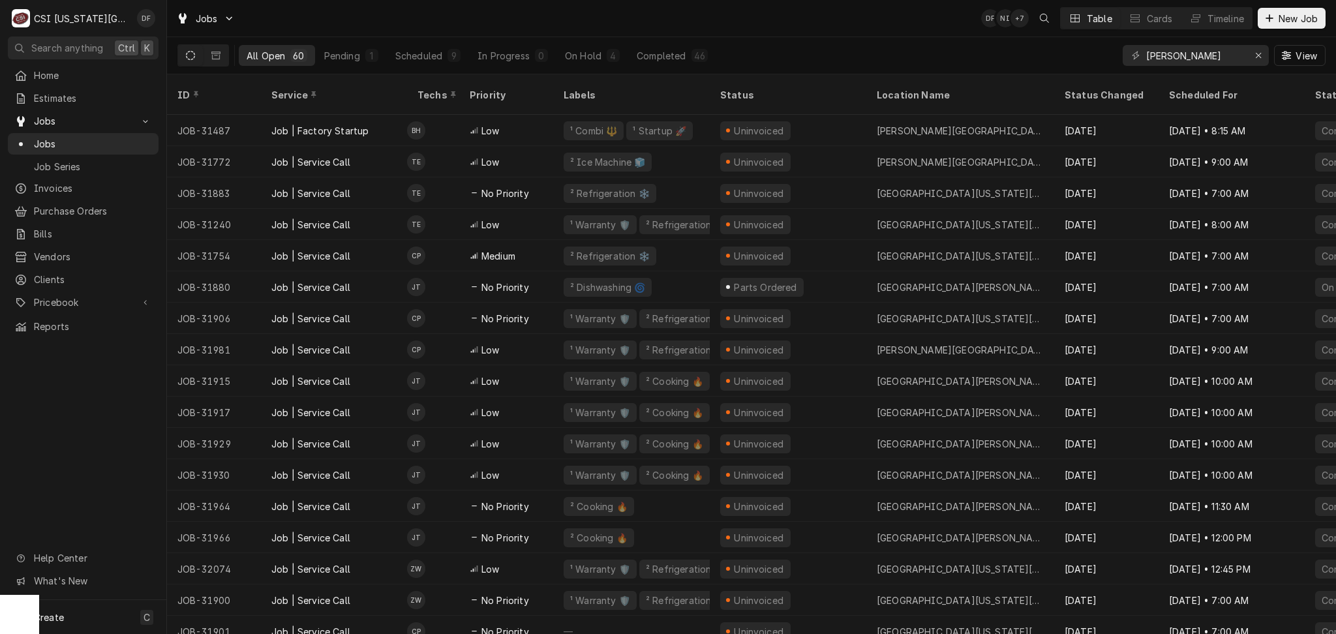
click at [821, 88] on div "Status" at bounding box center [786, 95] width 133 height 14
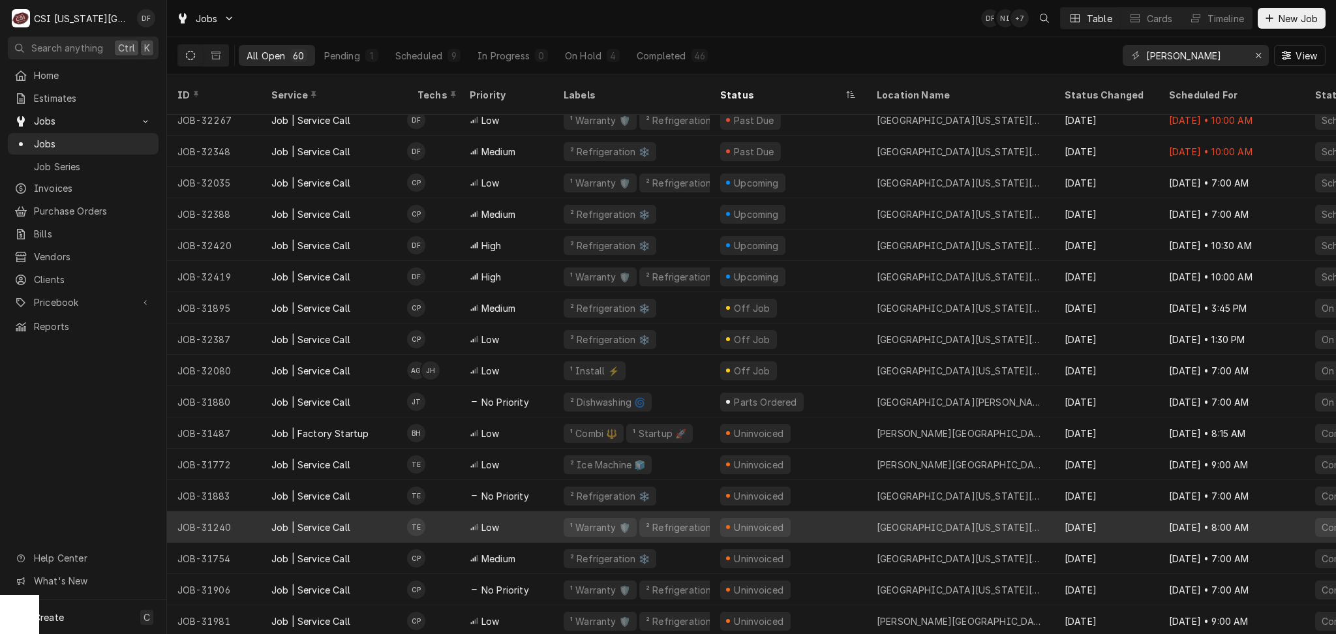
scroll to position [222, 0]
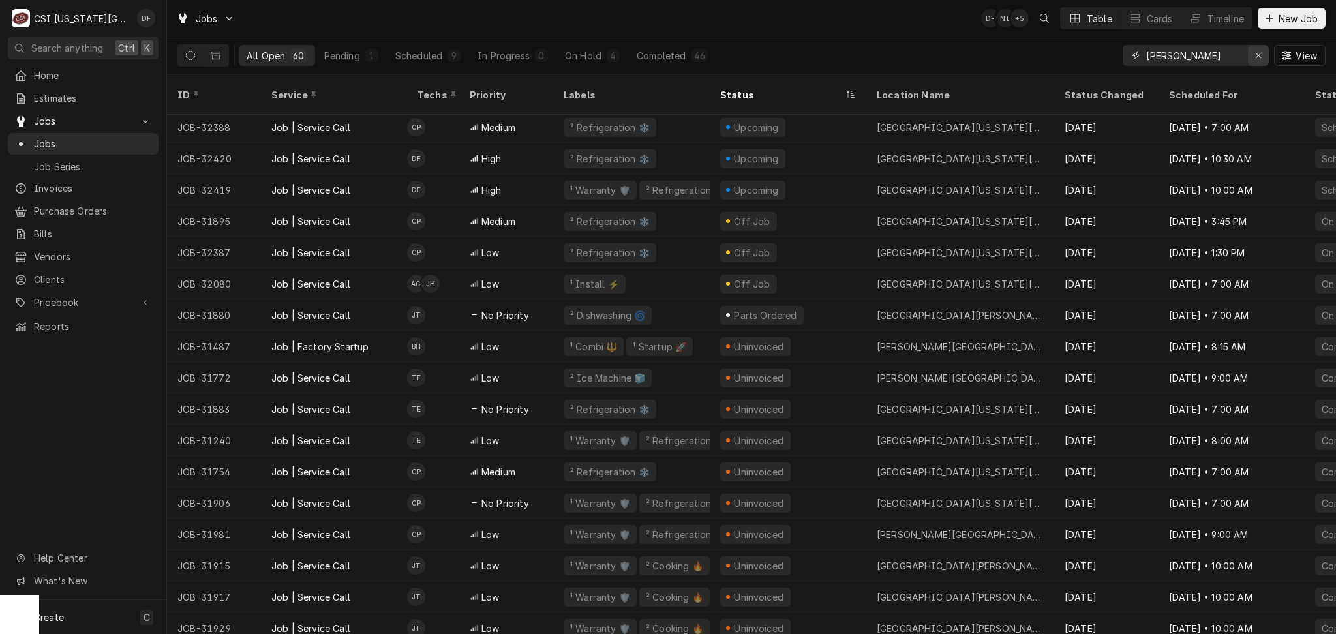
click at [1259, 57] on icon "Erase input" at bounding box center [1258, 55] width 5 height 5
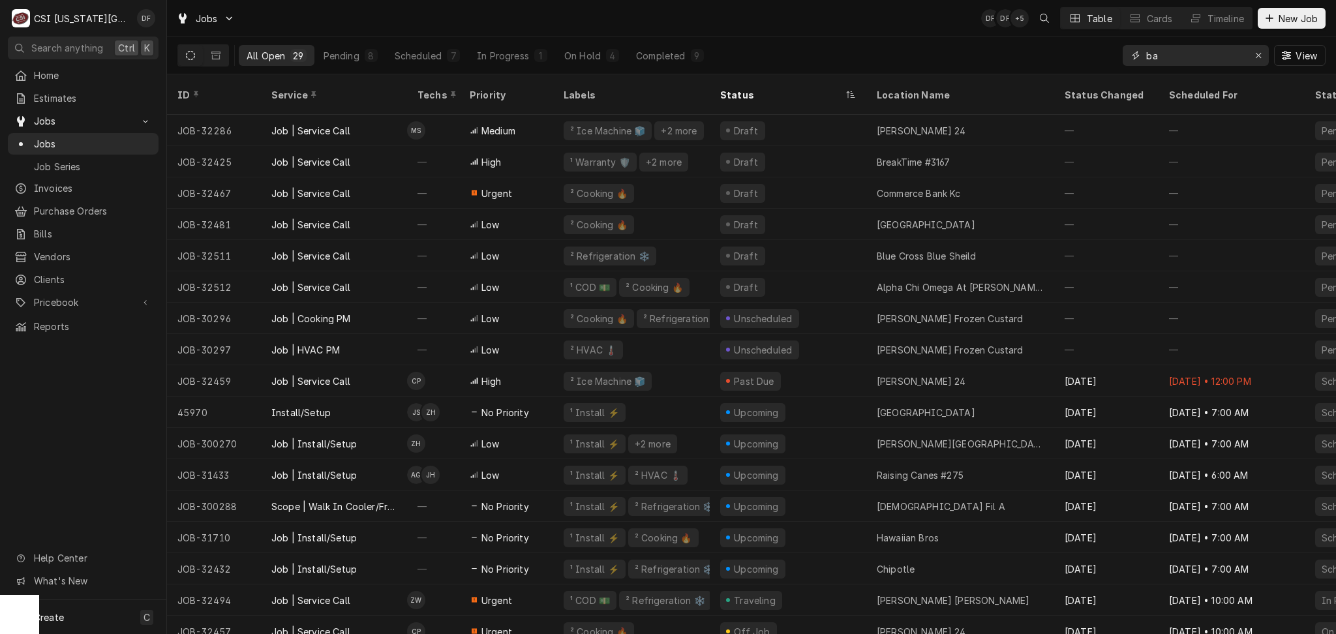
drag, startPoint x: 1187, startPoint y: 56, endPoint x: 1092, endPoint y: 58, distance: 94.6
click at [1092, 58] on div "All Open 29 Pending 8 Scheduled 7 In Progress 1 On Hold 4 Completed 9 ba View" at bounding box center [751, 55] width 1148 height 37
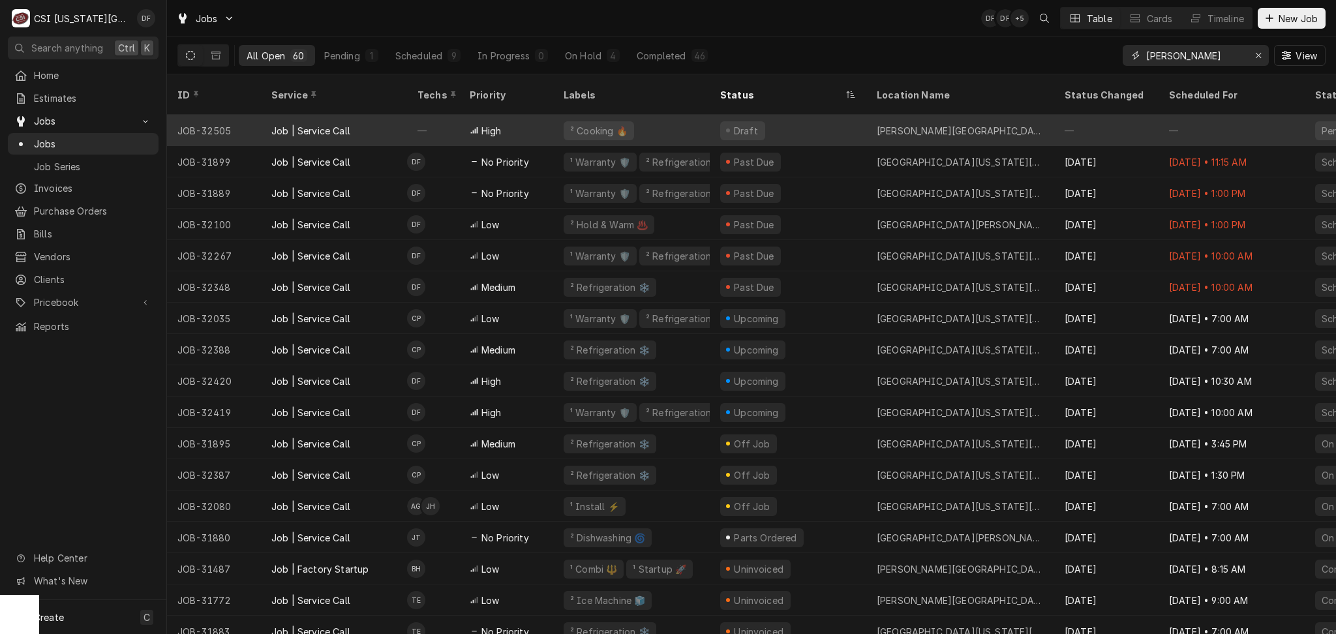
type input "[PERSON_NAME]"
click at [762, 115] on div "Draft" at bounding box center [788, 130] width 157 height 31
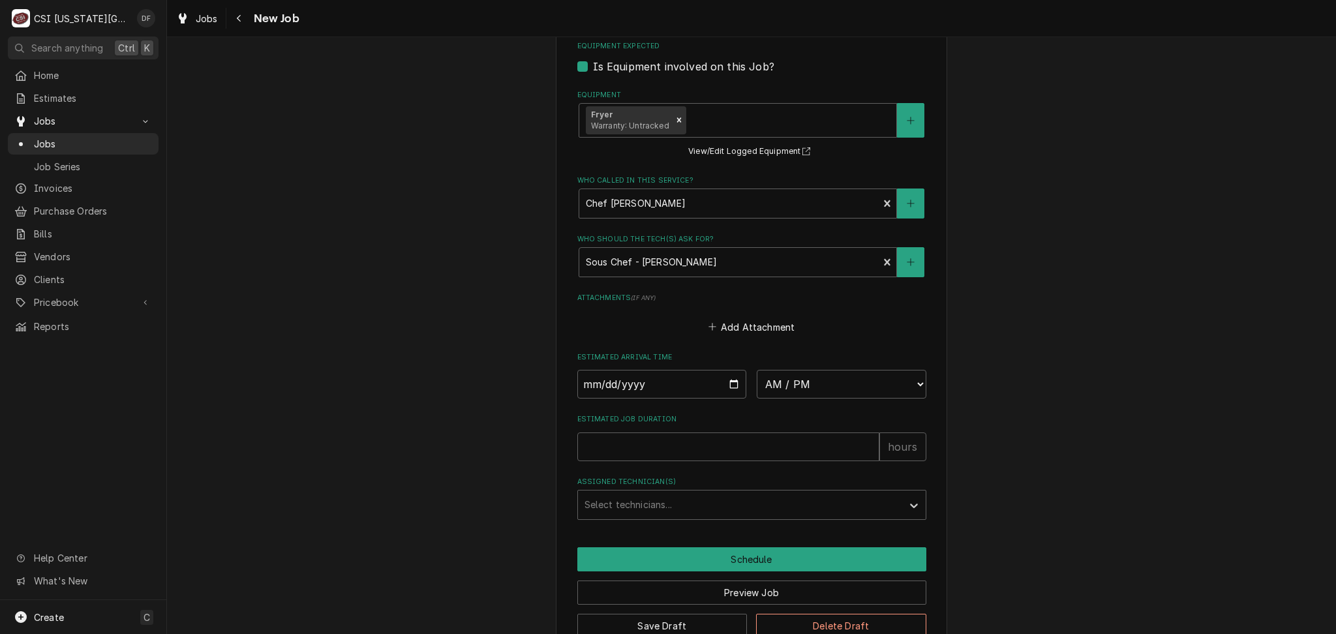
scroll to position [900, 0]
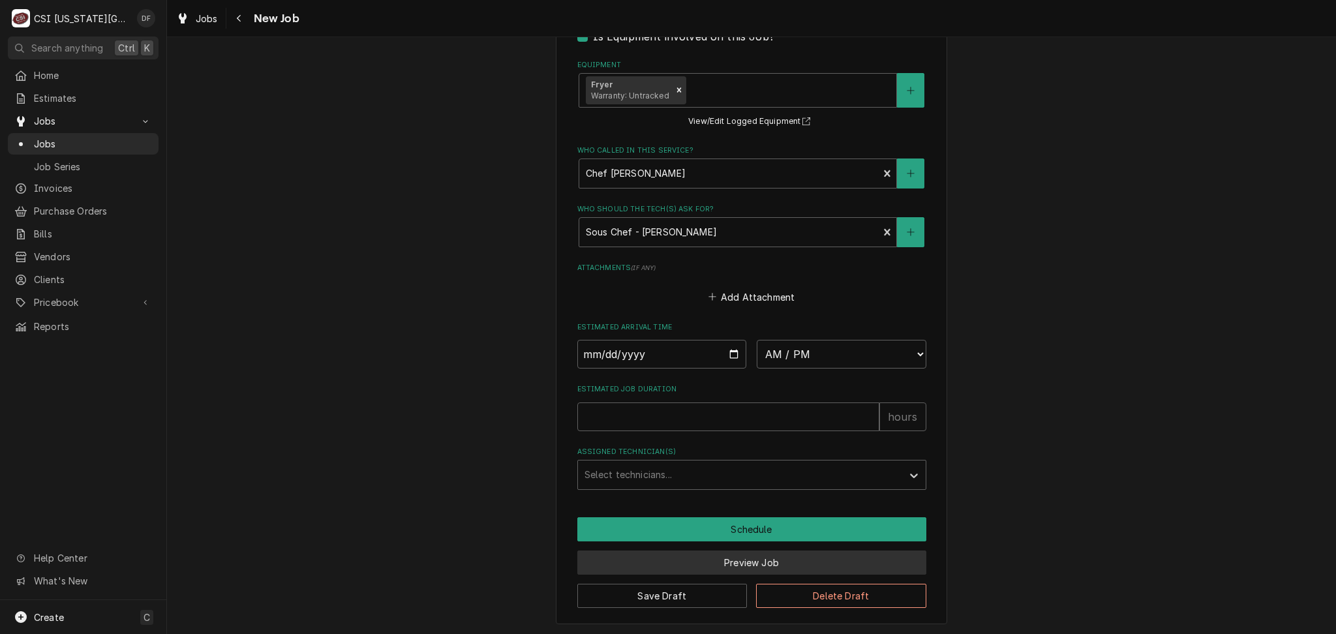
click at [757, 562] on button "Preview Job" at bounding box center [751, 563] width 349 height 24
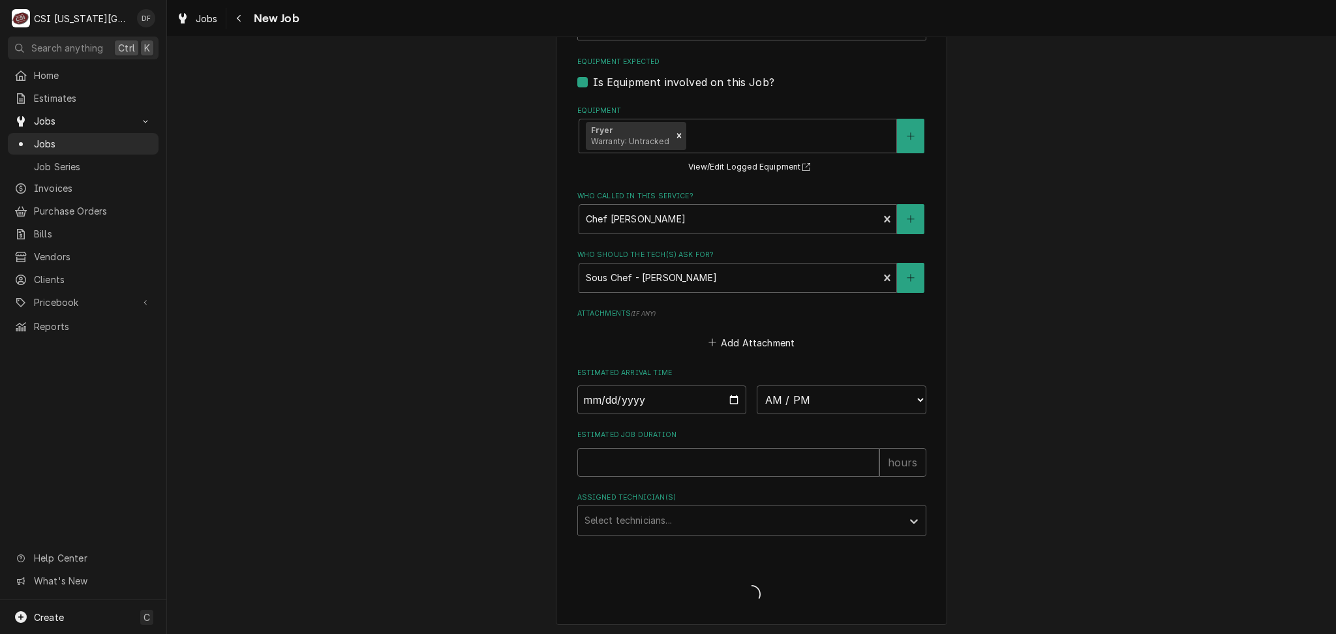
type textarea "x"
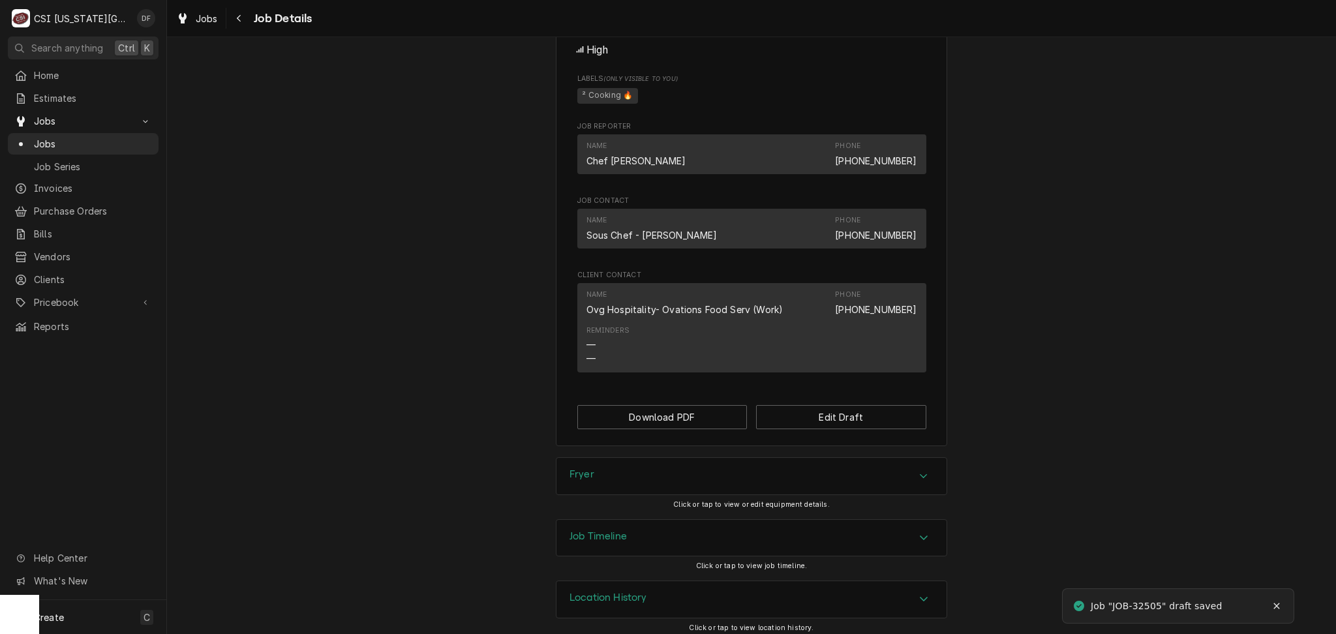
scroll to position [552, 0]
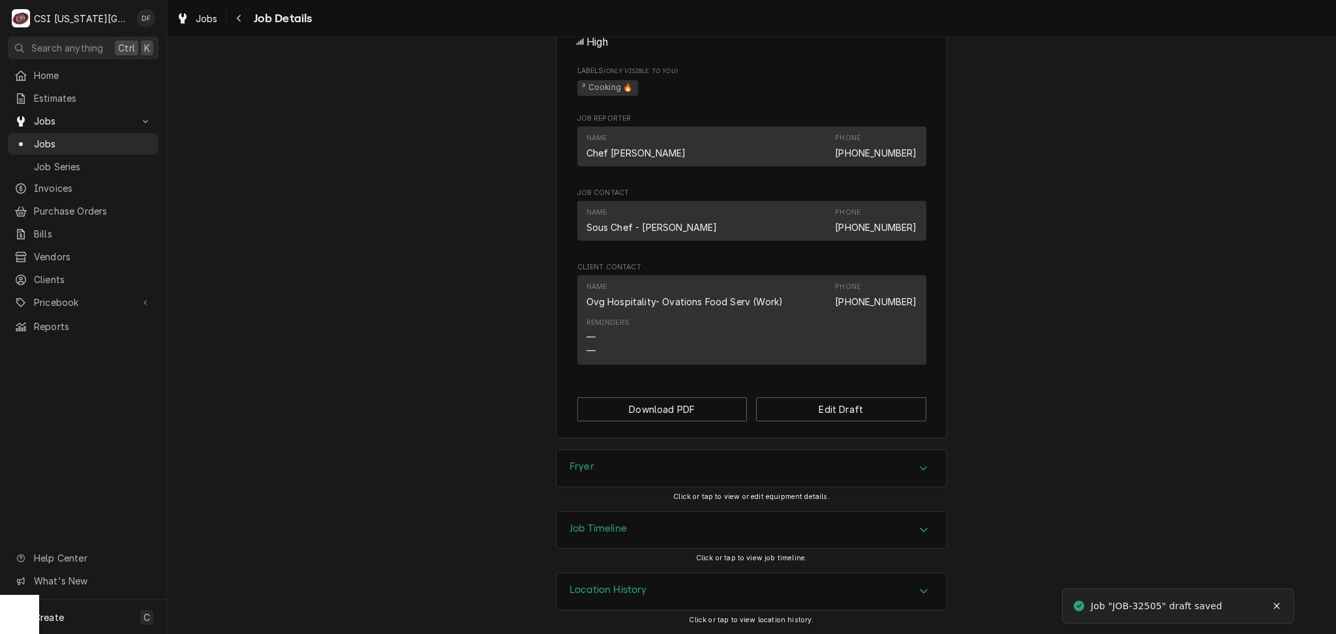
click at [668, 539] on div "Job Timeline" at bounding box center [751, 530] width 390 height 37
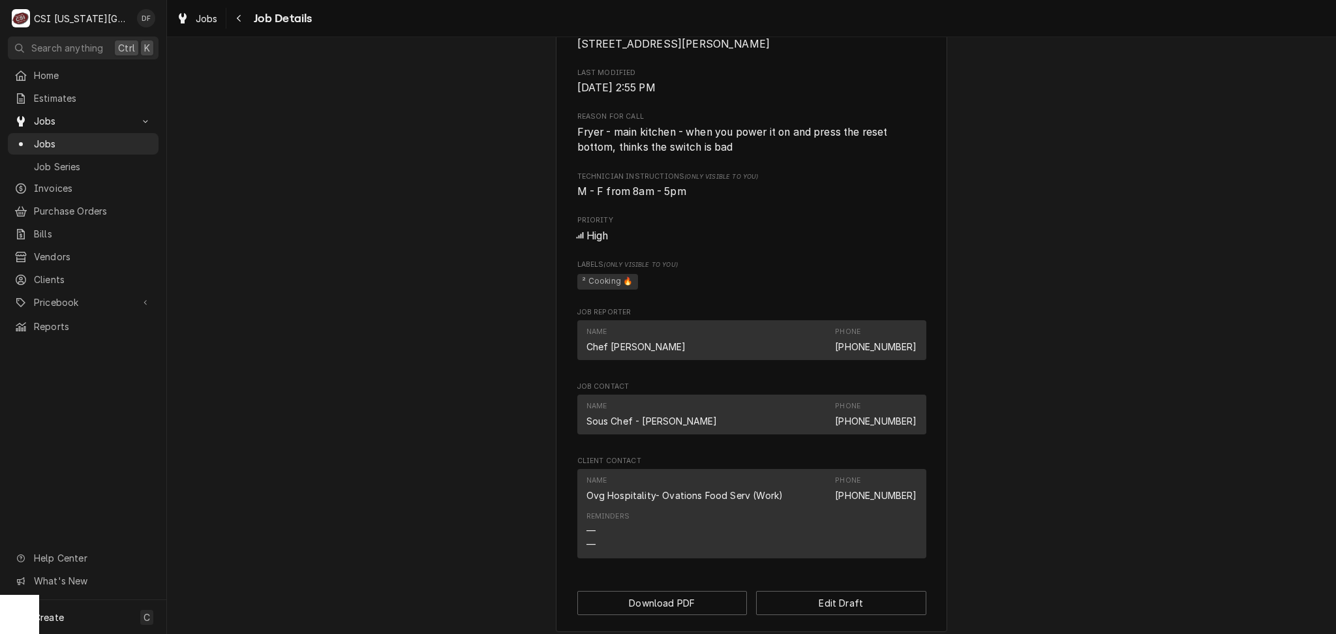
scroll to position [0, 0]
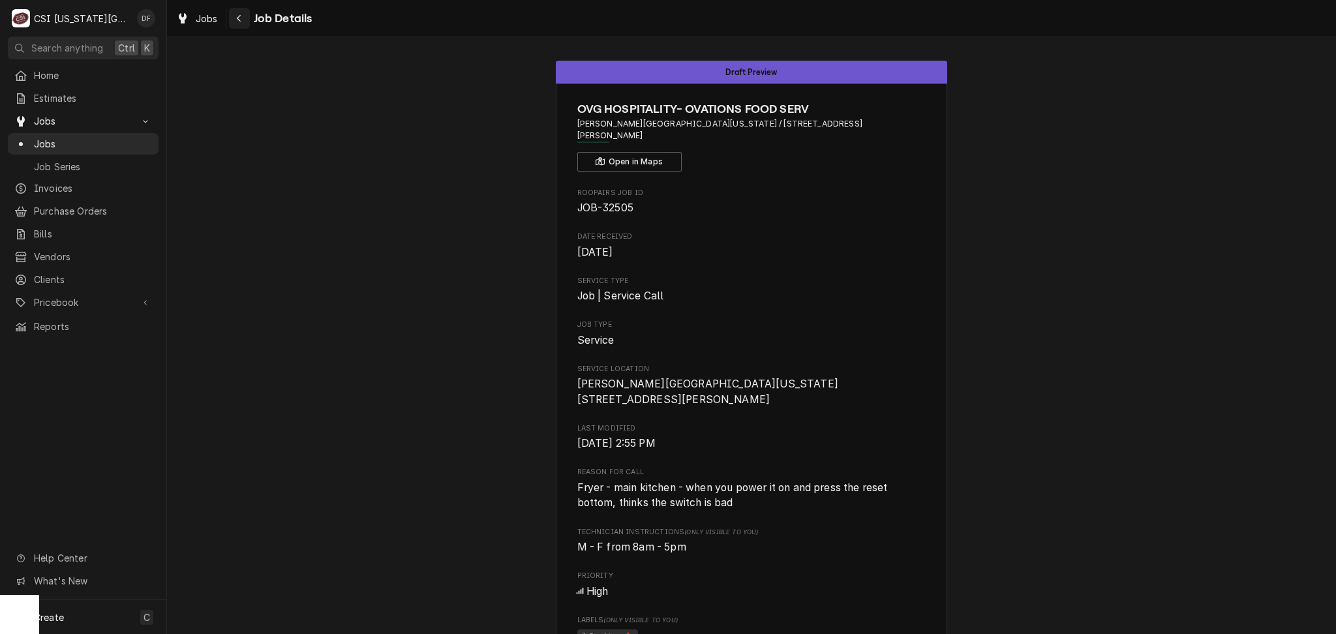
click at [237, 20] on icon "Navigate back" at bounding box center [239, 18] width 6 height 9
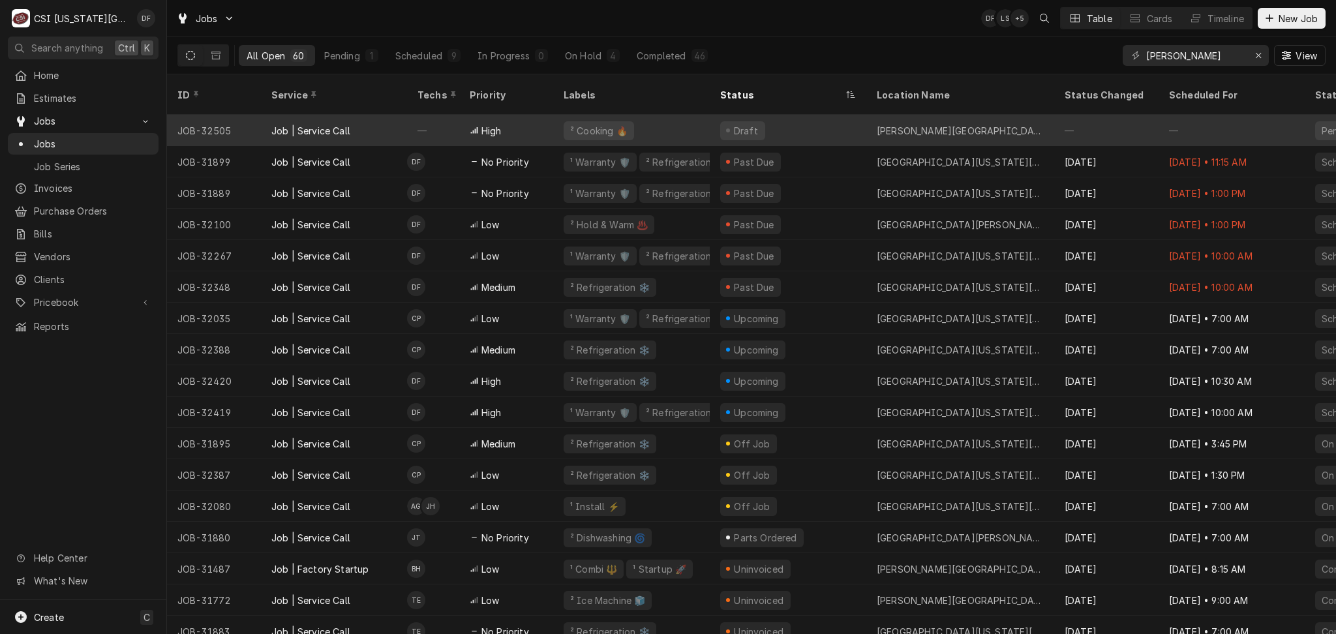
click at [518, 117] on div "High" at bounding box center [506, 130] width 94 height 31
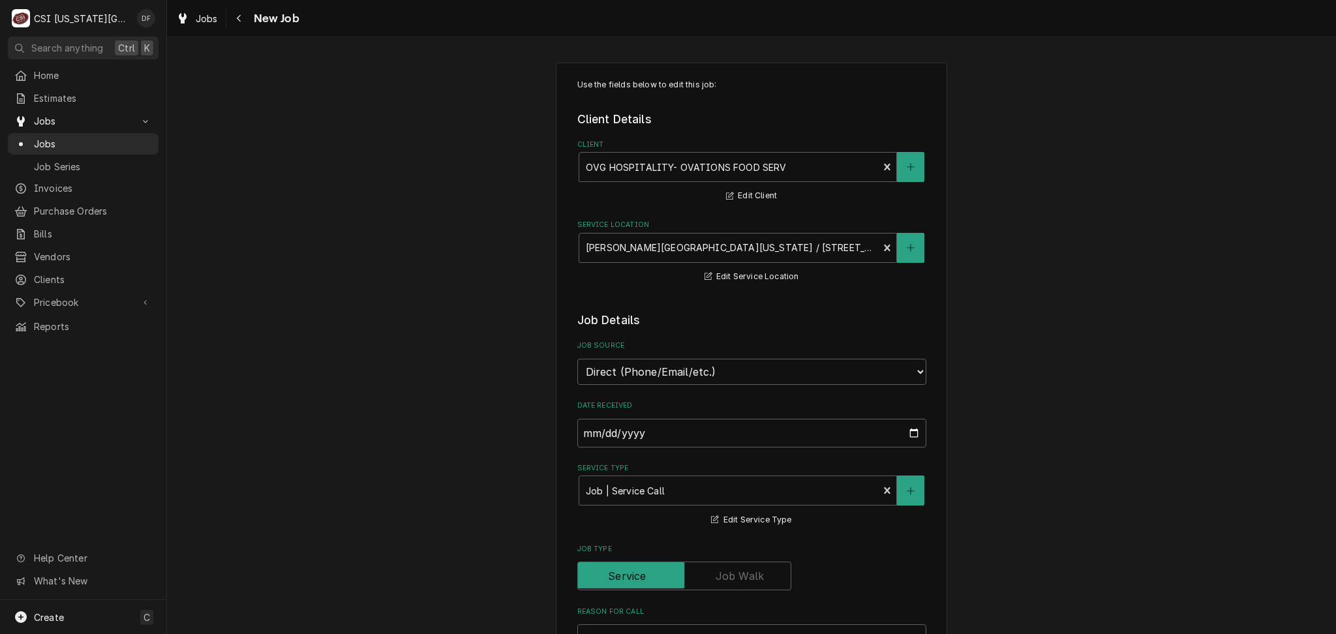
type textarea "x"
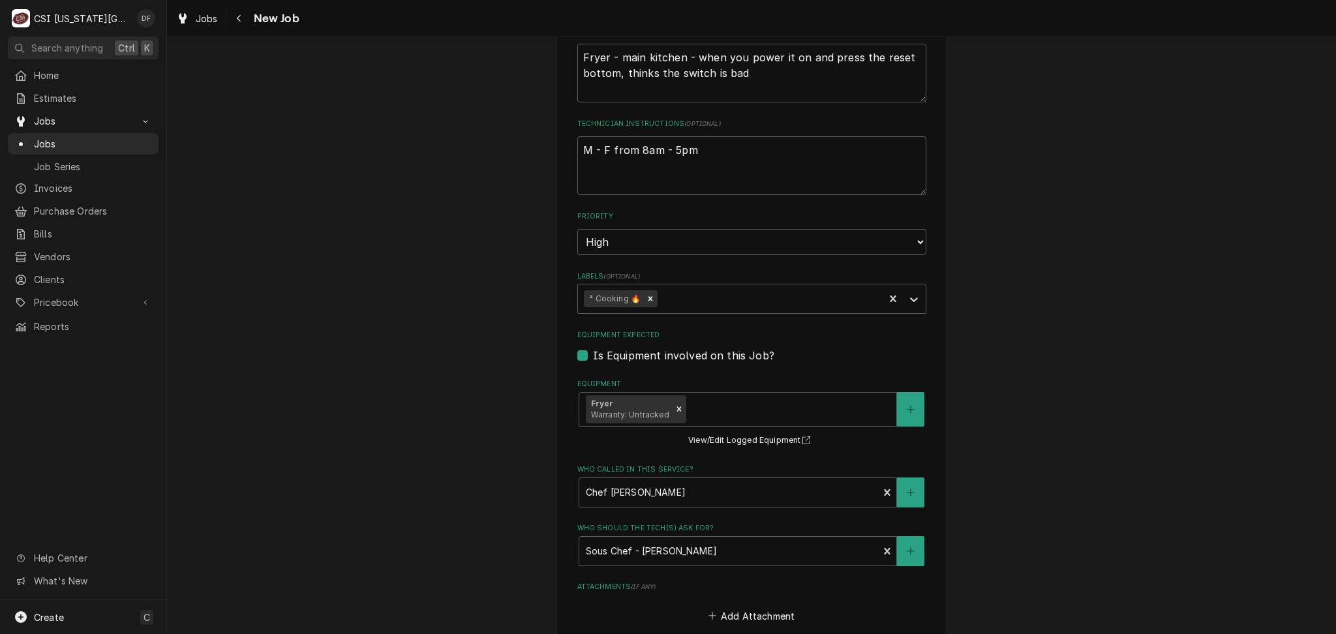
scroll to position [551, 0]
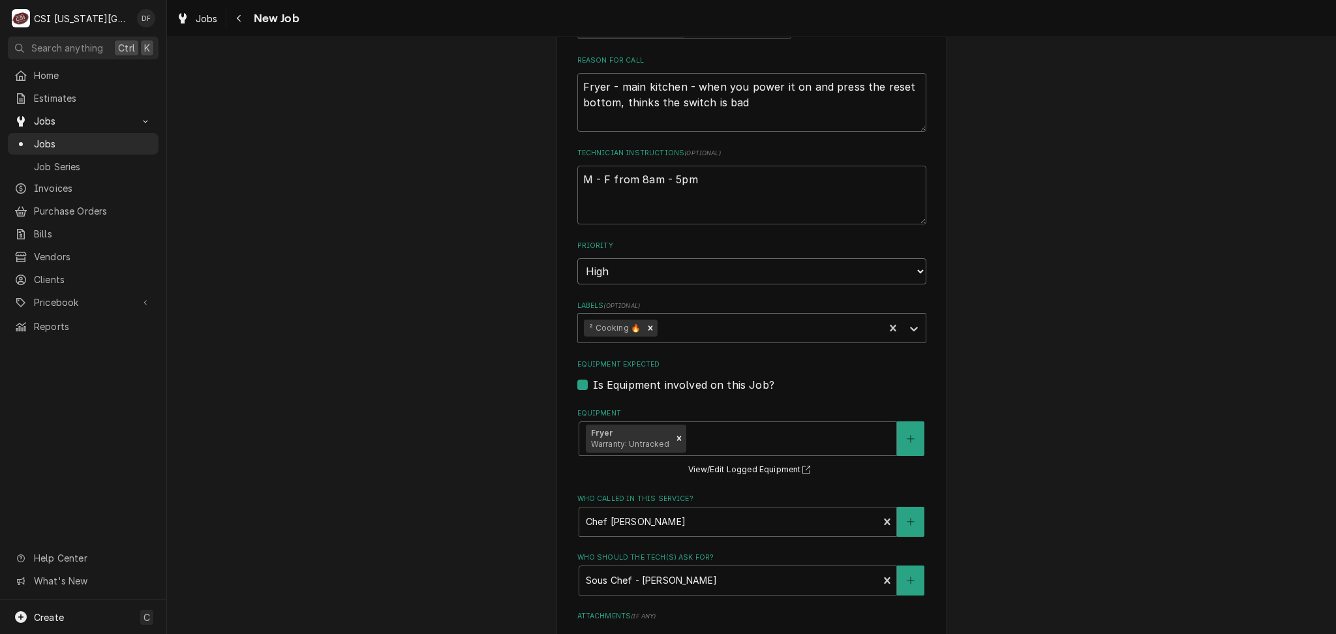
click at [798, 266] on select "No Priority Urgent High Medium Low" at bounding box center [751, 271] width 349 height 26
select select "3"
click at [577, 258] on select "No Priority Urgent High Medium Low" at bounding box center [751, 271] width 349 height 26
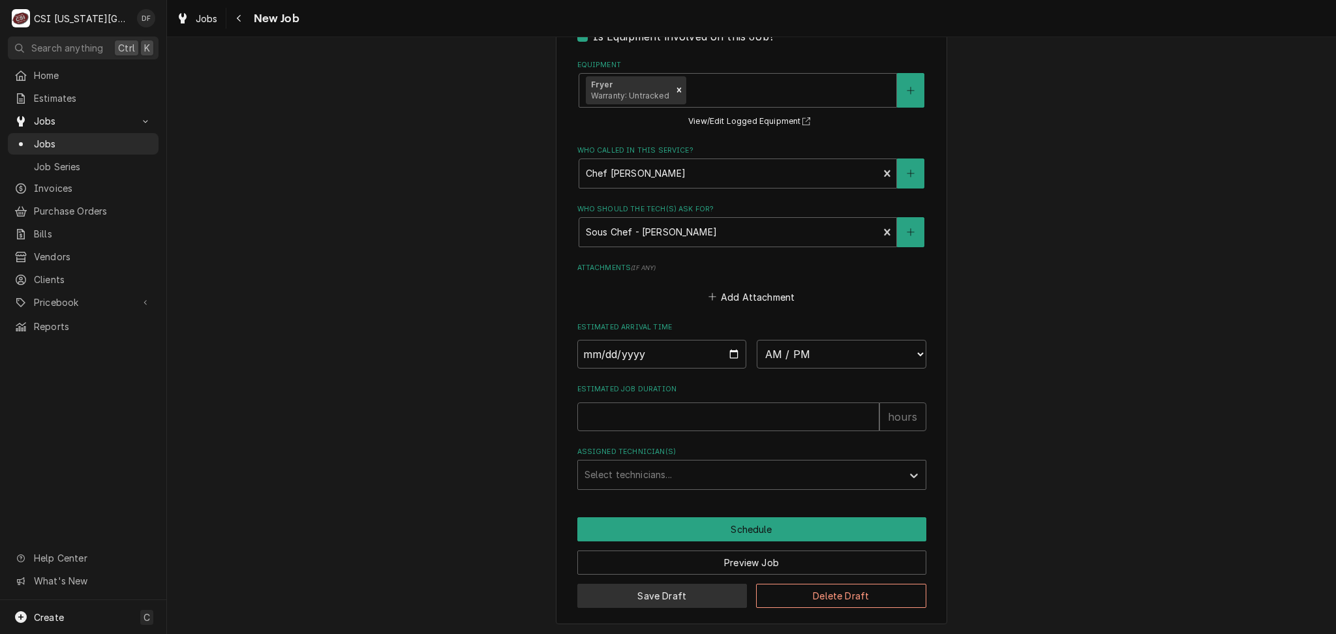
click at [659, 593] on button "Save Draft" at bounding box center [662, 596] width 170 height 24
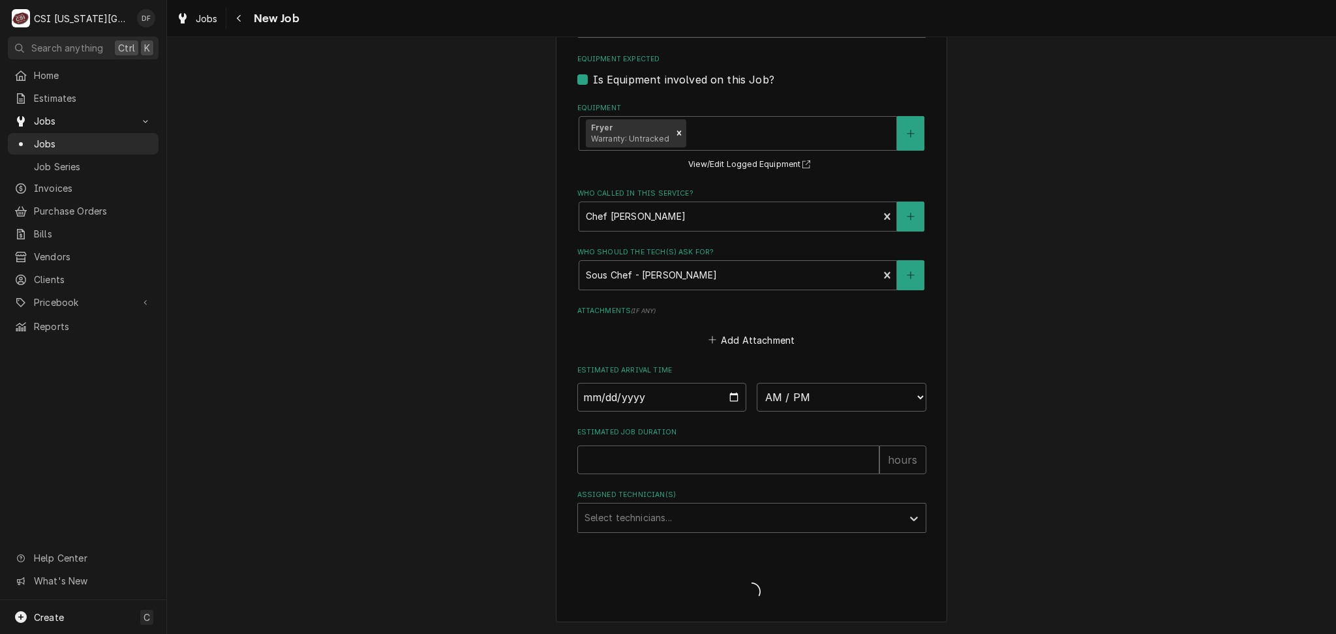
scroll to position [854, 0]
type textarea "x"
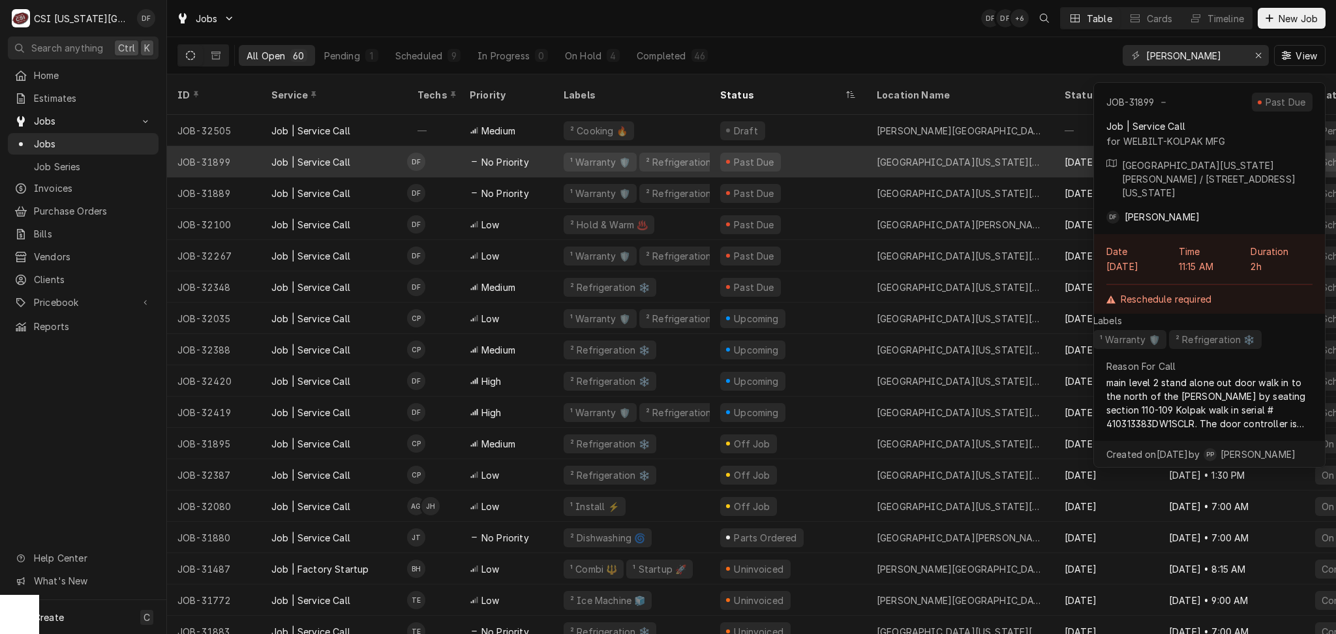
click at [873, 146] on div "[GEOGRAPHIC_DATA][US_STATE][PERSON_NAME]" at bounding box center [960, 161] width 188 height 31
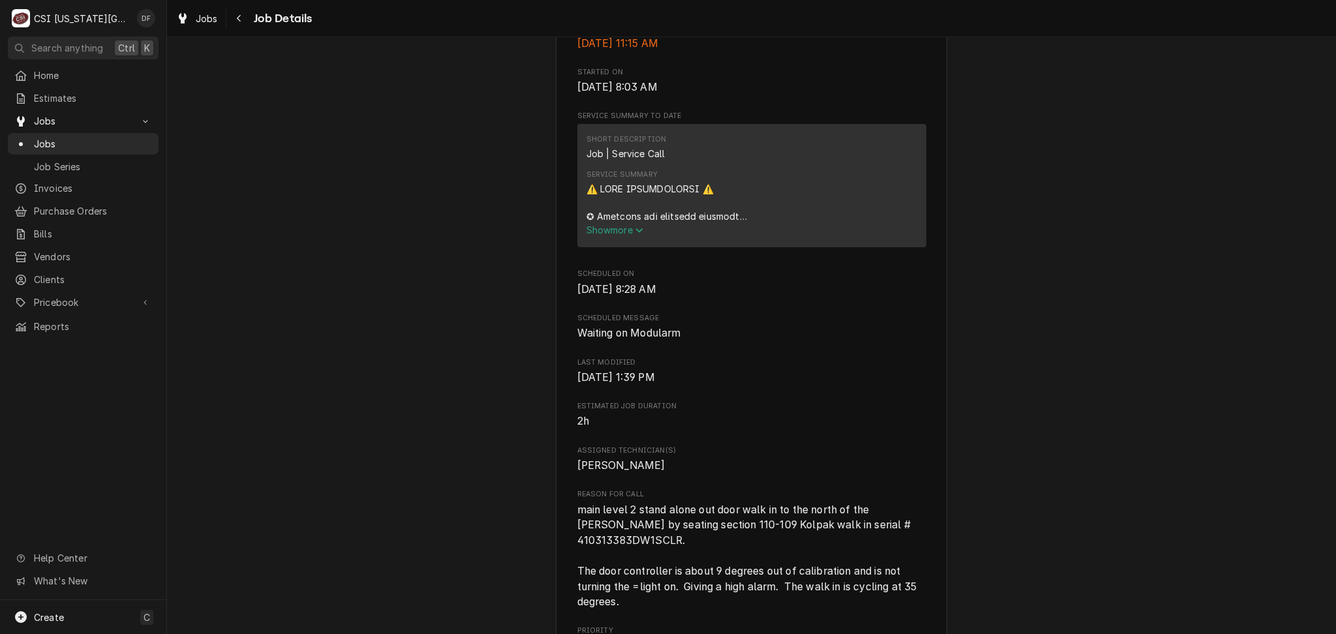
scroll to position [1044, 0]
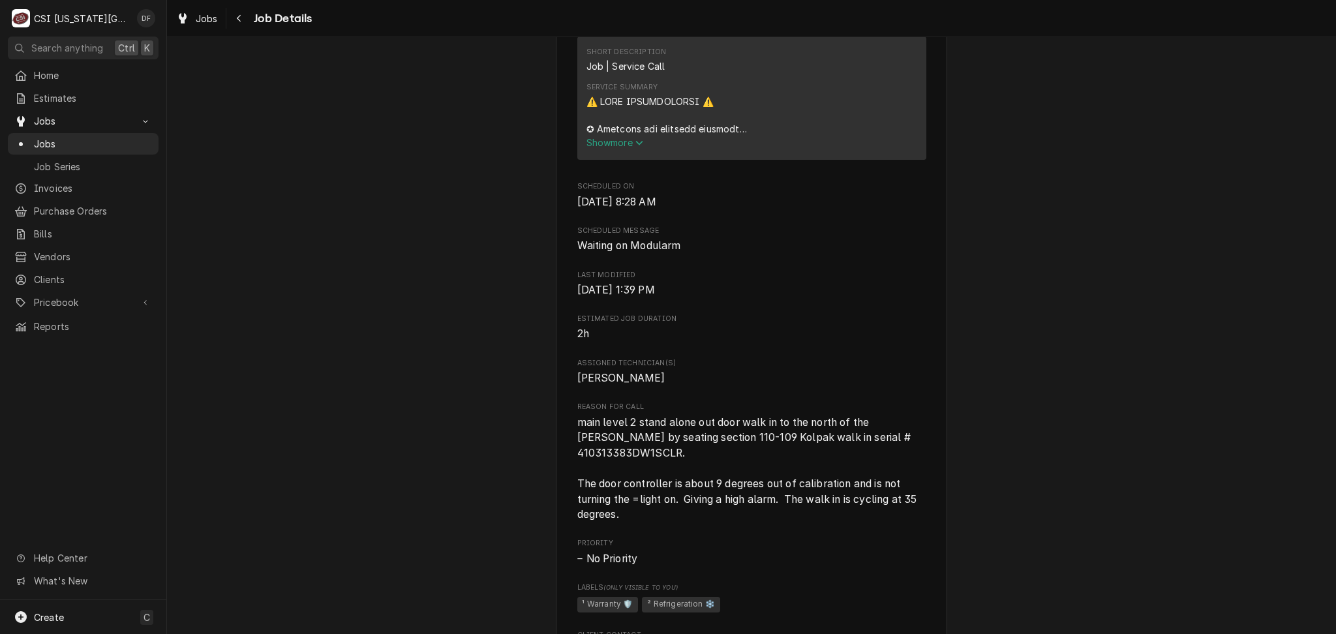
click at [629, 148] on span "Show more" at bounding box center [614, 142] width 57 height 11
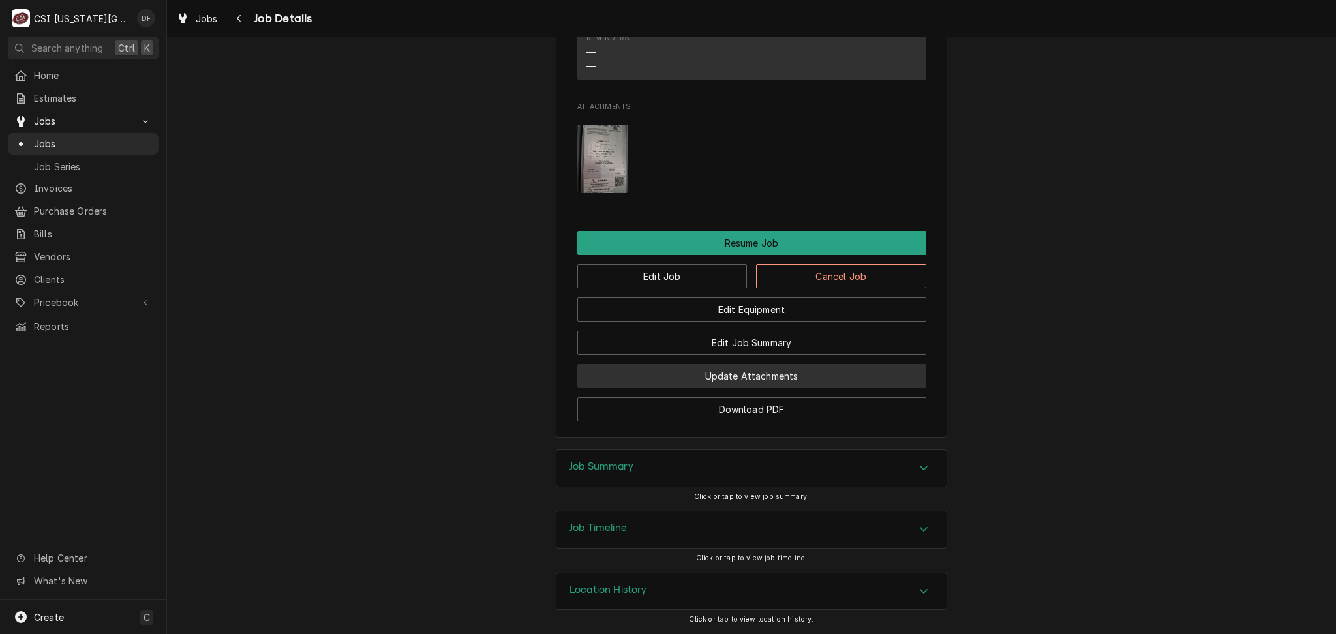
scroll to position [2668, 0]
click at [645, 527] on div "Job Timeline" at bounding box center [751, 529] width 390 height 37
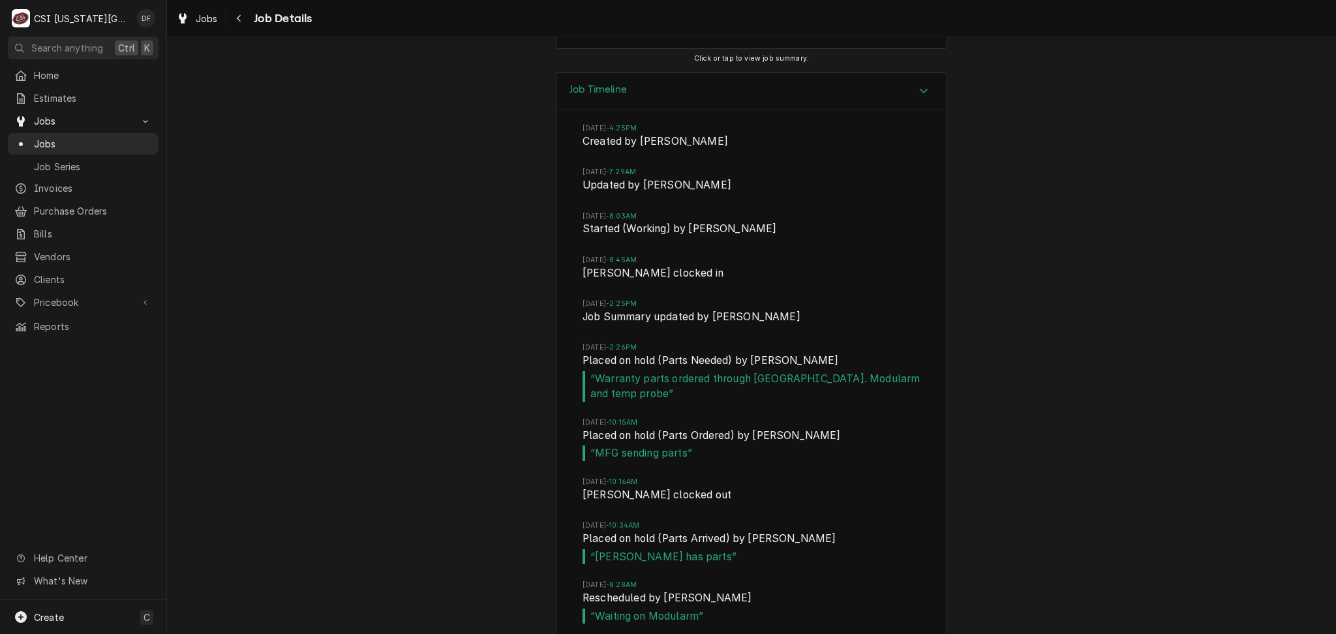
scroll to position [3103, 0]
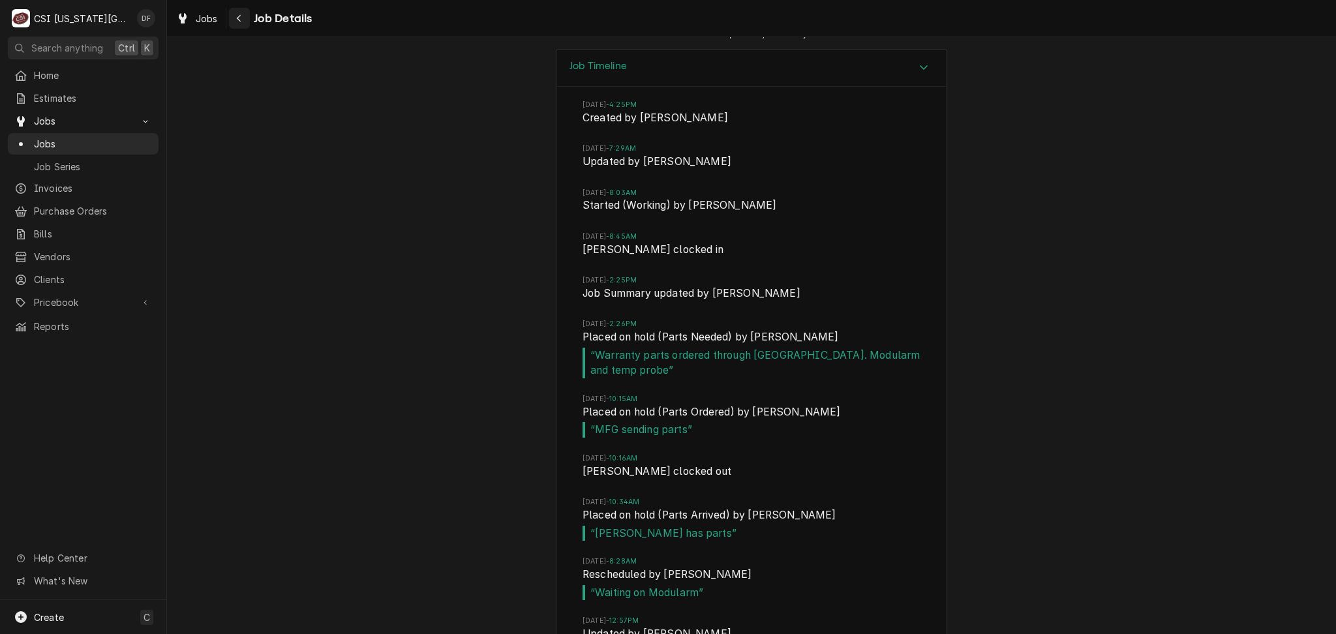
click at [240, 17] on icon "Navigate back" at bounding box center [239, 18] width 6 height 9
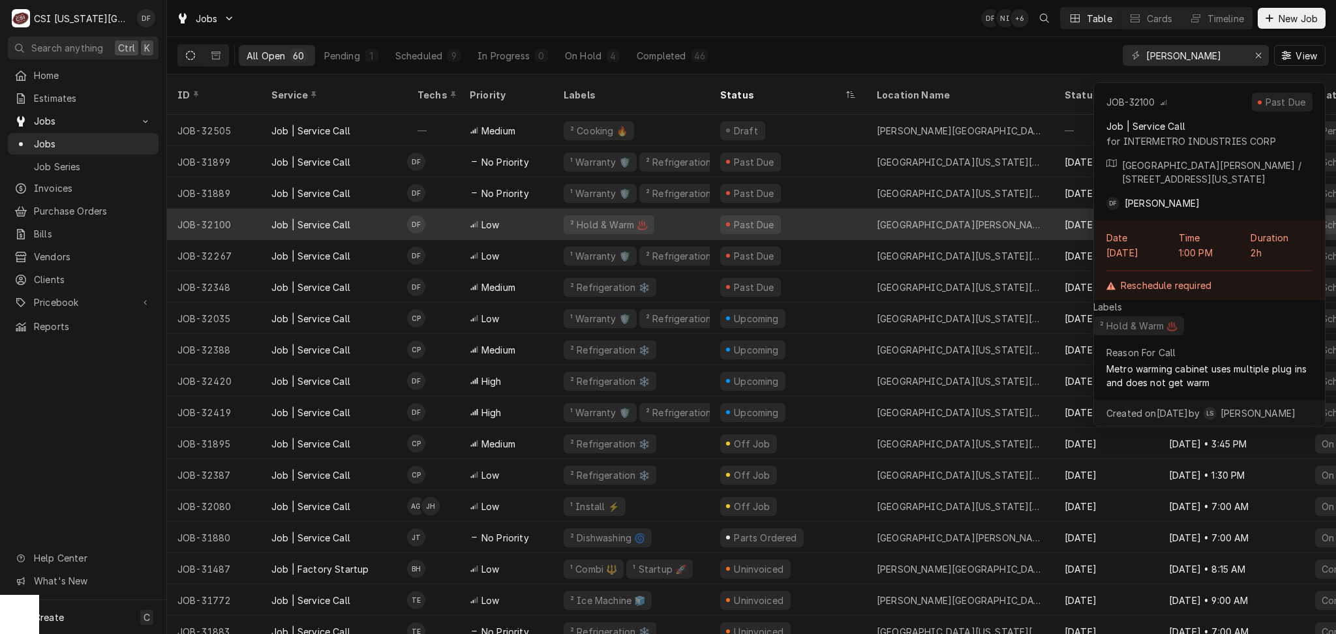
click at [808, 209] on div "Past Due" at bounding box center [788, 224] width 157 height 31
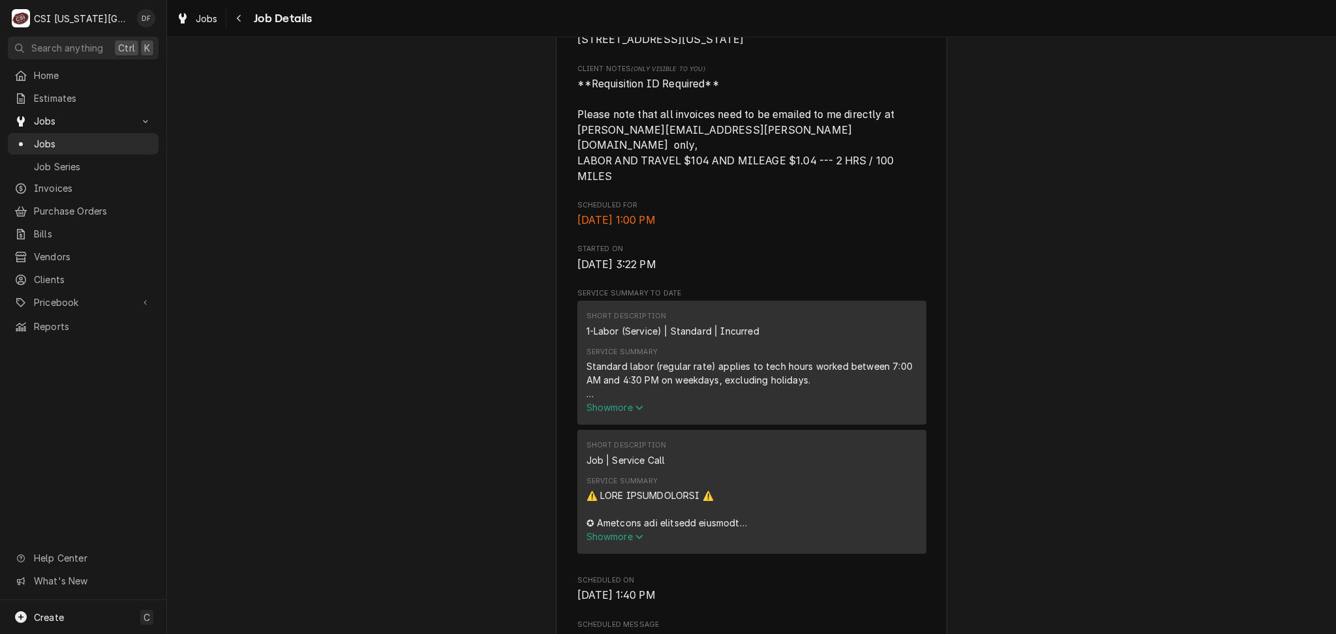
scroll to position [609, 0]
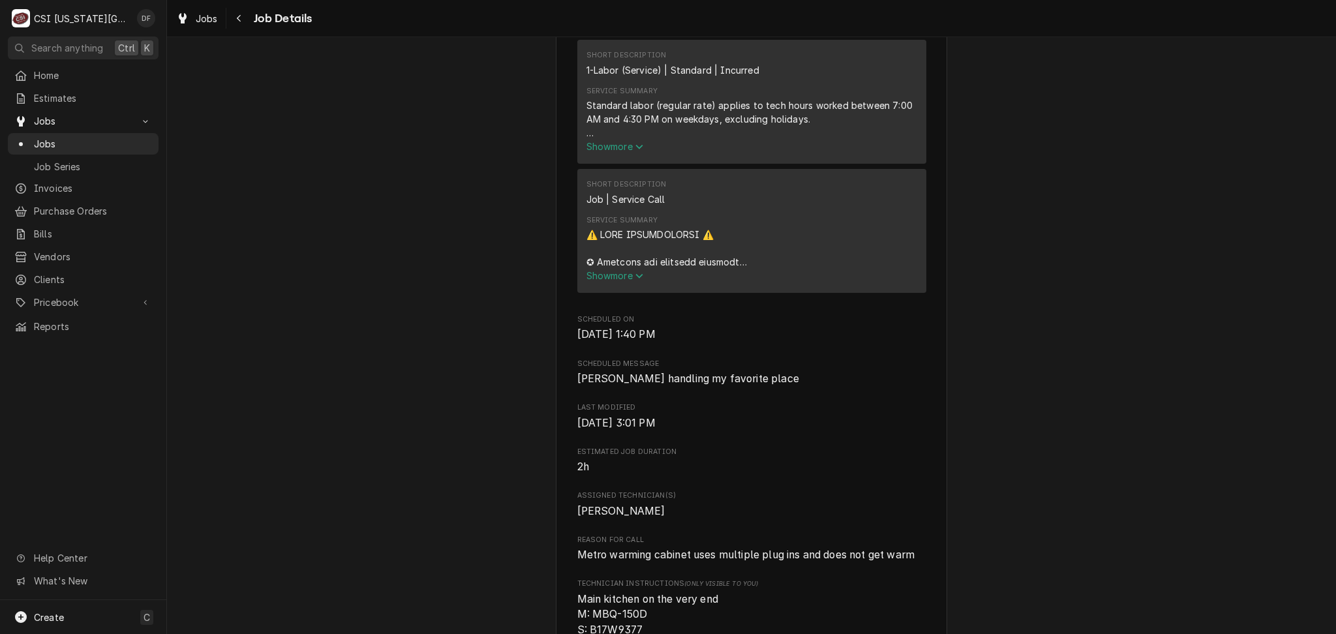
click at [621, 273] on span "Show more" at bounding box center [614, 275] width 57 height 11
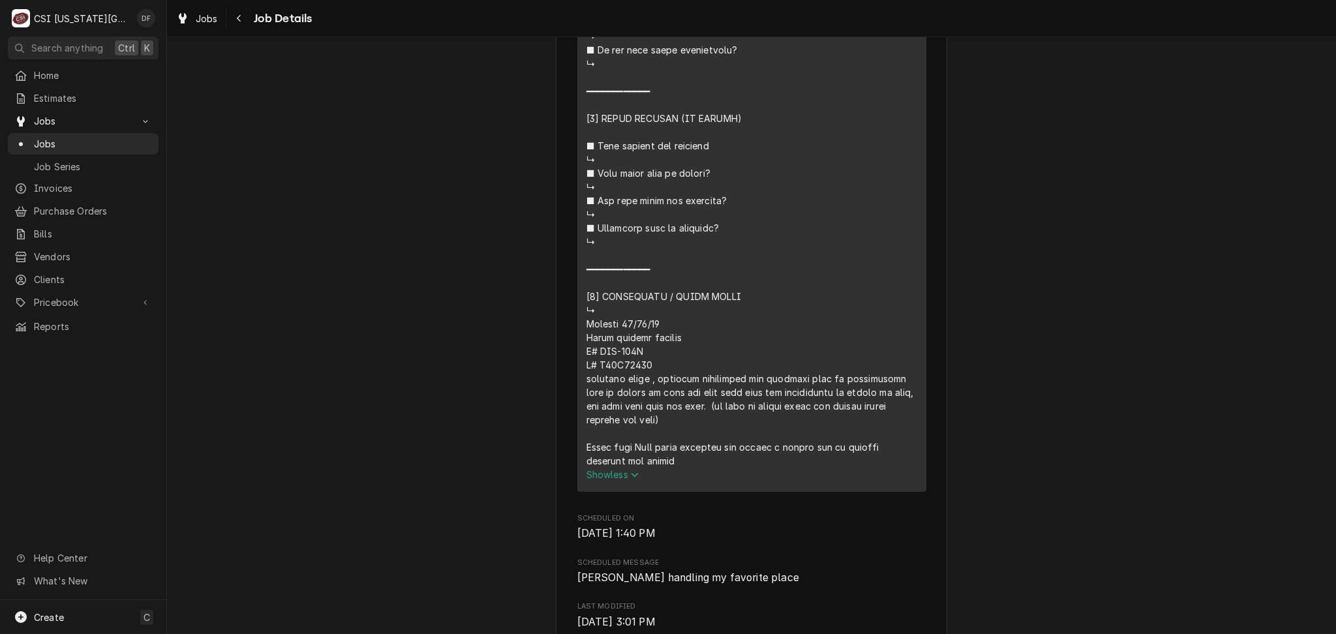
scroll to position [1566, 0]
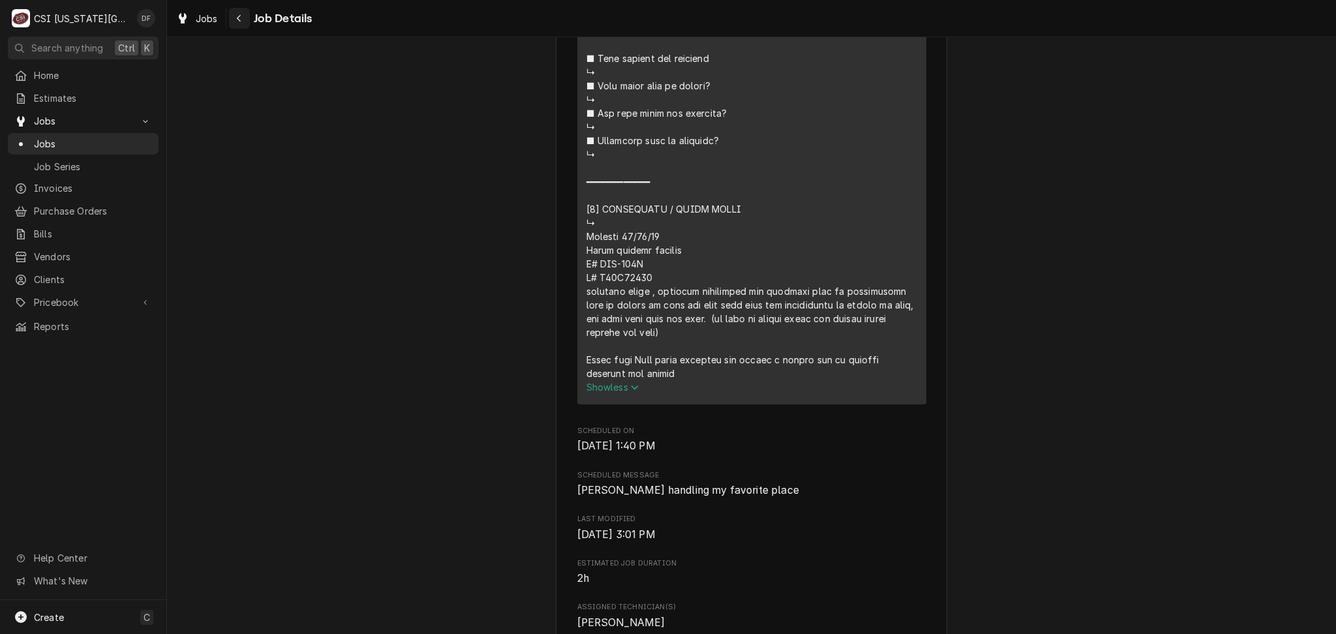
click at [233, 22] on div "Navigate back" at bounding box center [239, 18] width 13 height 13
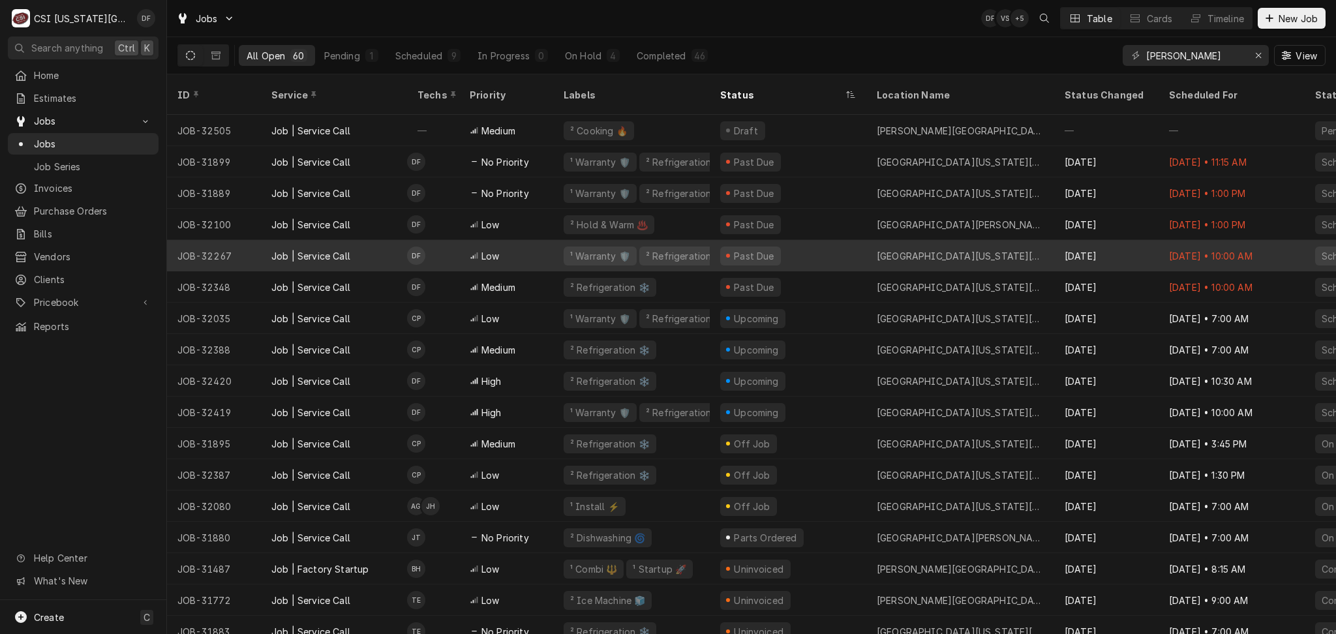
click at [620, 250] on div "¹ Warranty 🛡️ ² Refrigeration ❄️" at bounding box center [631, 255] width 157 height 31
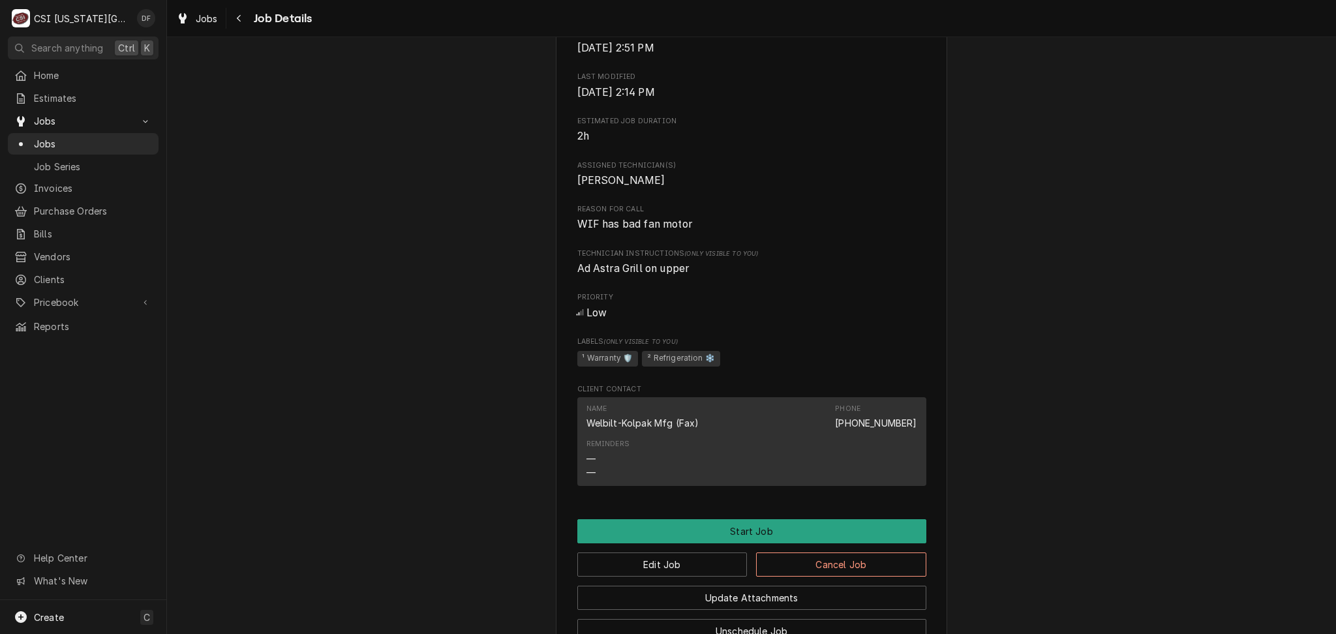
scroll to position [956, 0]
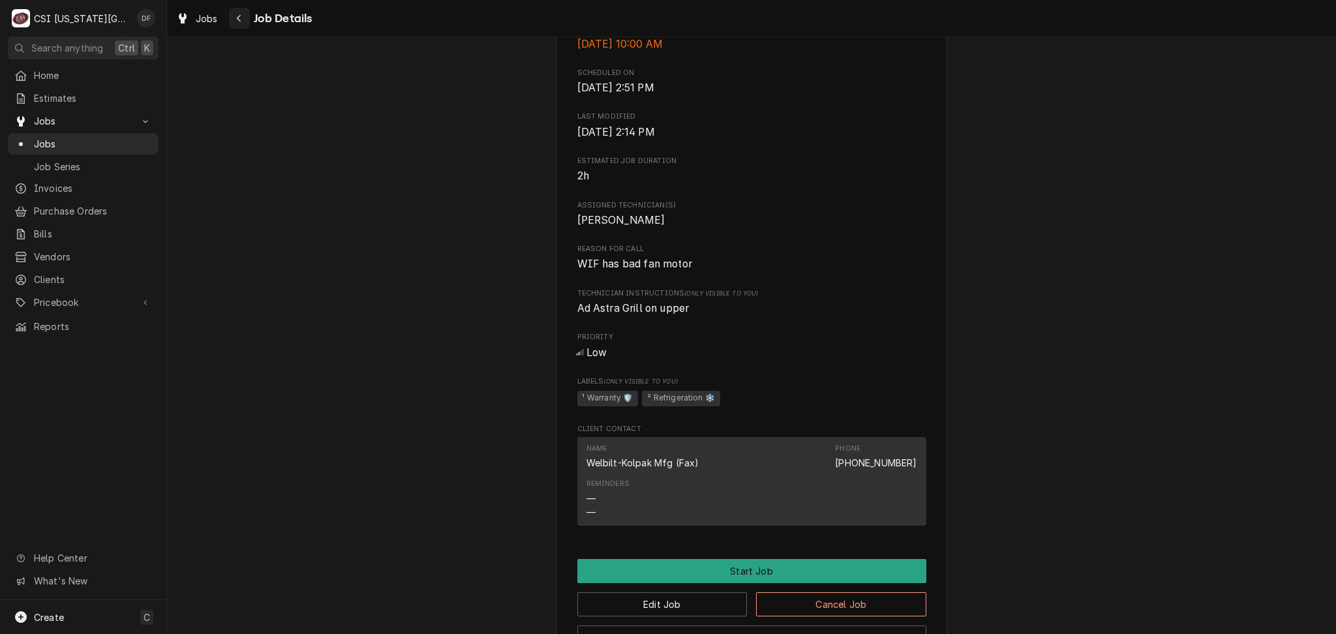
click at [237, 12] on div "Navigate back" at bounding box center [239, 18] width 13 height 13
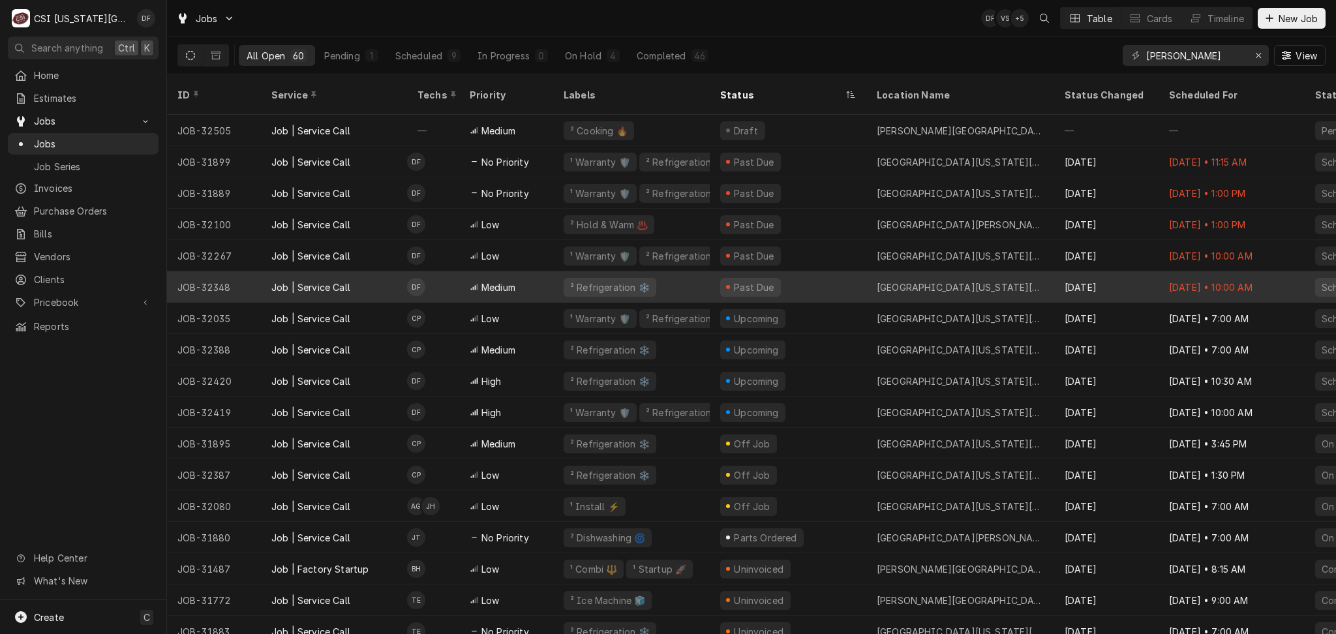
click at [526, 273] on div "Medium" at bounding box center [506, 286] width 94 height 31
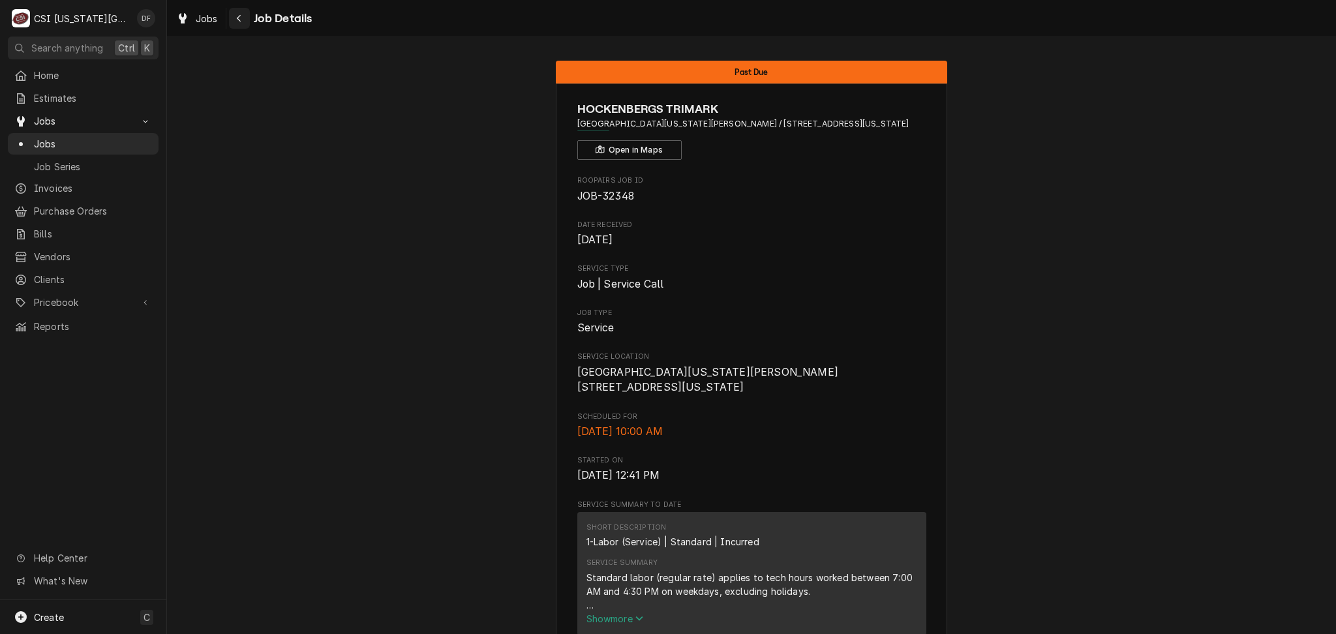
click at [235, 12] on div "Navigate back" at bounding box center [239, 18] width 13 height 13
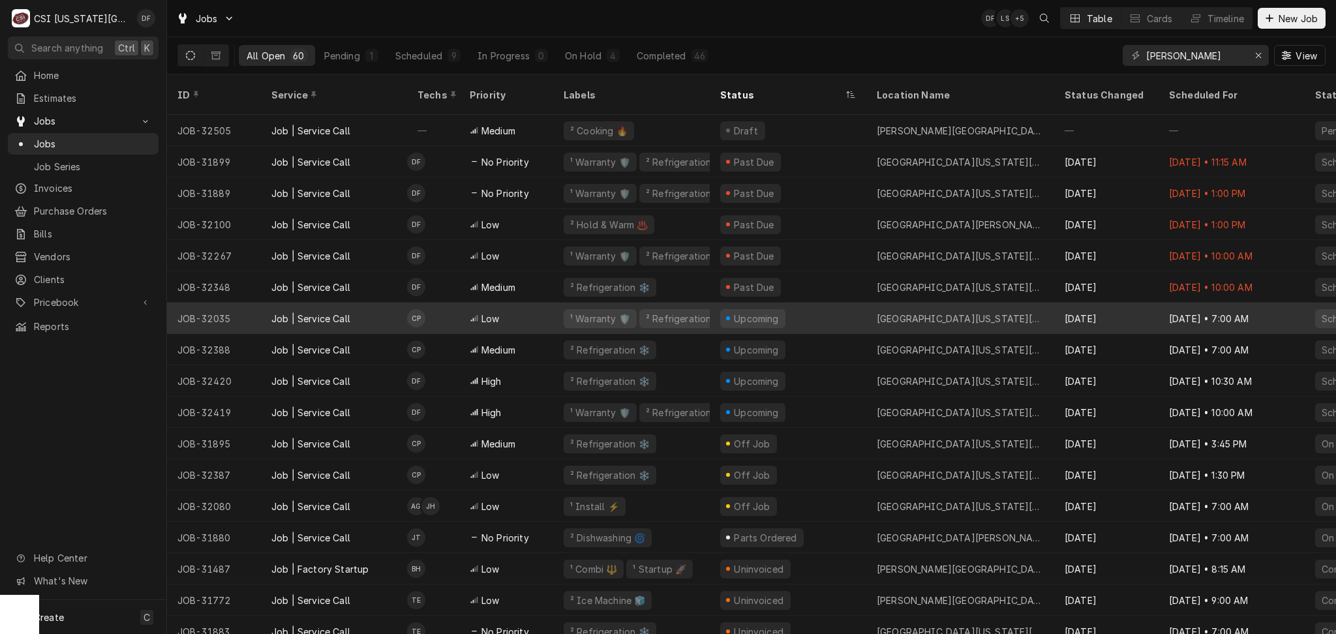
click at [470, 312] on div "Low" at bounding box center [484, 319] width 29 height 14
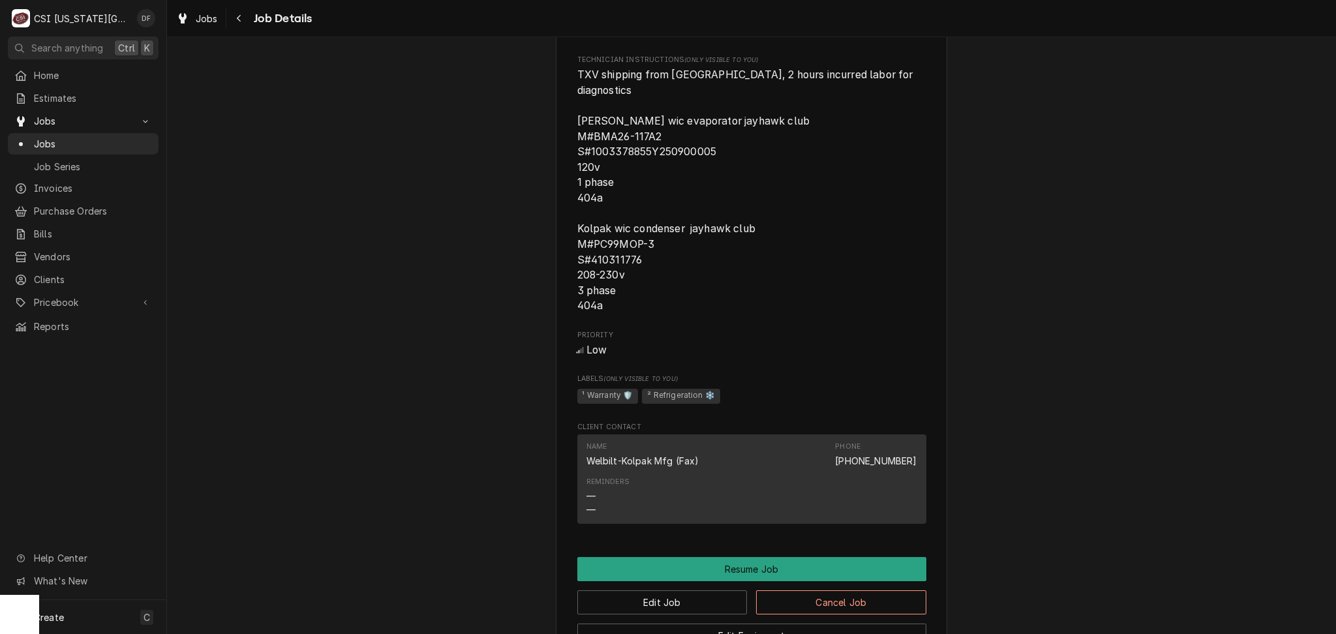
scroll to position [1391, 0]
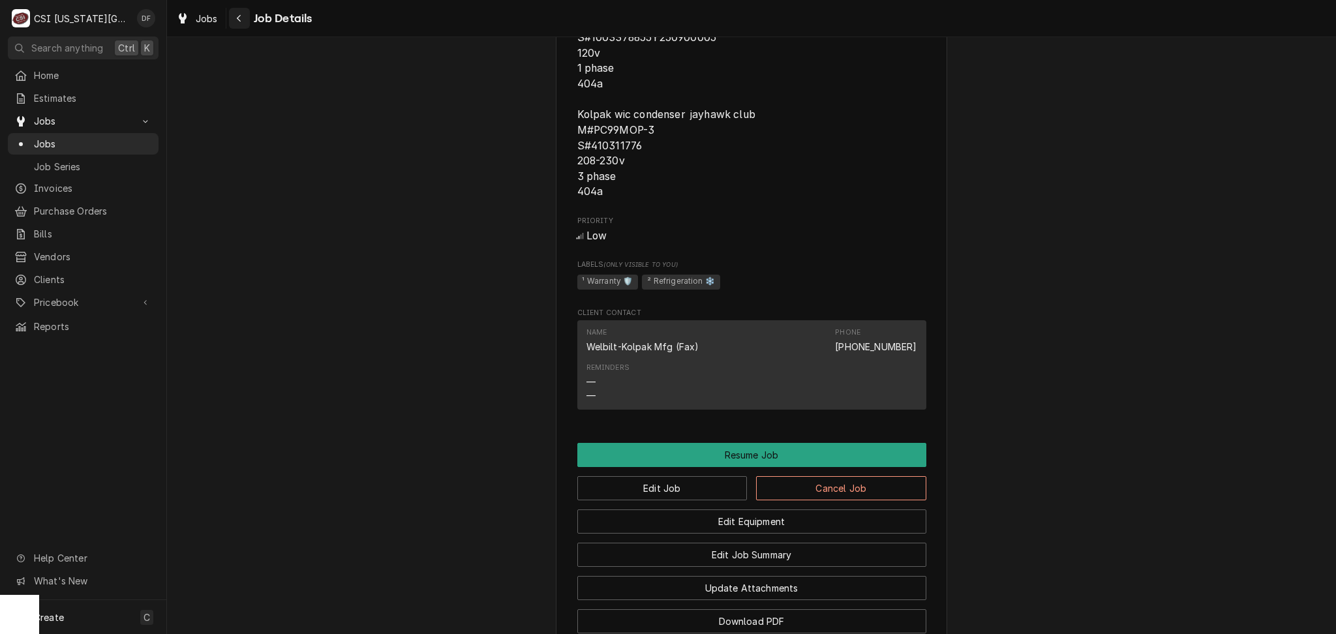
click at [234, 17] on div "Navigate back" at bounding box center [239, 18] width 13 height 13
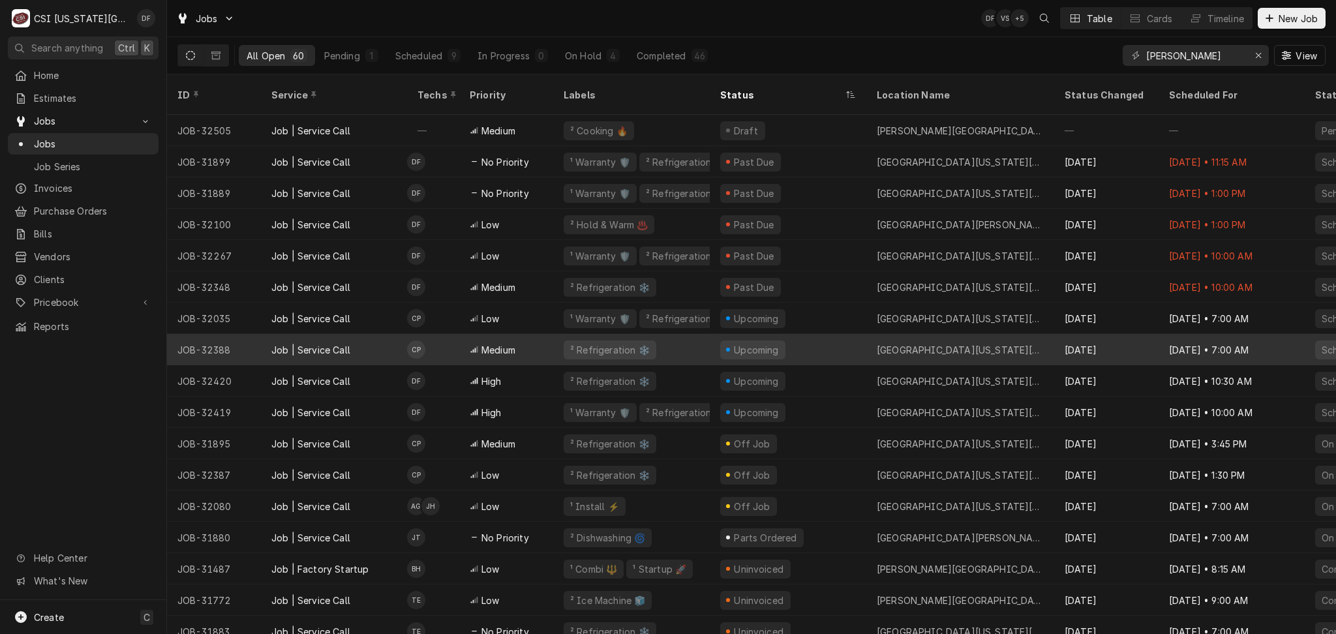
click at [584, 348] on div "² Refrigeration ❄️" at bounding box center [631, 349] width 157 height 31
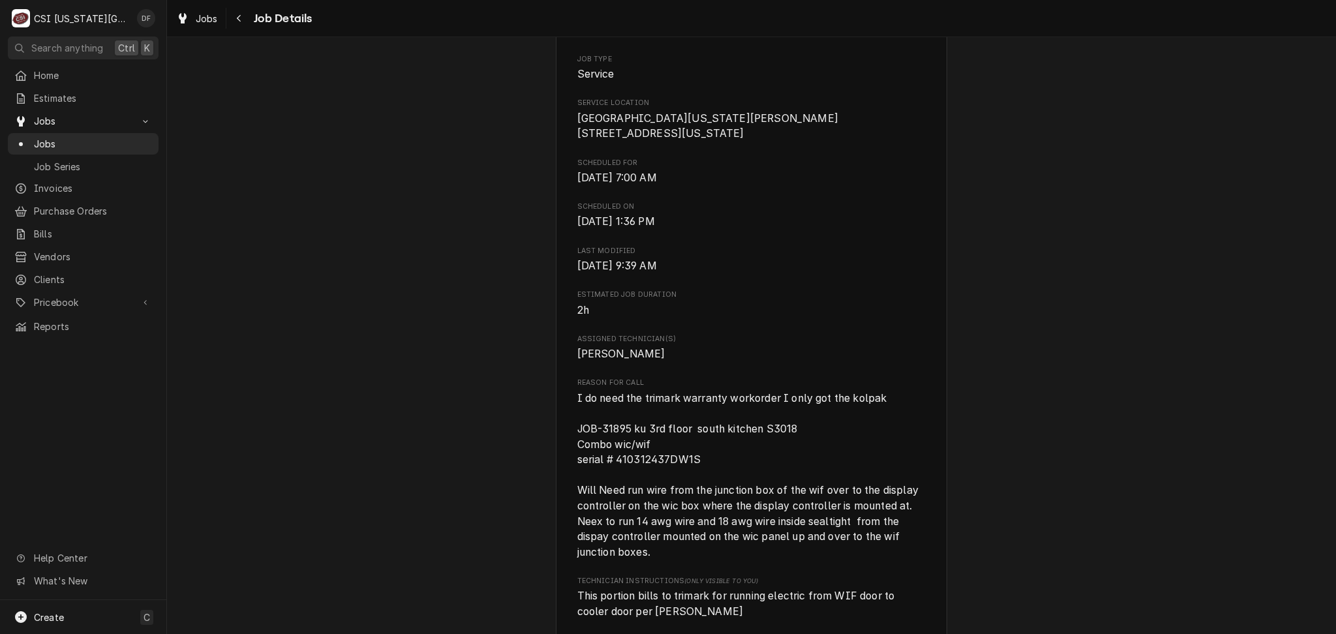
scroll to position [348, 0]
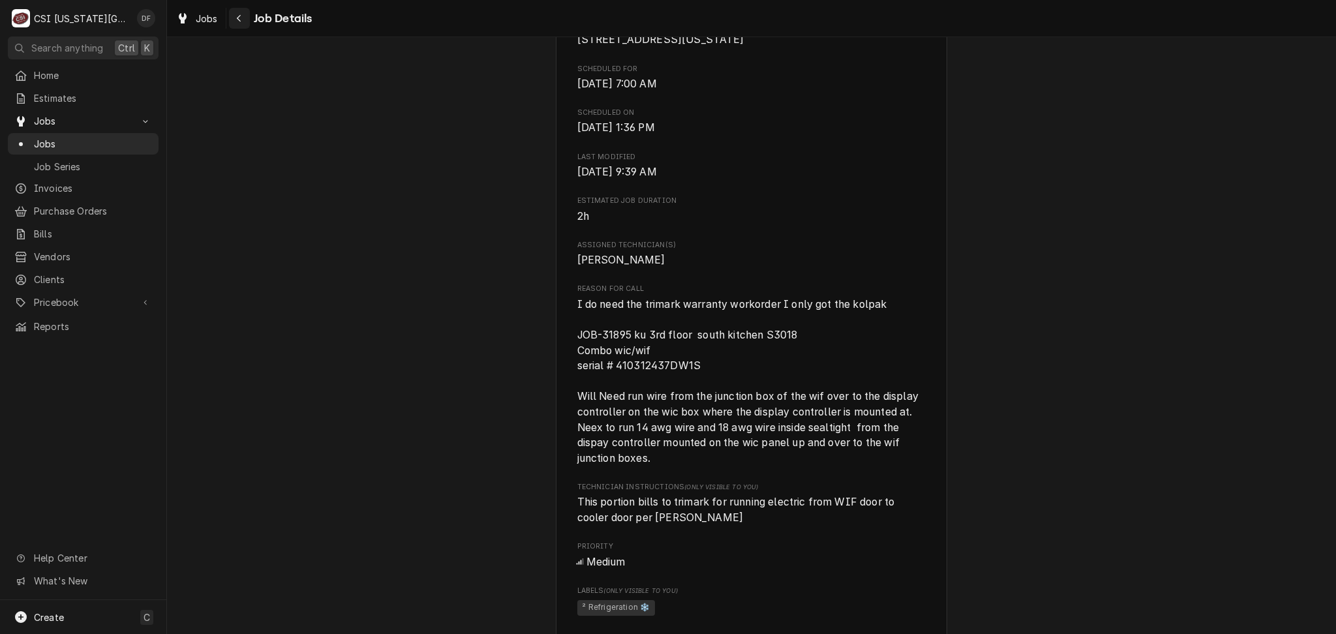
click at [237, 25] on button "Navigate back" at bounding box center [239, 18] width 21 height 21
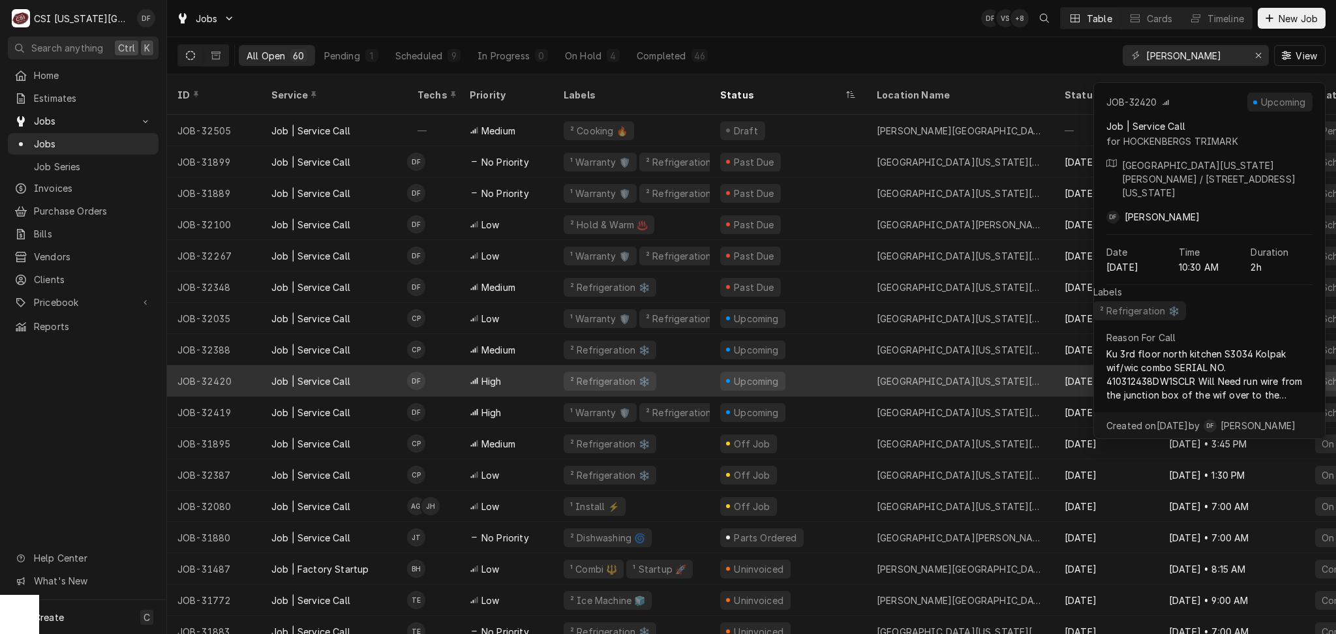
click at [346, 374] on div "Job | Service Call" at bounding box center [310, 381] width 79 height 14
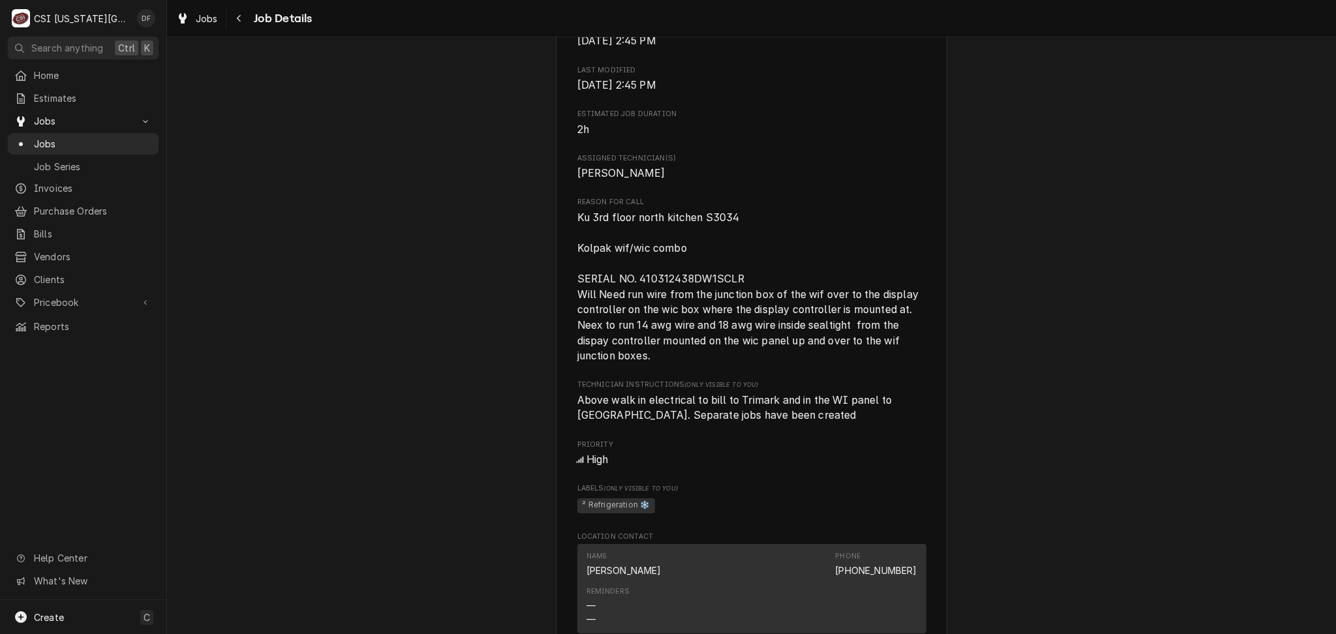
scroll to position [522, 0]
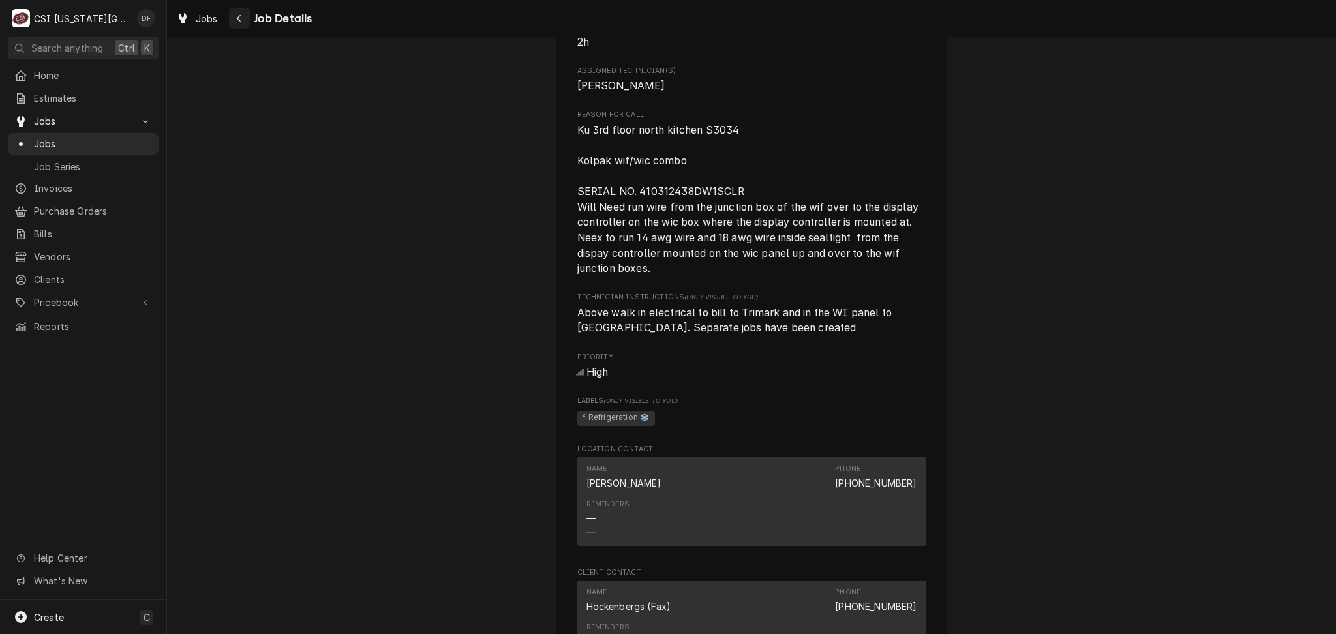
click at [232, 19] on button "Navigate back" at bounding box center [239, 18] width 21 height 21
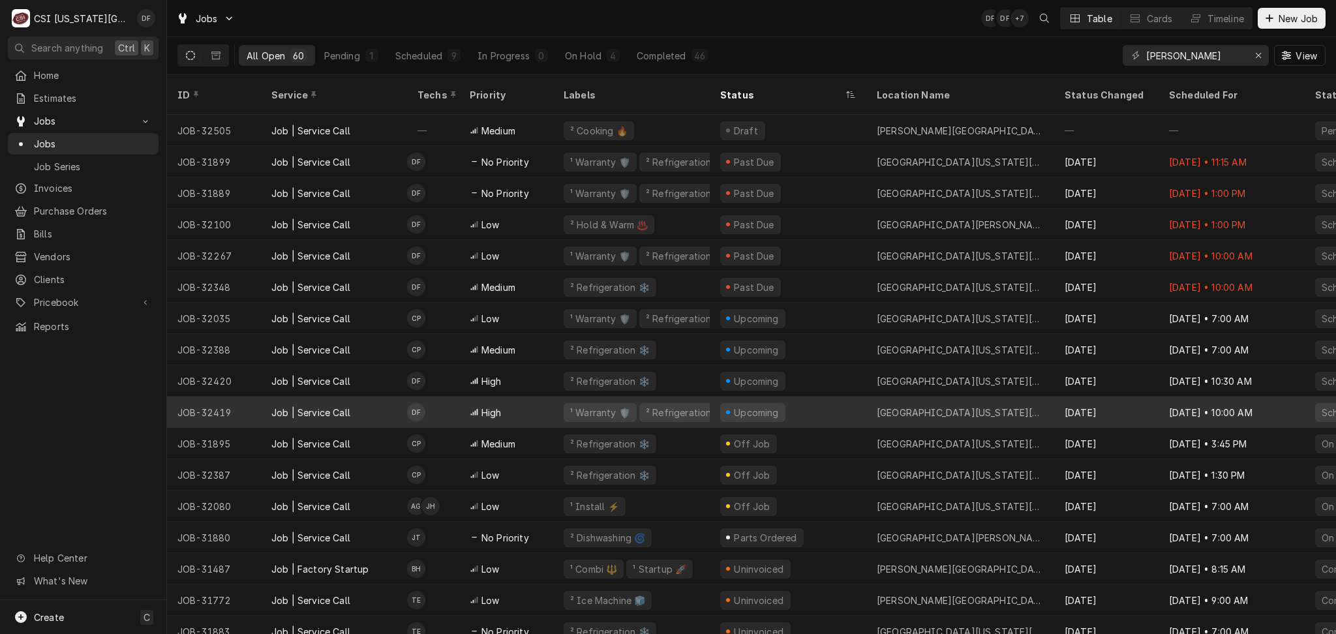
click at [367, 405] on div "Job | Service Call" at bounding box center [334, 412] width 146 height 31
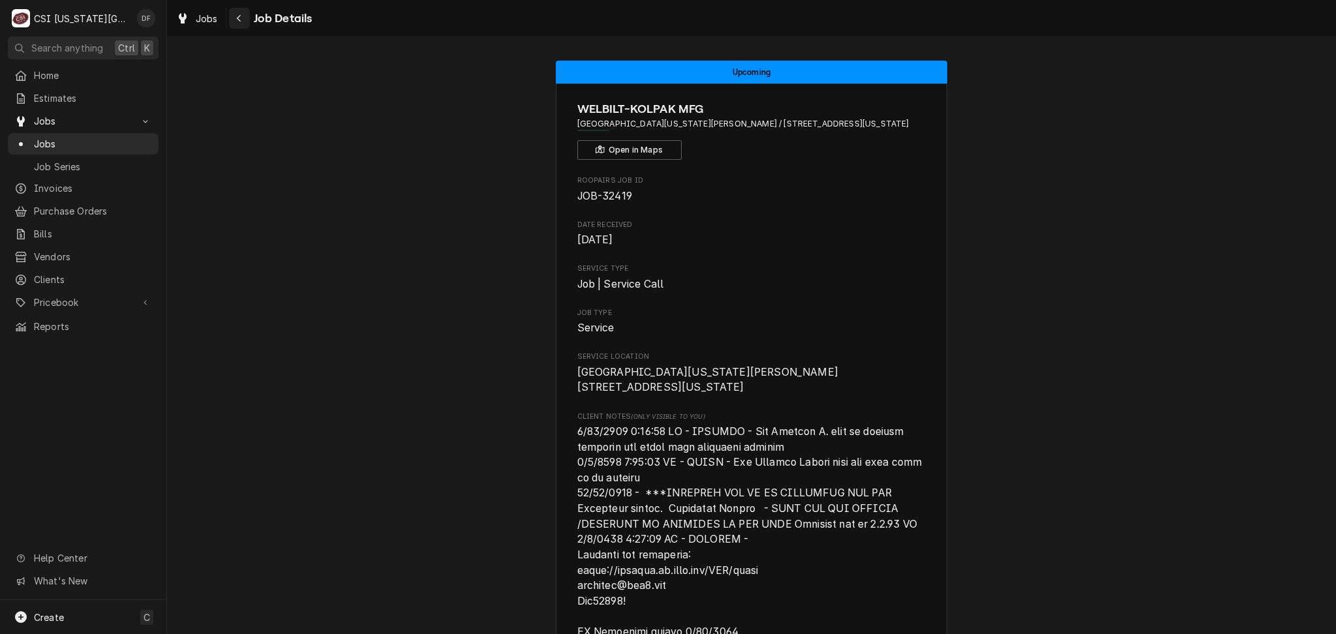
click at [236, 25] on button "Navigate back" at bounding box center [239, 18] width 21 height 21
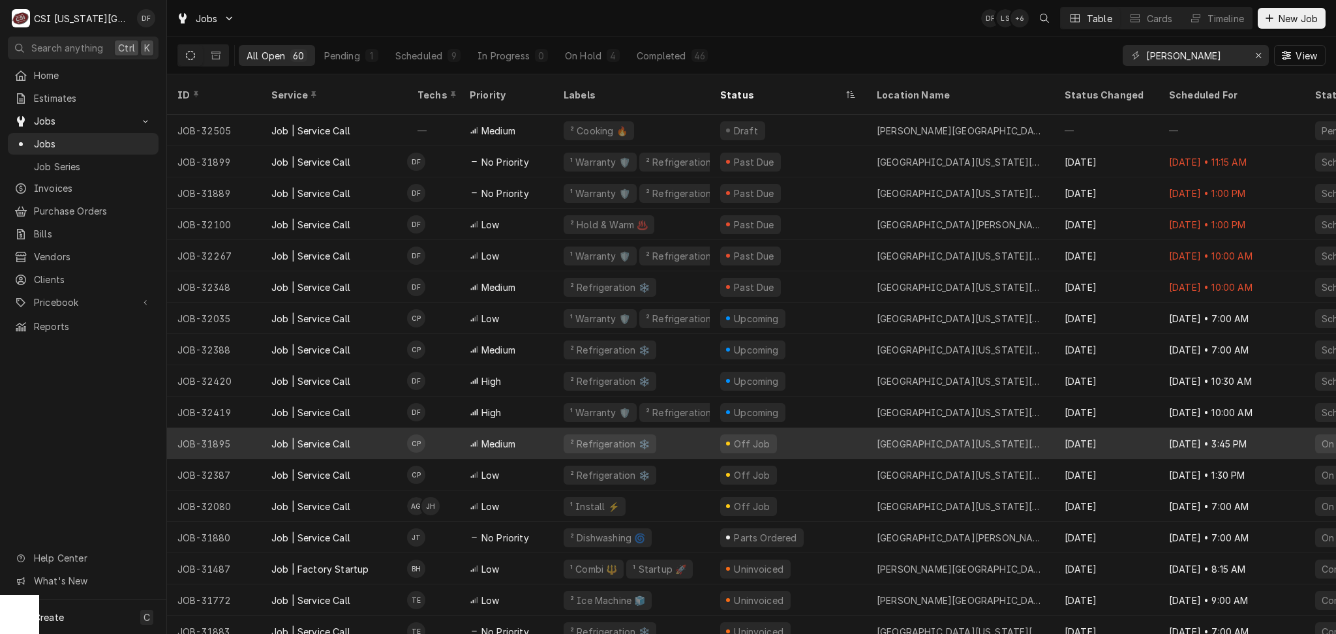
click at [433, 431] on td "CP" at bounding box center [433, 443] width 52 height 31
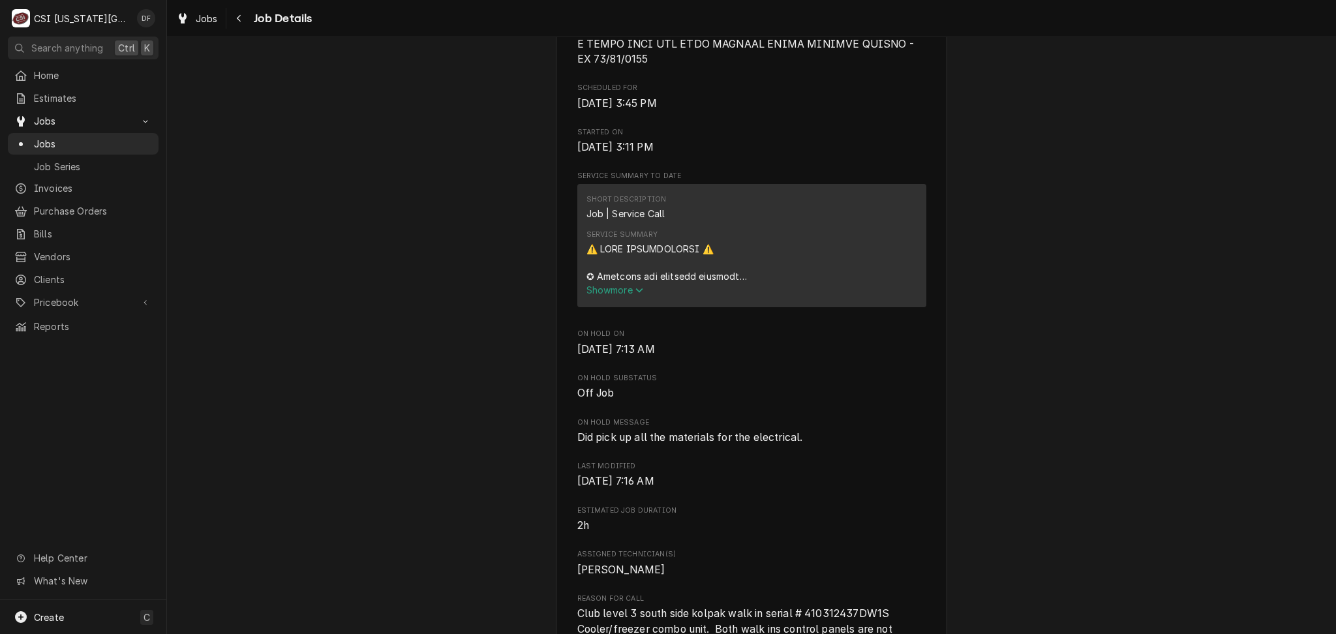
scroll to position [1044, 0]
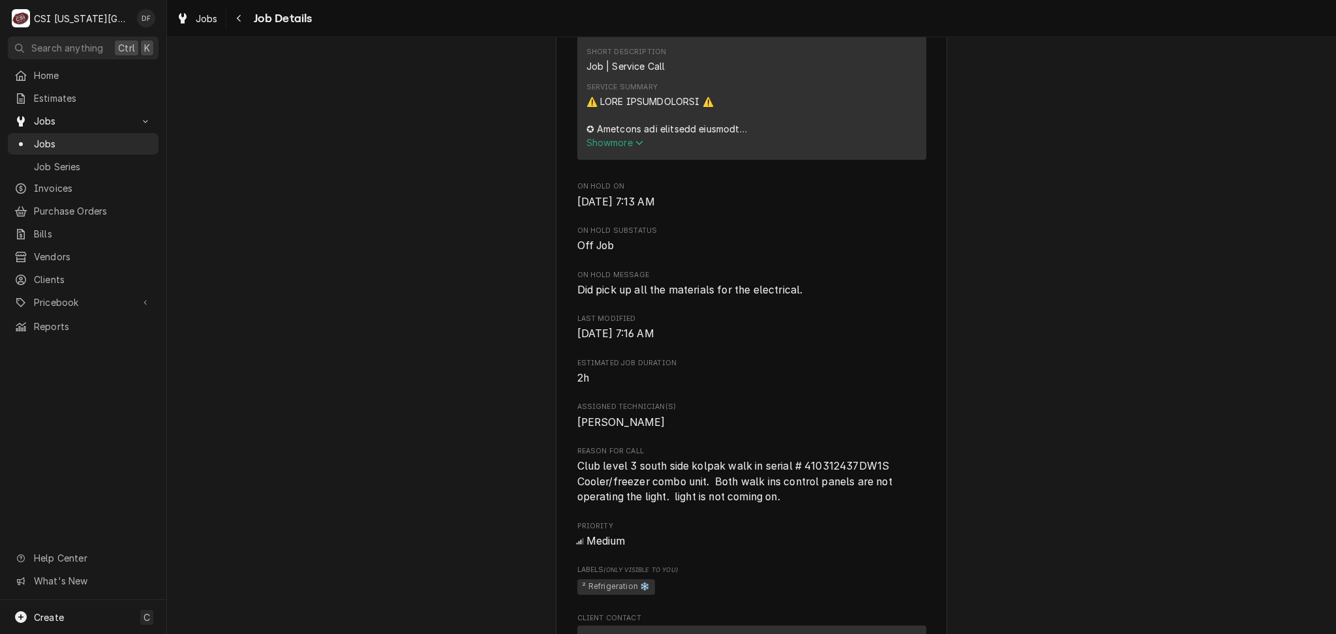
click at [613, 148] on span "Show more" at bounding box center [614, 142] width 57 height 11
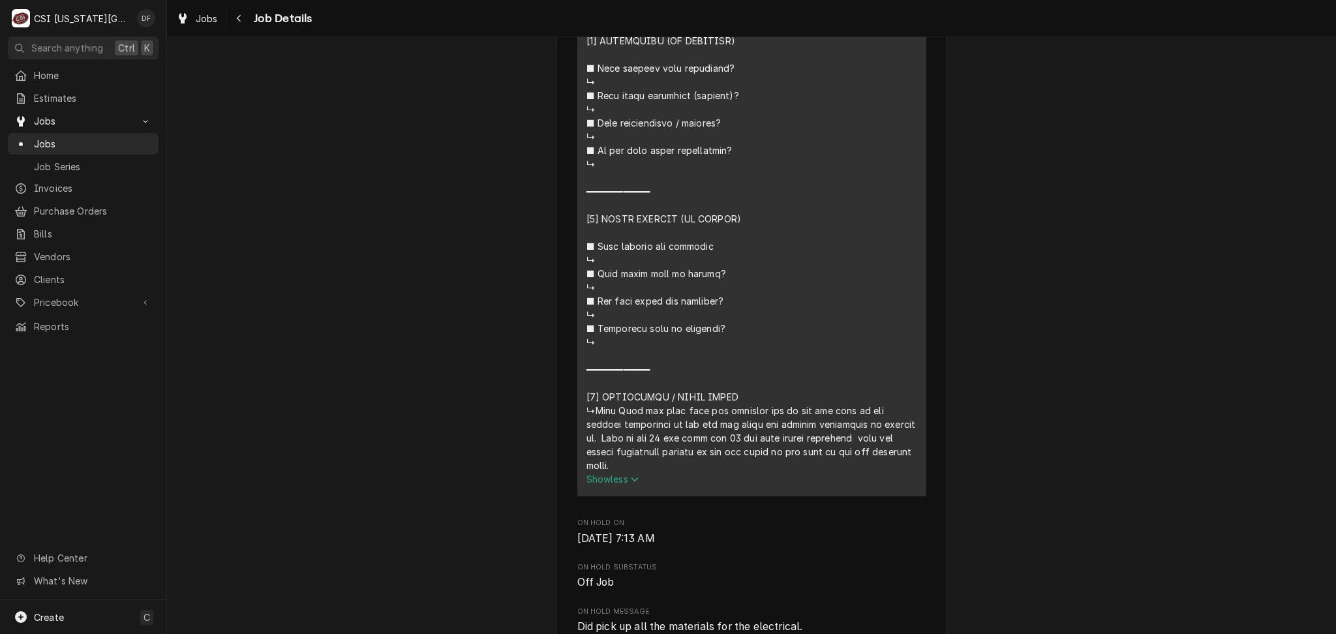
scroll to position [1217, 0]
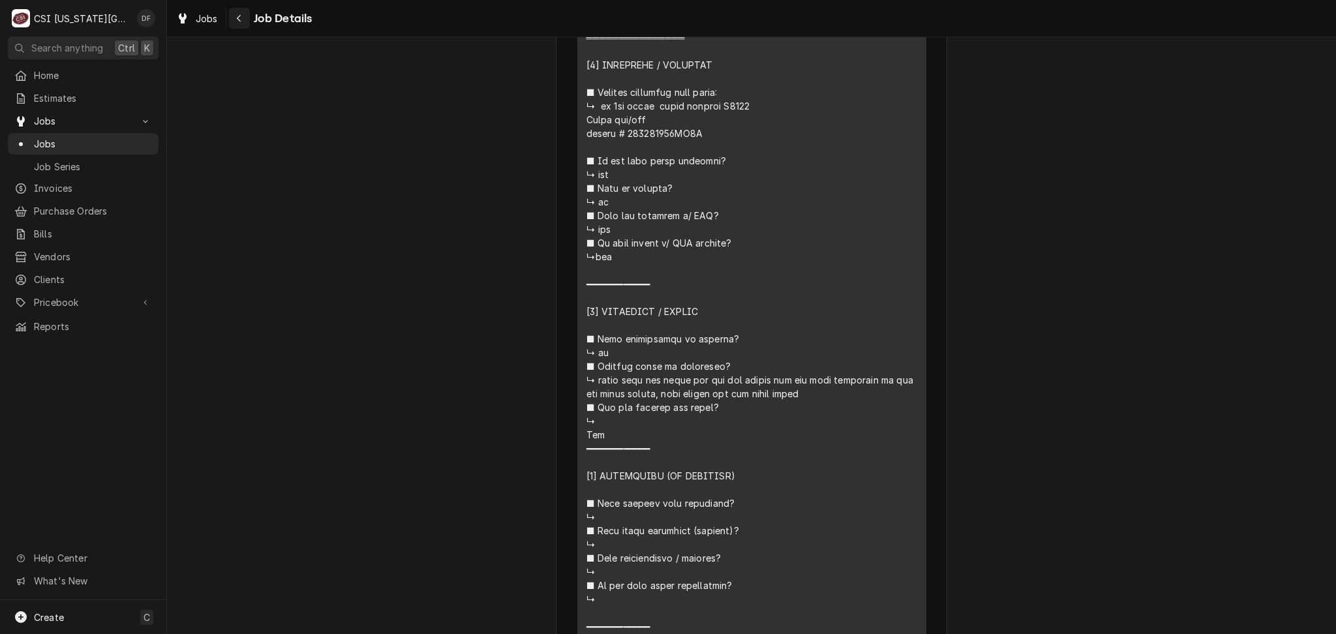
click at [233, 23] on div "Navigate back" at bounding box center [239, 18] width 13 height 13
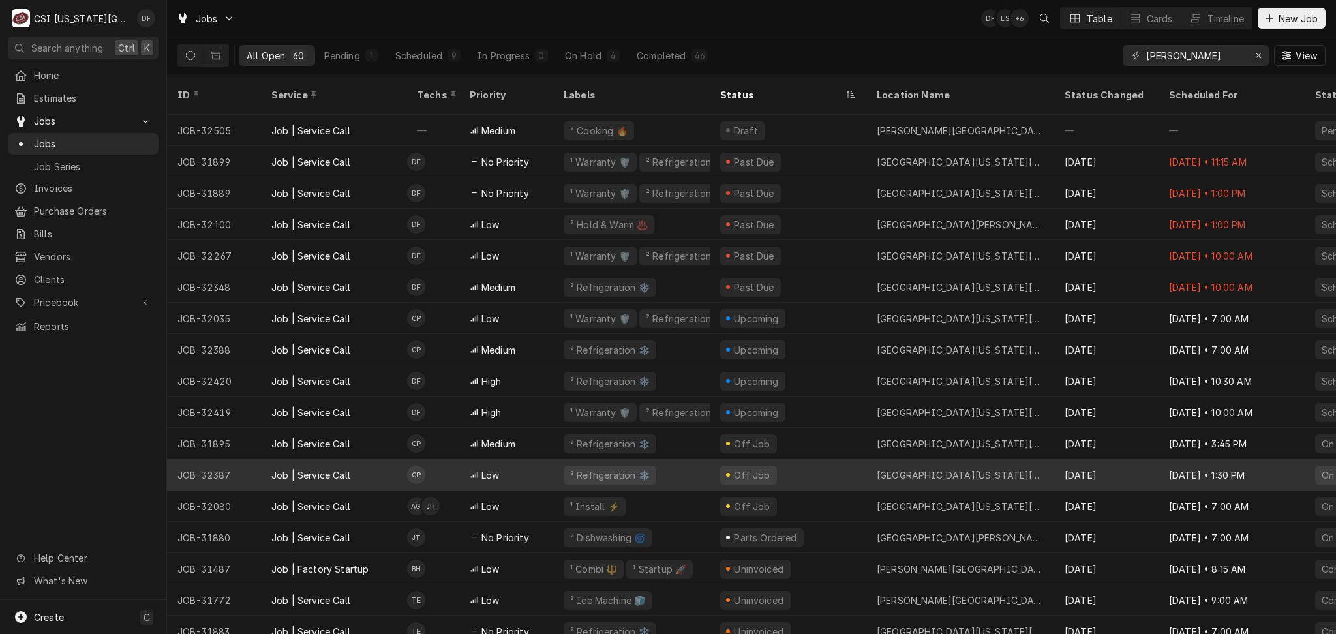
click at [273, 468] on div "Job | Service Call" at bounding box center [310, 475] width 79 height 14
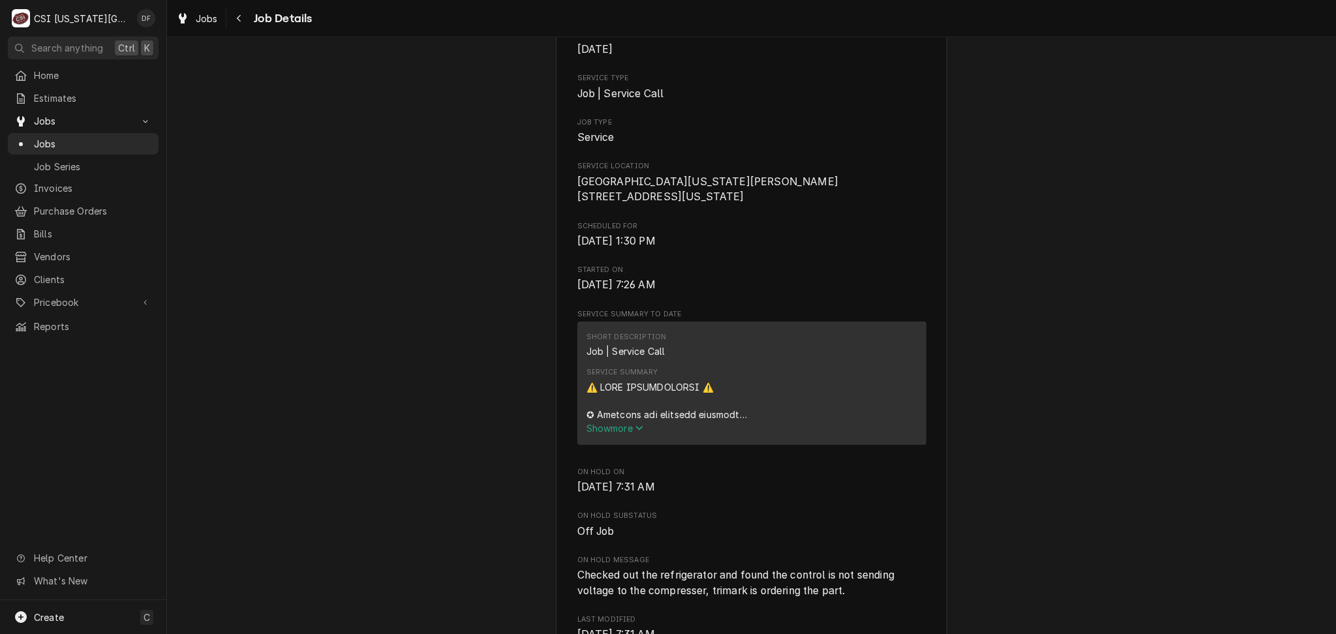
scroll to position [261, 0]
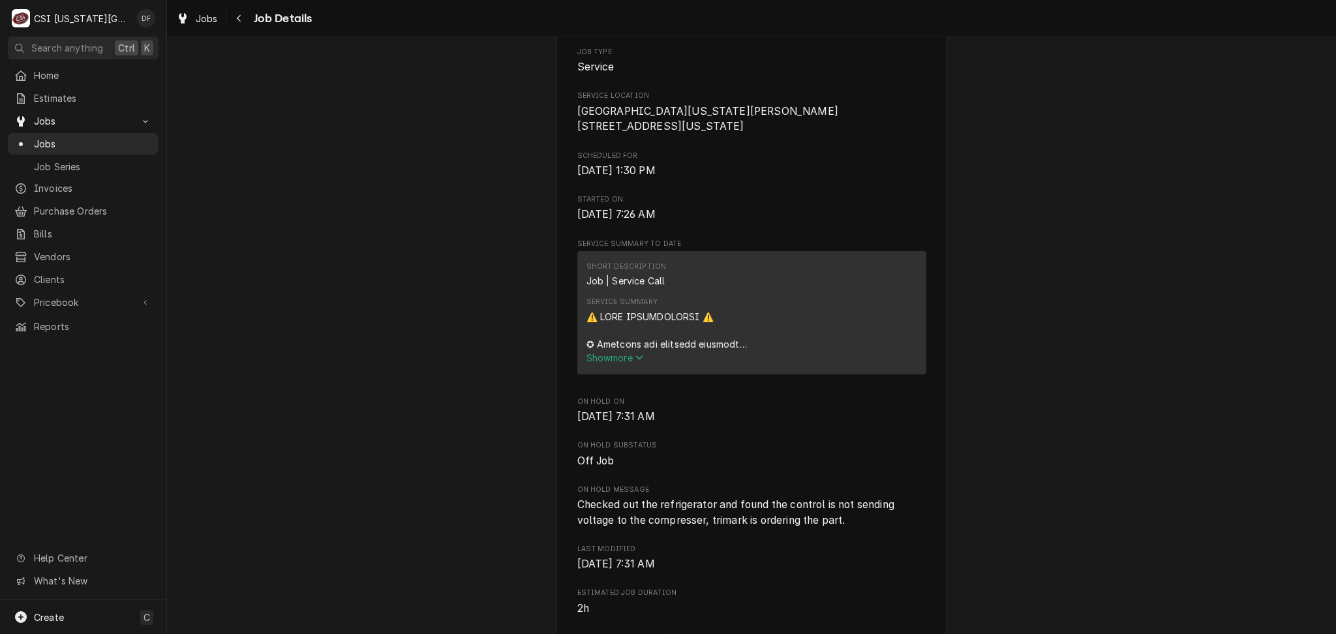
click at [620, 363] on span "Show more" at bounding box center [614, 357] width 57 height 11
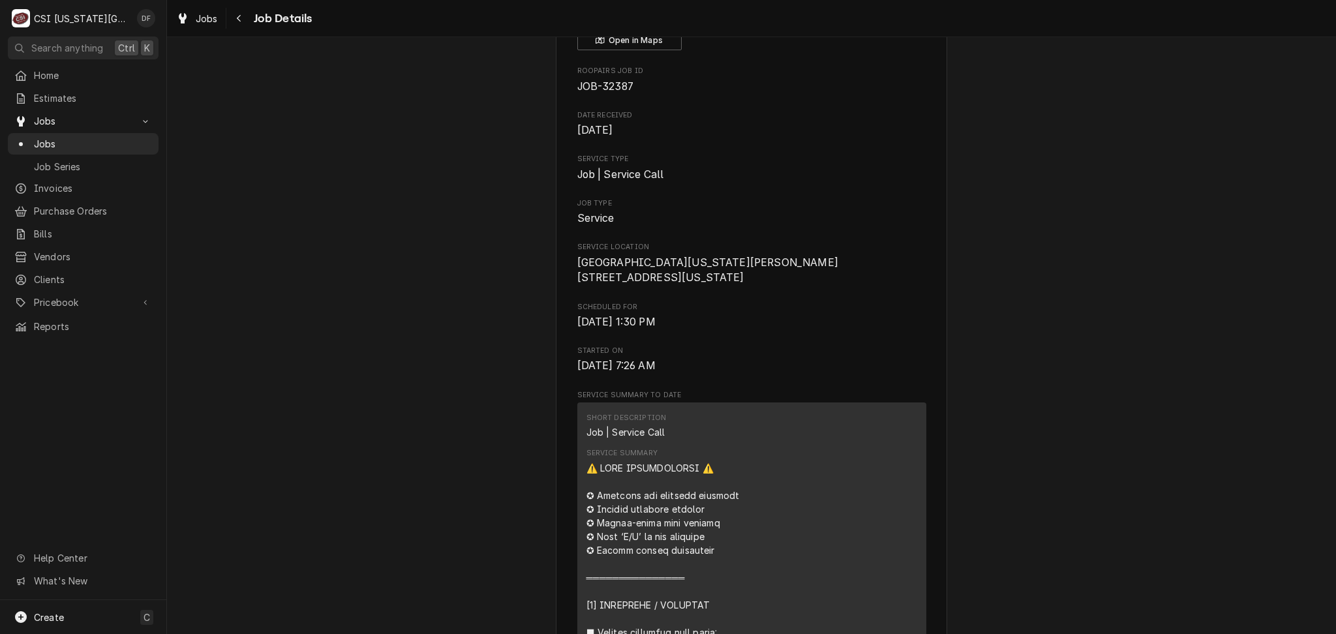
scroll to position [0, 0]
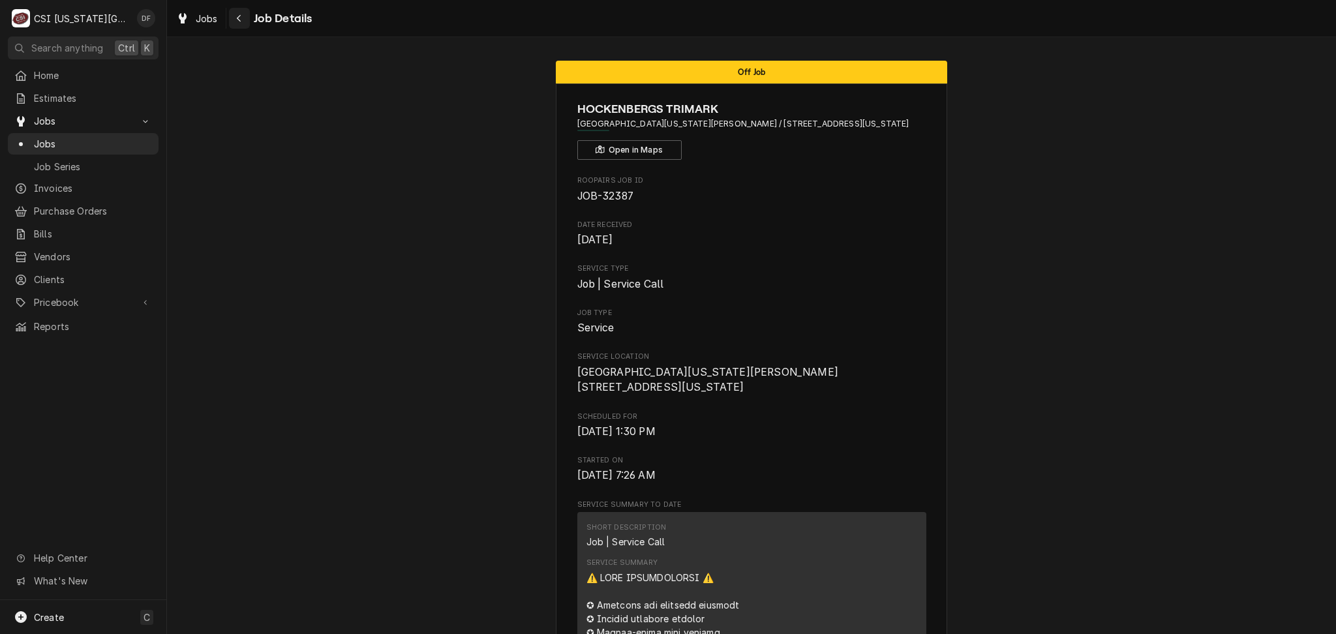
click at [239, 25] on button "Navigate back" at bounding box center [239, 18] width 21 height 21
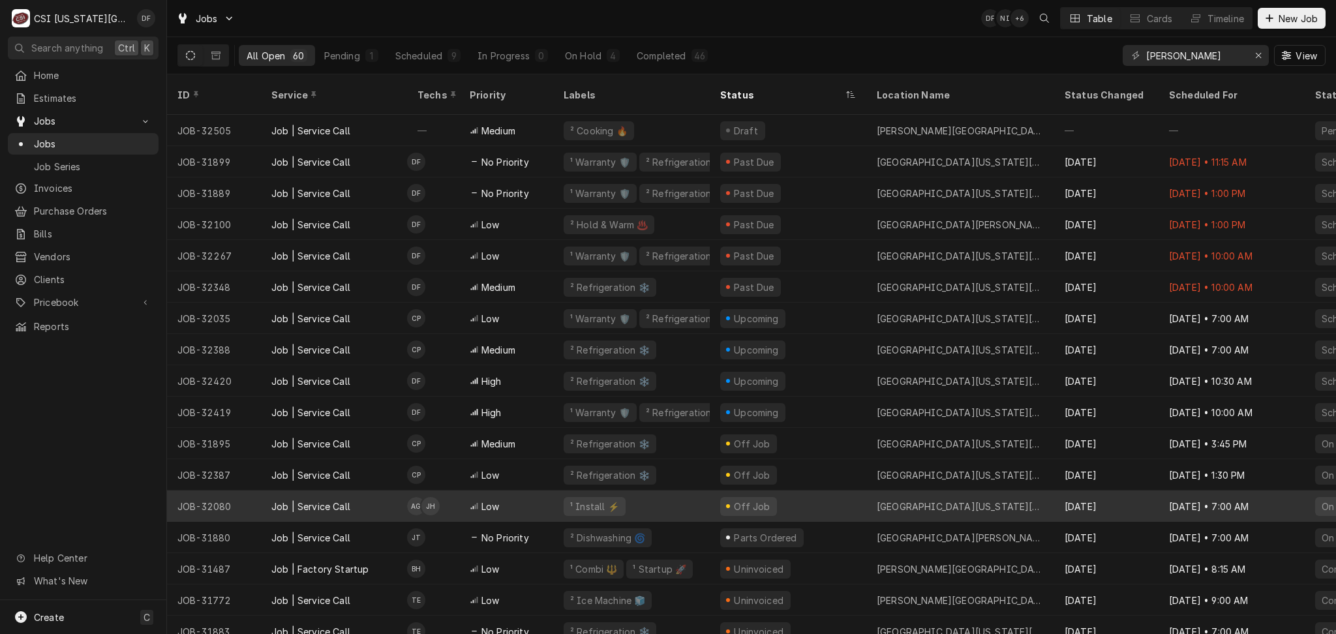
click at [297, 500] on div "Job | Service Call" at bounding box center [310, 507] width 79 height 14
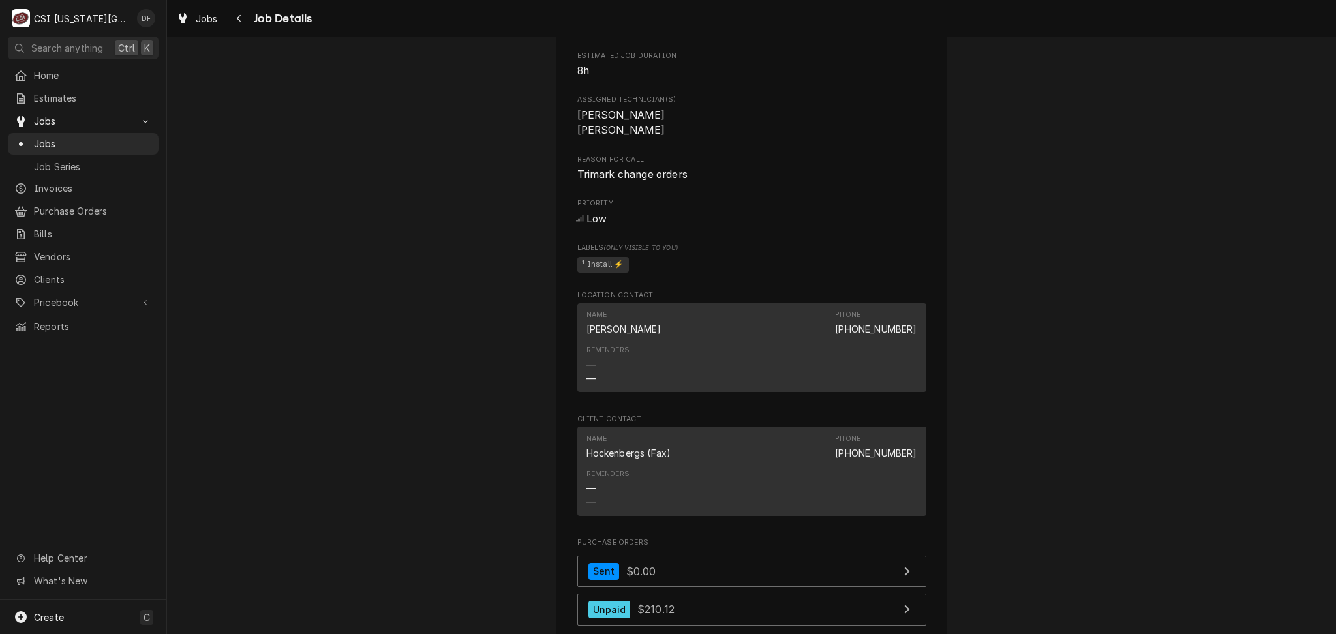
scroll to position [348, 0]
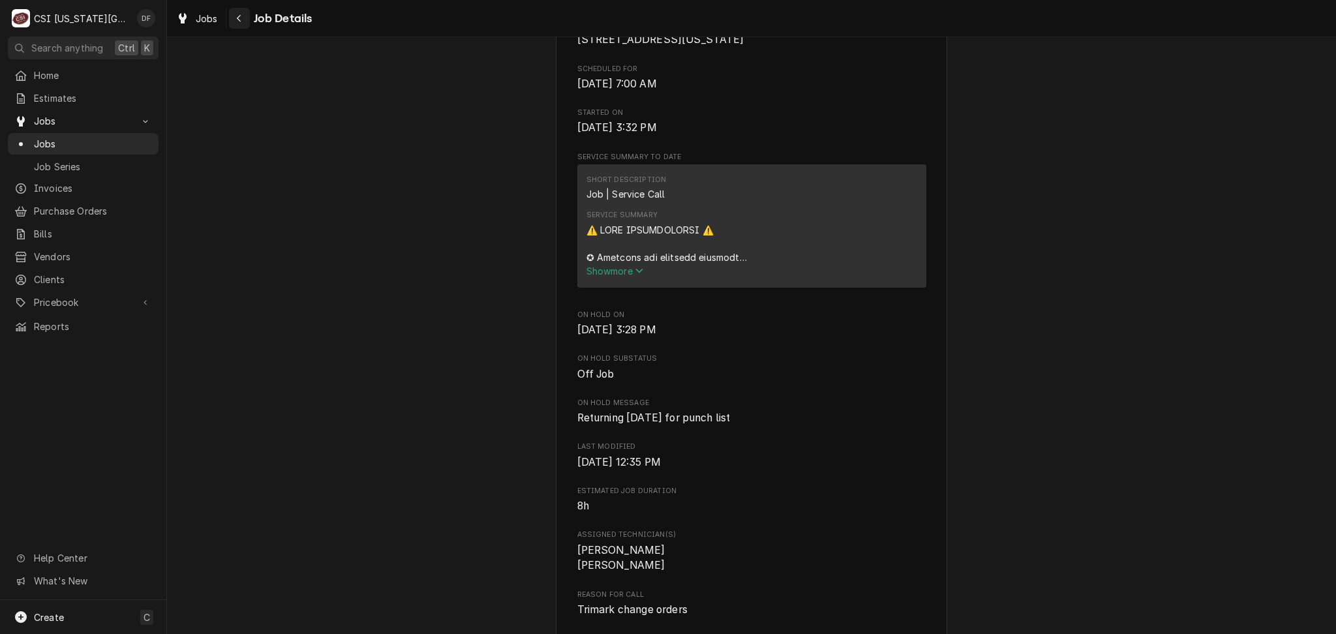
click at [238, 23] on div "Navigate back" at bounding box center [239, 18] width 13 height 13
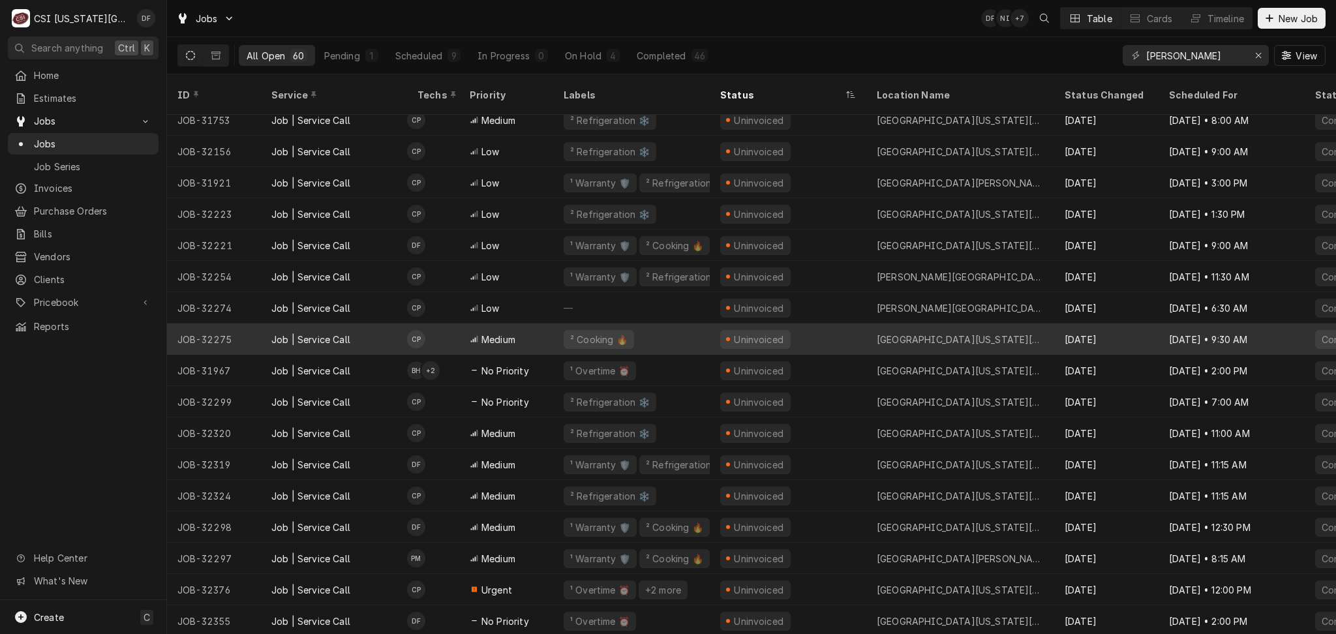
scroll to position [1357, 0]
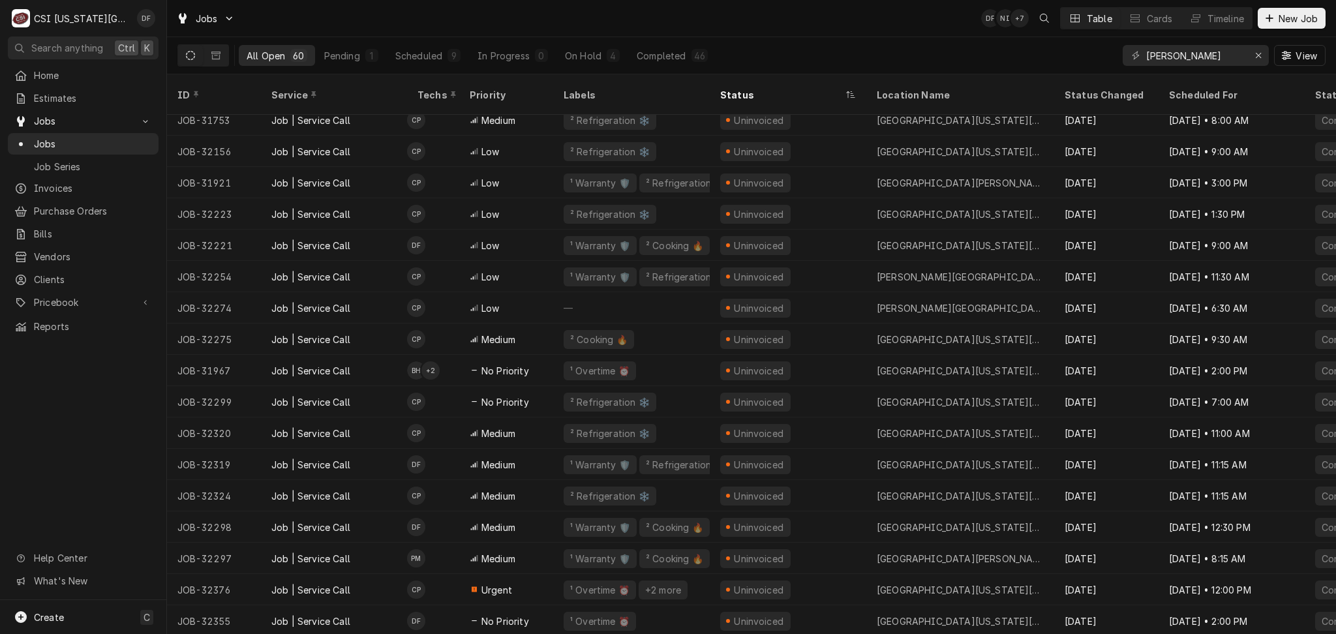
click at [430, 30] on div "Jobs DF NI + 7 Table Cards Timeline New Job" at bounding box center [751, 18] width 1169 height 37
